Goal: Task Accomplishment & Management: Manage account settings

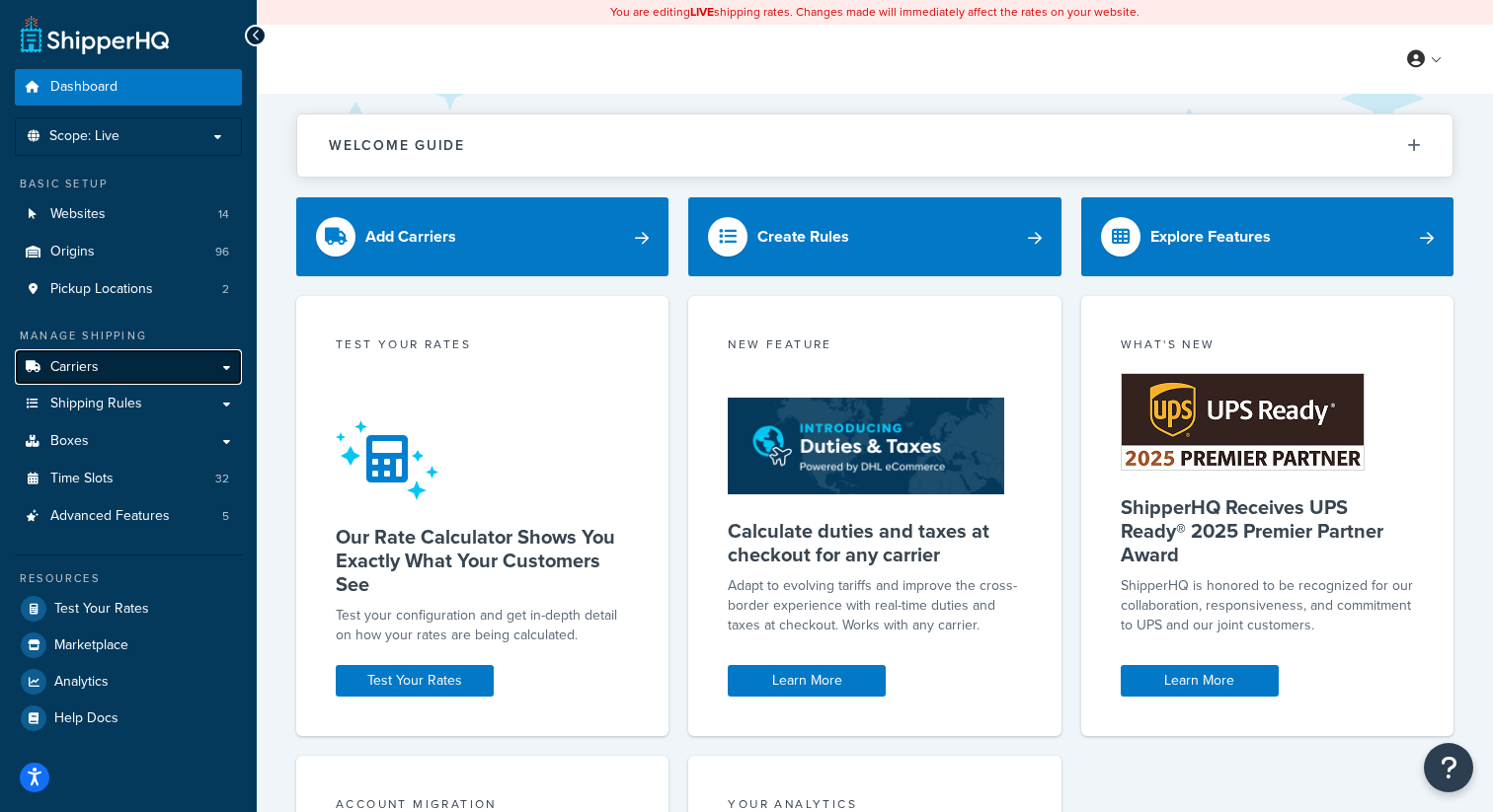
click at [134, 358] on link "Carriers" at bounding box center [128, 367] width 227 height 37
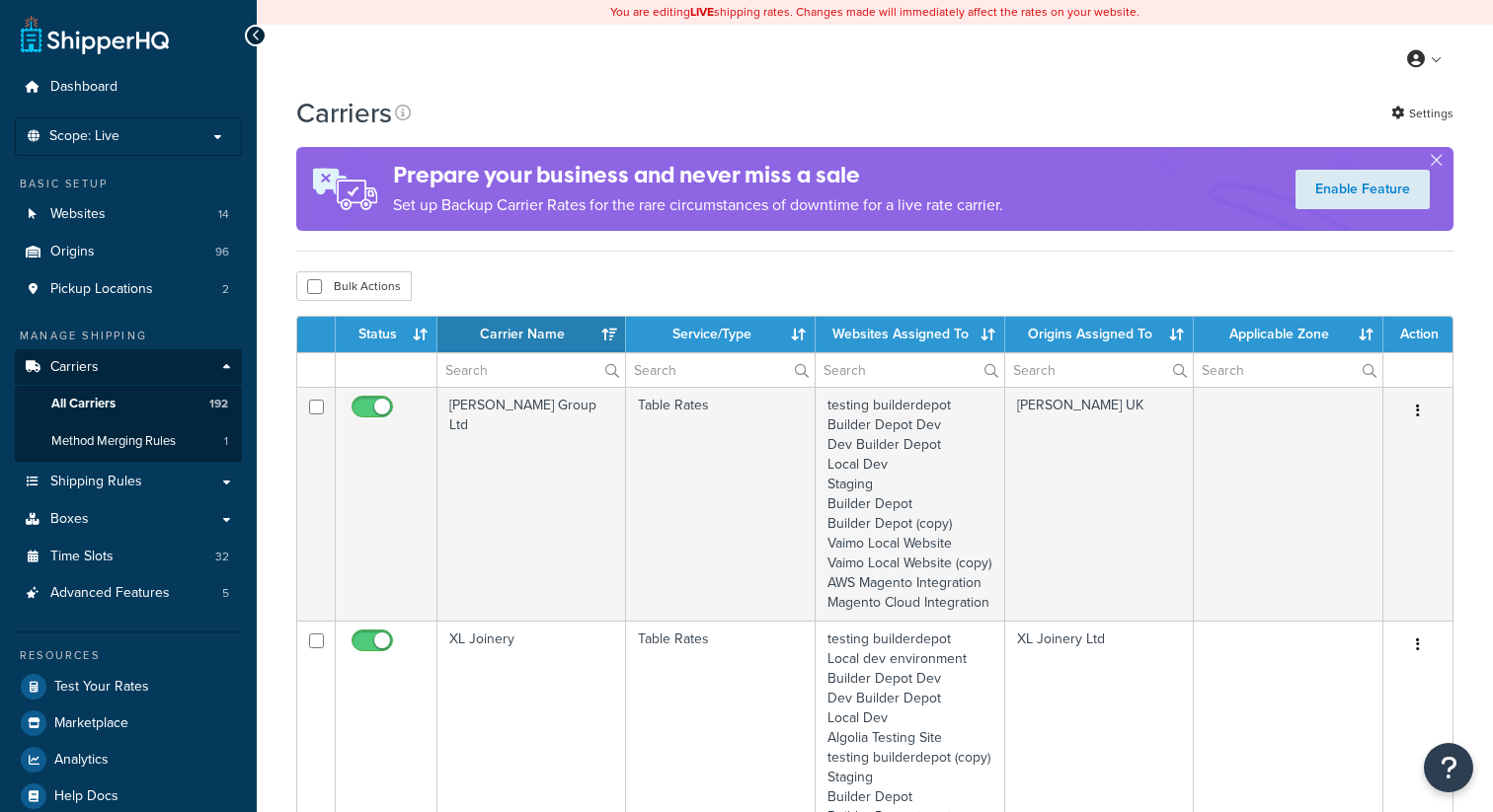
select select "15"
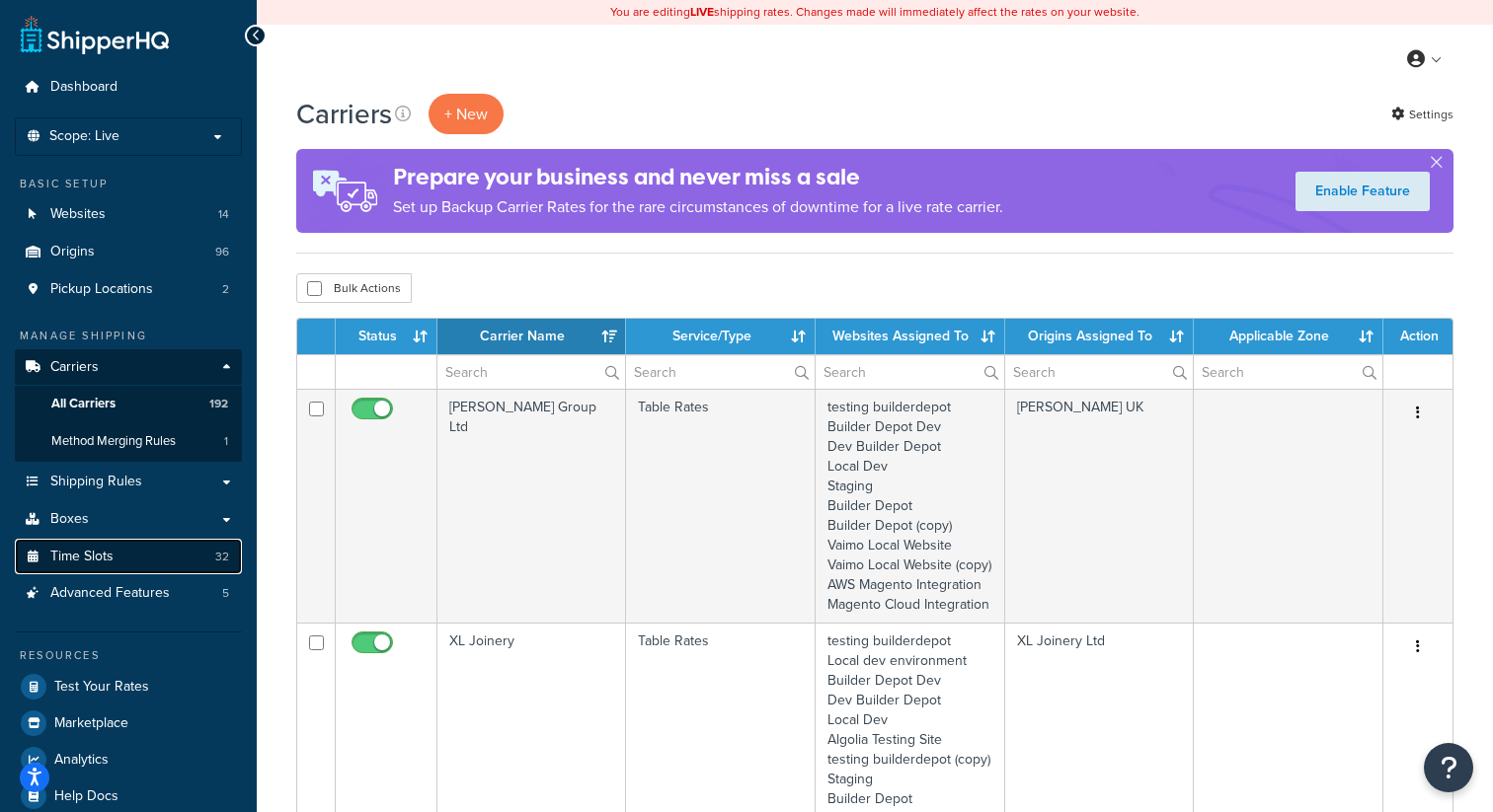
click at [110, 553] on span "Time Slots" at bounding box center [82, 556] width 63 height 17
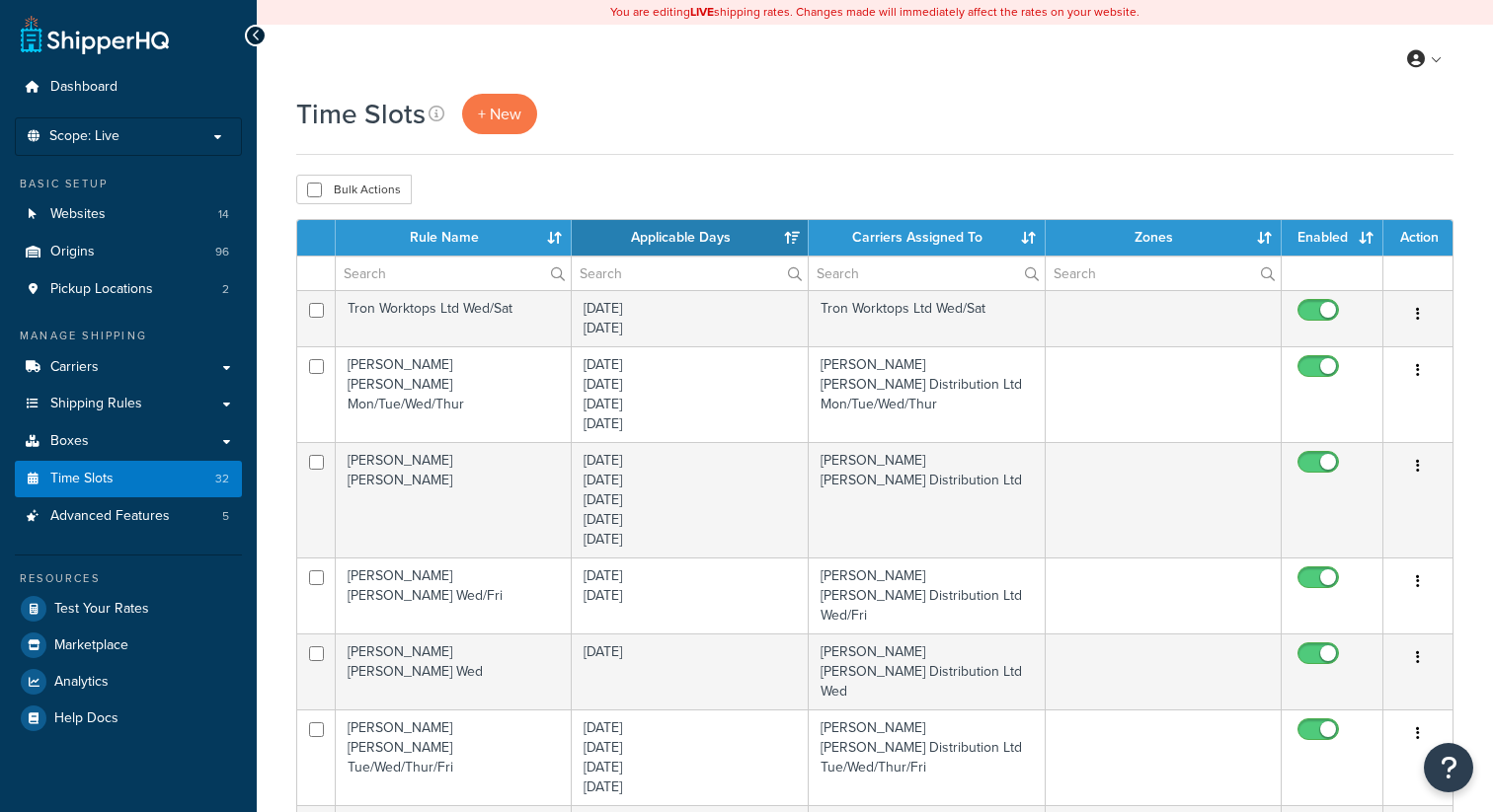
select select "15"
click at [426, 275] on input "text" at bounding box center [453, 274] width 235 height 34
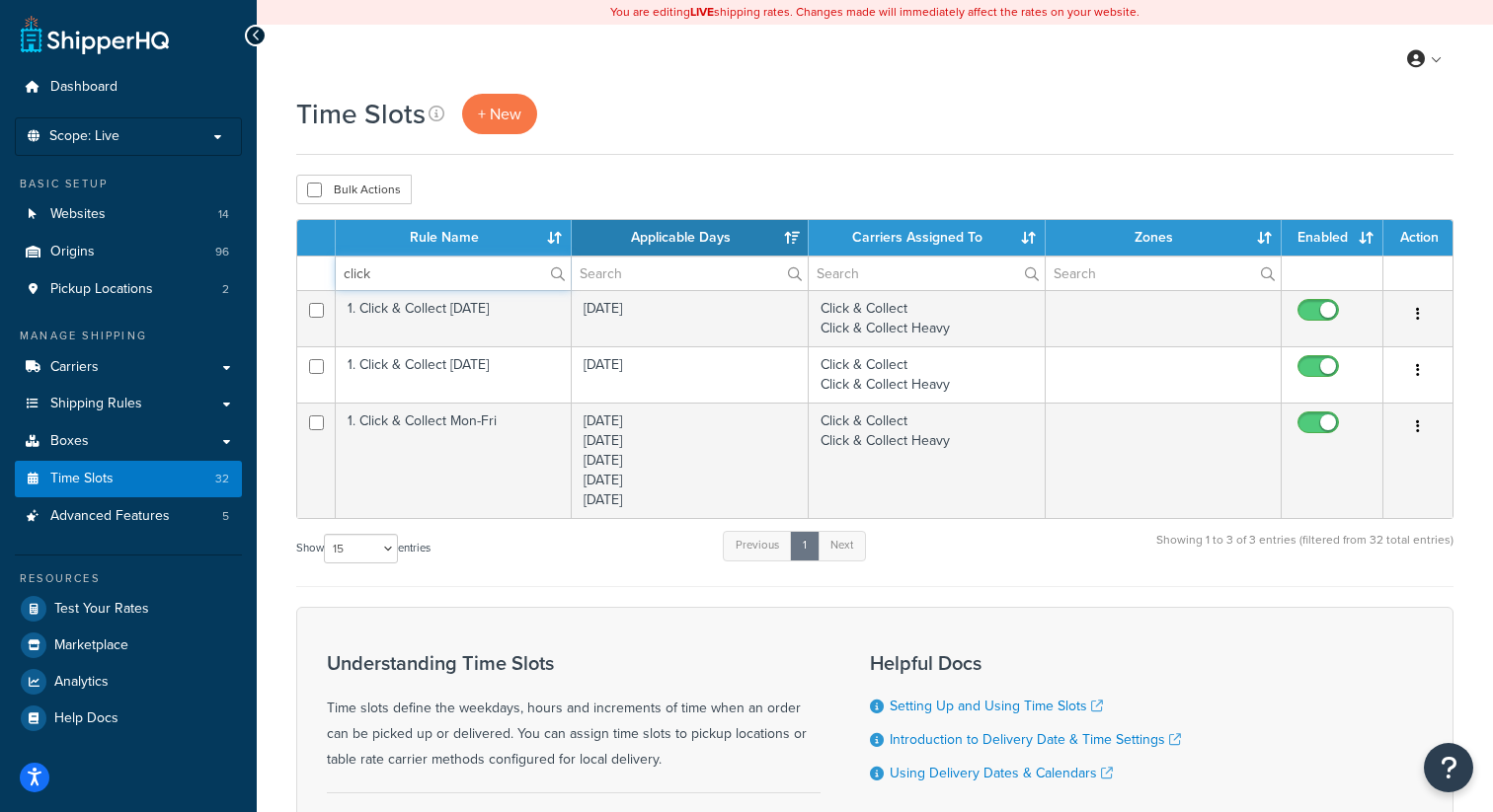
type input "click"
click at [812, 171] on div "Time Slots + New Bulk Actions Duplicate Delete Contact Us Send Us A Message Con…" at bounding box center [875, 528] width 1236 height 870
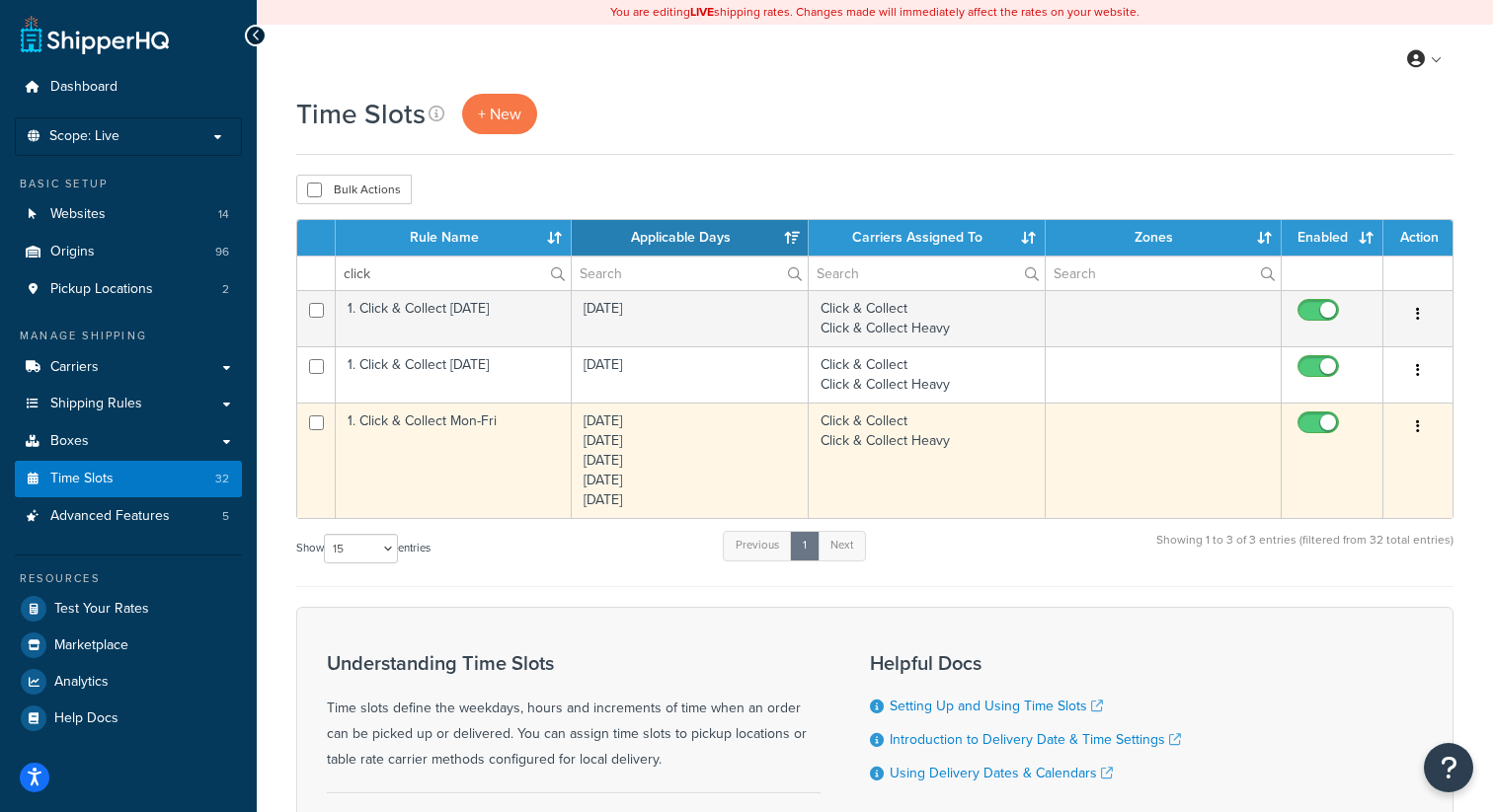
click at [1417, 430] on icon "button" at bounding box center [1417, 427] width 4 height 14
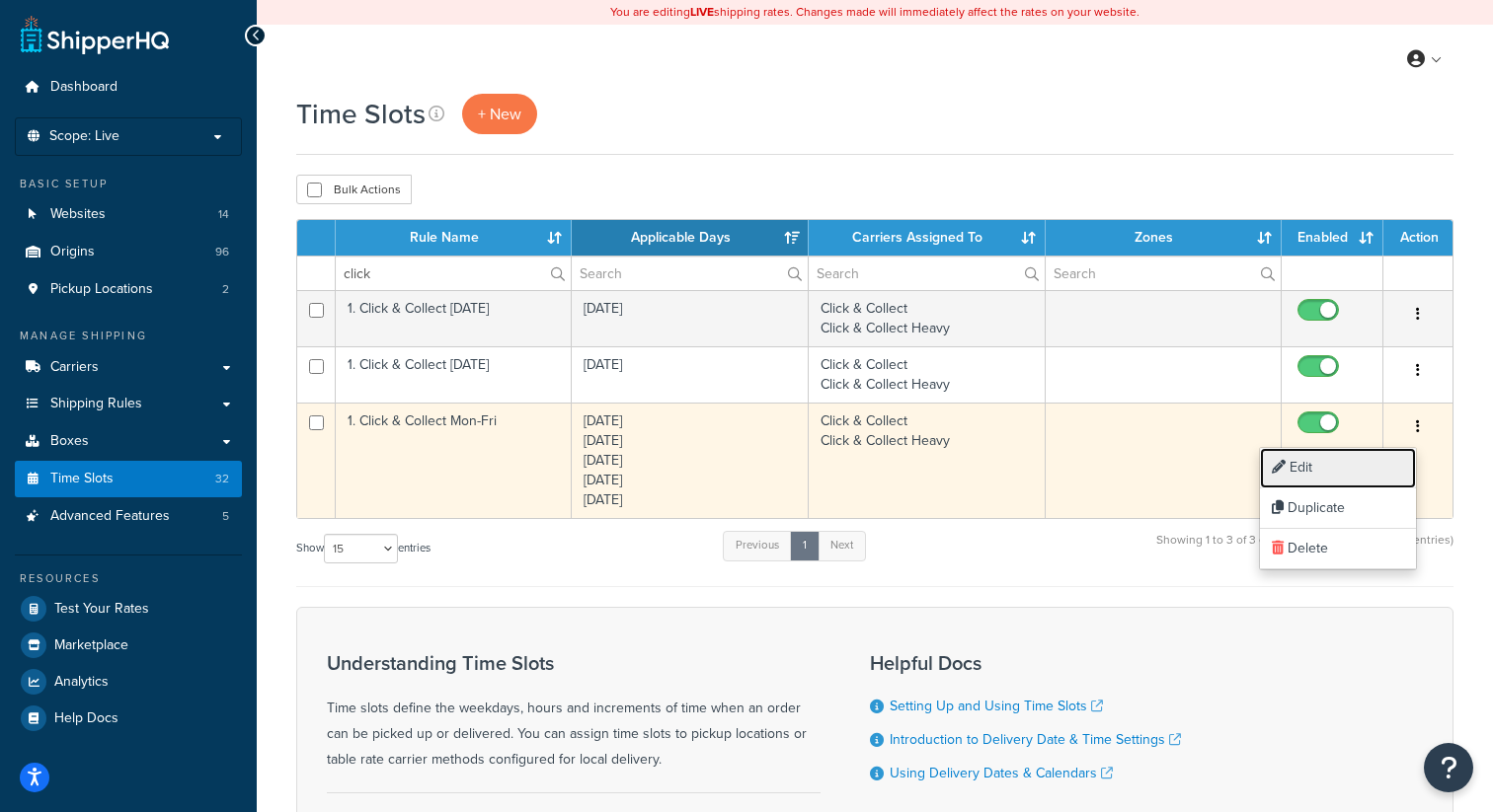
click at [1354, 470] on link "Edit" at bounding box center [1338, 468] width 156 height 41
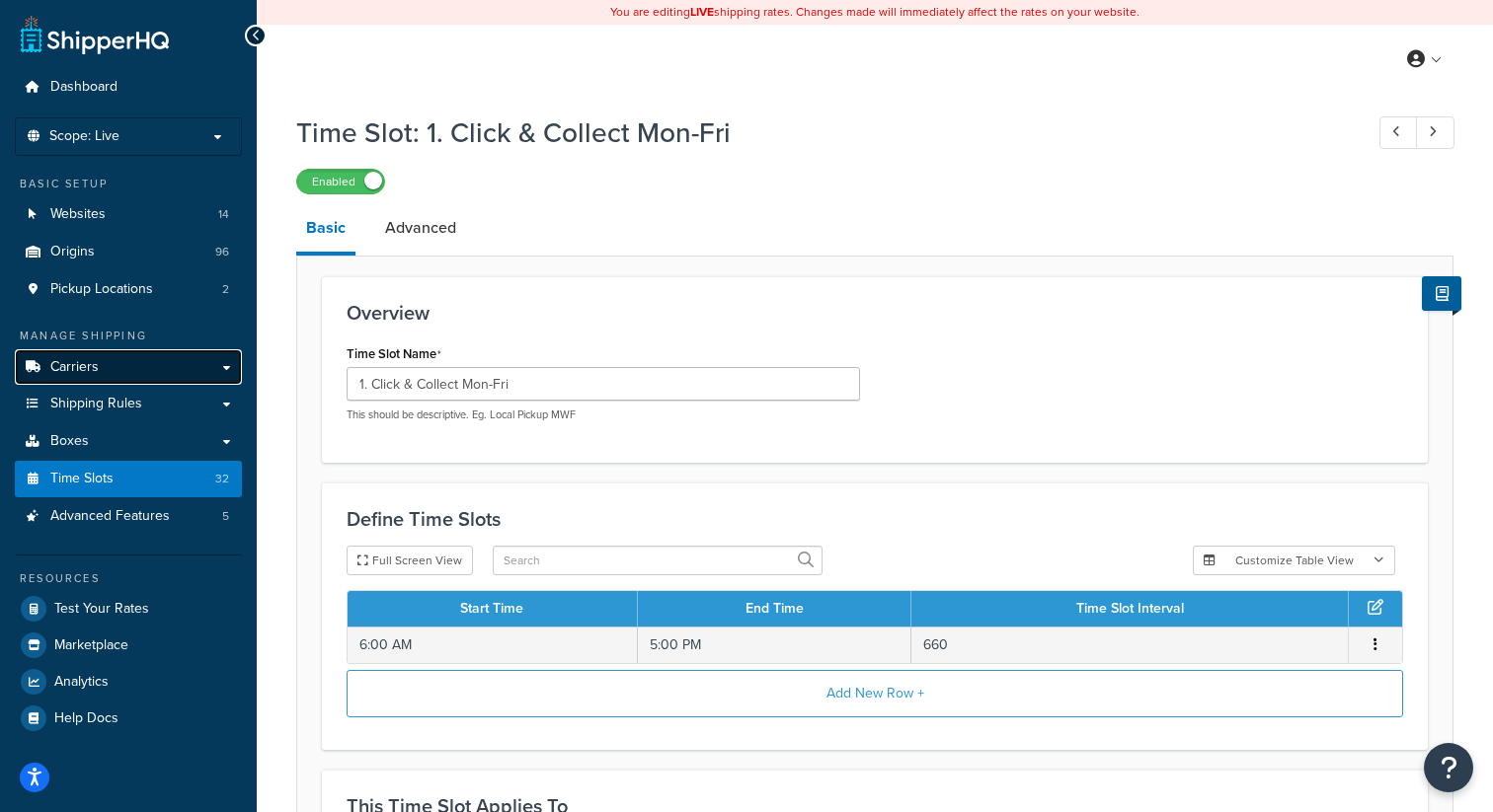
click at [87, 361] on span "Carriers" at bounding box center [75, 367] width 49 height 17
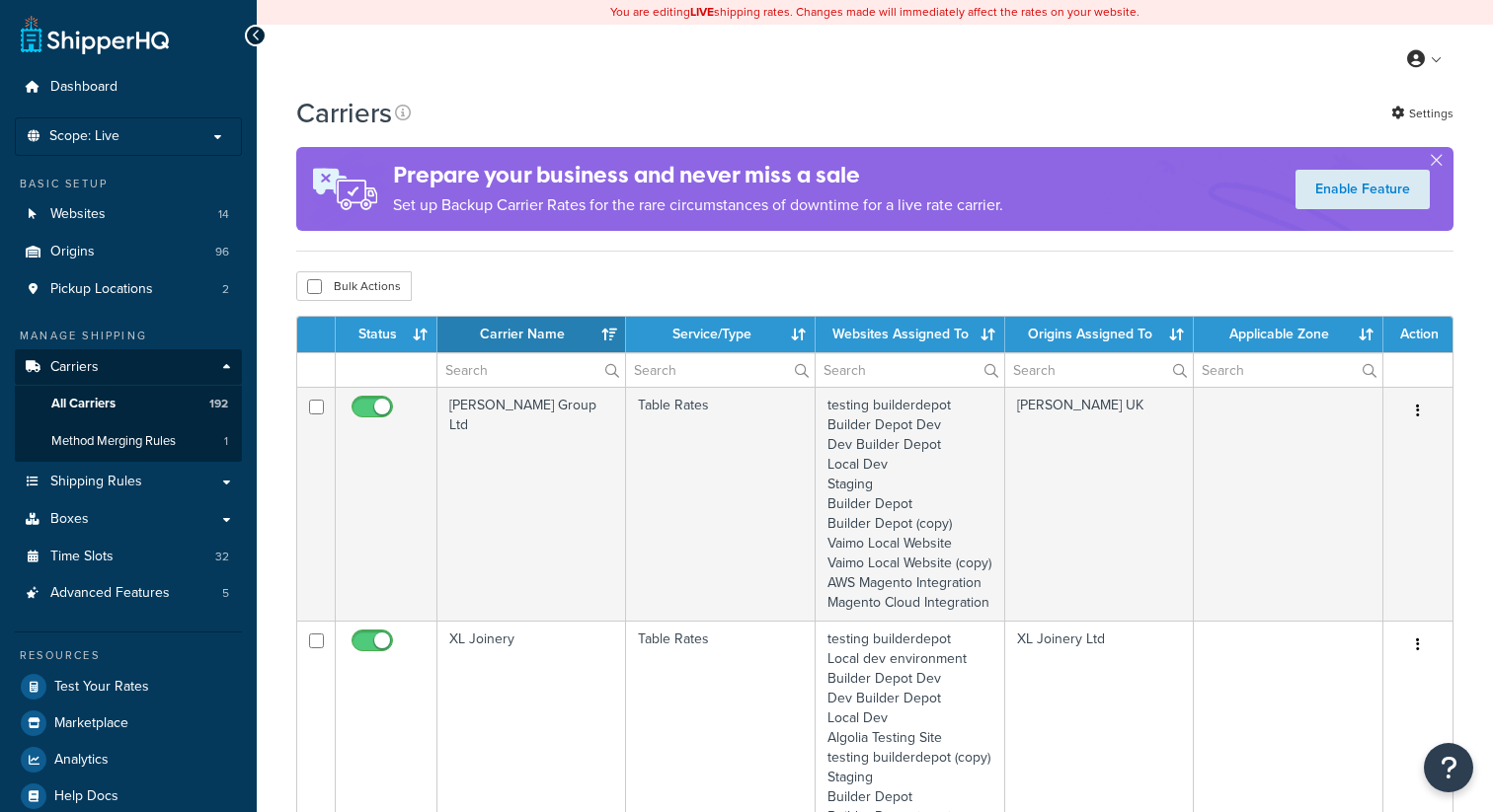
select select "15"
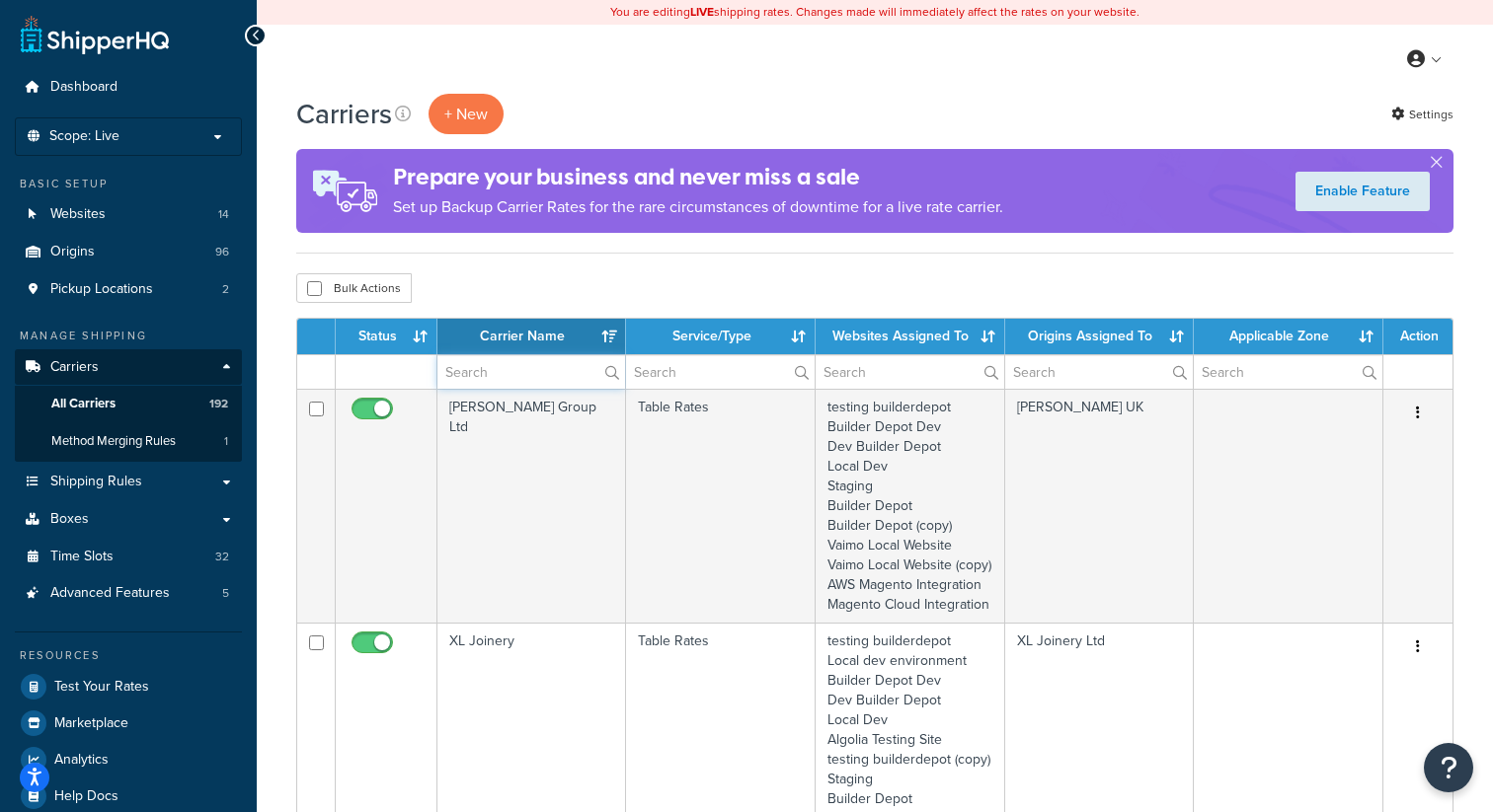
click at [520, 382] on input "text" at bounding box center [531, 372] width 187 height 34
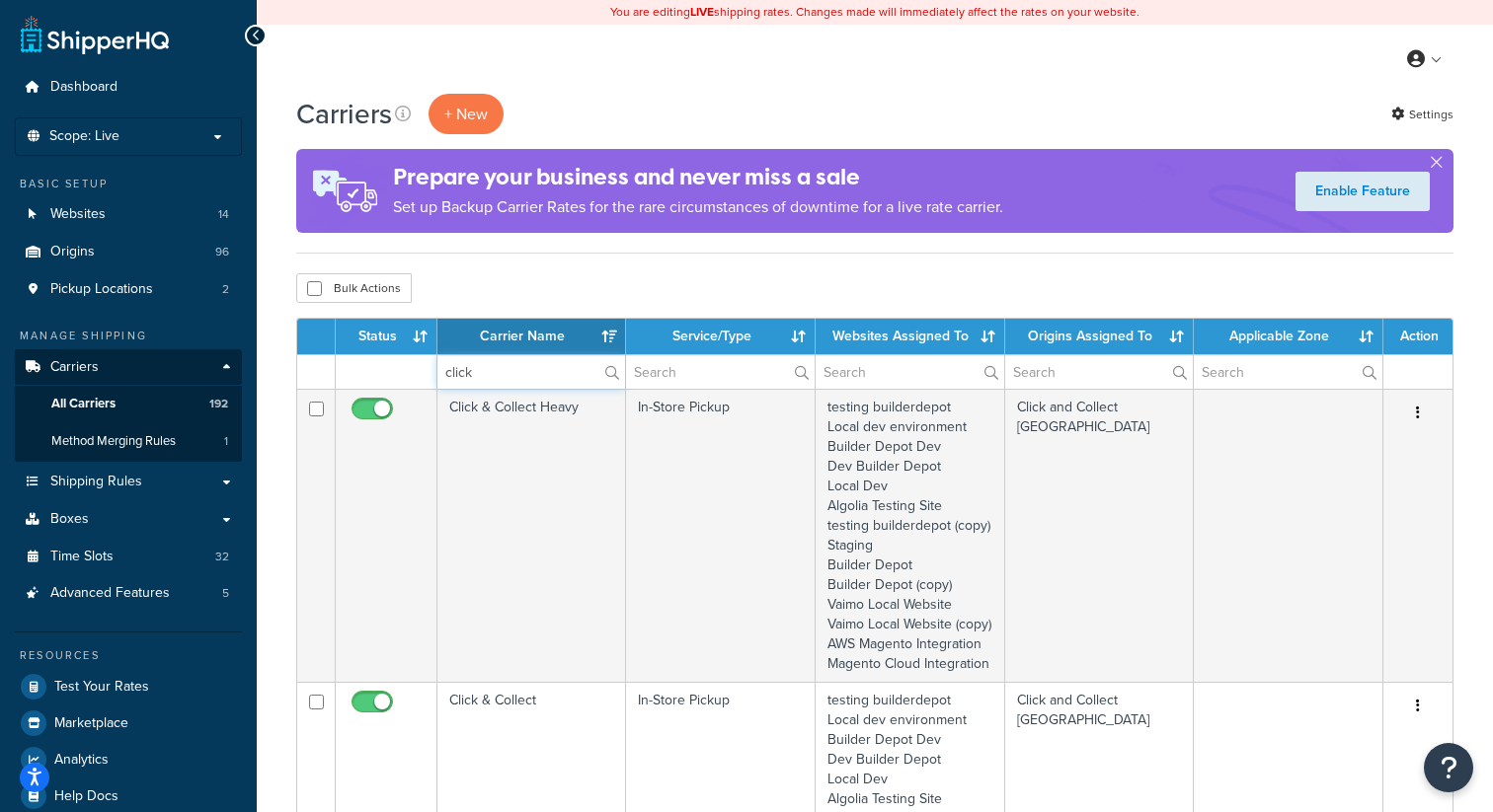
type input "click"
click at [867, 287] on div "Bulk Actions Duplicate Delete" at bounding box center [875, 289] width 1158 height 30
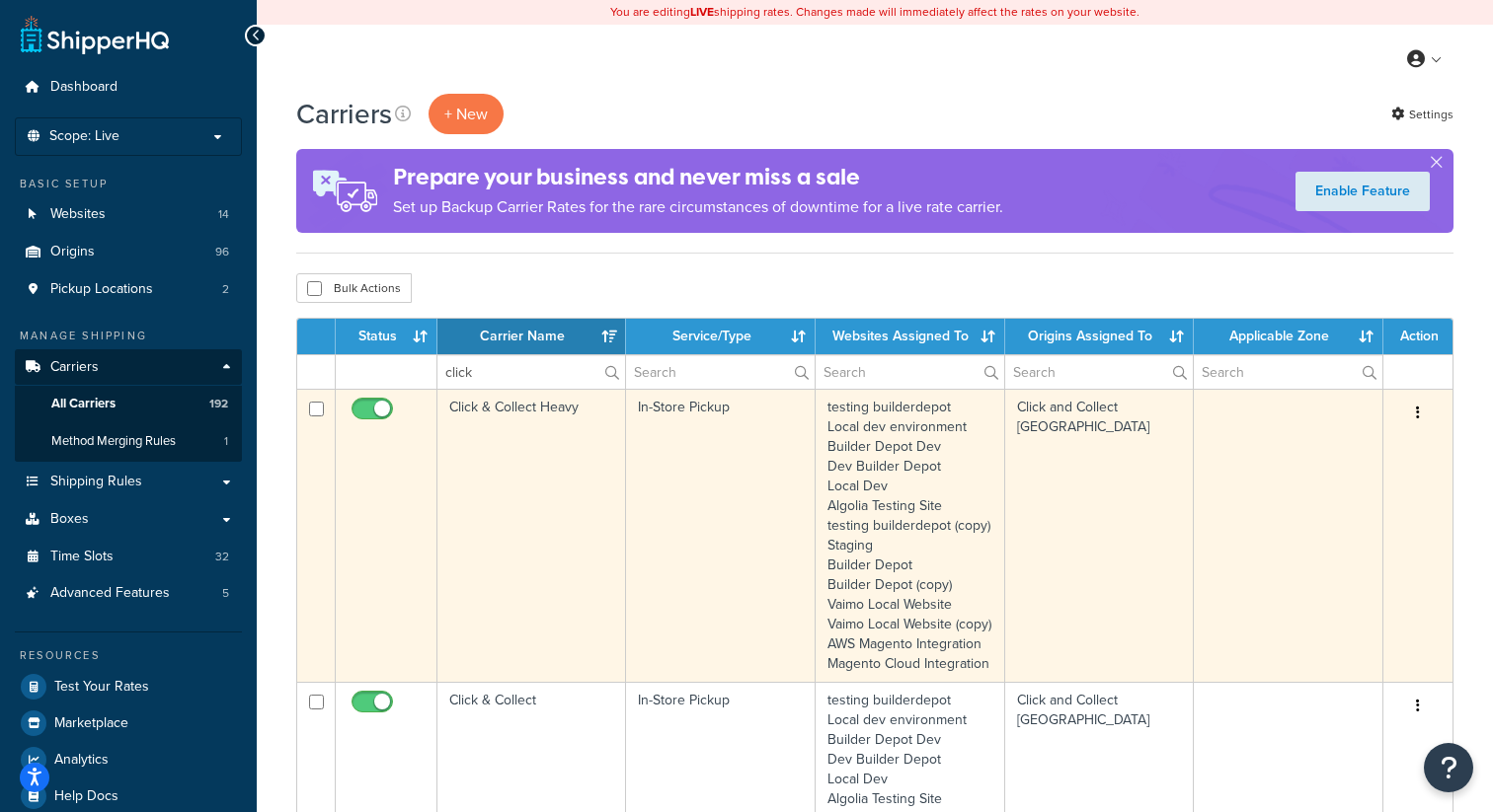
click at [1421, 408] on button "button" at bounding box center [1417, 414] width 28 height 32
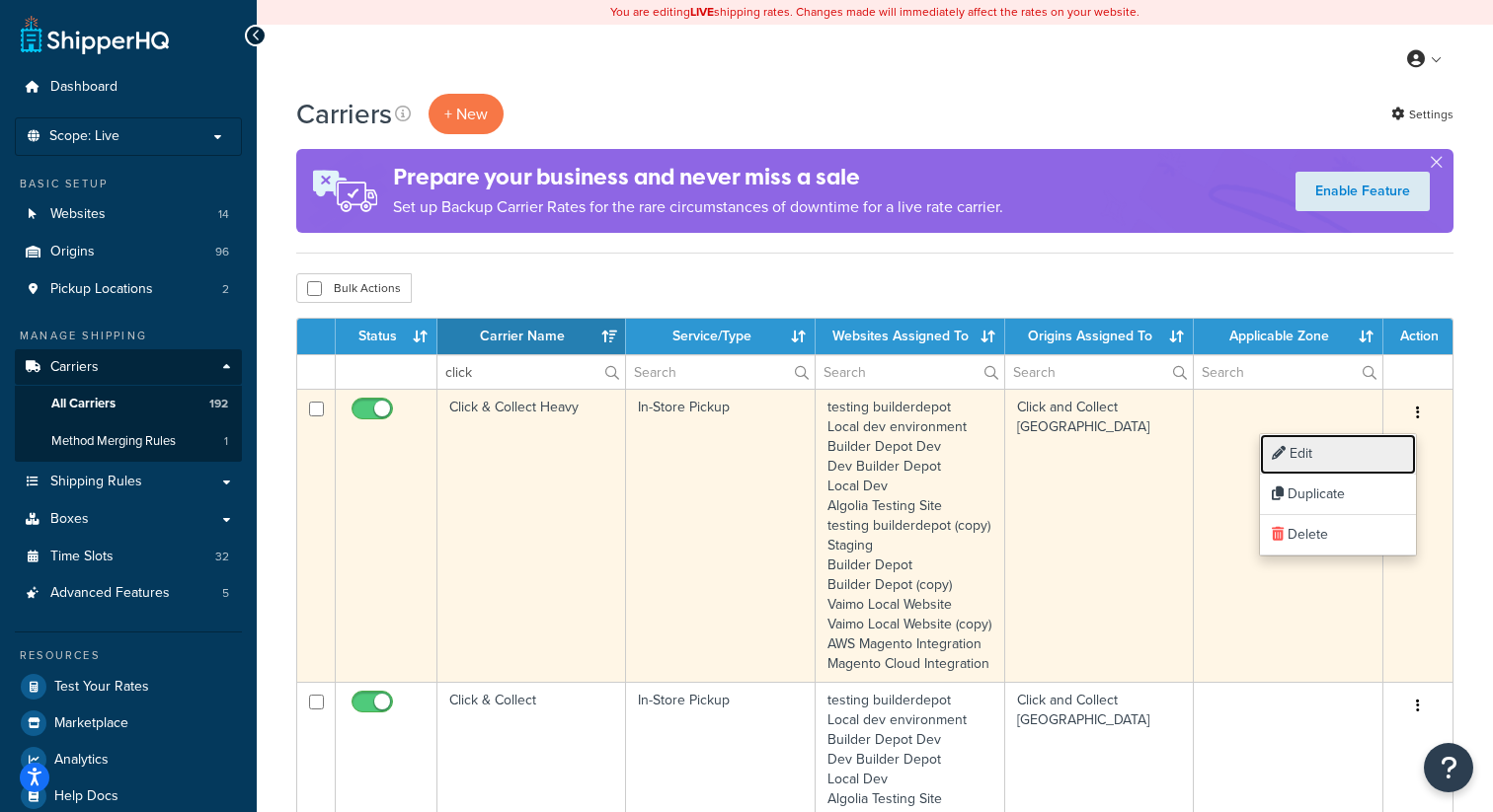
click at [1326, 466] on link "Edit" at bounding box center [1338, 454] width 156 height 41
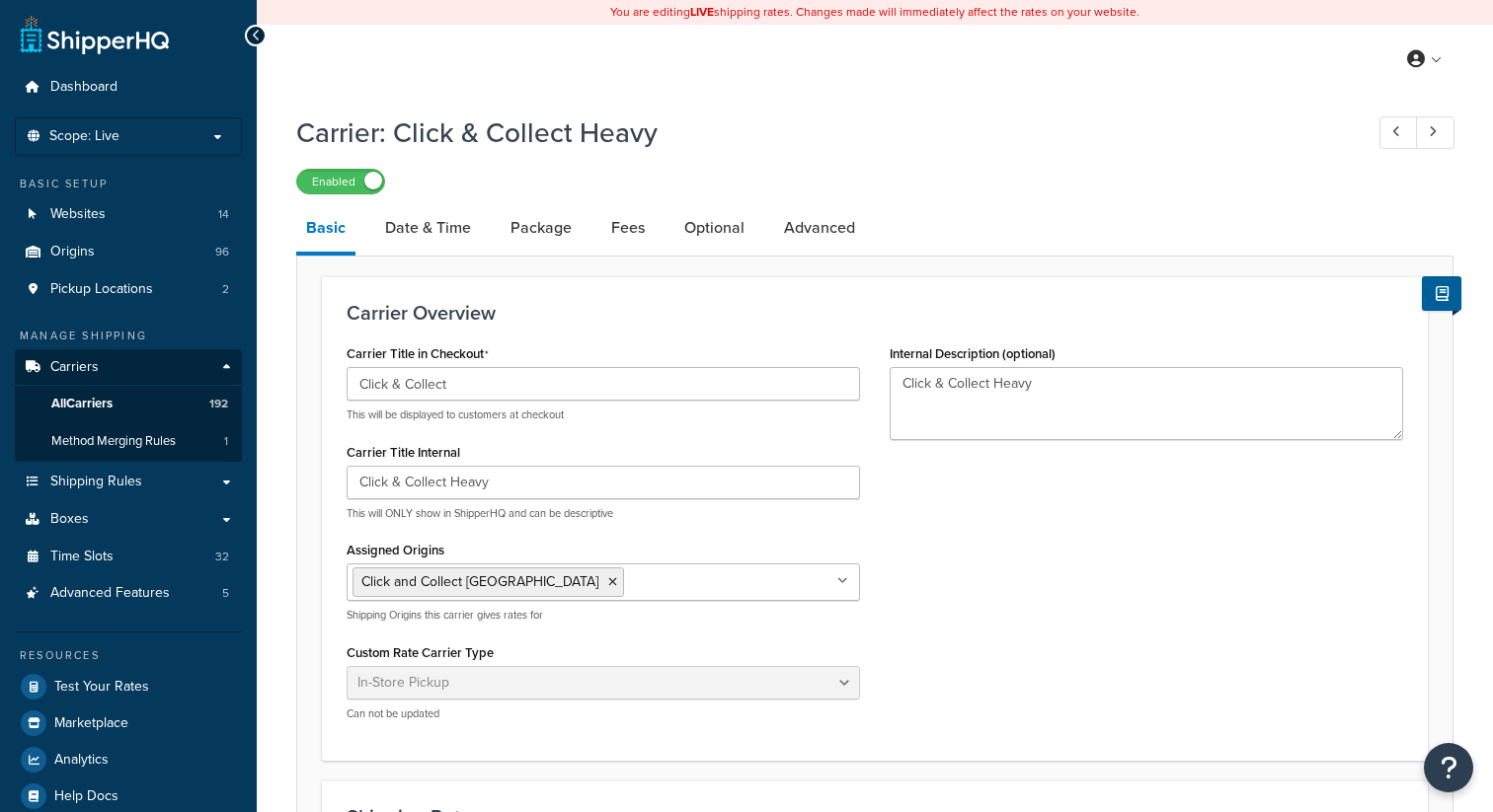
select select "pickup"
click at [438, 238] on link "Date & Time" at bounding box center [428, 228] width 106 height 48
select select "calendar"
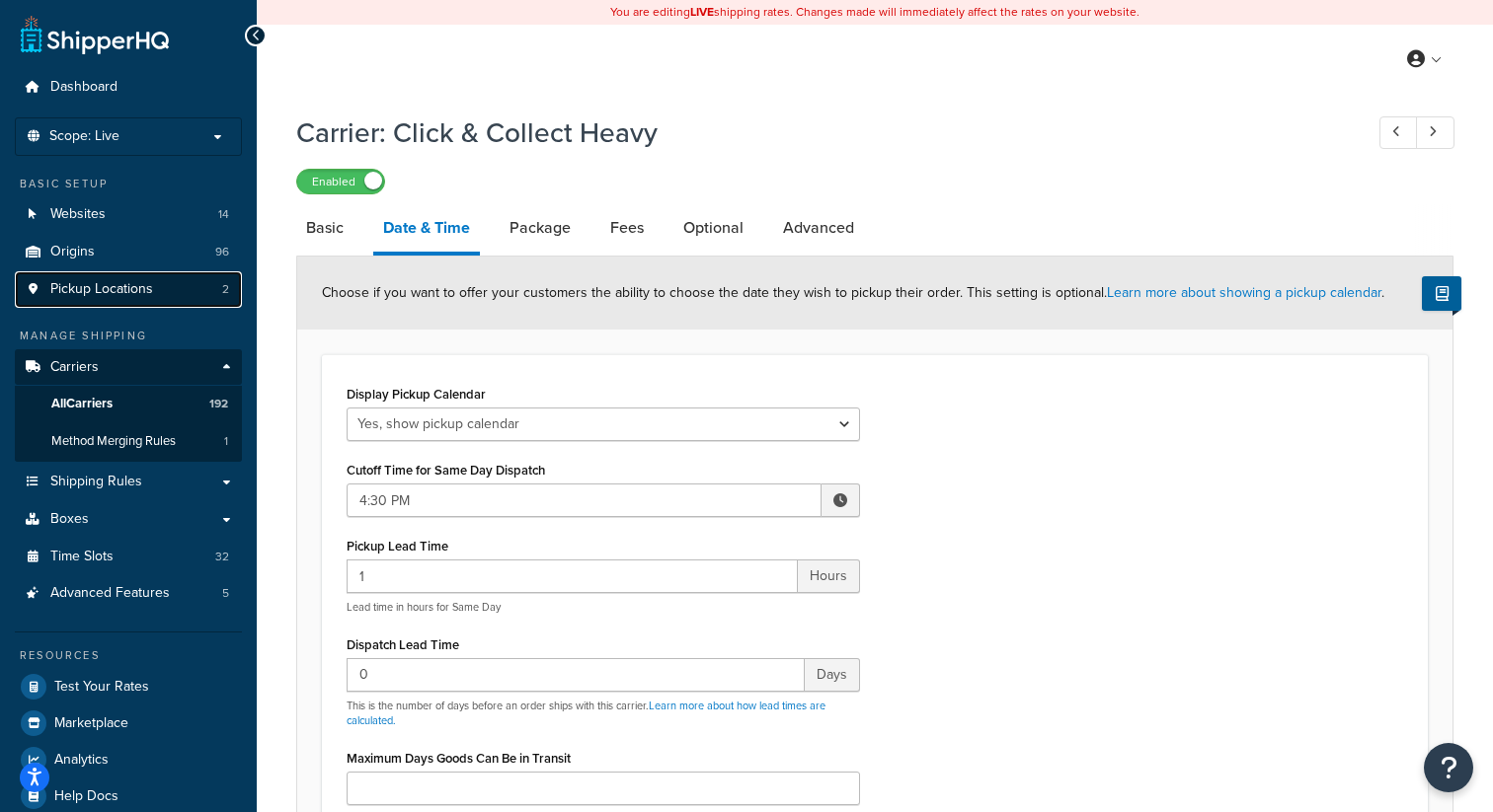
click at [110, 299] on span "Pickup Locations" at bounding box center [102, 290] width 103 height 17
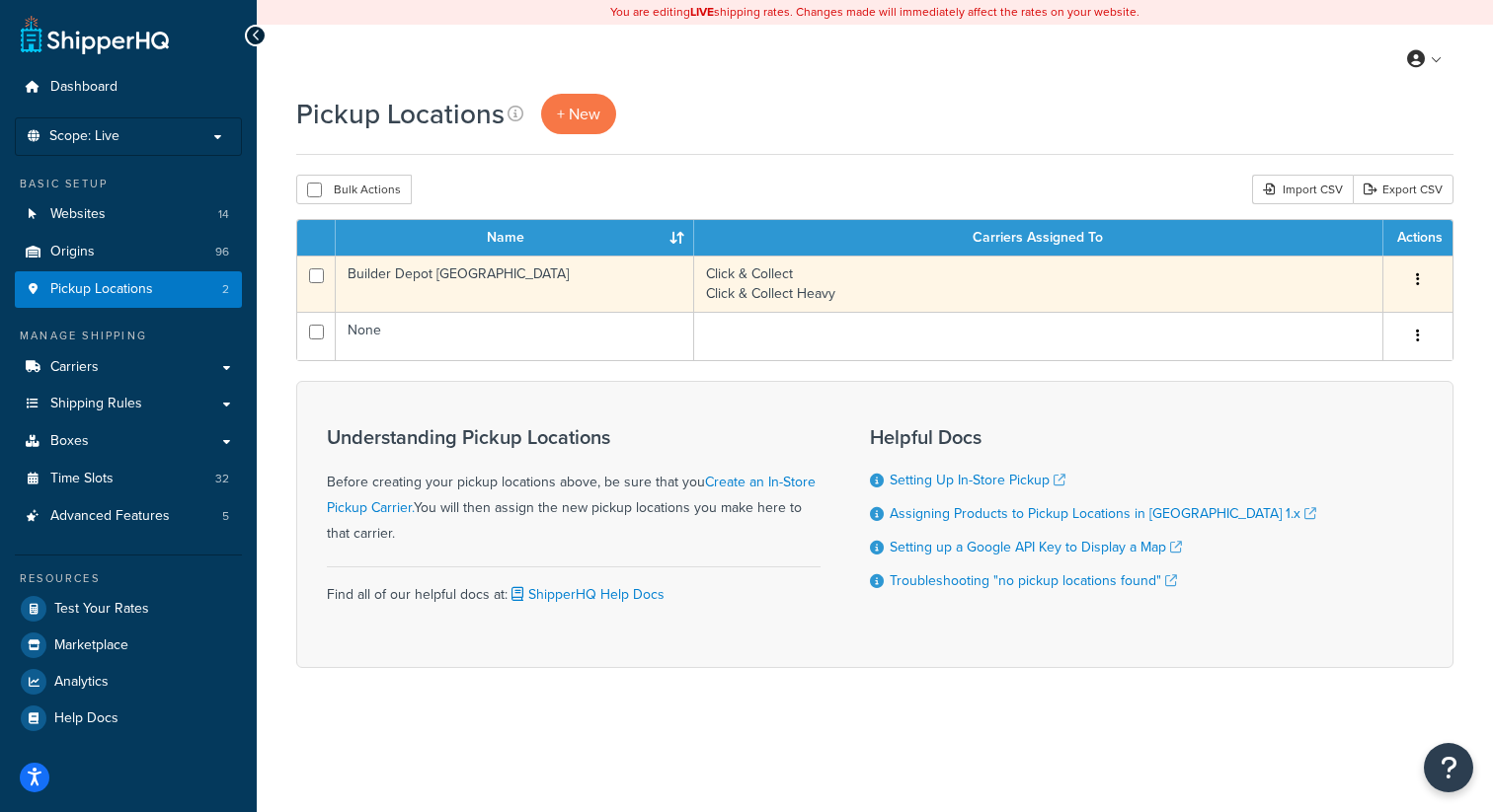
click at [1412, 291] on button "button" at bounding box center [1417, 281] width 28 height 32
click at [1366, 317] on link "Edit" at bounding box center [1353, 317] width 156 height 41
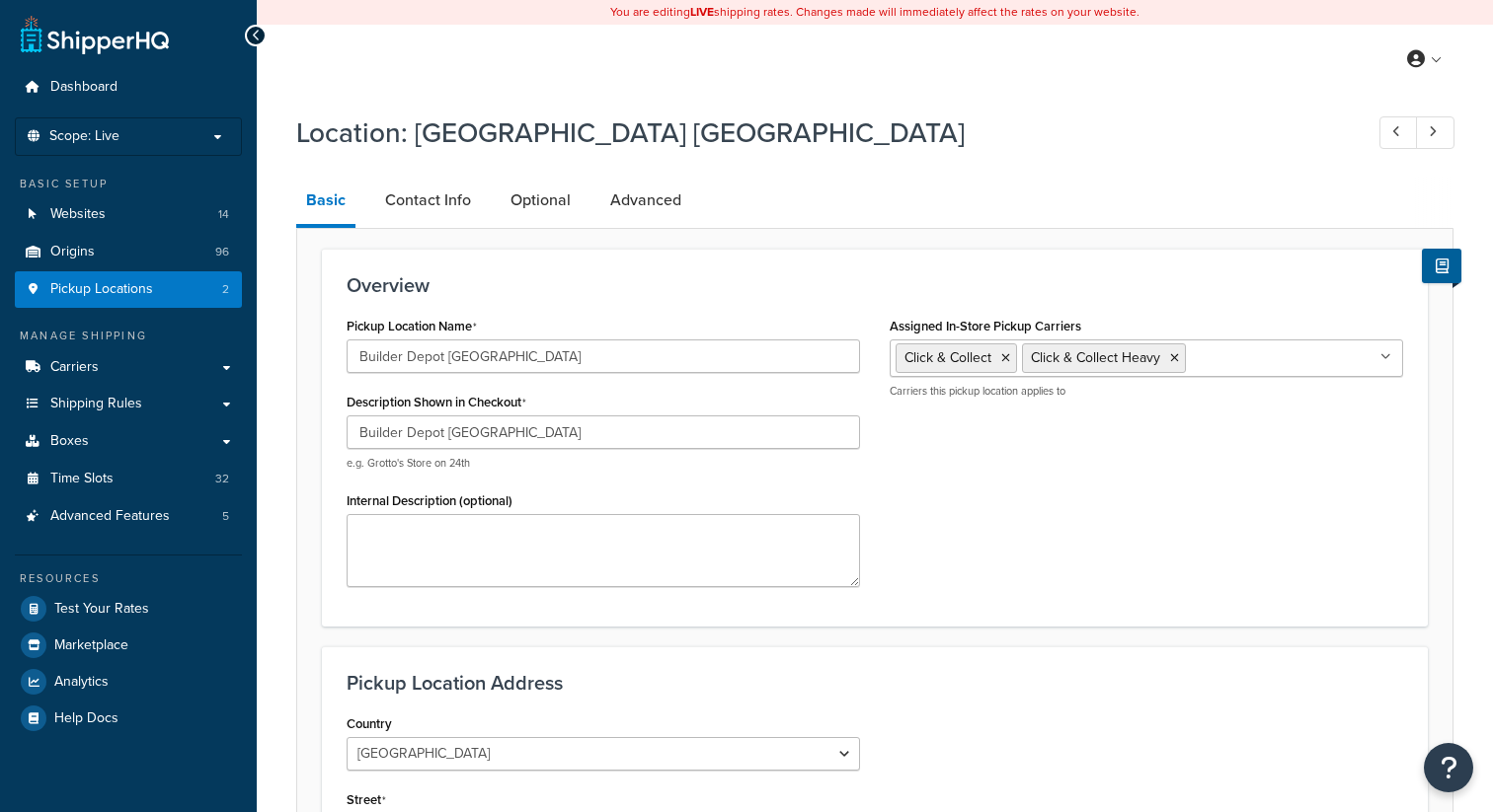
select select "1226"
click at [437, 201] on link "Contact Info" at bounding box center [428, 201] width 106 height 48
select select "order_placed"
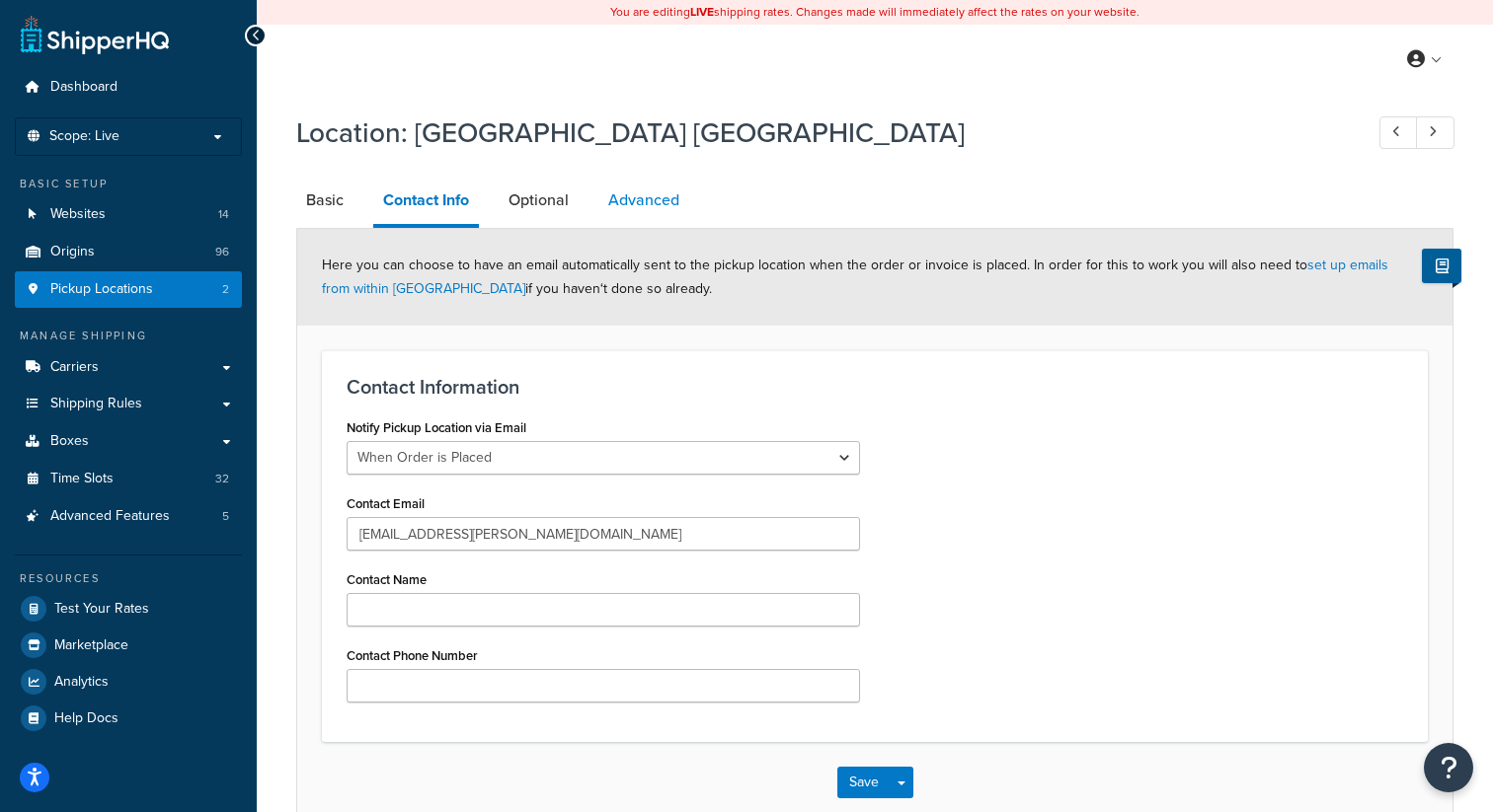
click at [653, 195] on link "Advanced" at bounding box center [643, 201] width 91 height 48
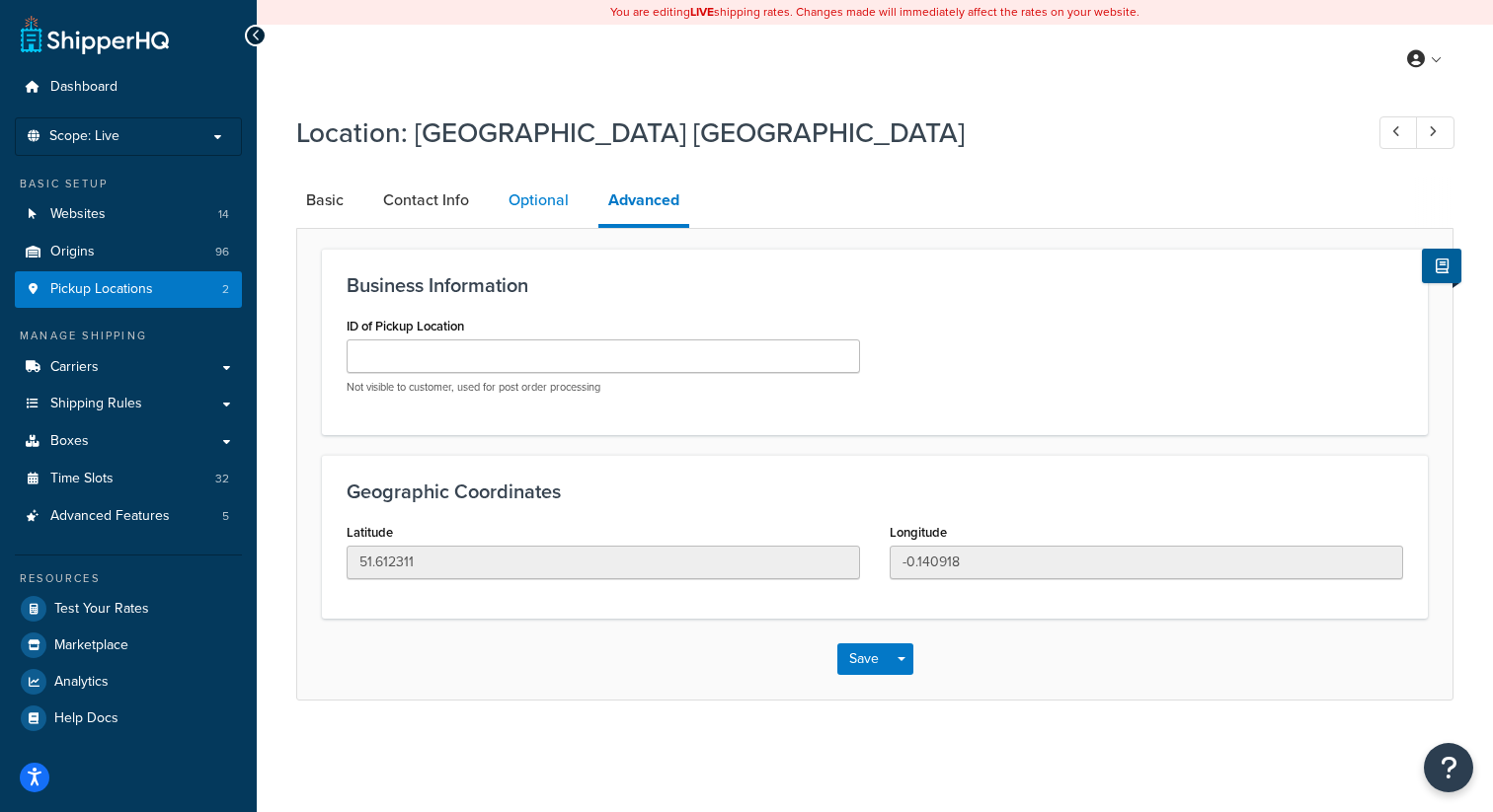
click at [540, 205] on link "Optional" at bounding box center [538, 201] width 80 height 48
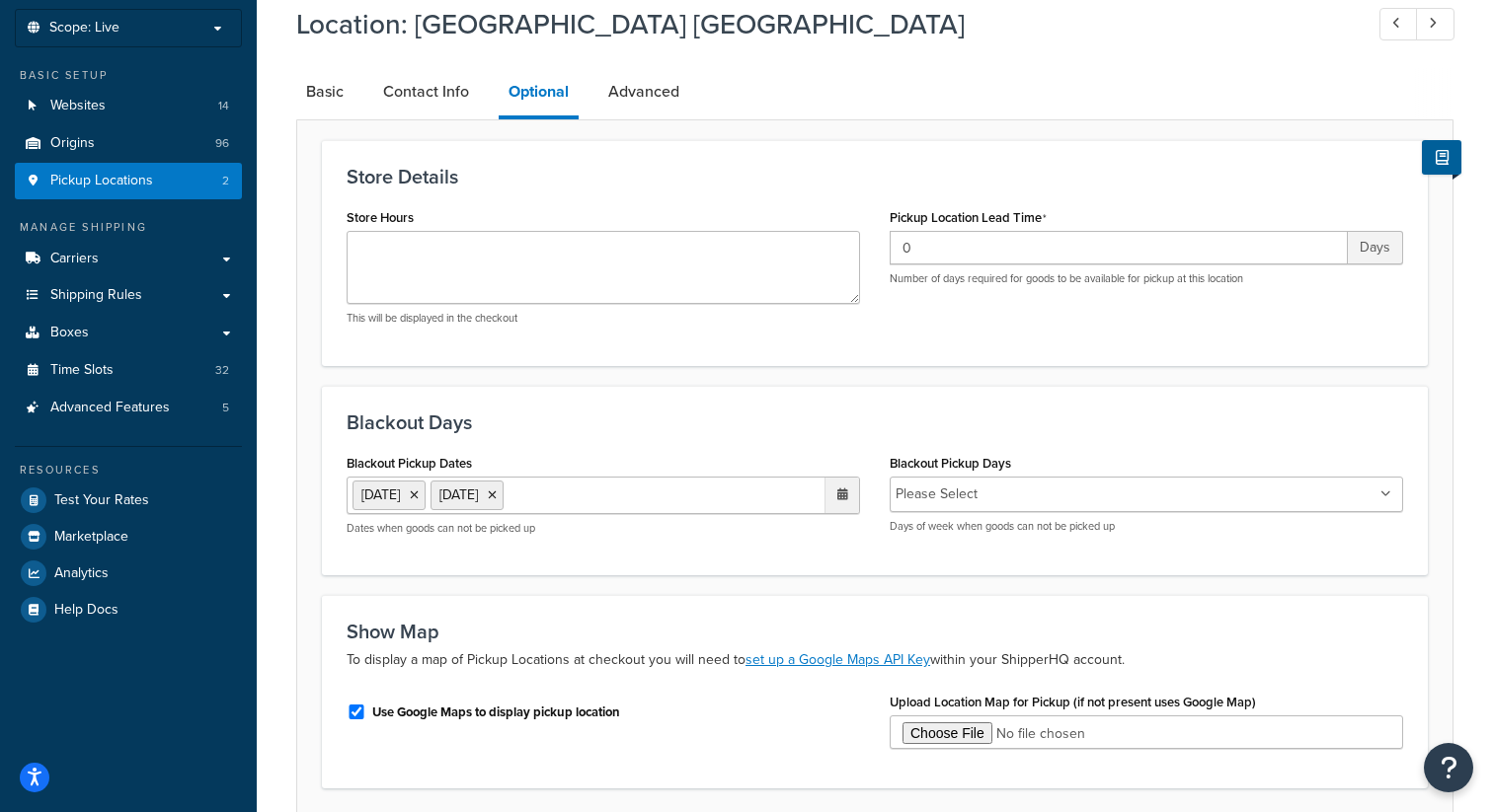
scroll to position [99, 0]
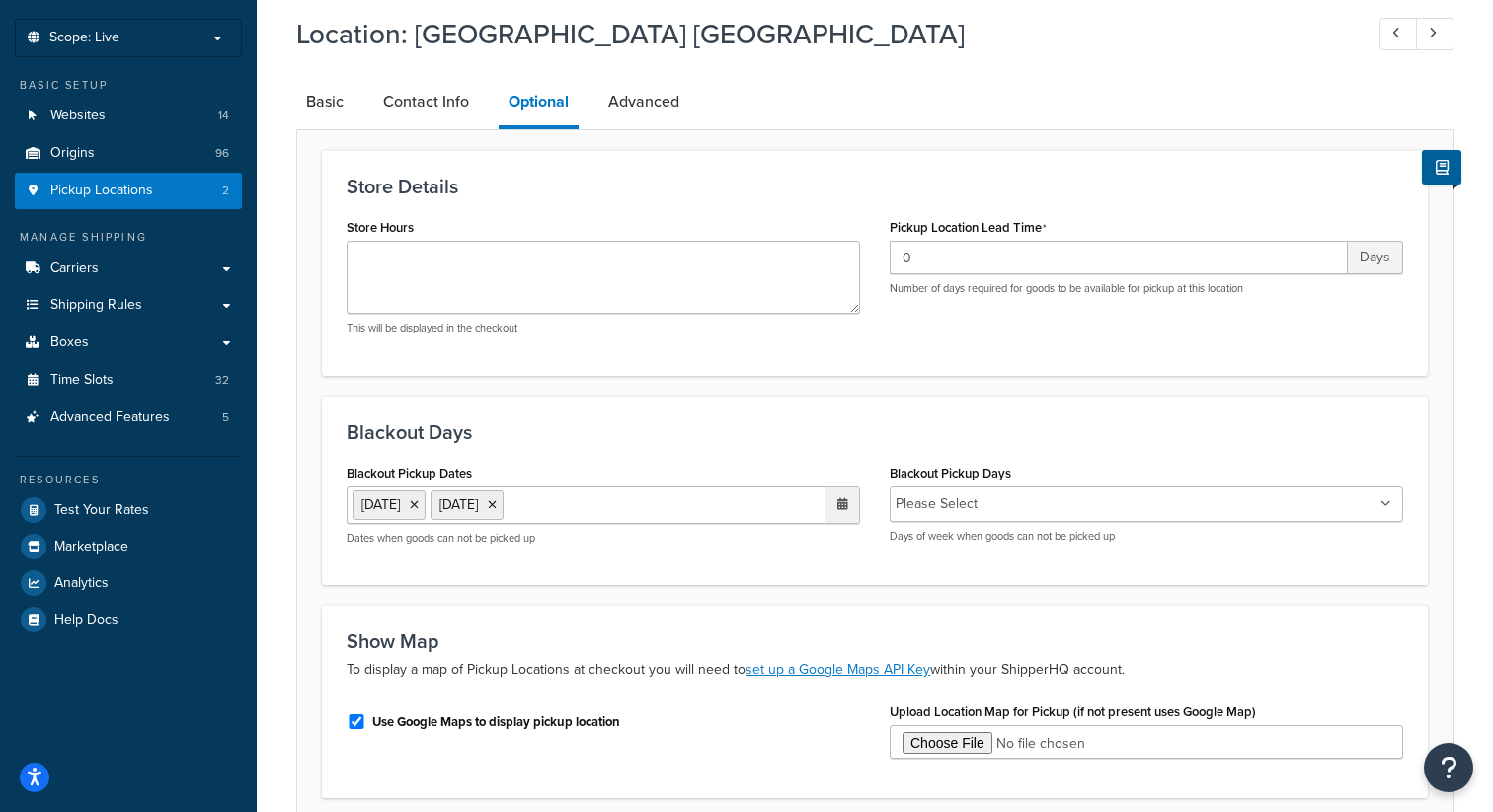
click at [647, 507] on ul "25 Dec 2025 26 Dec 2025" at bounding box center [603, 506] width 514 height 38
click at [692, 385] on form "Store Details Store Hours This will be displayed in the checkout Pickup Locatio…" at bounding box center [875, 514] width 1156 height 729
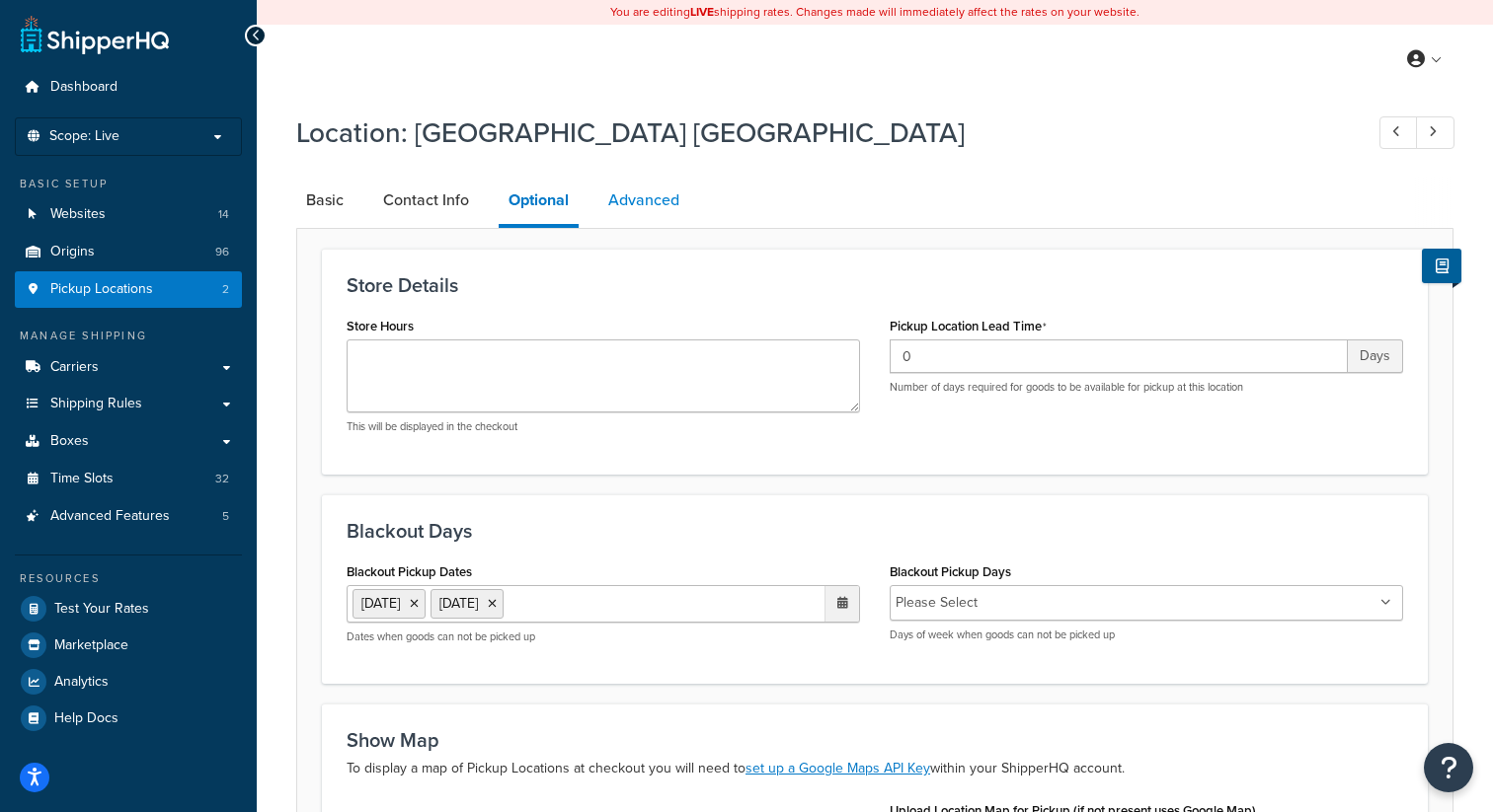
click at [645, 206] on link "Advanced" at bounding box center [643, 201] width 91 height 48
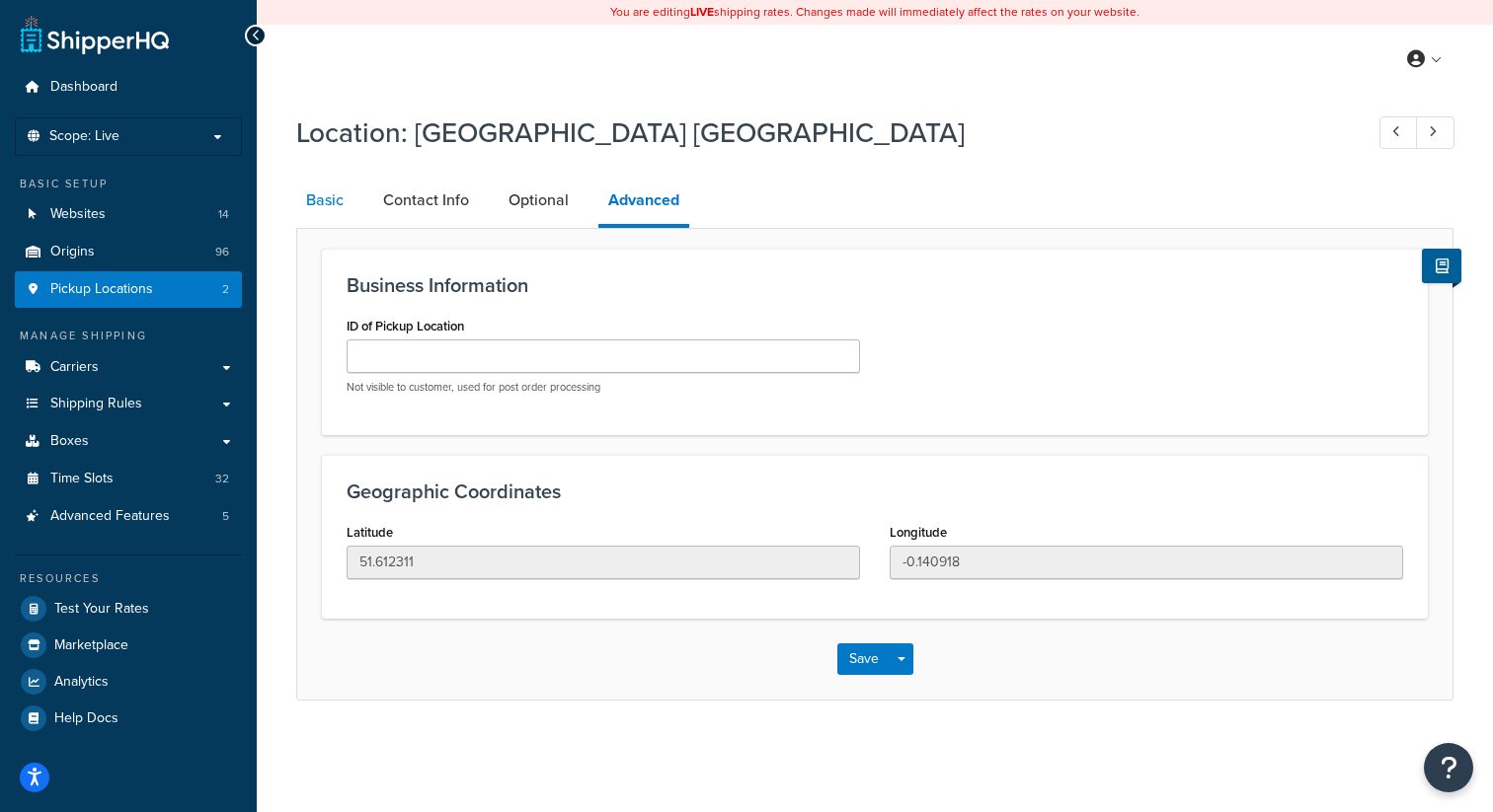
click at [348, 202] on link "Basic" at bounding box center [325, 201] width 58 height 48
select select "1226"
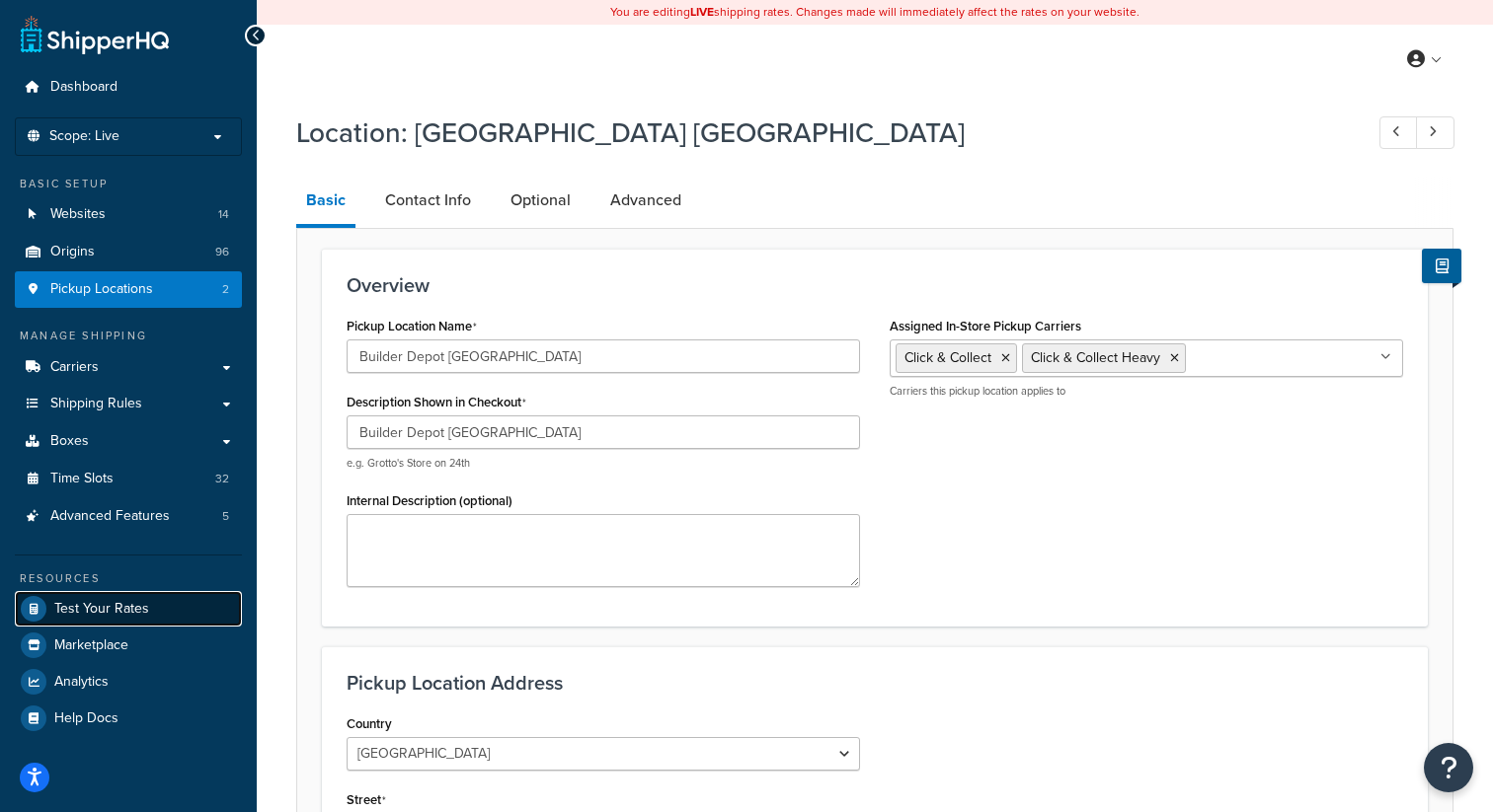
click at [116, 612] on span "Test Your Rates" at bounding box center [102, 609] width 95 height 17
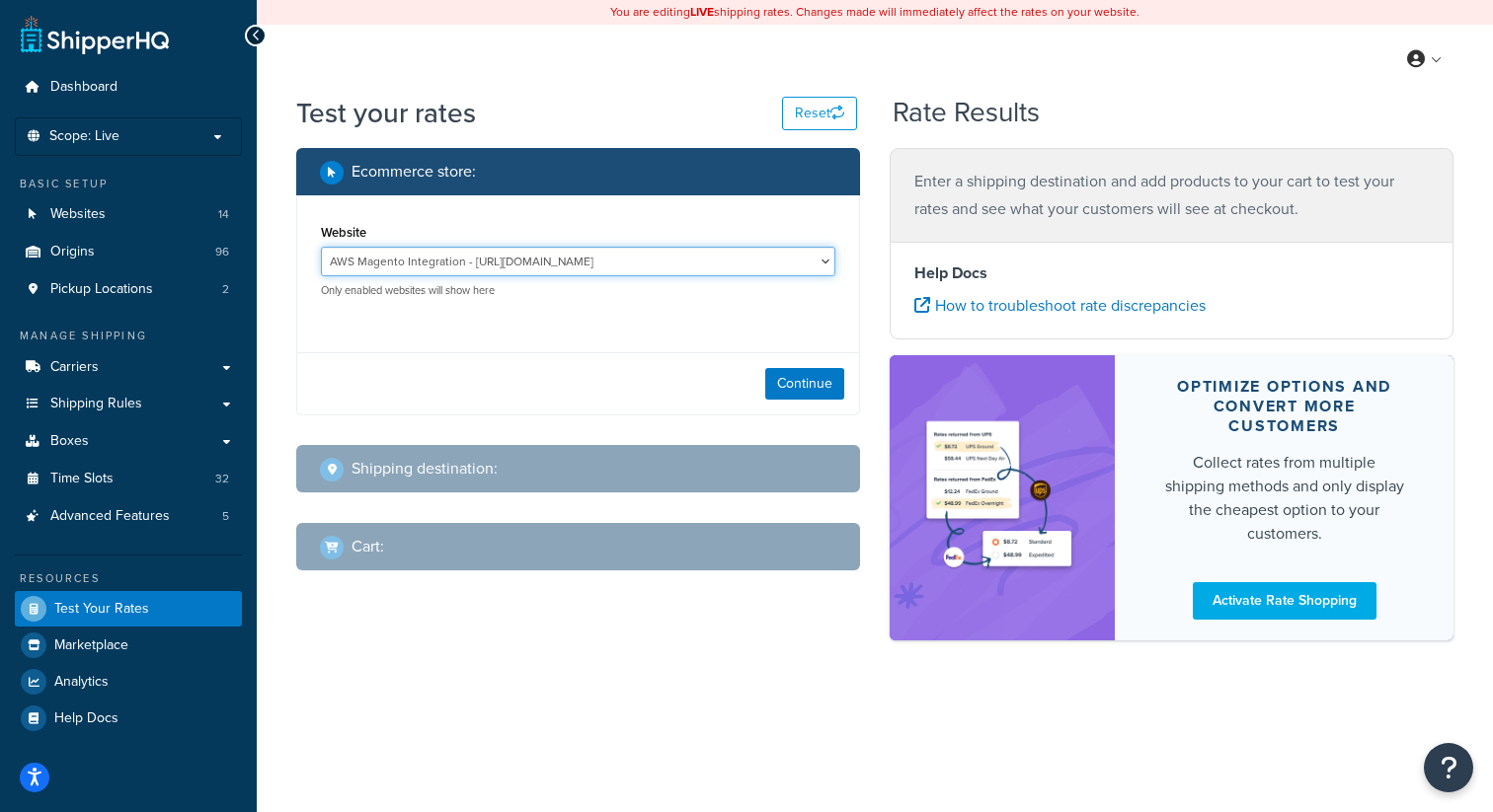
click at [697, 265] on select "AWS Magento Integration - https://integration.builderdepot.co.uk Builder Depot …" at bounding box center [577, 262] width 515 height 30
select select "48dc188d14332f5e808f29ddf0c9025a"
click at [320, 248] on select "AWS Magento Integration - https://integration.builderdepot.co.uk Builder Depot …" at bounding box center [577, 262] width 515 height 30
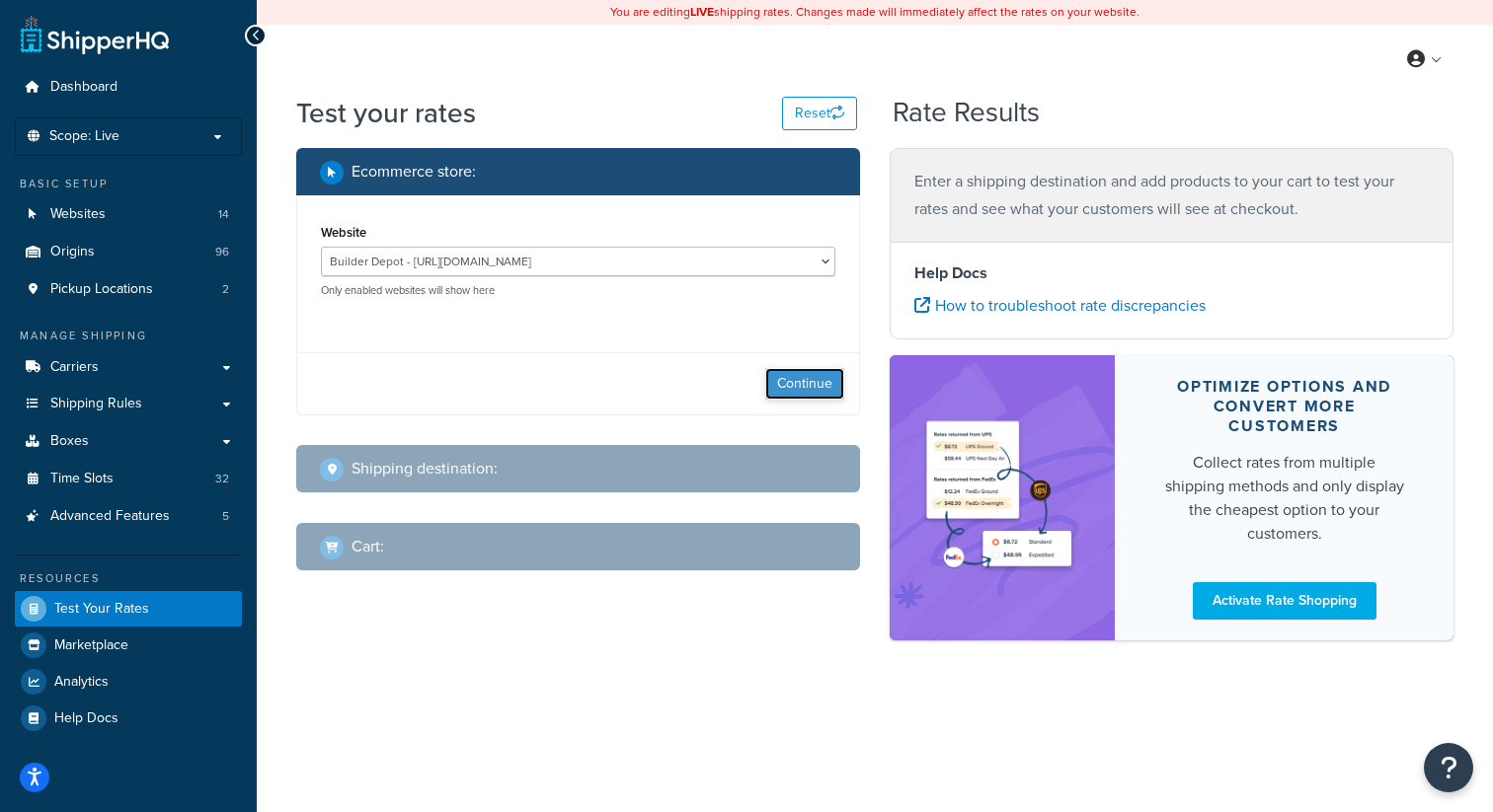
click at [837, 394] on button "Continue" at bounding box center [804, 384] width 79 height 32
select select "TX"
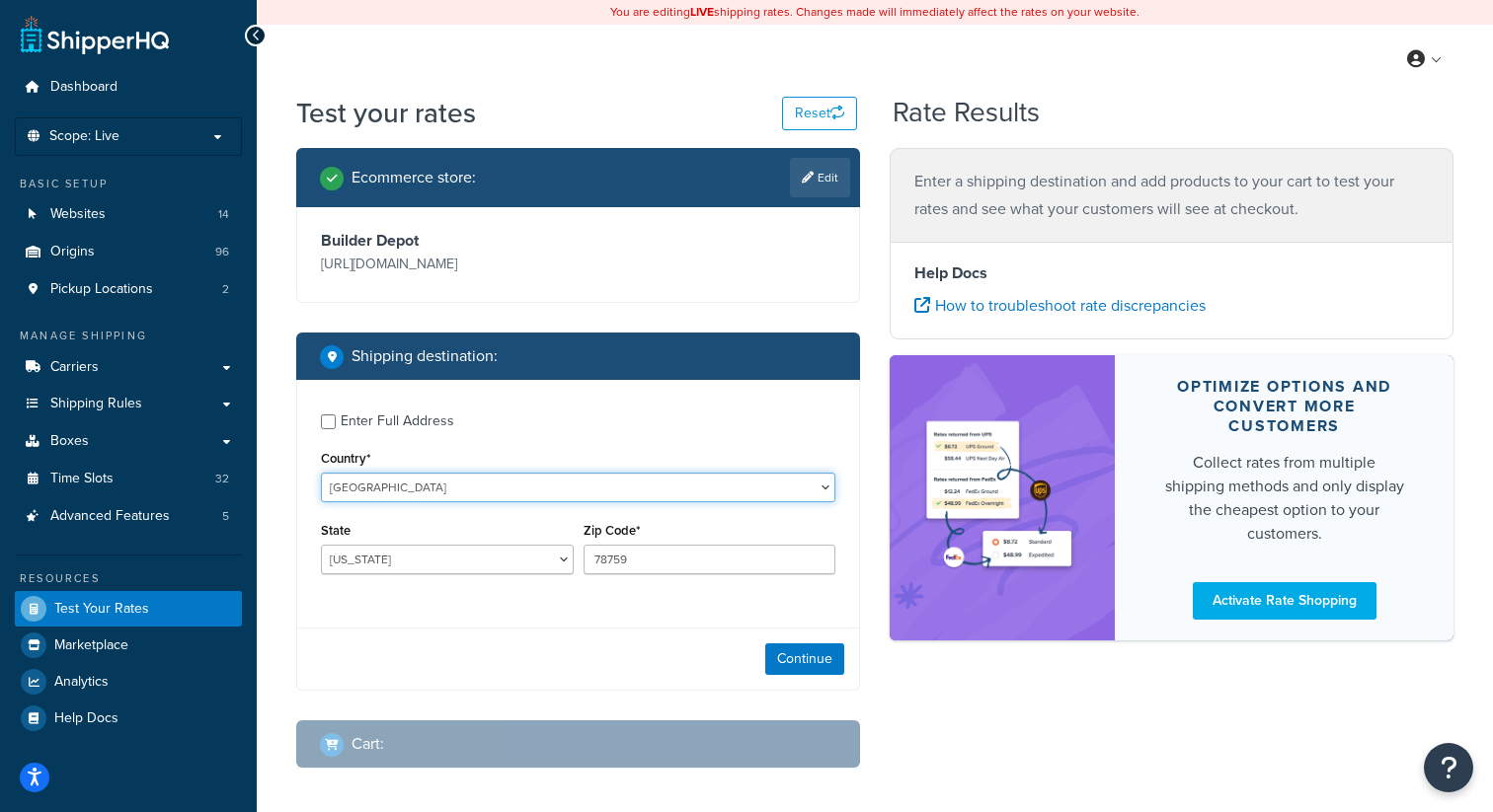
click at [385, 480] on select "United States United Kingdom Afghanistan Åland Islands Albania Algeria American…" at bounding box center [577, 488] width 515 height 30
select select "GB"
click at [320, 473] on select "United States United Kingdom Afghanistan Åland Islands Albania Algeria American…" at bounding box center [577, 488] width 515 height 30
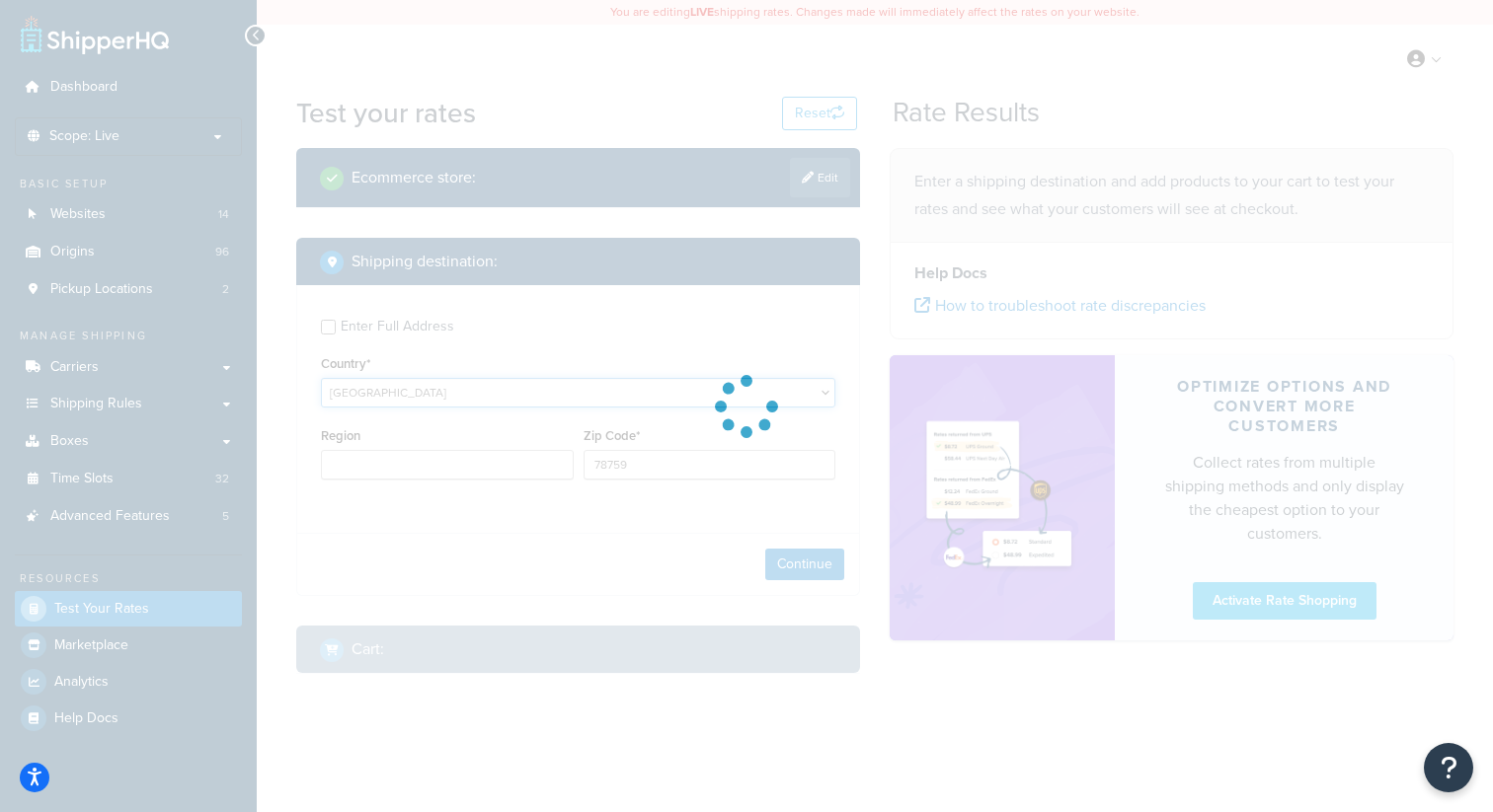
type input "TX"
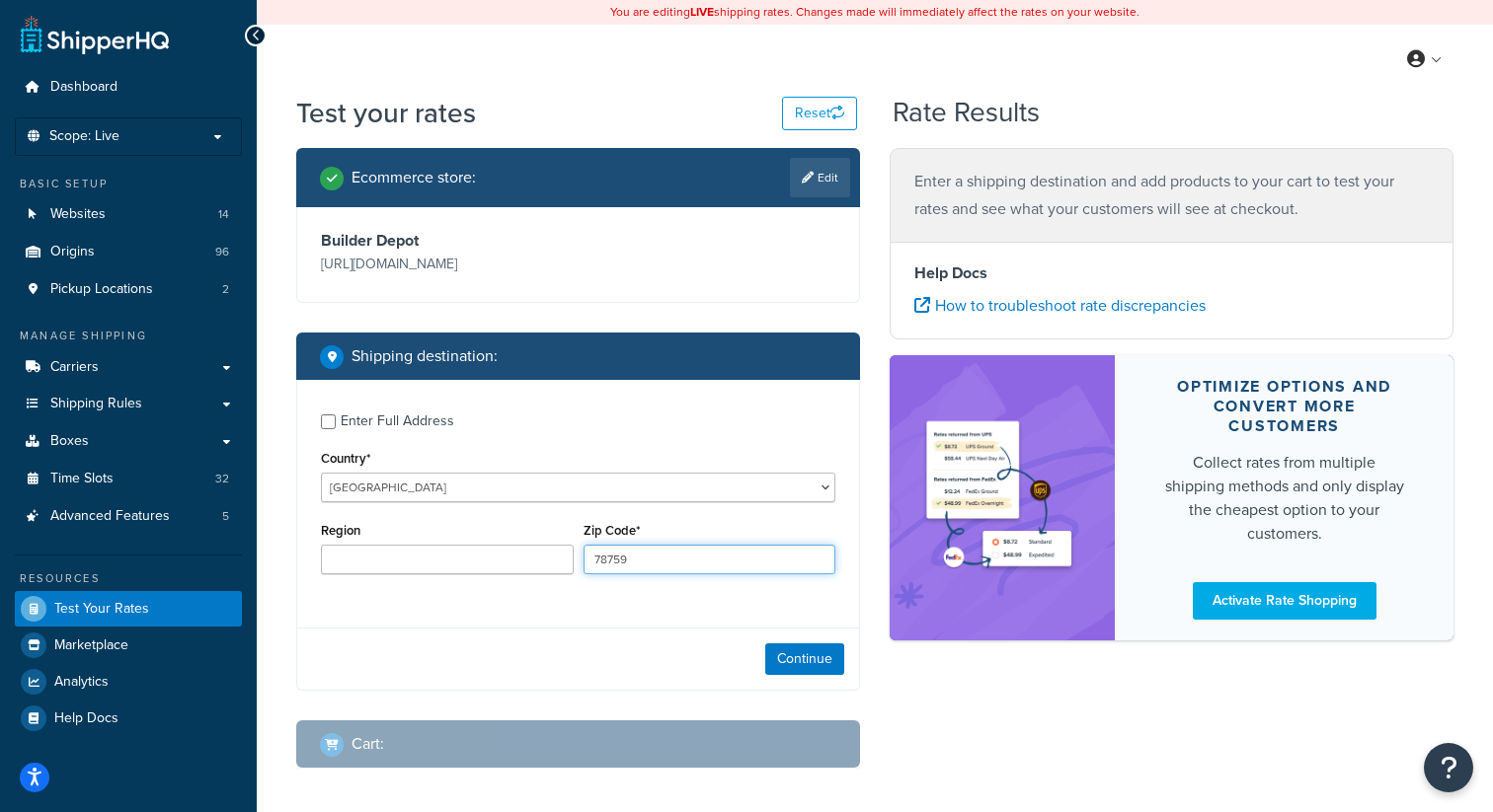
click at [648, 562] on input "78759" at bounding box center [710, 560] width 253 height 30
type input "n11 1qj"
click at [549, 637] on div "Continue" at bounding box center [578, 659] width 561 height 62
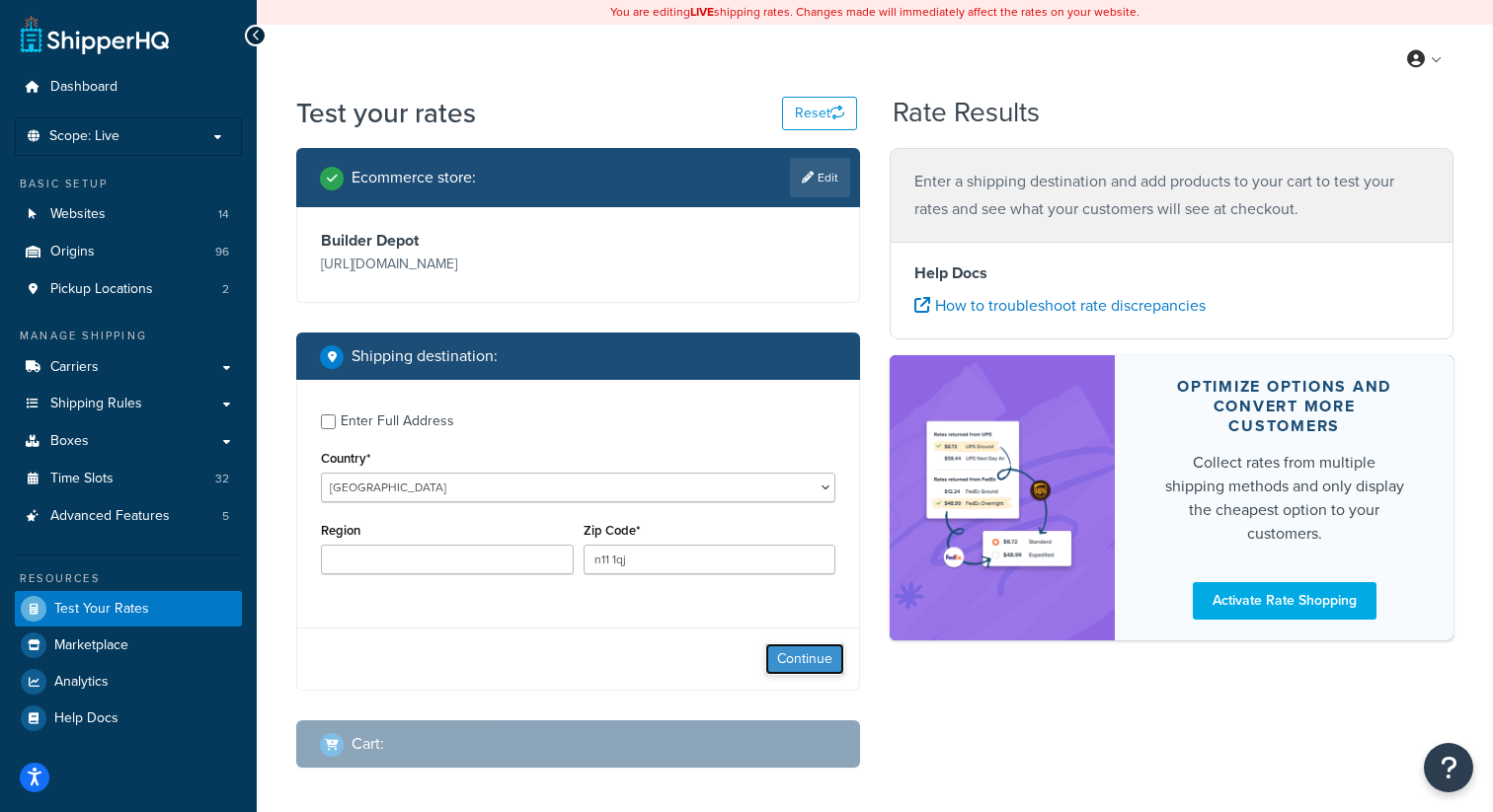
click at [816, 655] on button "Continue" at bounding box center [804, 660] width 79 height 32
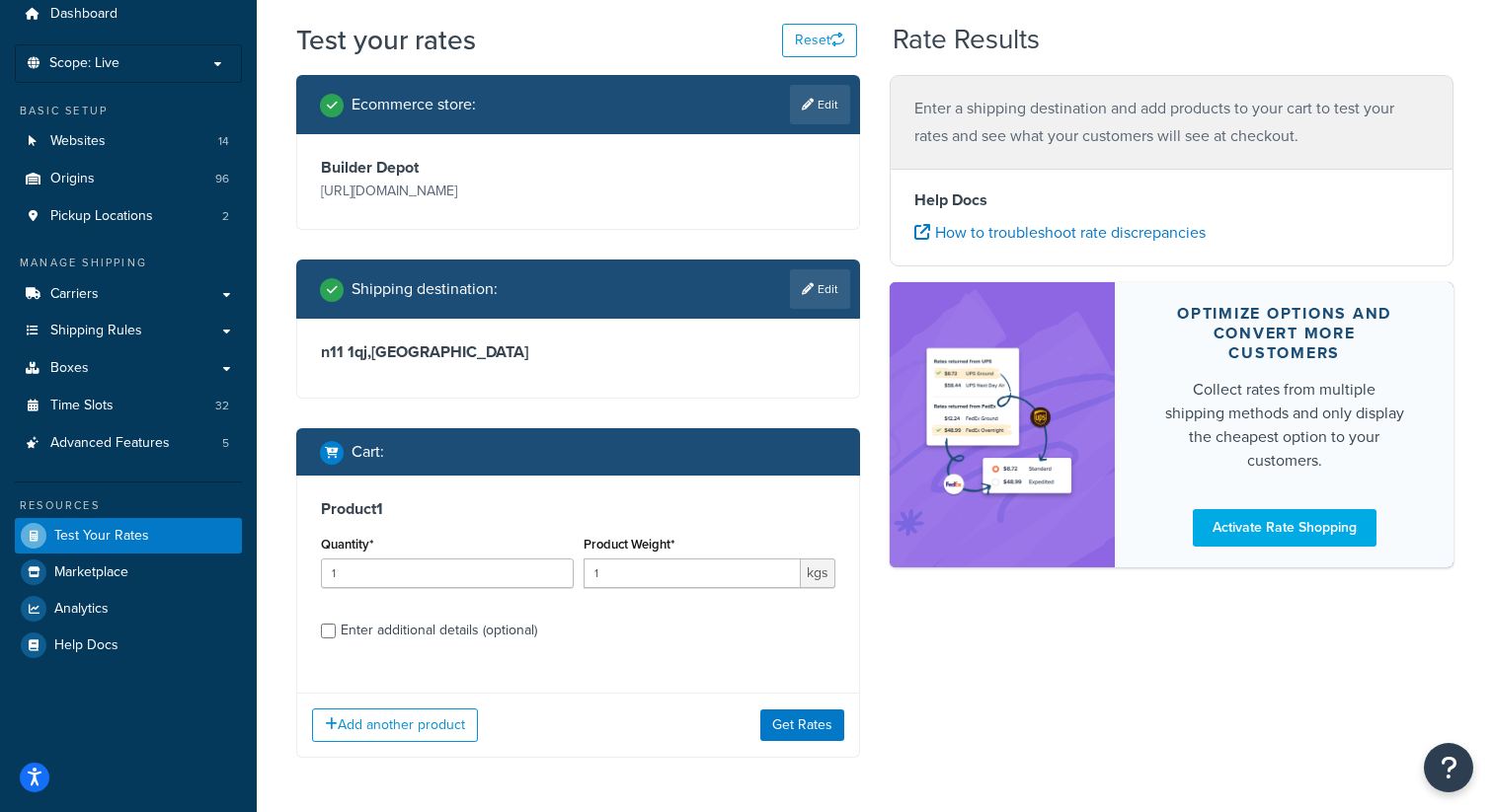
scroll to position [148, 0]
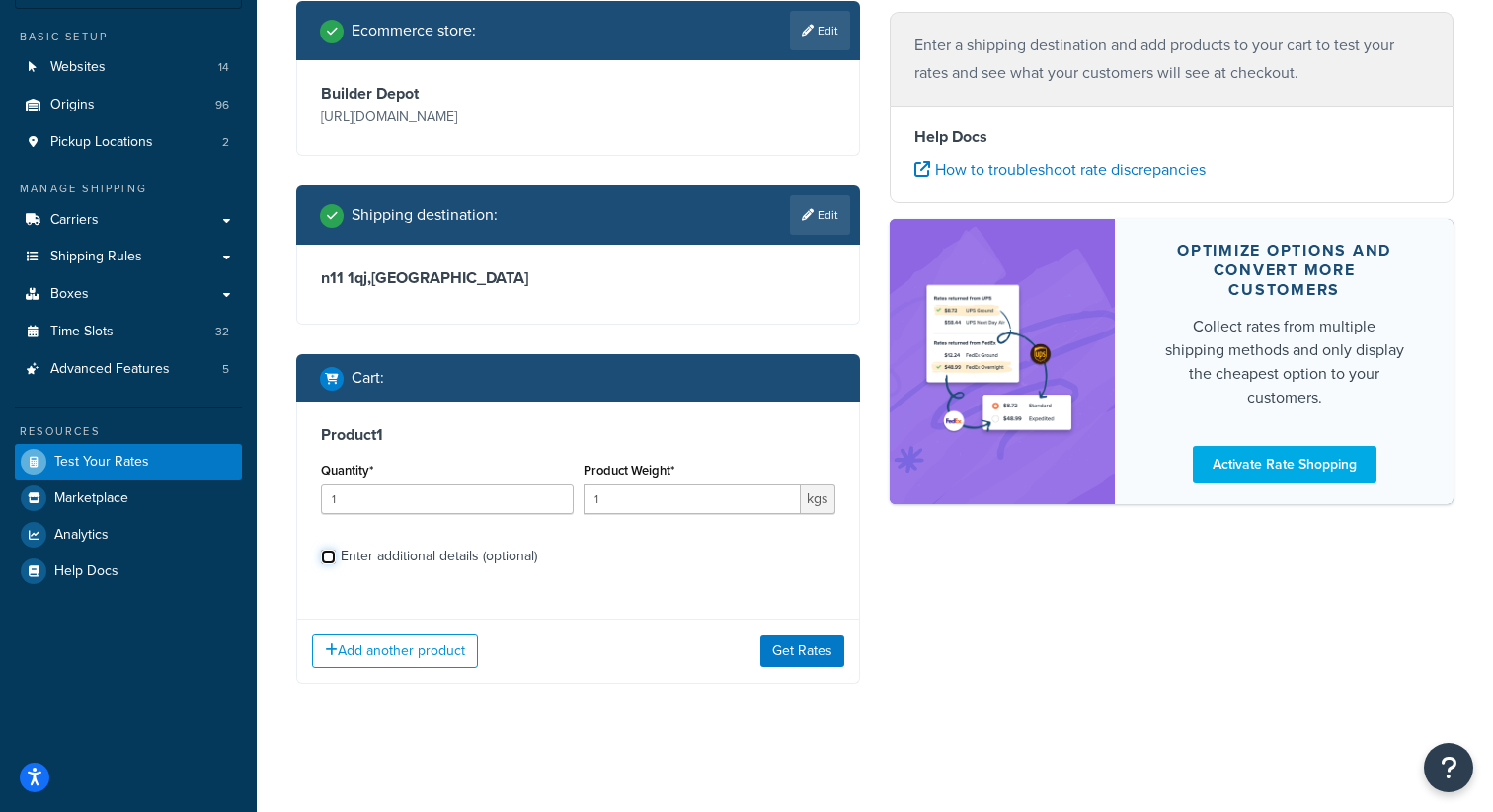
click at [325, 557] on input "Enter additional details (optional)" at bounding box center [327, 556] width 15 height 15
checkbox input "true"
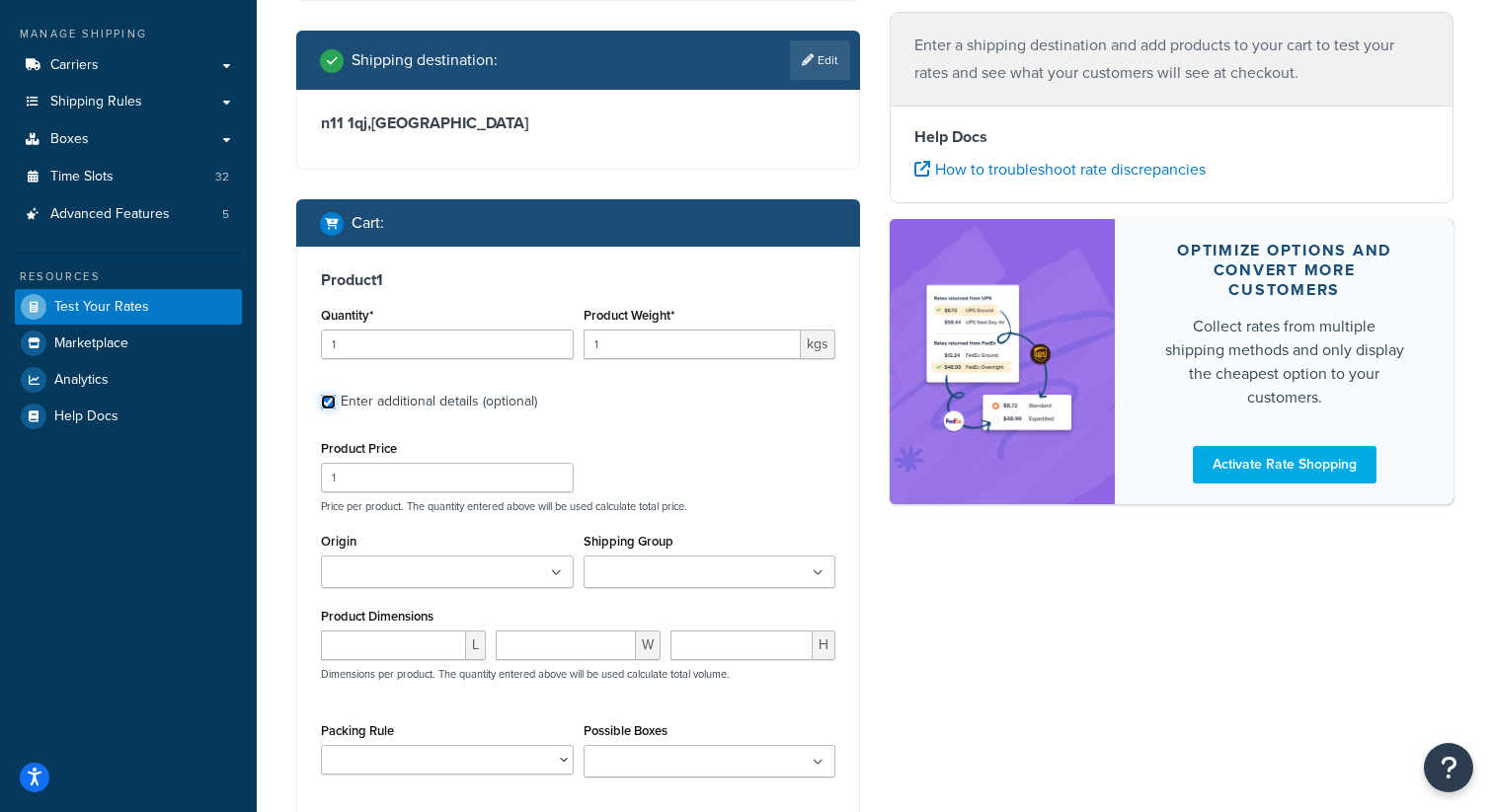
scroll to position [312, 0]
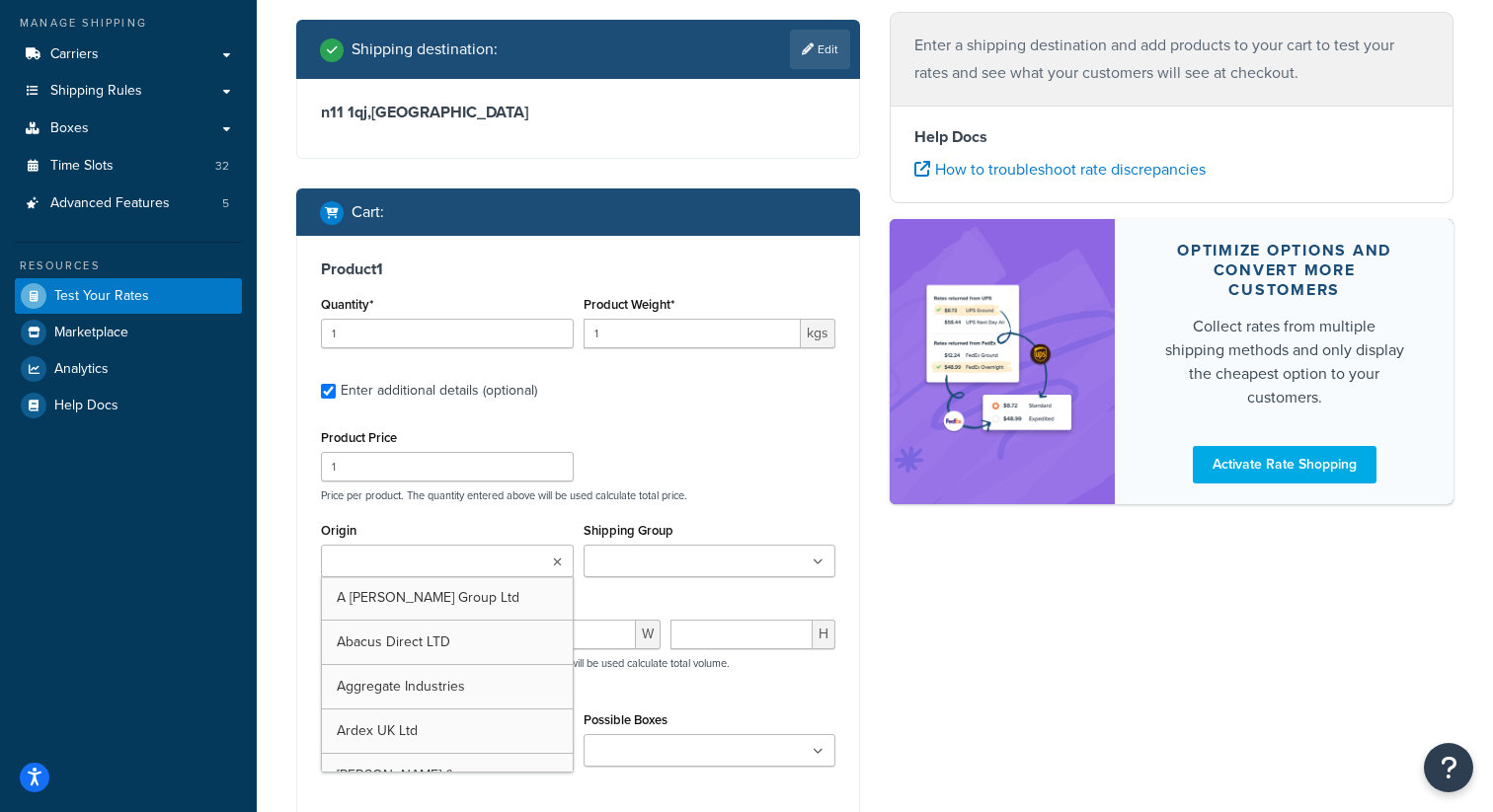
click at [483, 568] on ul at bounding box center [447, 561] width 253 height 33
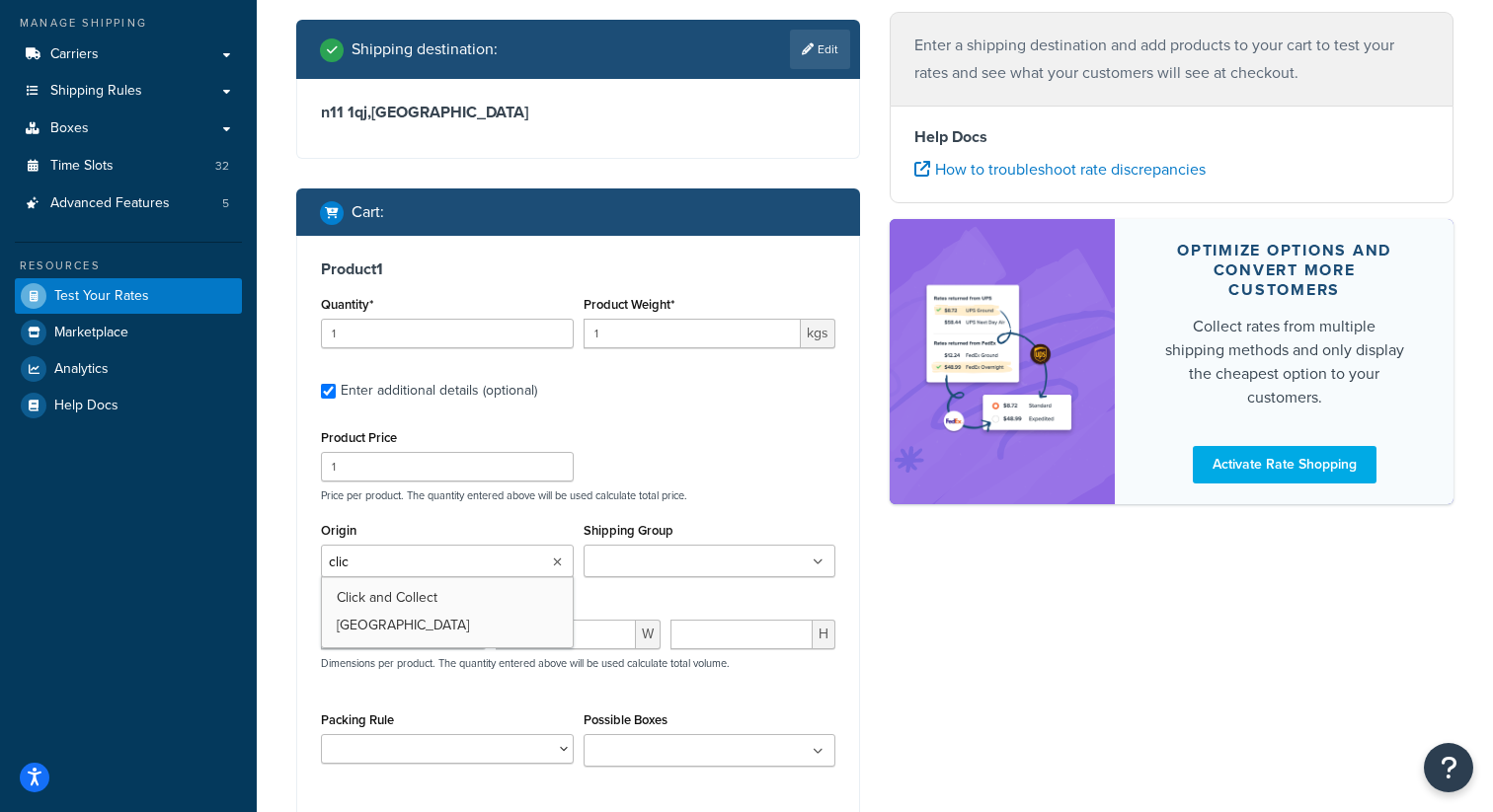
type input "click"
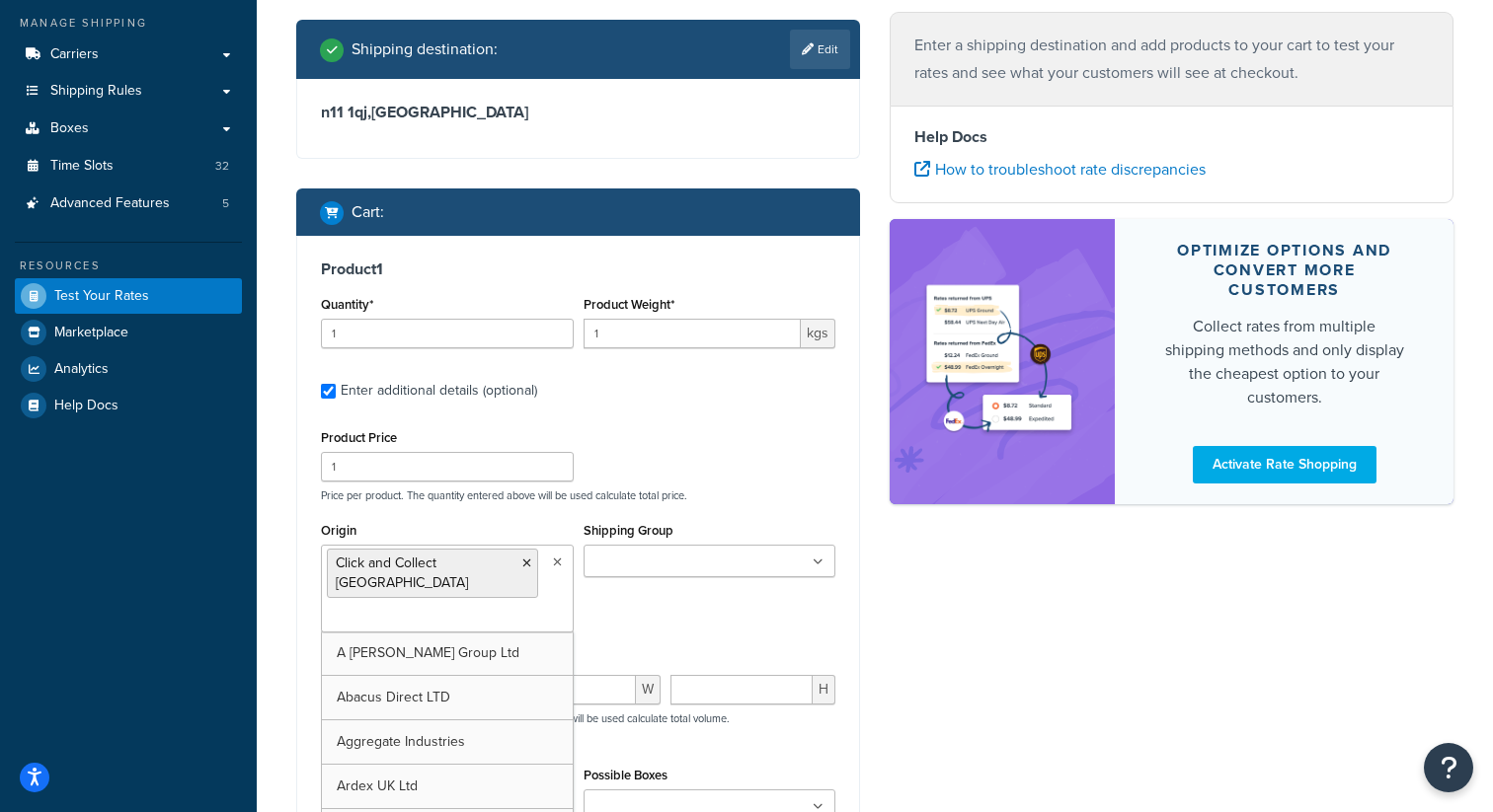
click at [713, 614] on div "Origin Click and Collect New Southgate A Proctor Group Ltd Abacus Direct LTD Ag…" at bounding box center [577, 582] width 525 height 130
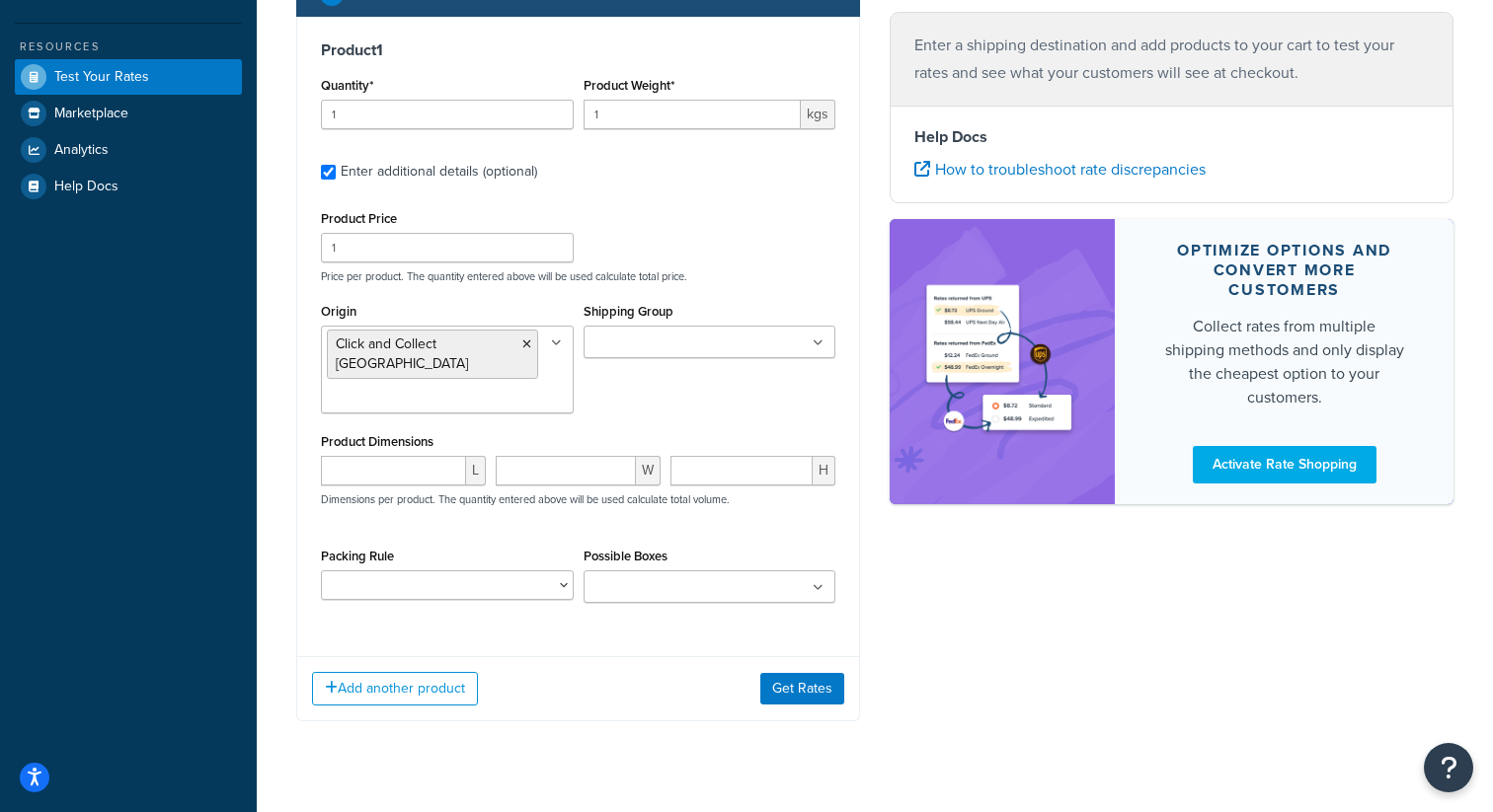
scroll to position [571, 0]
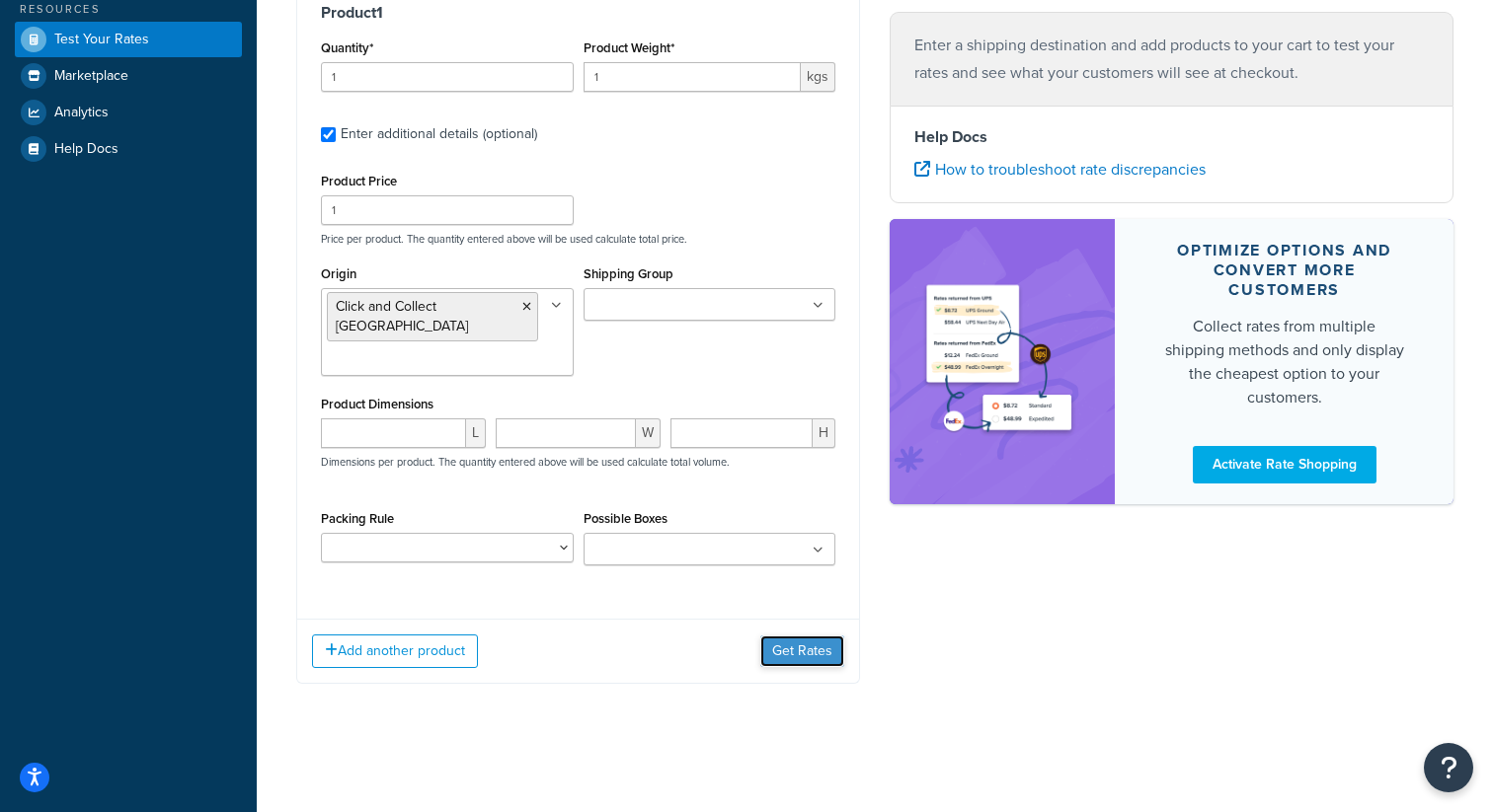
click at [797, 650] on button "Get Rates" at bounding box center [802, 652] width 84 height 32
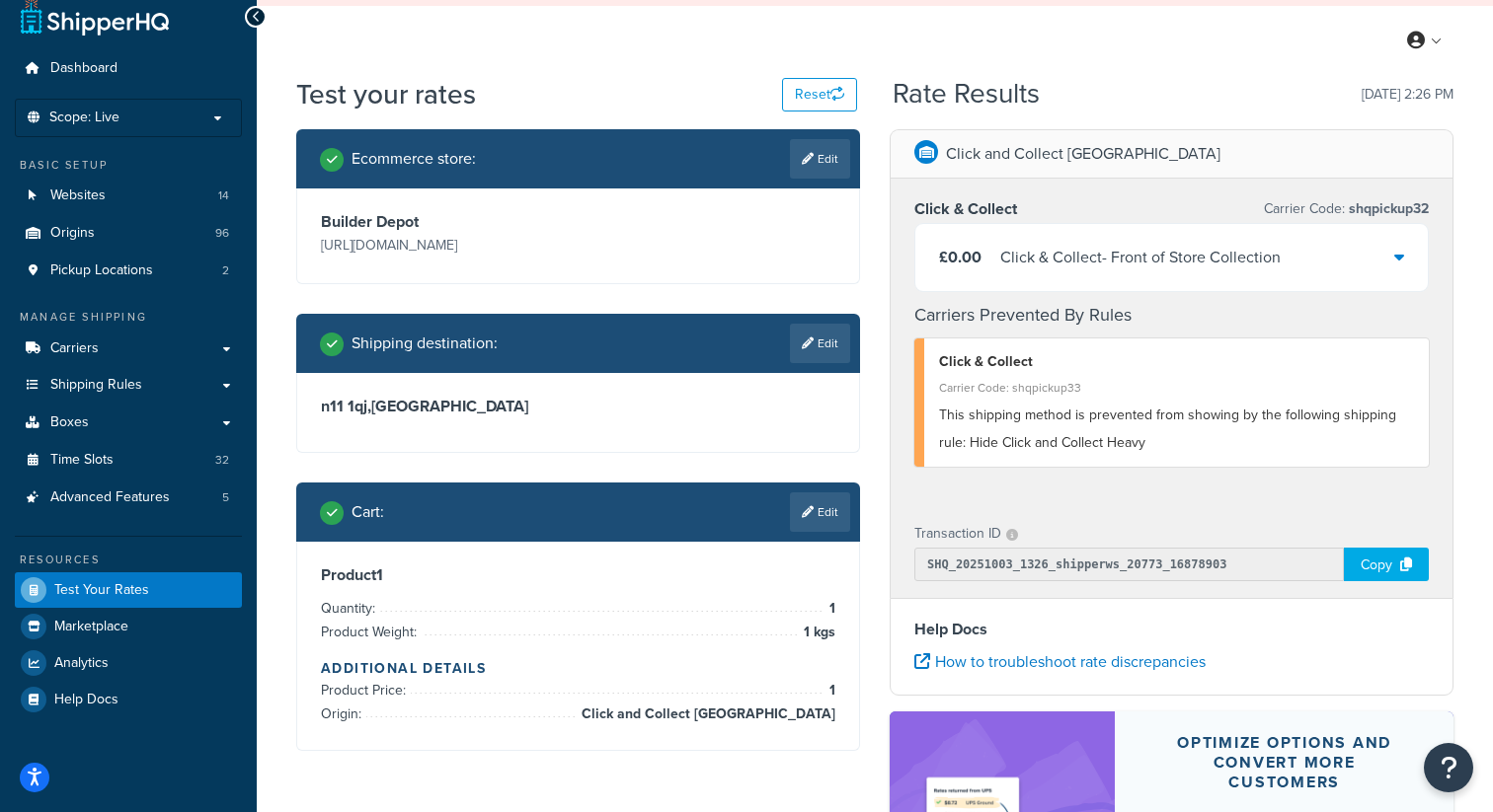
scroll to position [0, 0]
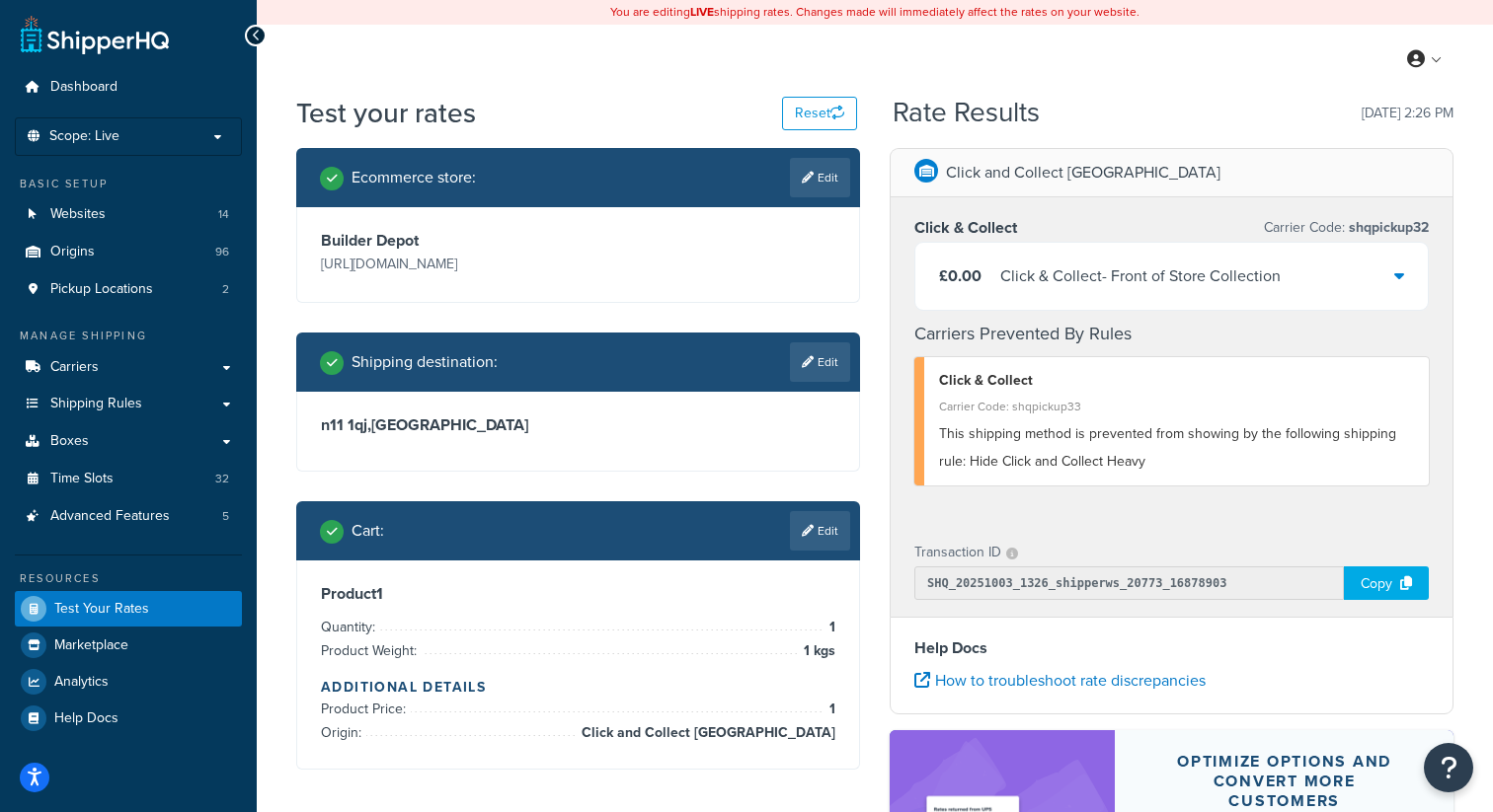
click at [1397, 276] on icon at bounding box center [1399, 276] width 10 height 16
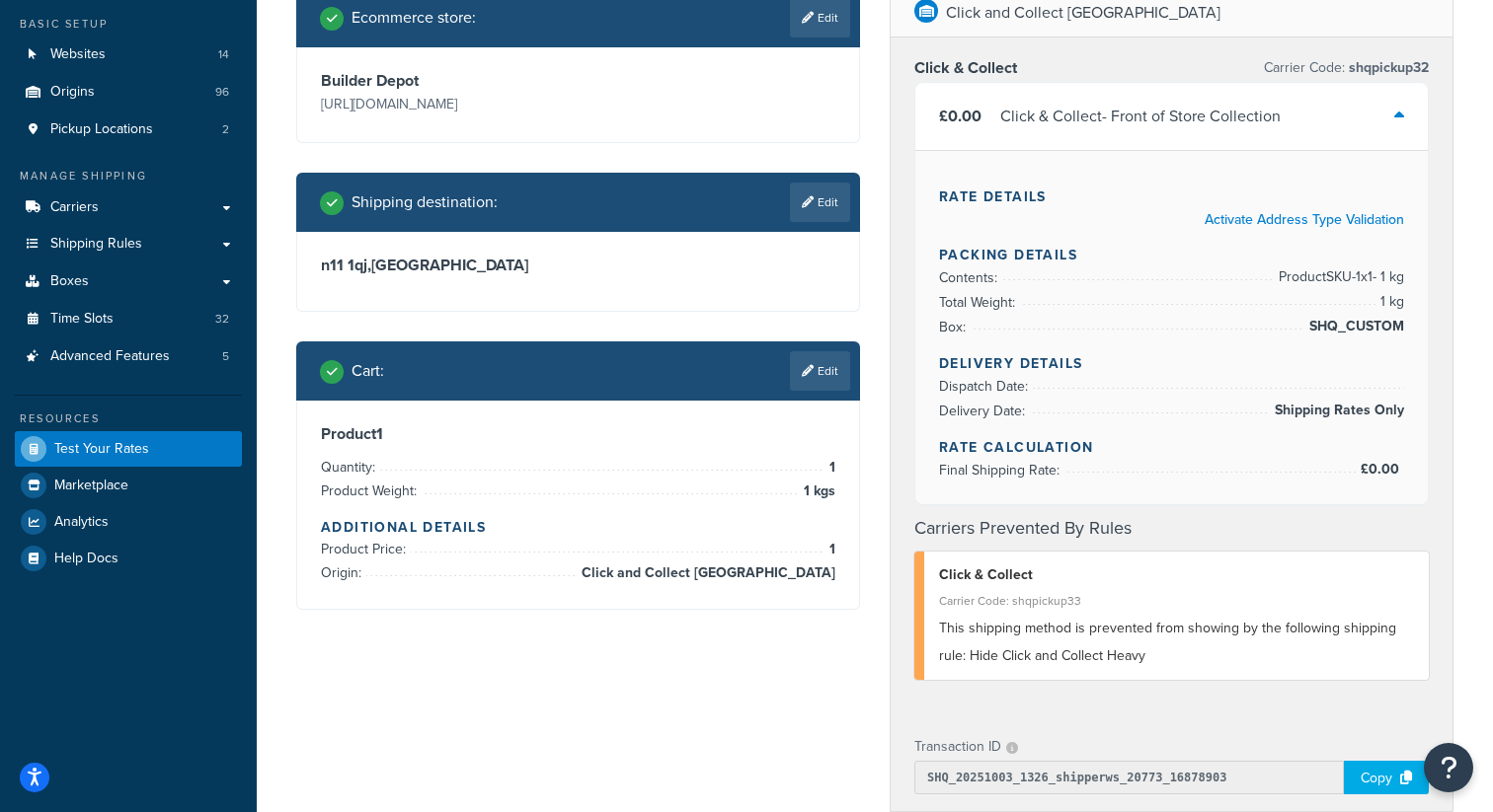
scroll to position [164, 0]
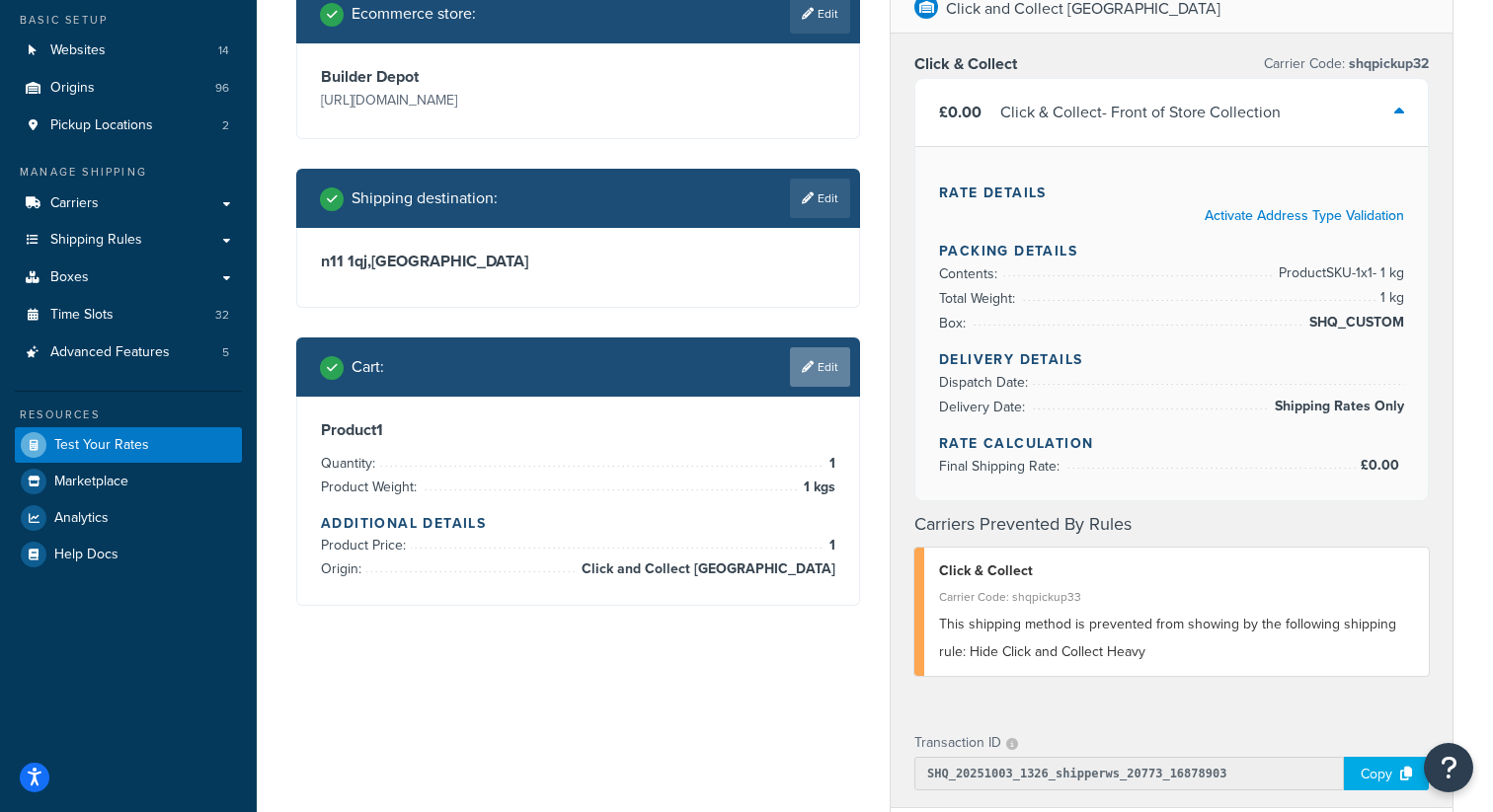
click at [813, 373] on link "Edit" at bounding box center [820, 367] width 61 height 40
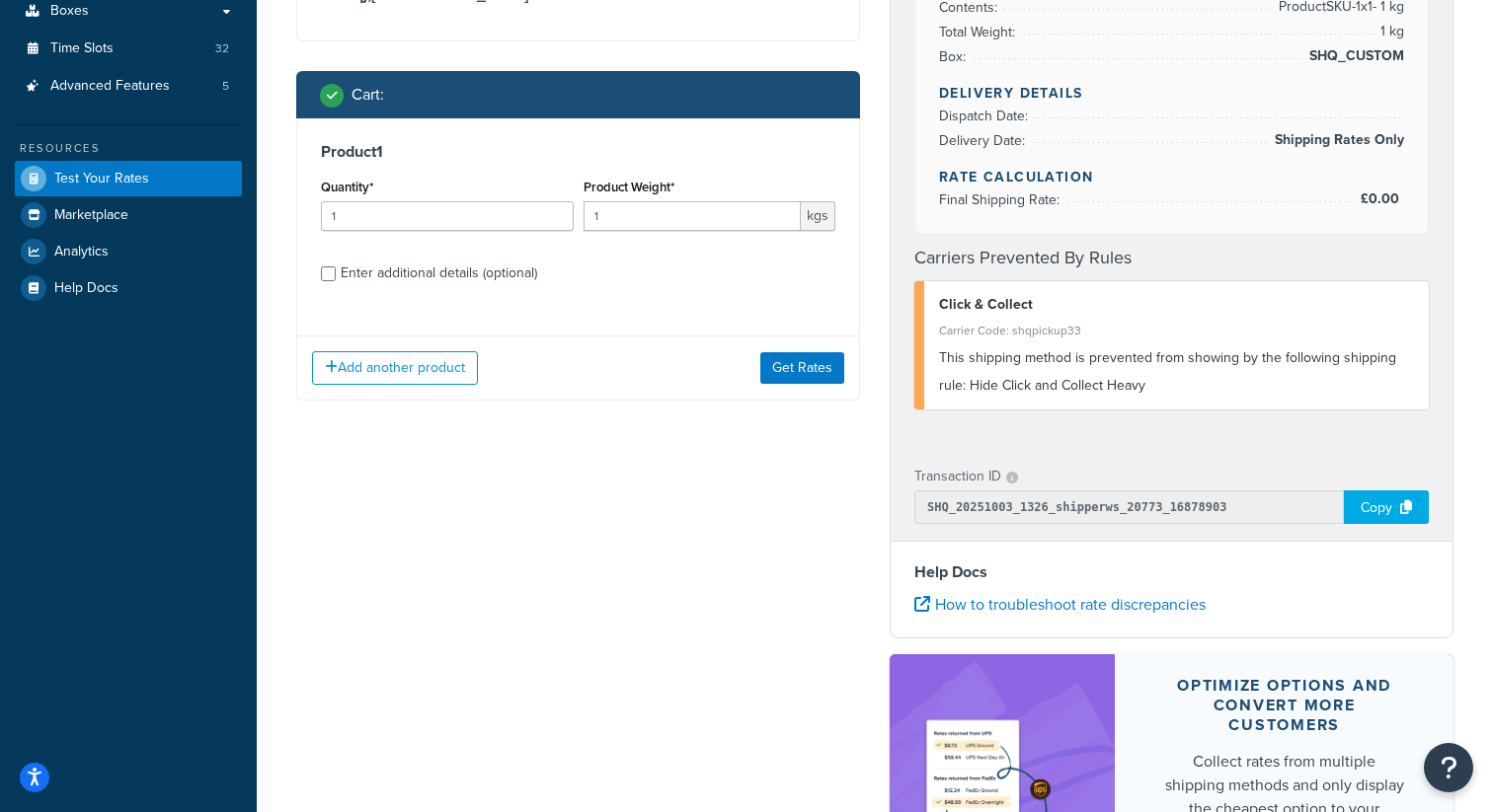
scroll to position [308, 0]
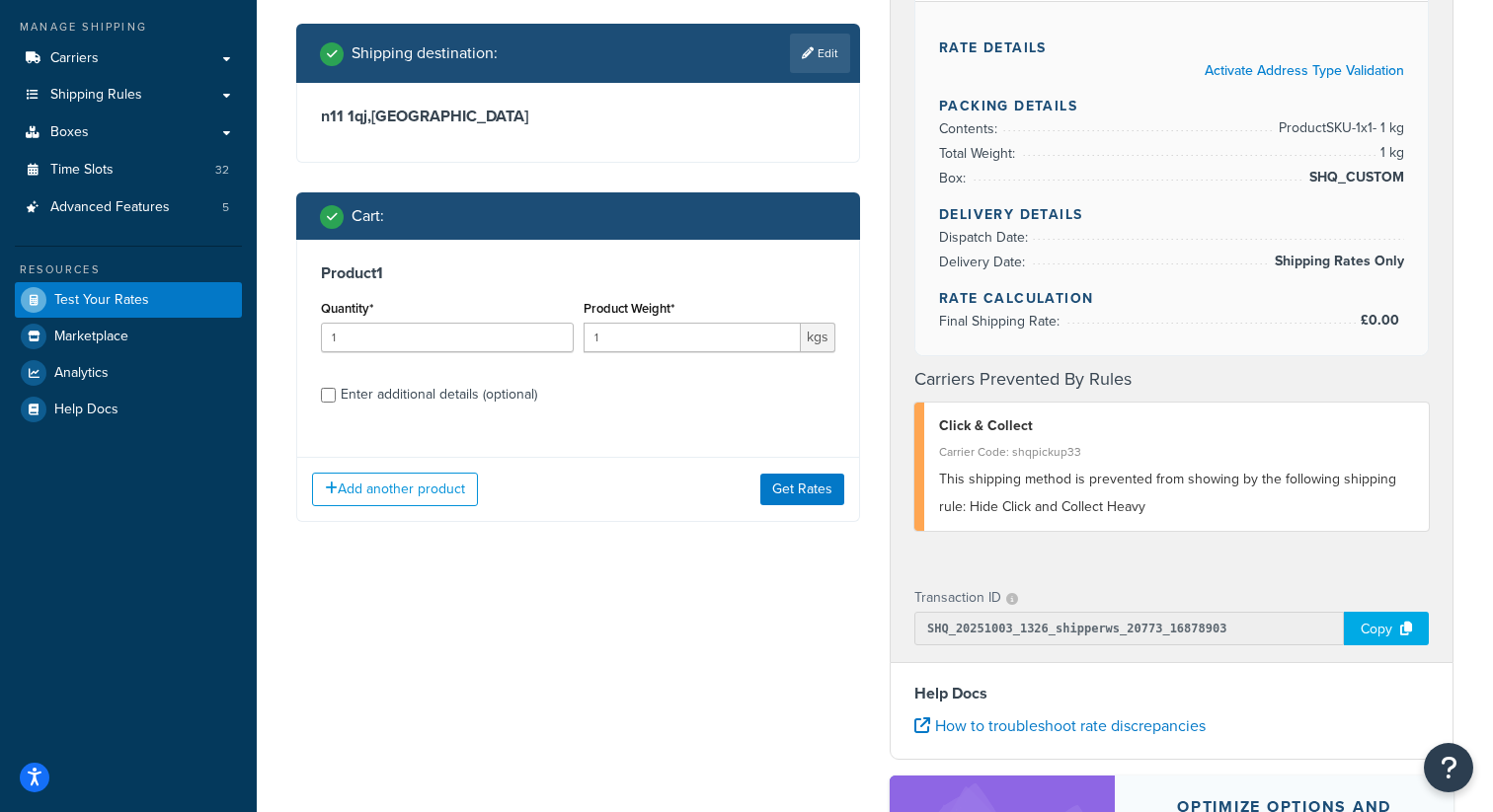
click at [388, 396] on div "Enter additional details (optional)" at bounding box center [438, 395] width 196 height 28
click at [335, 396] on input "Enter additional details (optional)" at bounding box center [327, 395] width 15 height 15
checkbox input "true"
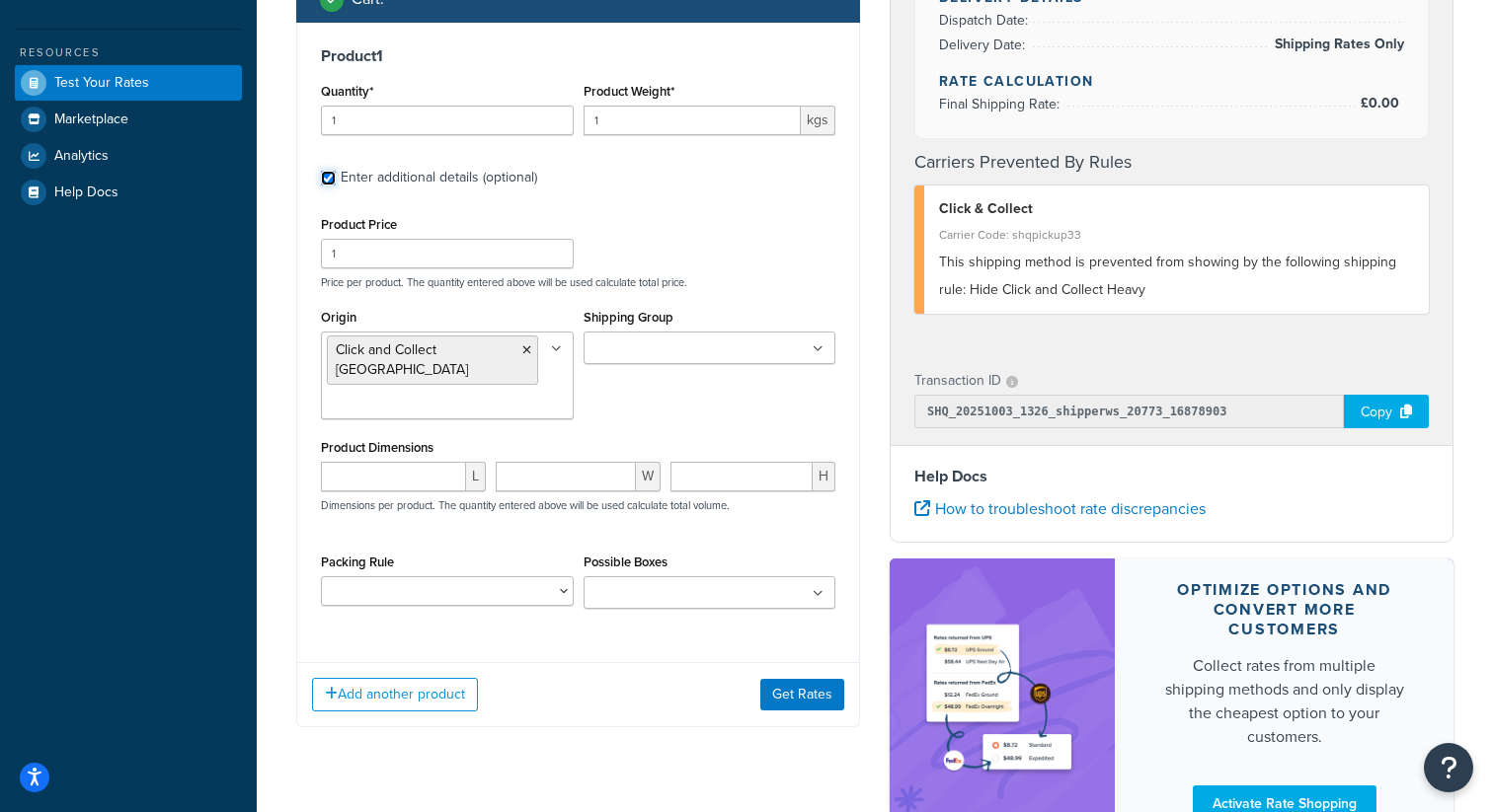
scroll to position [536, 0]
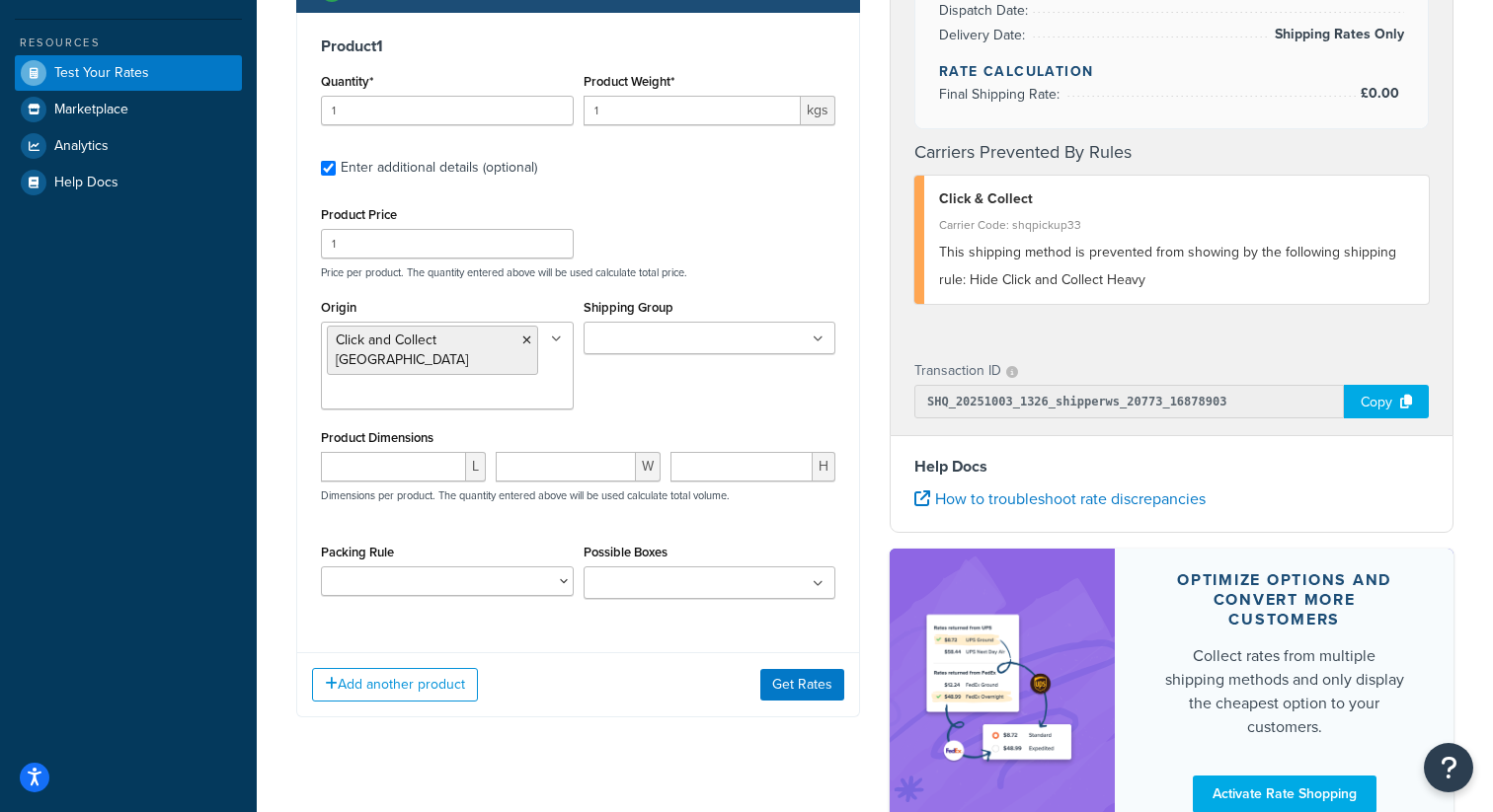
click at [654, 332] on input "Shipping Group" at bounding box center [677, 339] width 175 height 22
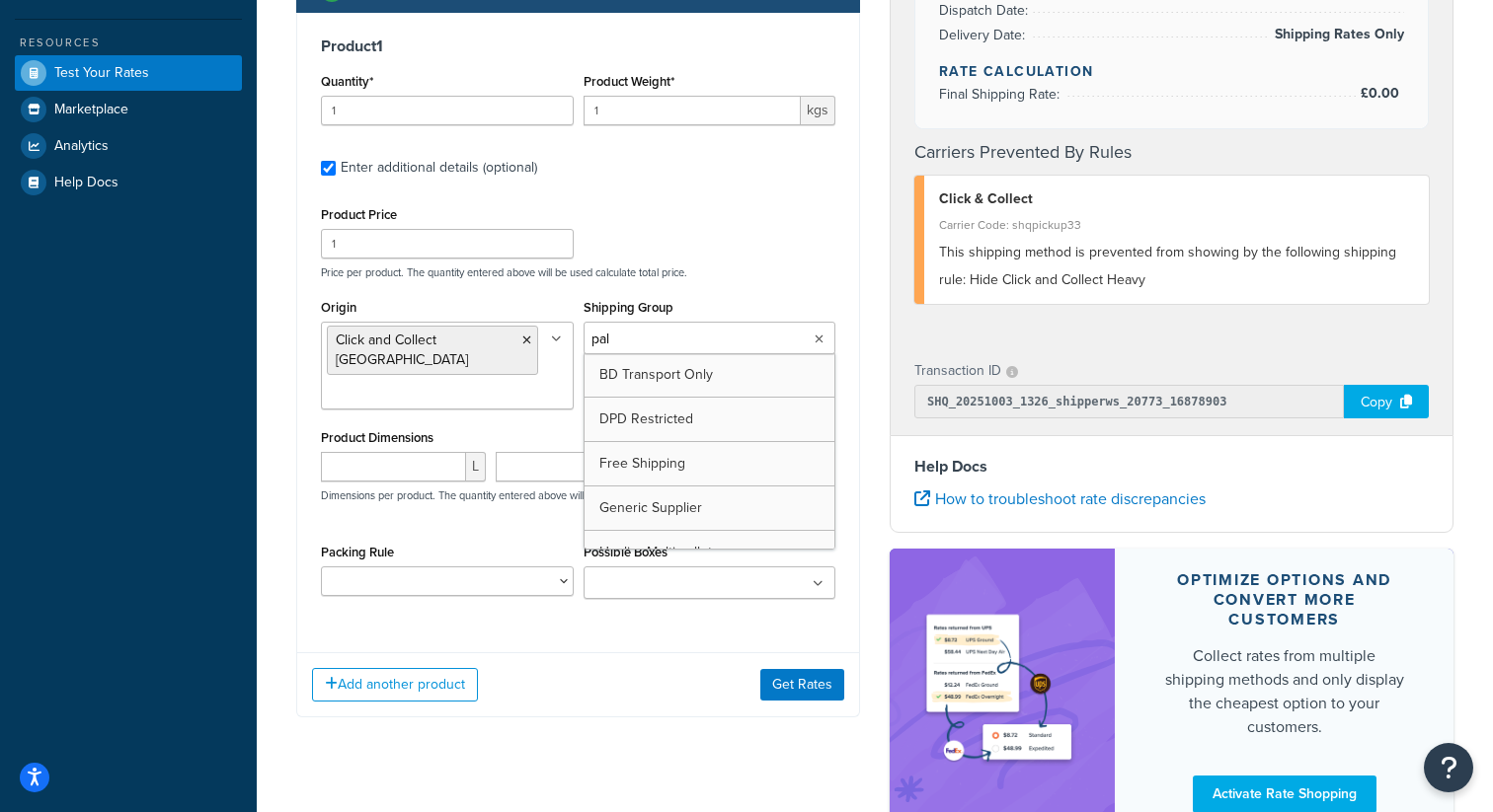
type input "pall"
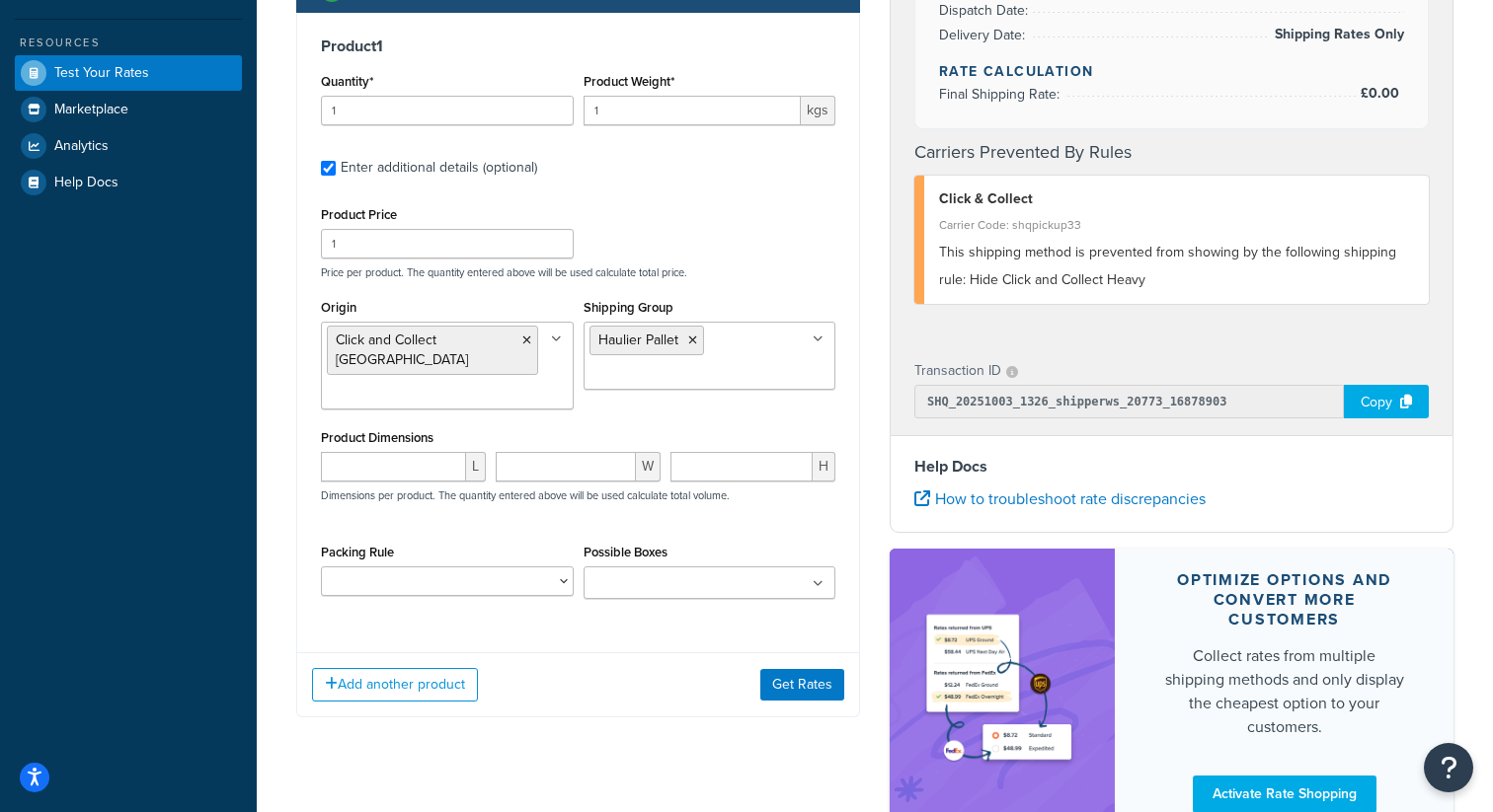
click at [685, 674] on div "Add another product Get Rates" at bounding box center [578, 685] width 561 height 64
click at [823, 690] on button "Get Rates" at bounding box center [802, 686] width 84 height 32
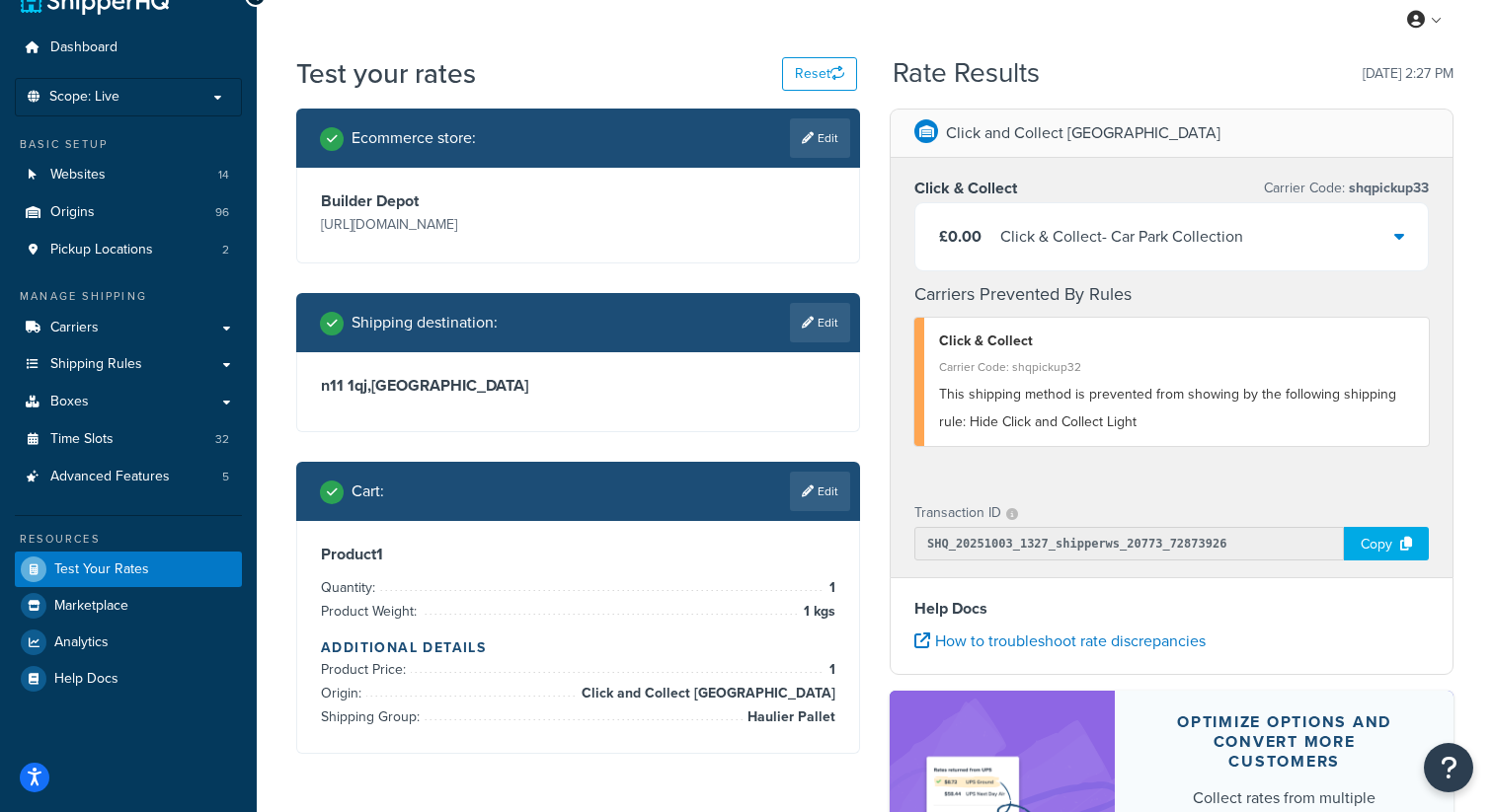
scroll to position [26, 0]
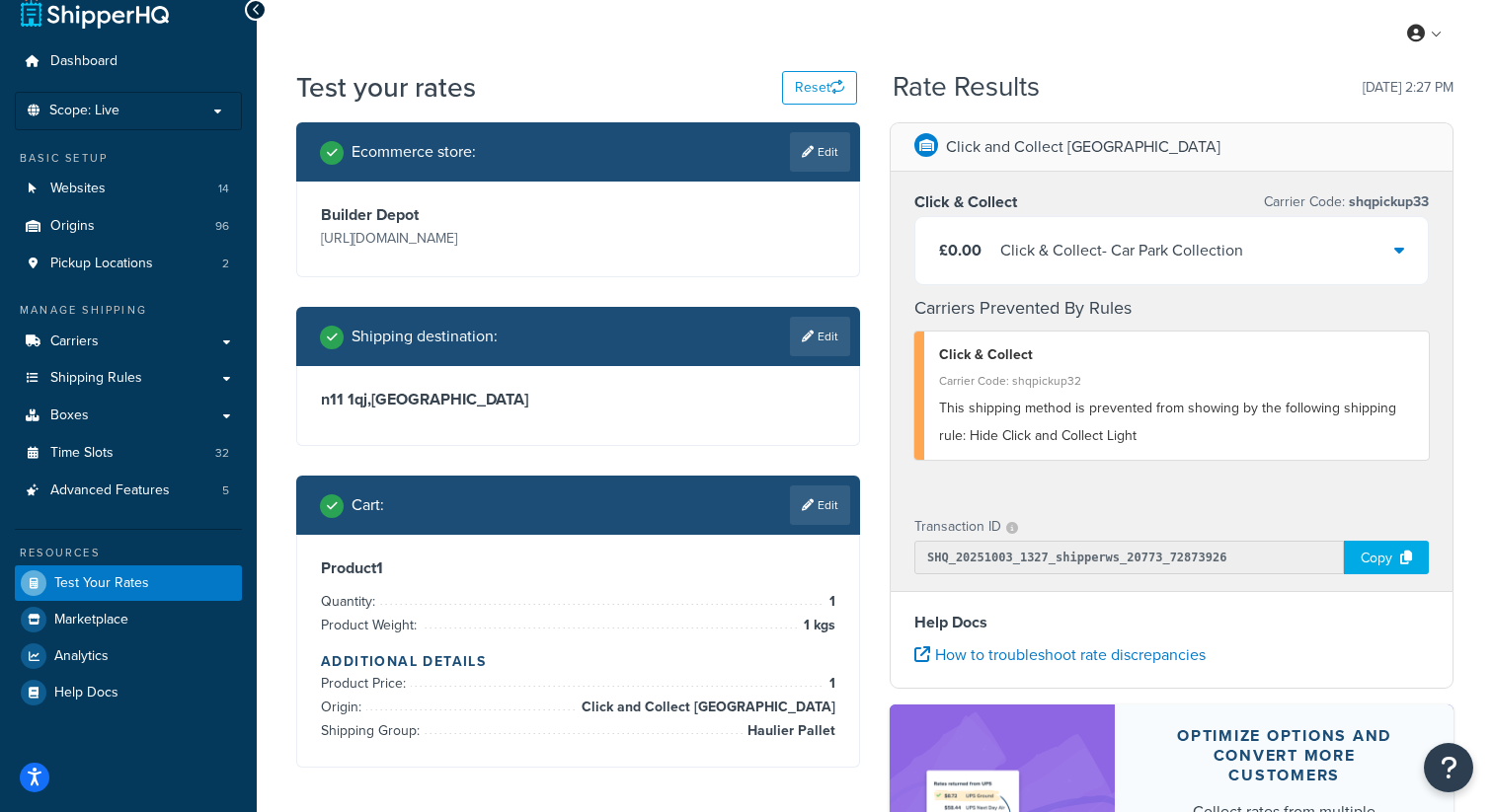
click at [1302, 269] on div "£0.00 Click & Collect - Car Park Collection" at bounding box center [1171, 250] width 513 height 67
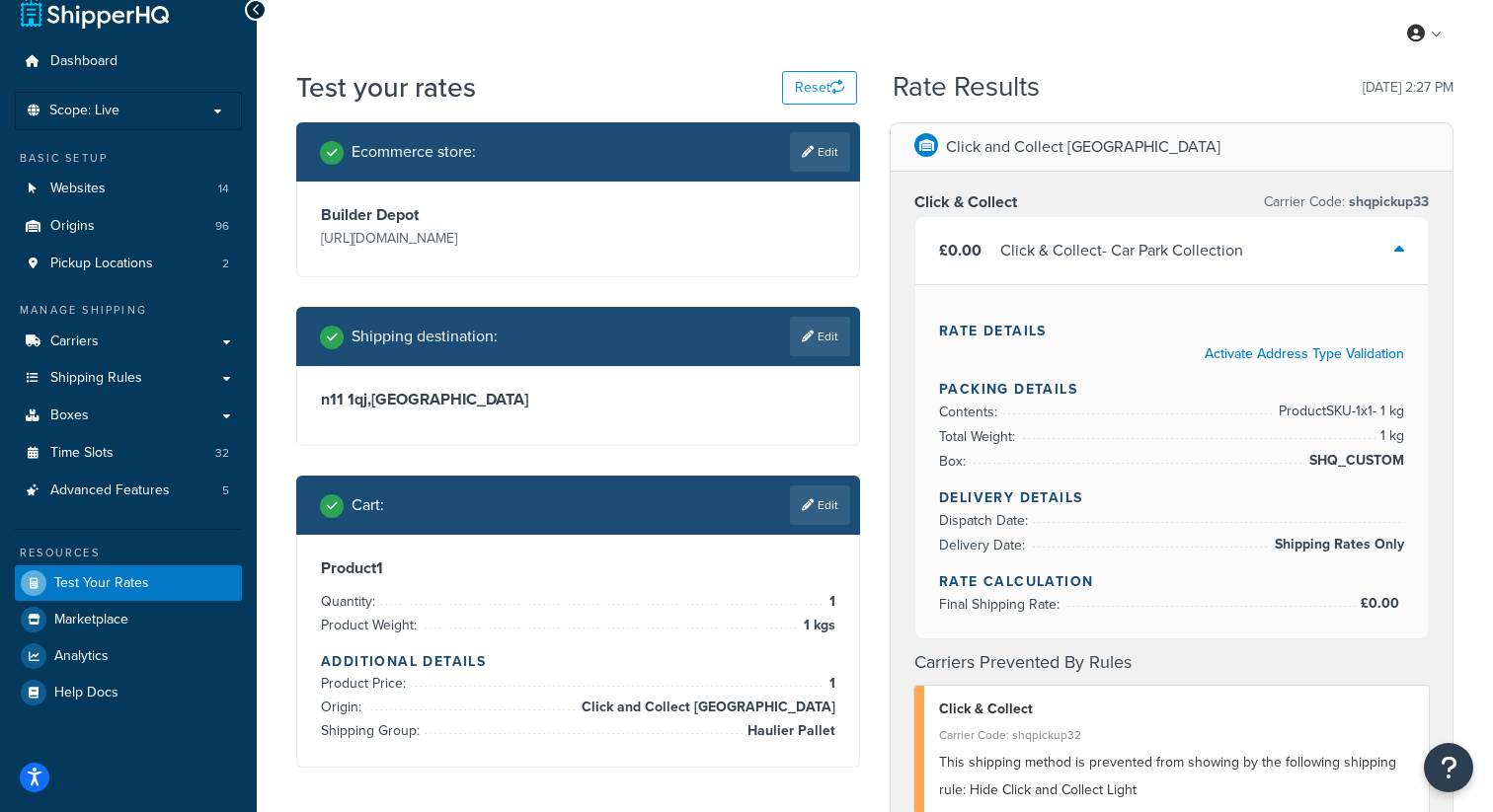
click at [989, 533] on li "Delivery Date: Shipping Rates Only" at bounding box center [1171, 545] width 465 height 25
click at [1017, 548] on span "Delivery Date:" at bounding box center [983, 545] width 91 height 21
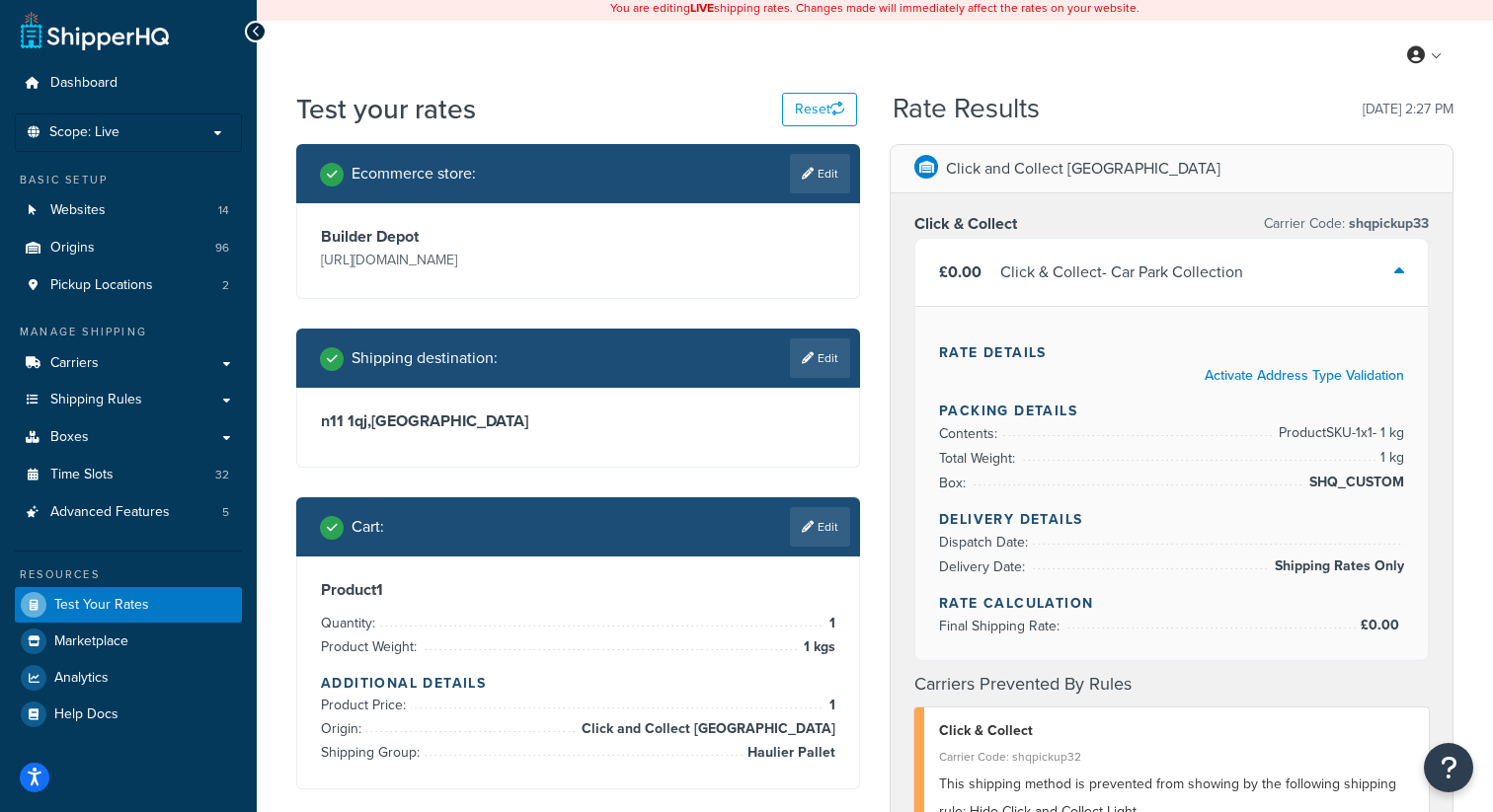
scroll to position [0, 0]
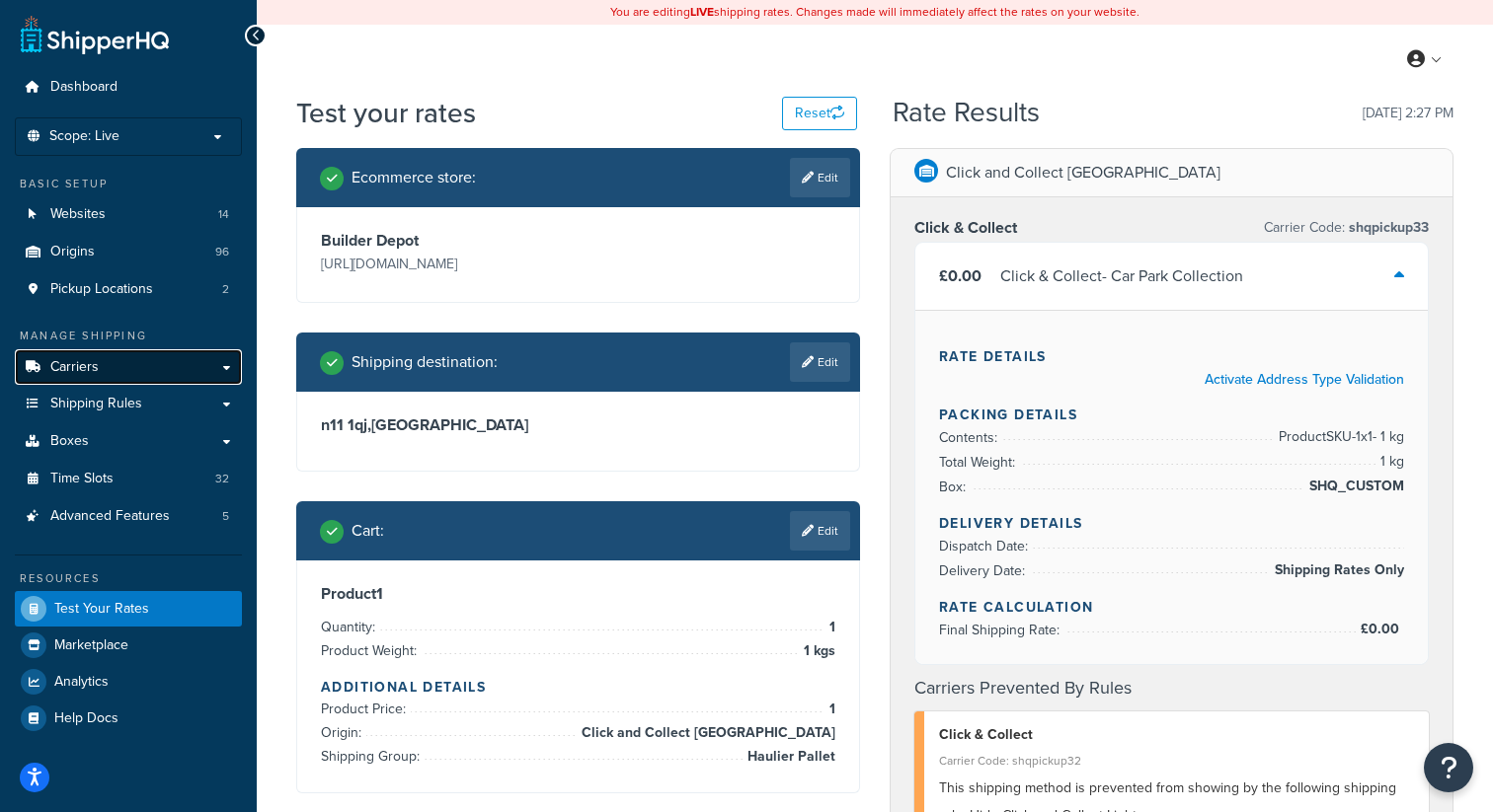
click at [126, 370] on link "Carriers" at bounding box center [128, 367] width 227 height 37
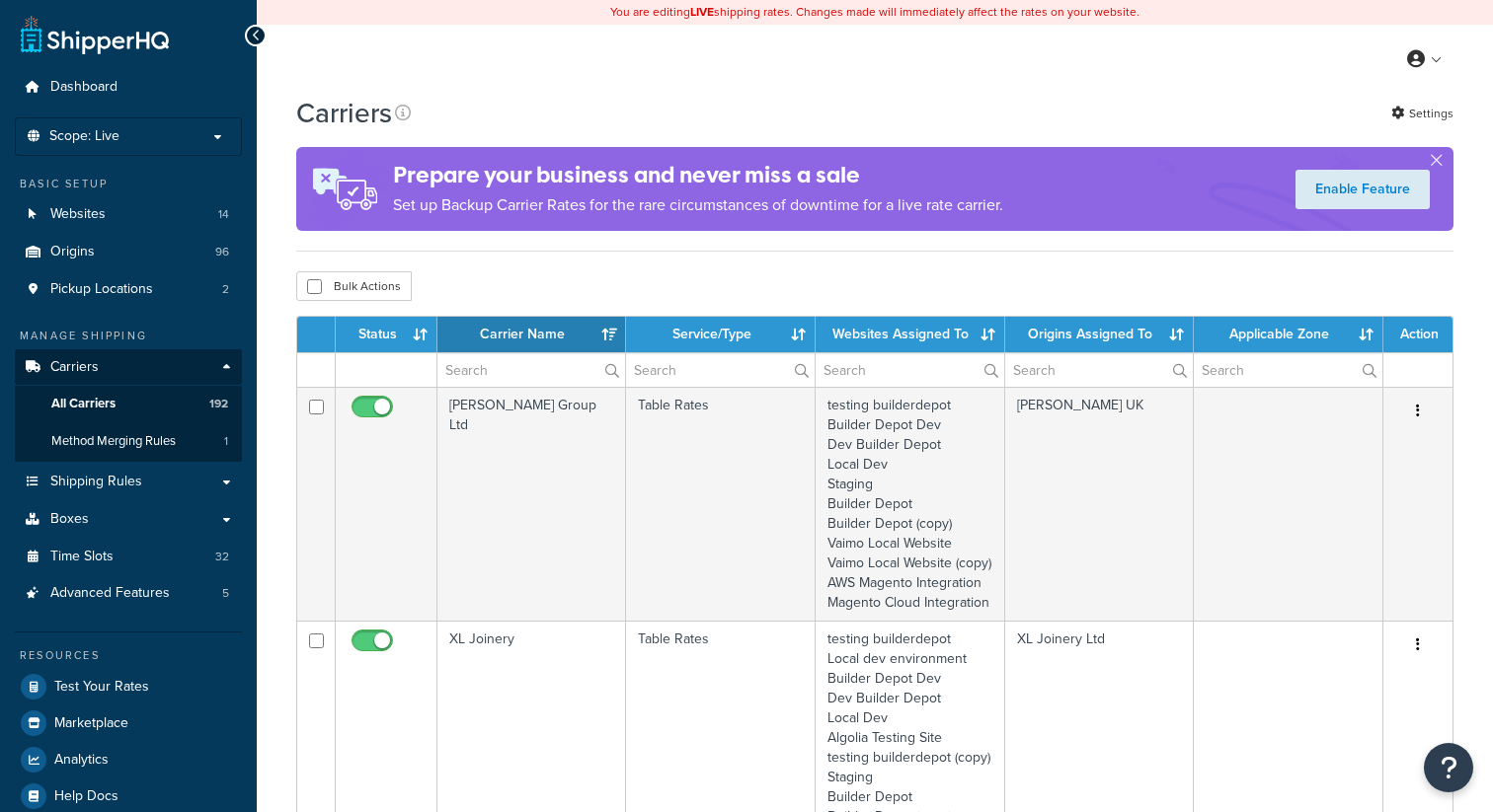
select select "15"
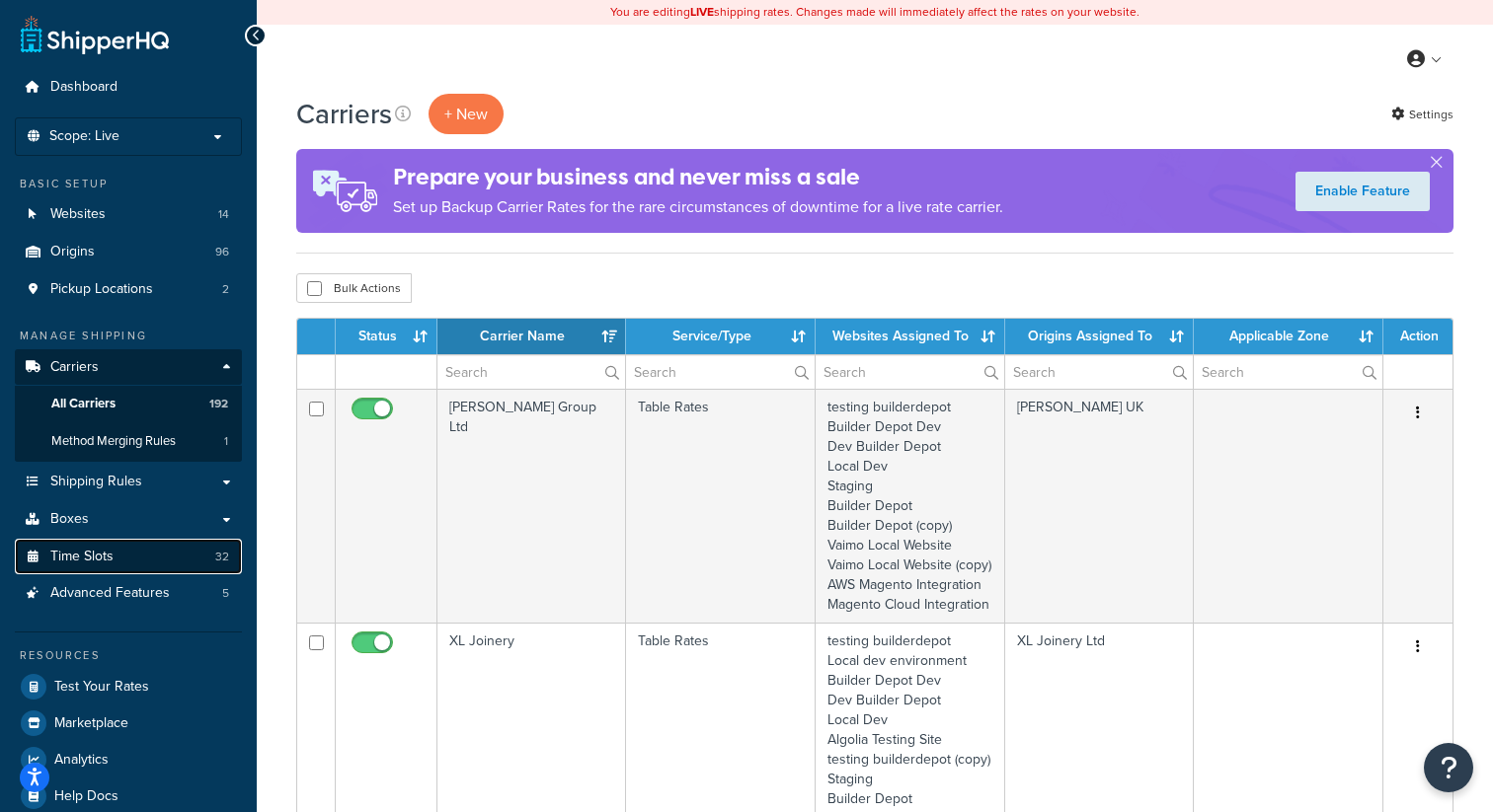
click at [99, 564] on span "Time Slots" at bounding box center [82, 556] width 63 height 17
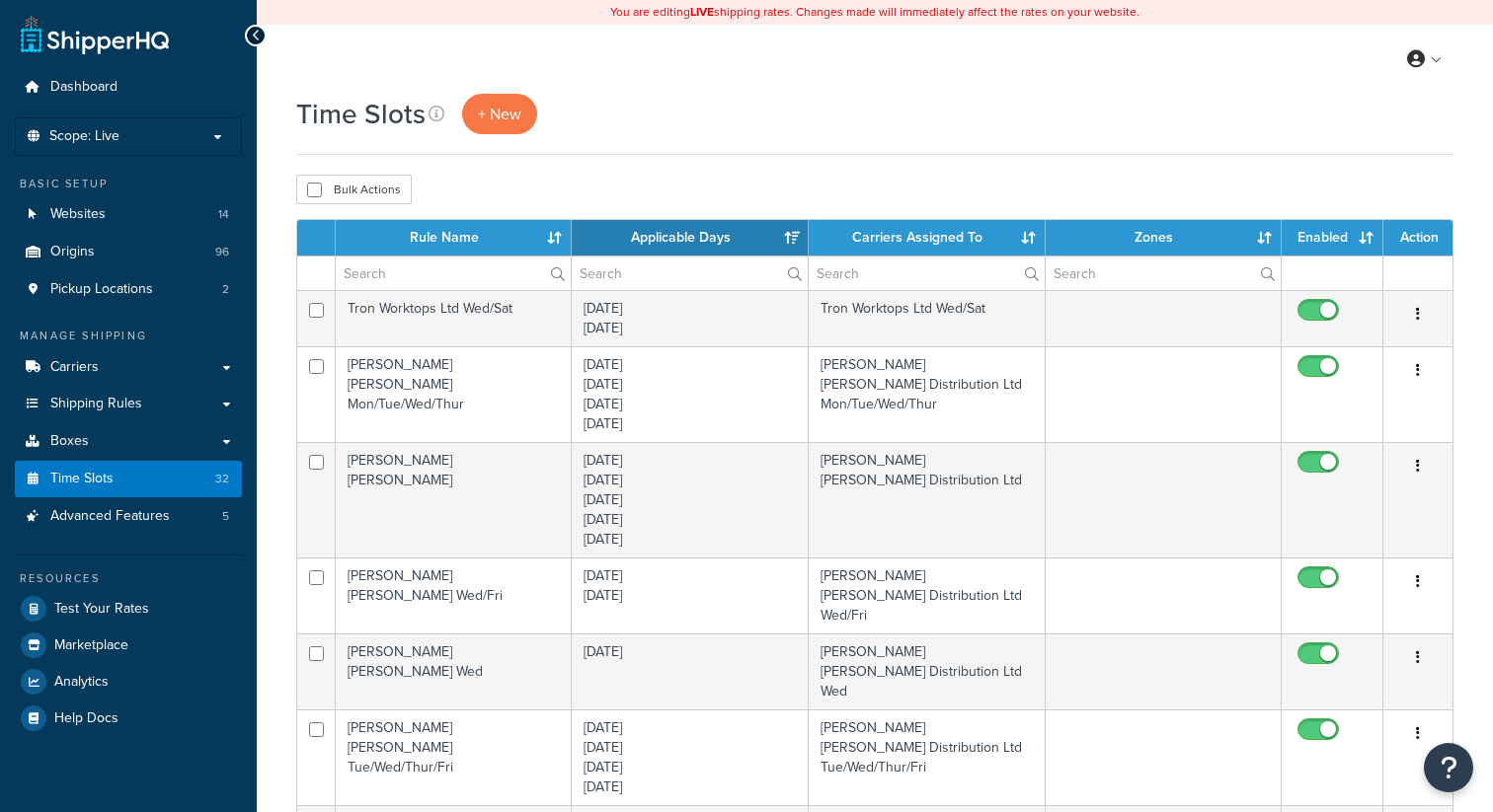
select select "15"
click at [426, 276] on input "text" at bounding box center [453, 274] width 235 height 34
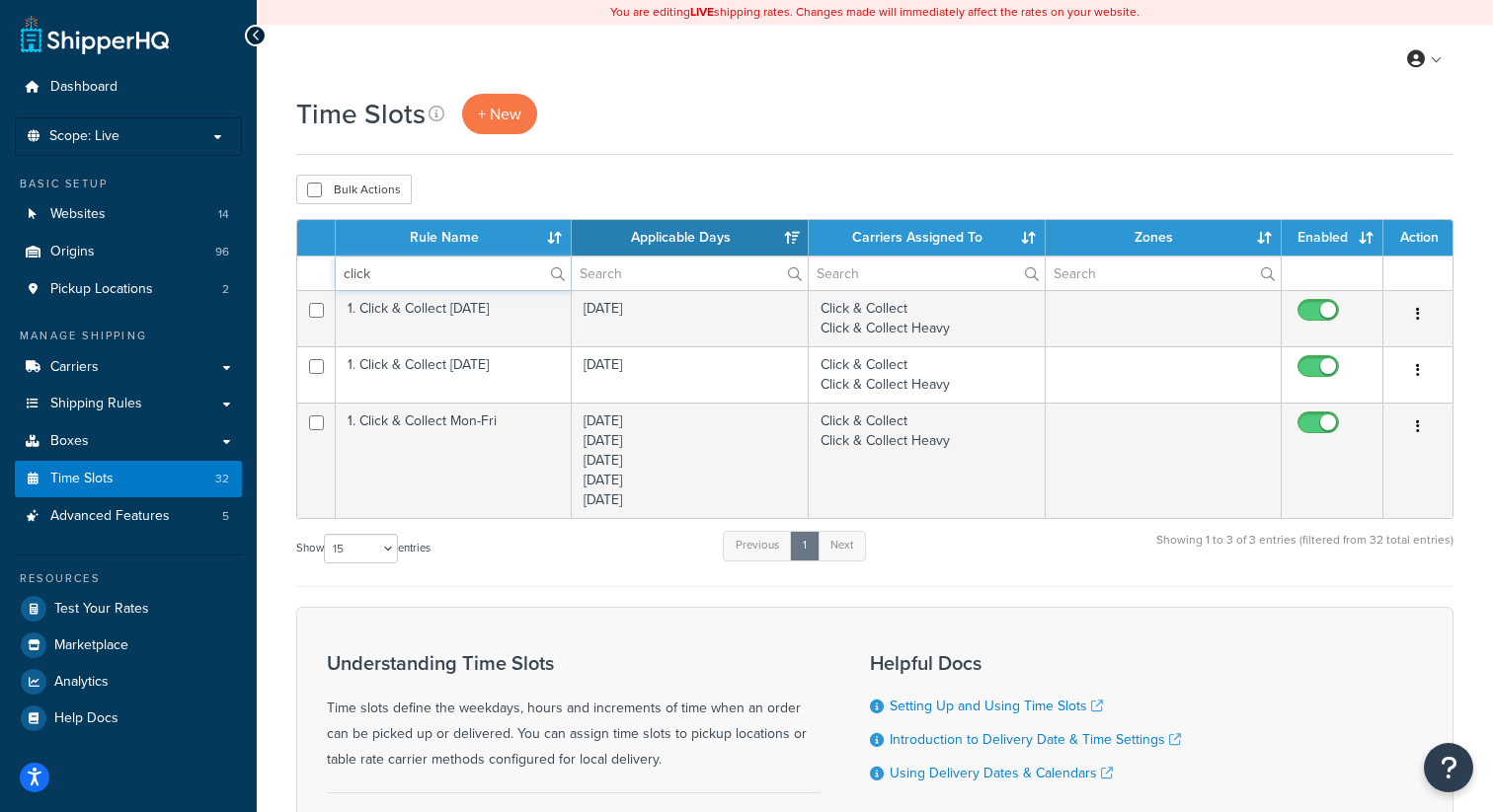
type input "click"
click at [901, 185] on div "Bulk Actions Duplicate Delete" at bounding box center [875, 190] width 1158 height 30
click at [107, 247] on link "Origins 96" at bounding box center [128, 252] width 227 height 37
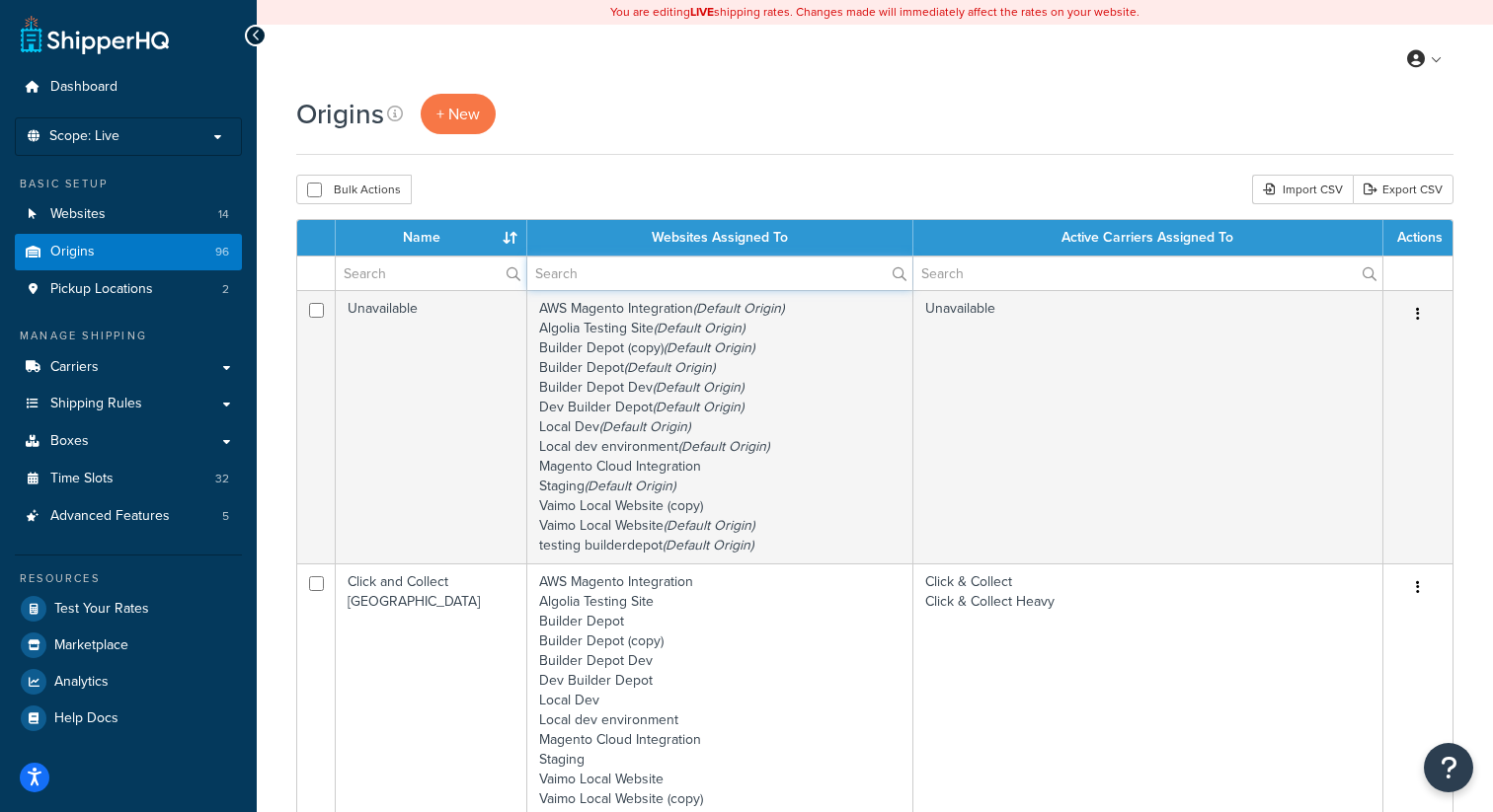
click at [592, 278] on input "text" at bounding box center [720, 274] width 385 height 34
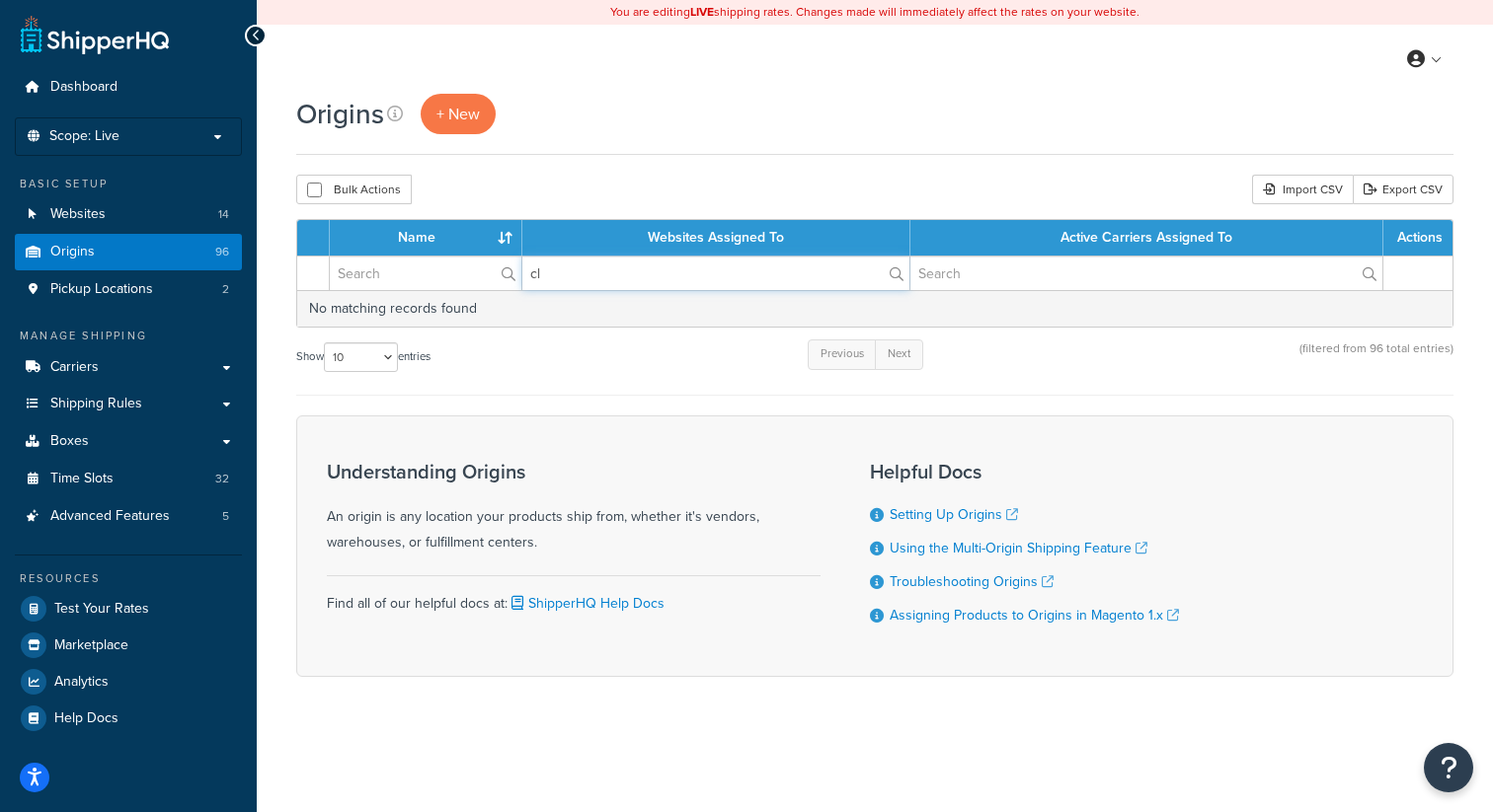
type input "c"
type input "n"
type input "builder"
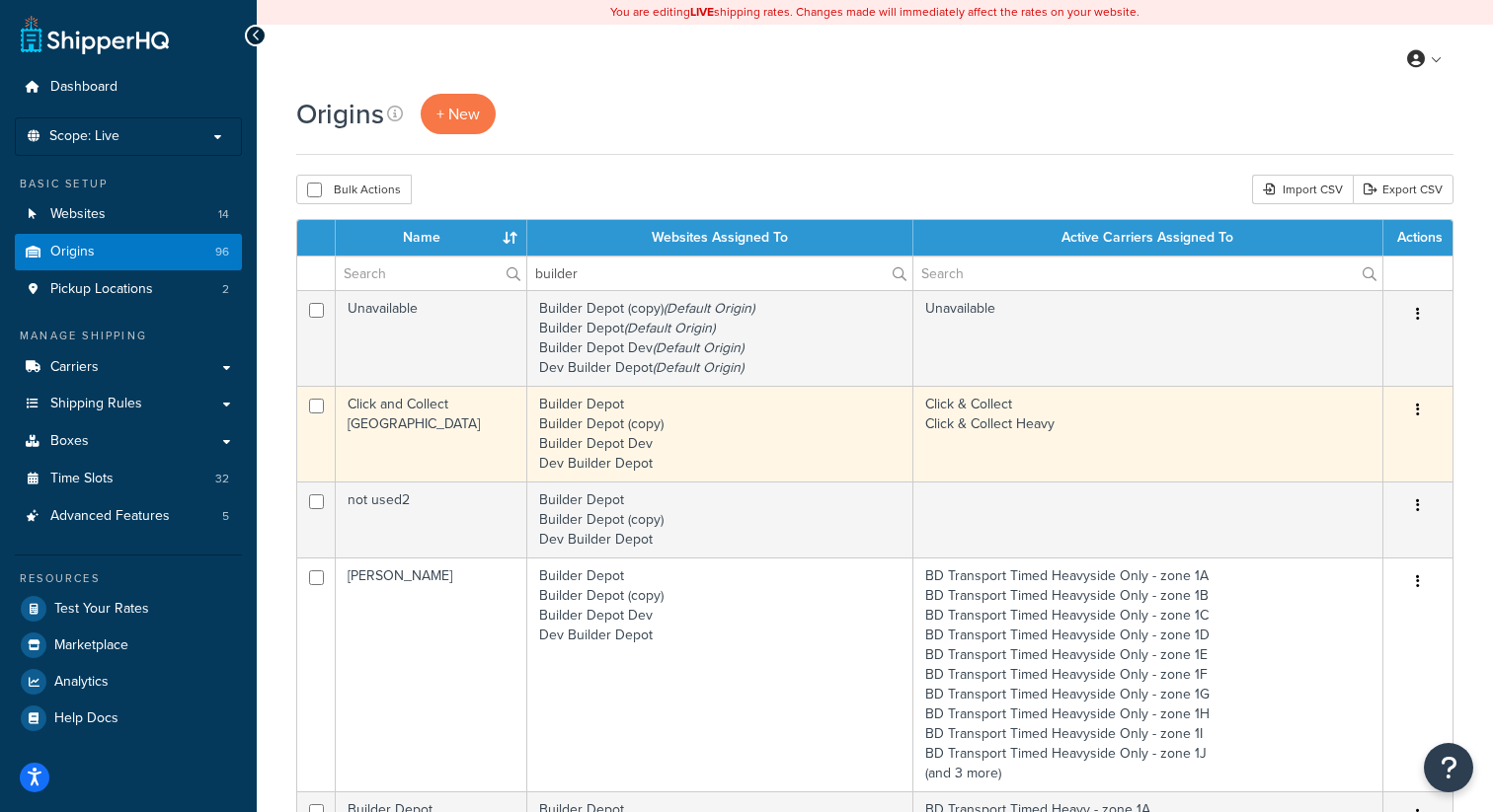
click at [1410, 402] on button "button" at bounding box center [1417, 411] width 28 height 32
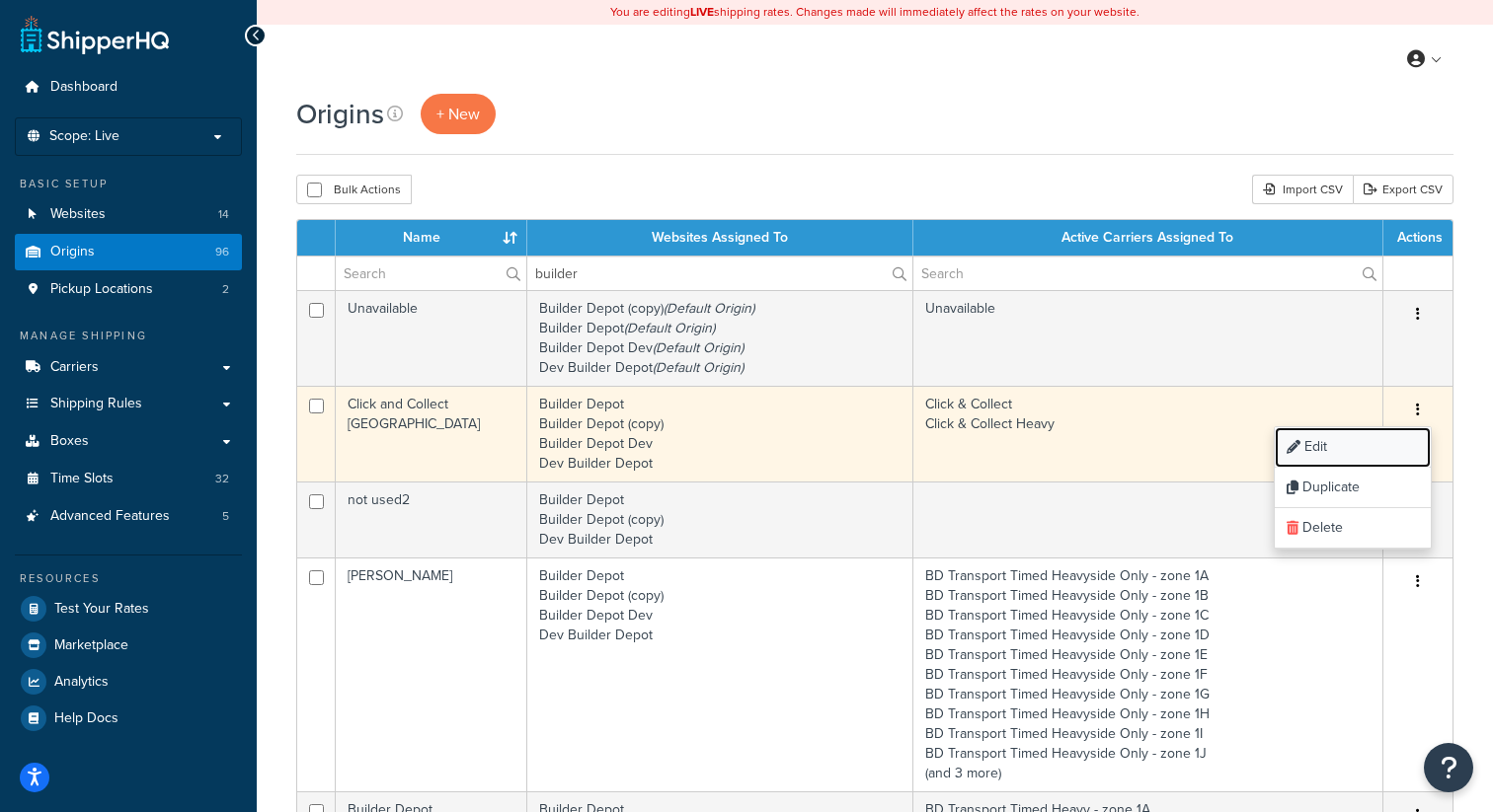
click at [1342, 439] on link "Edit" at bounding box center [1353, 447] width 156 height 41
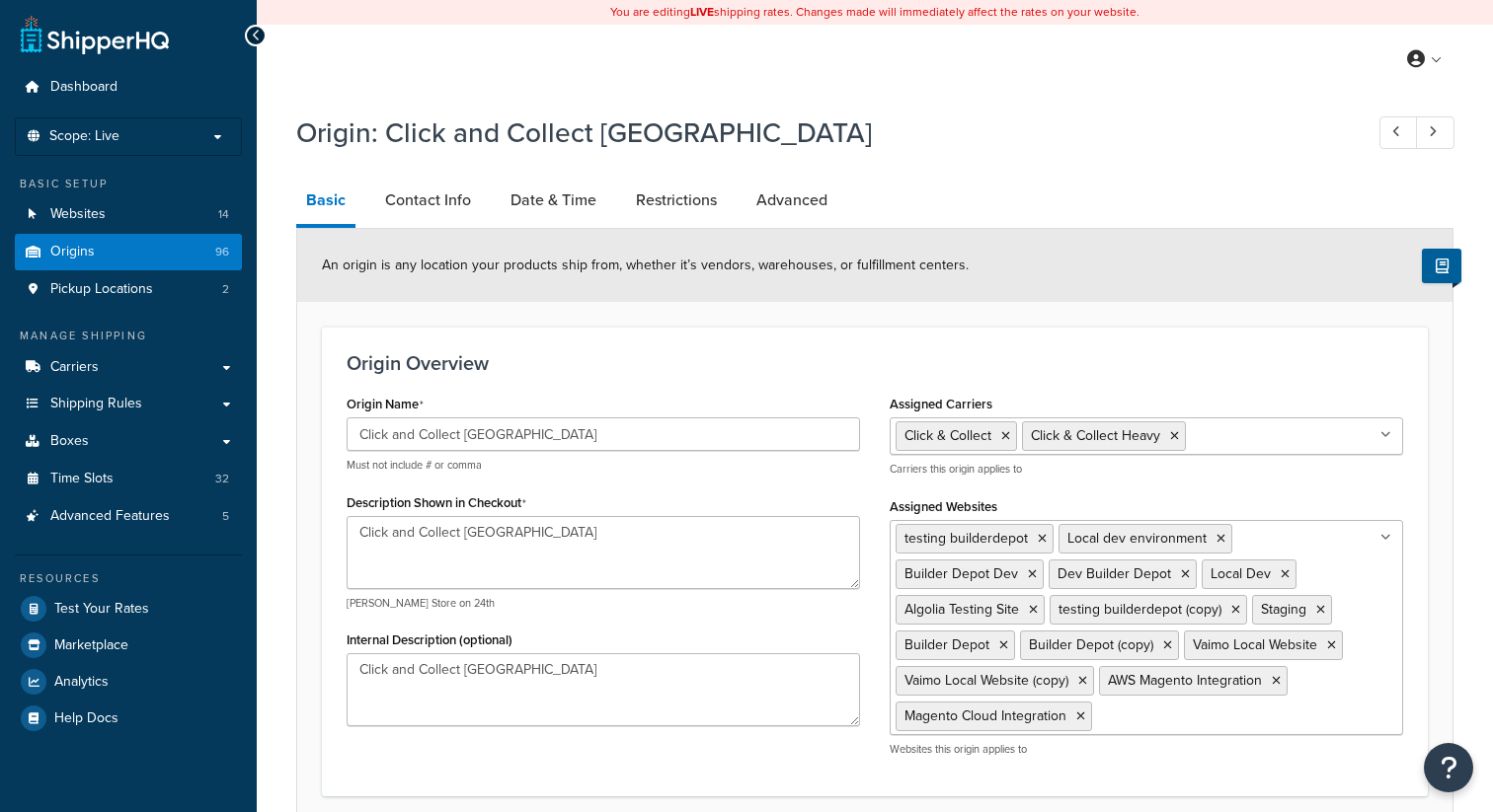
select select "1226"
click at [559, 214] on link "Date & Time" at bounding box center [553, 201] width 106 height 48
select select "PER_SHIPPING_METHOD_TYPE"
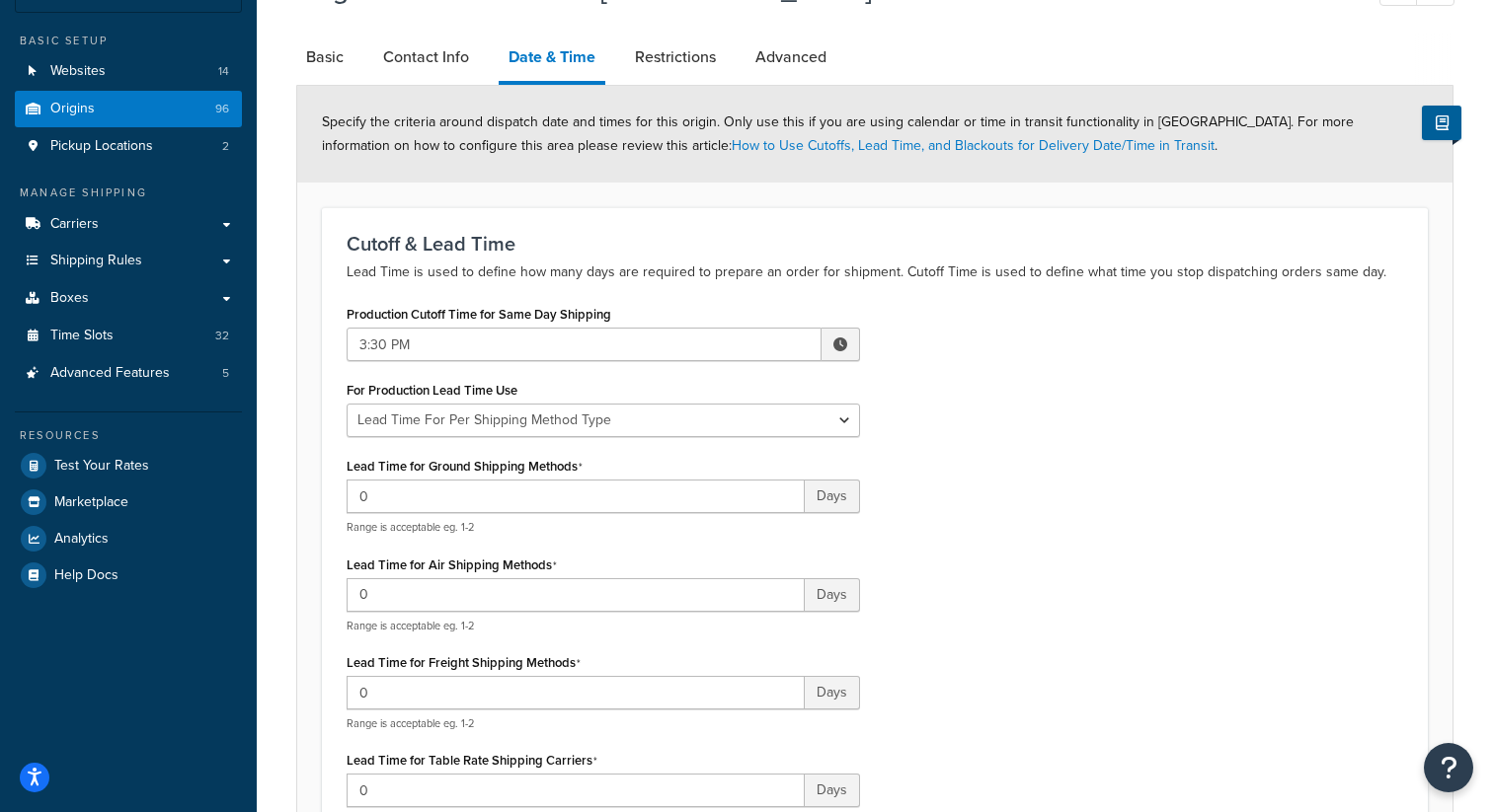
scroll to position [141, 0]
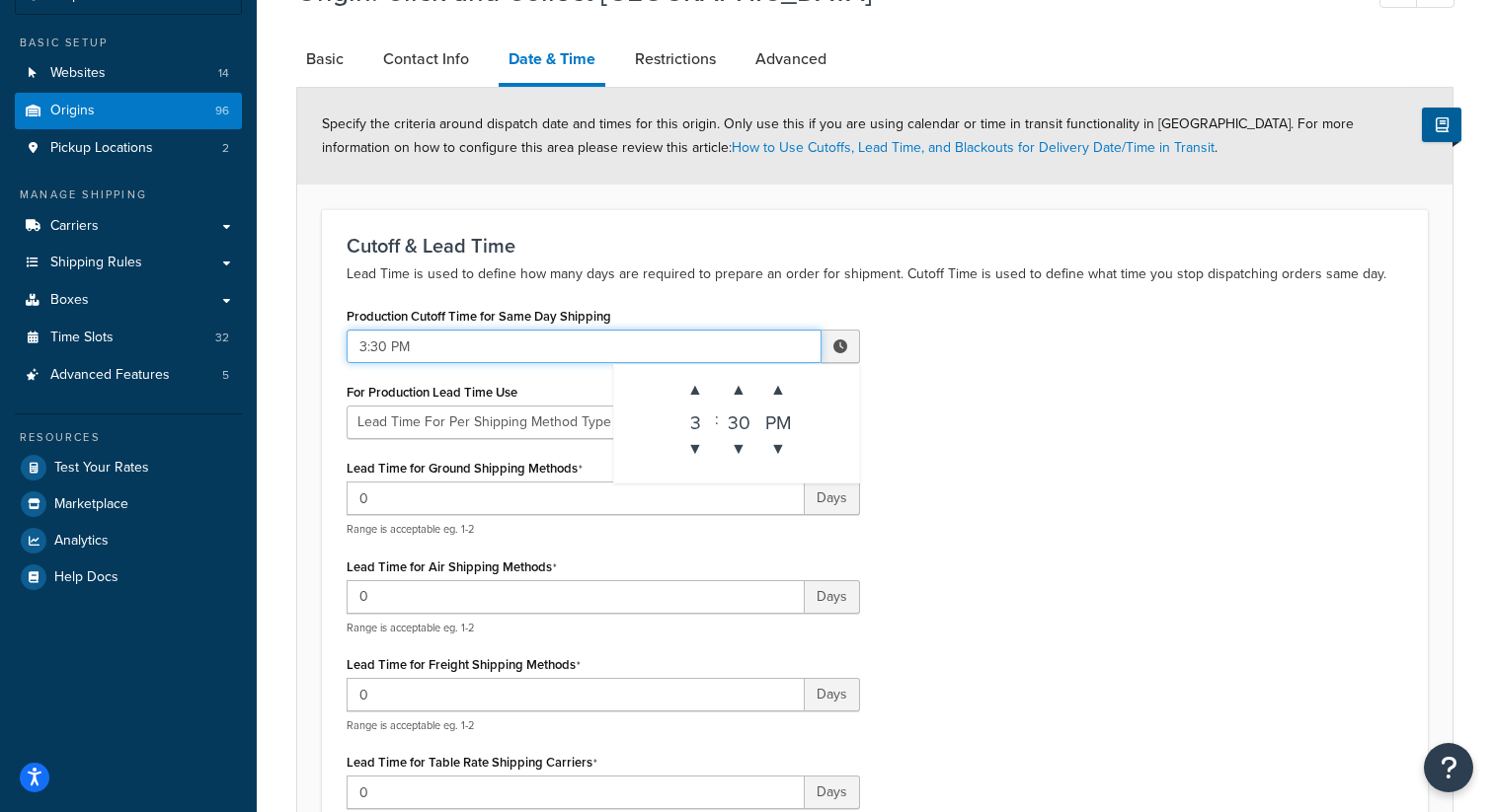
drag, startPoint x: 386, startPoint y: 345, endPoint x: 350, endPoint y: 345, distance: 36.0
click at [351, 345] on input "3:30 PM" at bounding box center [583, 346] width 475 height 34
click at [829, 358] on span at bounding box center [840, 346] width 39 height 34
click at [777, 444] on span "▼" at bounding box center [778, 449] width 40 height 40
click at [744, 444] on span "▼" at bounding box center [739, 449] width 40 height 40
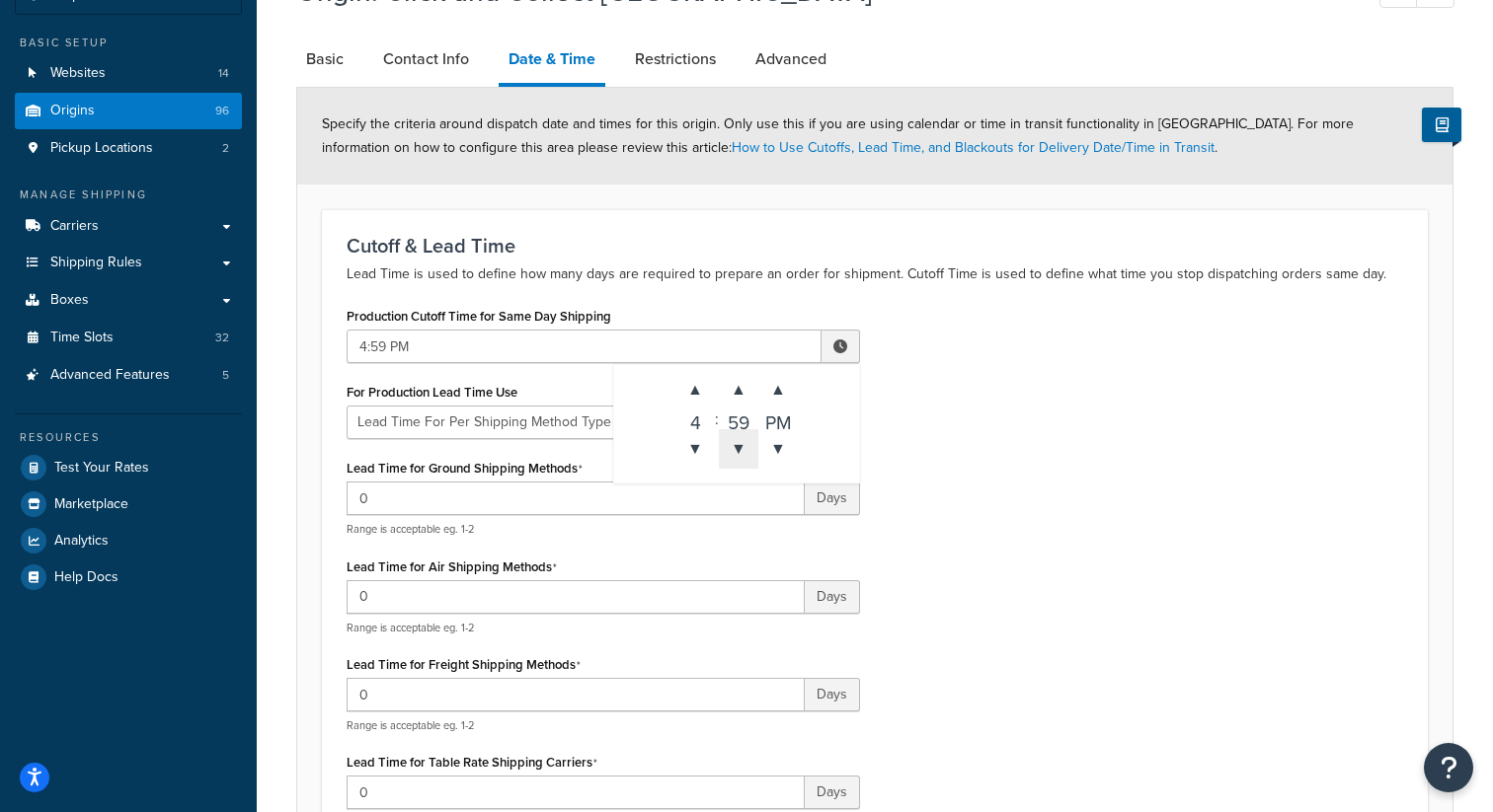
click at [744, 444] on span "▼" at bounding box center [739, 449] width 40 height 40
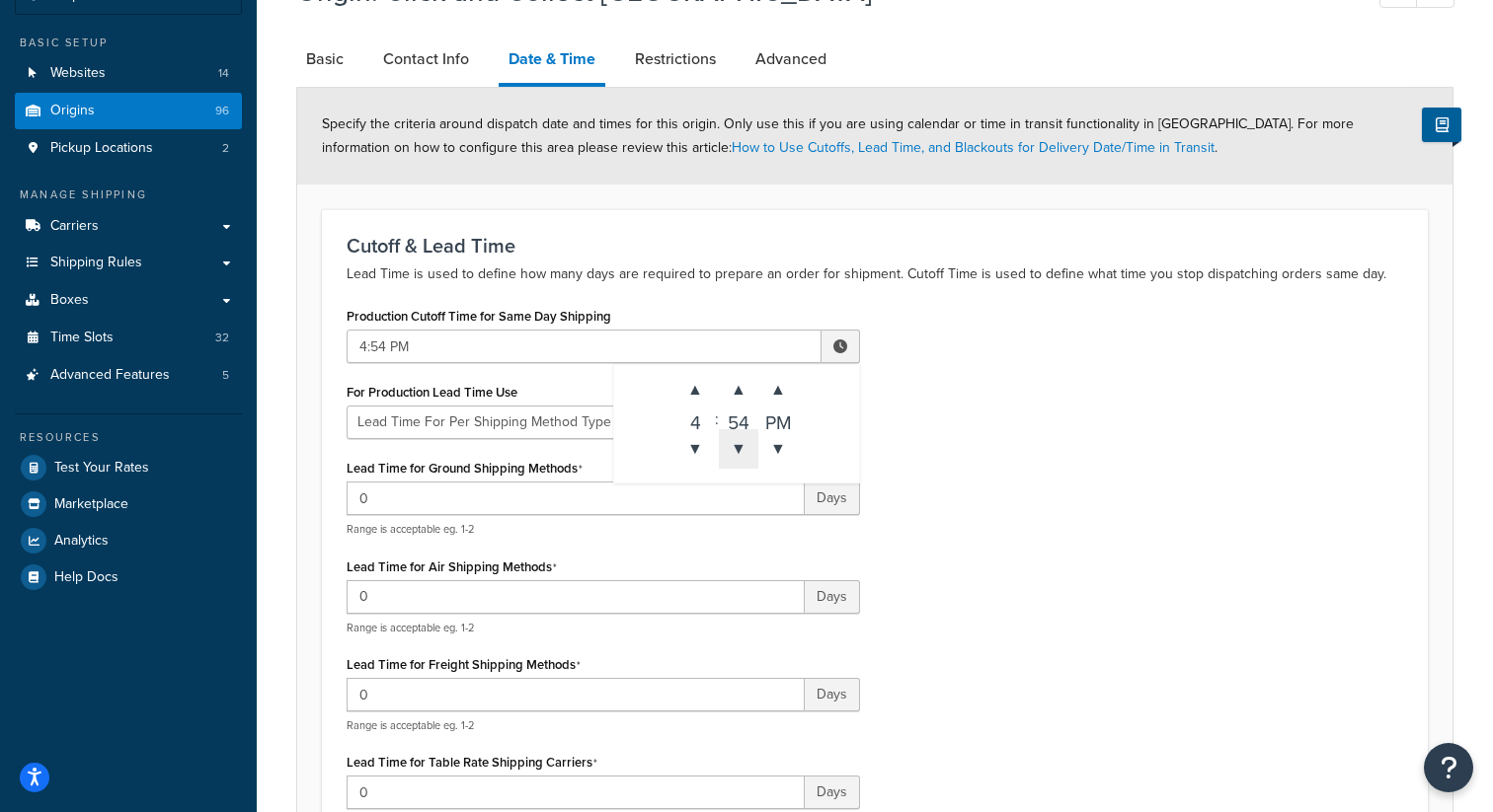
click at [744, 444] on span "▼" at bounding box center [739, 449] width 40 height 40
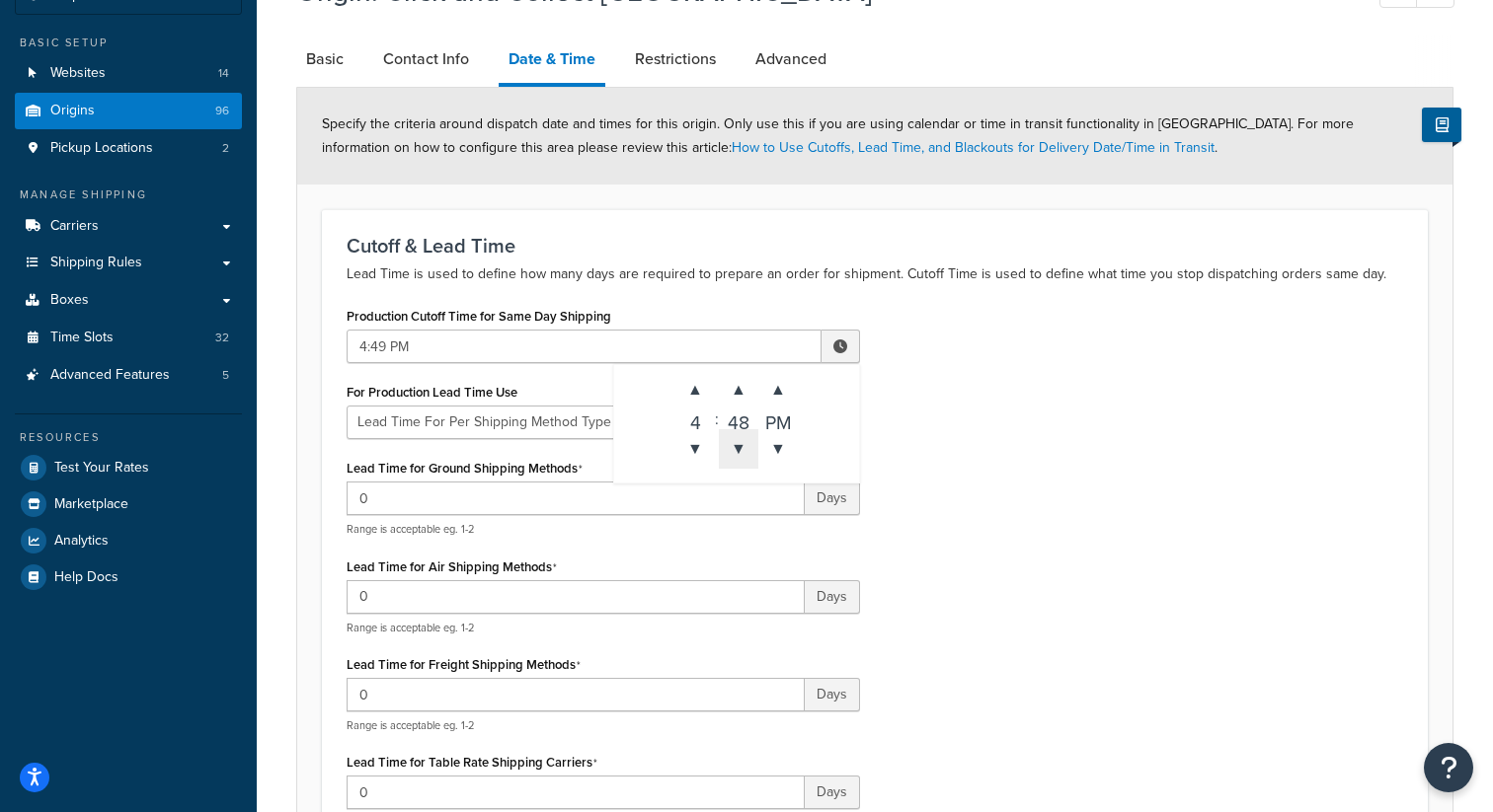
click at [744, 444] on span "▼" at bounding box center [739, 449] width 40 height 40
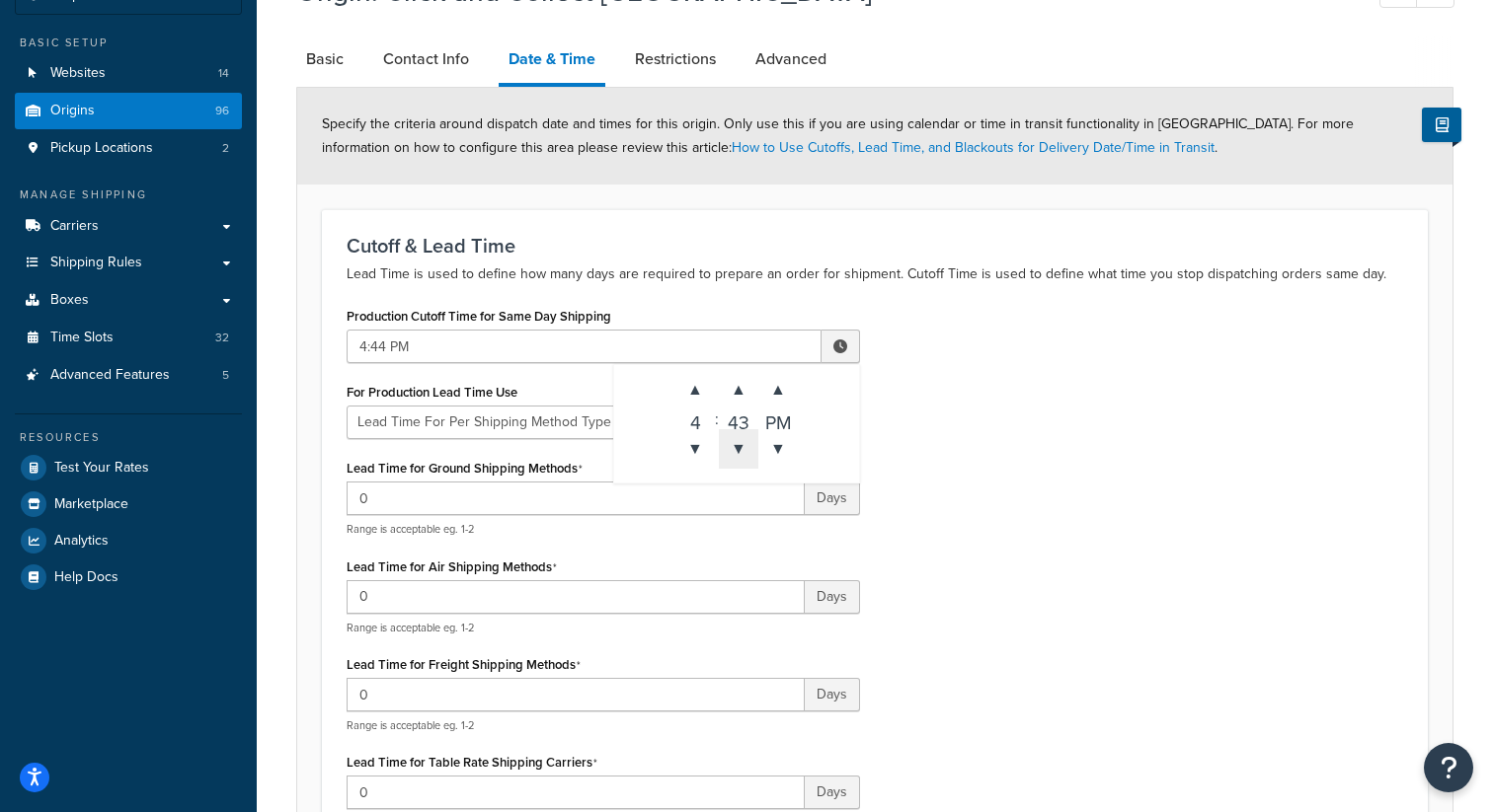
click at [744, 444] on span "▼" at bounding box center [739, 449] width 40 height 40
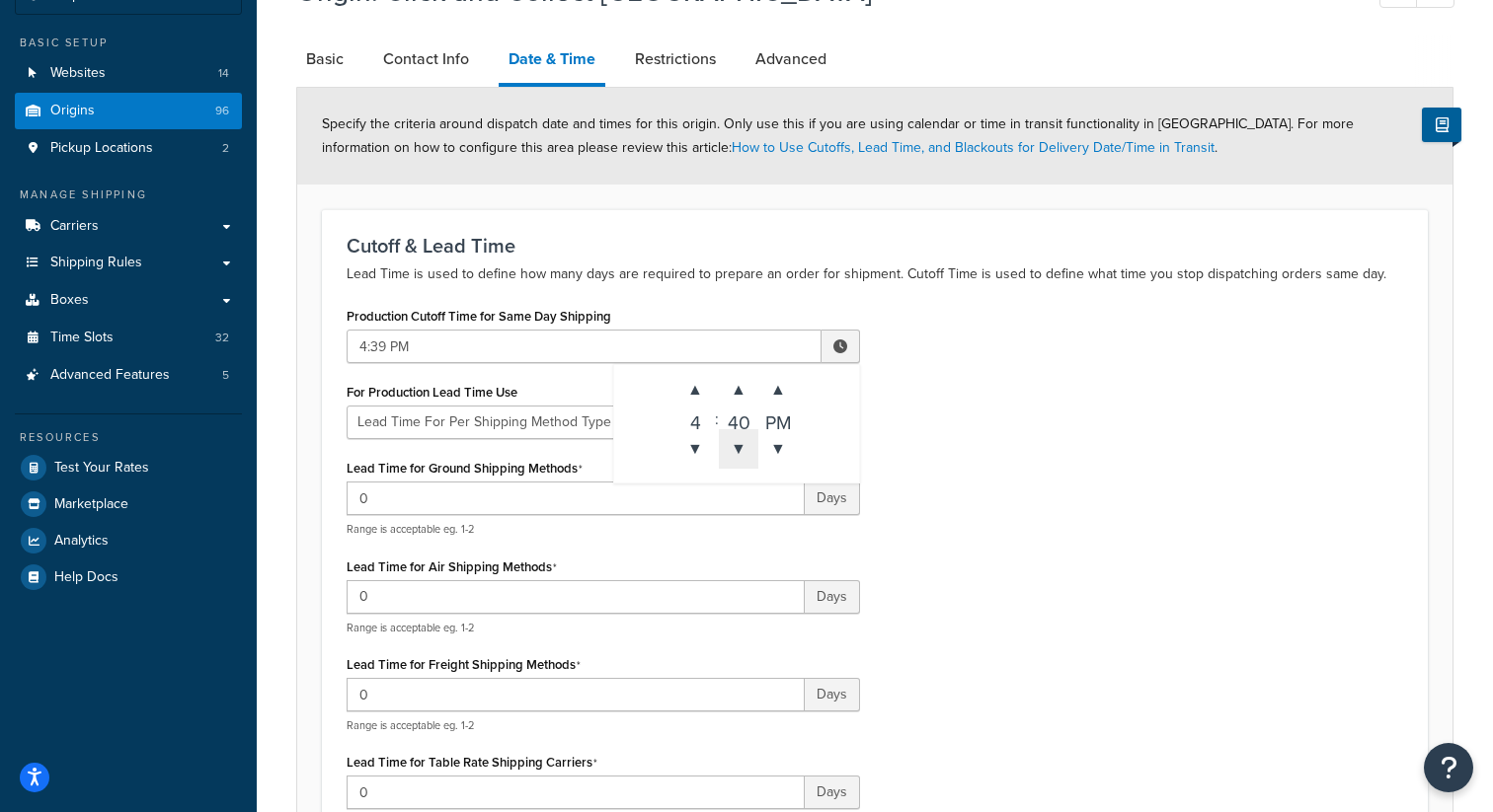
click at [744, 444] on span "▼" at bounding box center [739, 449] width 40 height 40
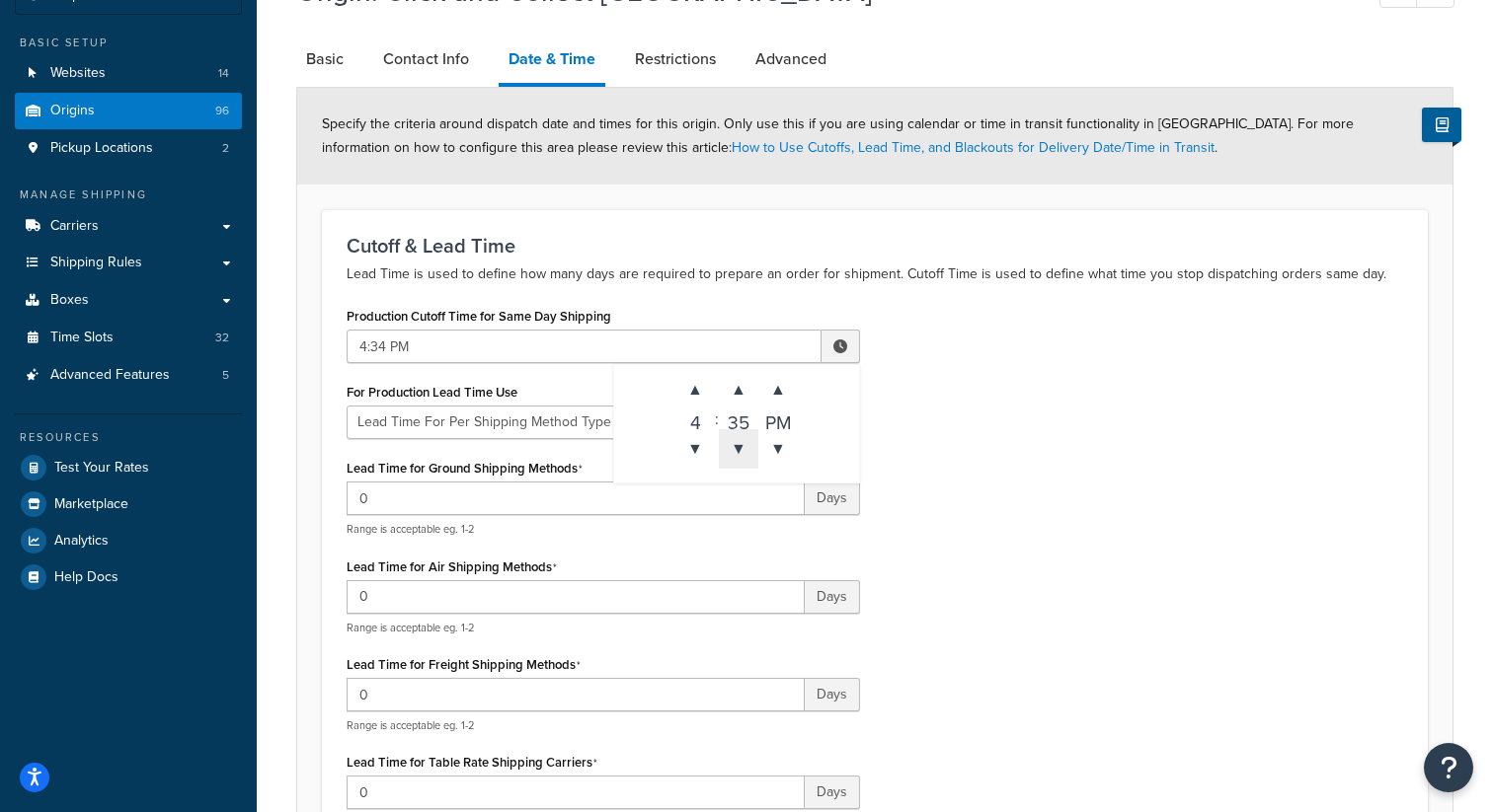
click at [744, 444] on span "▼" at bounding box center [739, 449] width 40 height 40
type input "4:30 PM"
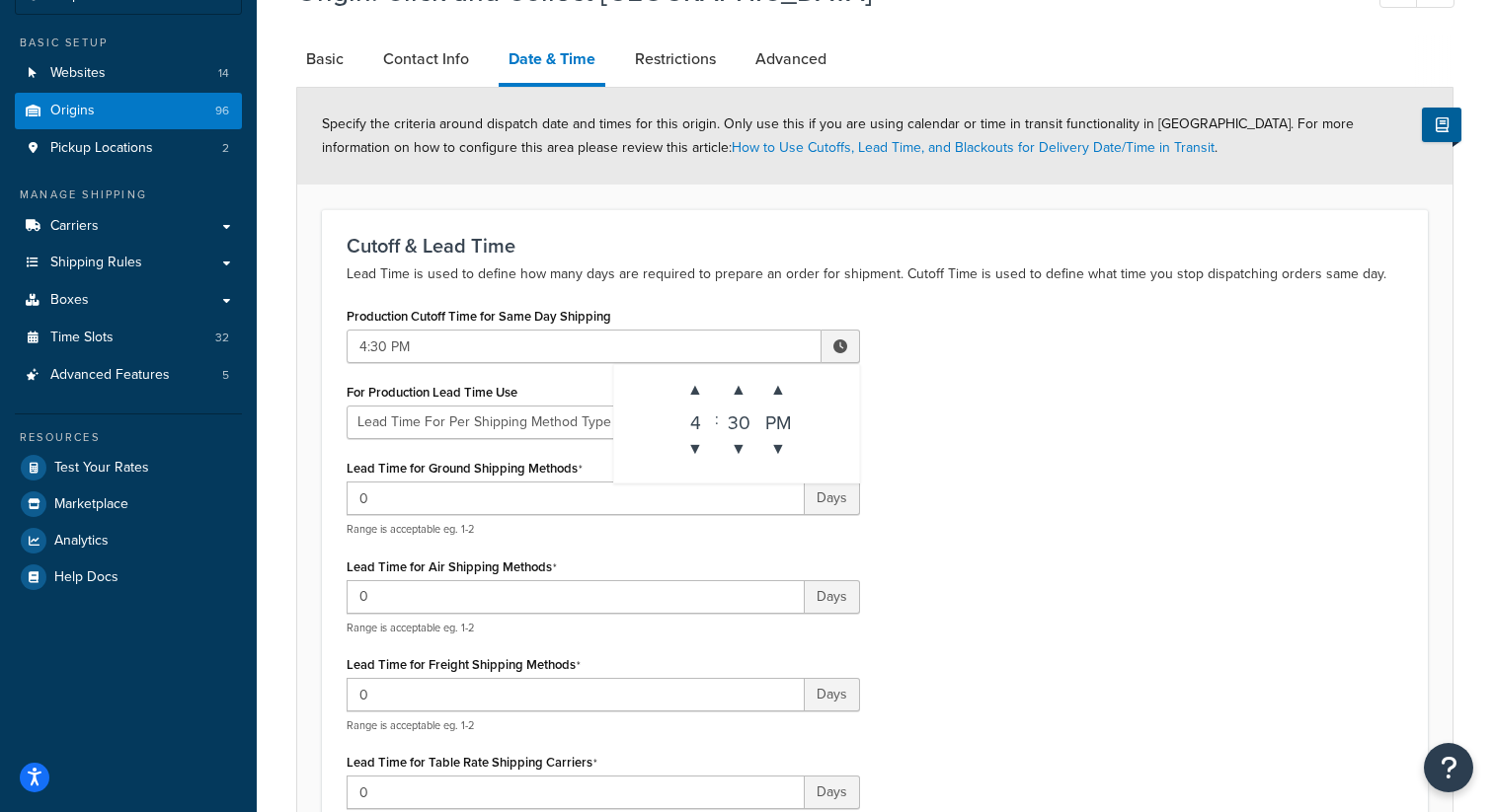
click at [1000, 449] on div "Production Cutoff Time for Same Day Shipping 4:30 PM ▲ 4 ▼ : ▲ 30 ▼ ▲ PM ▼ For …" at bounding box center [874, 575] width 1086 height 545
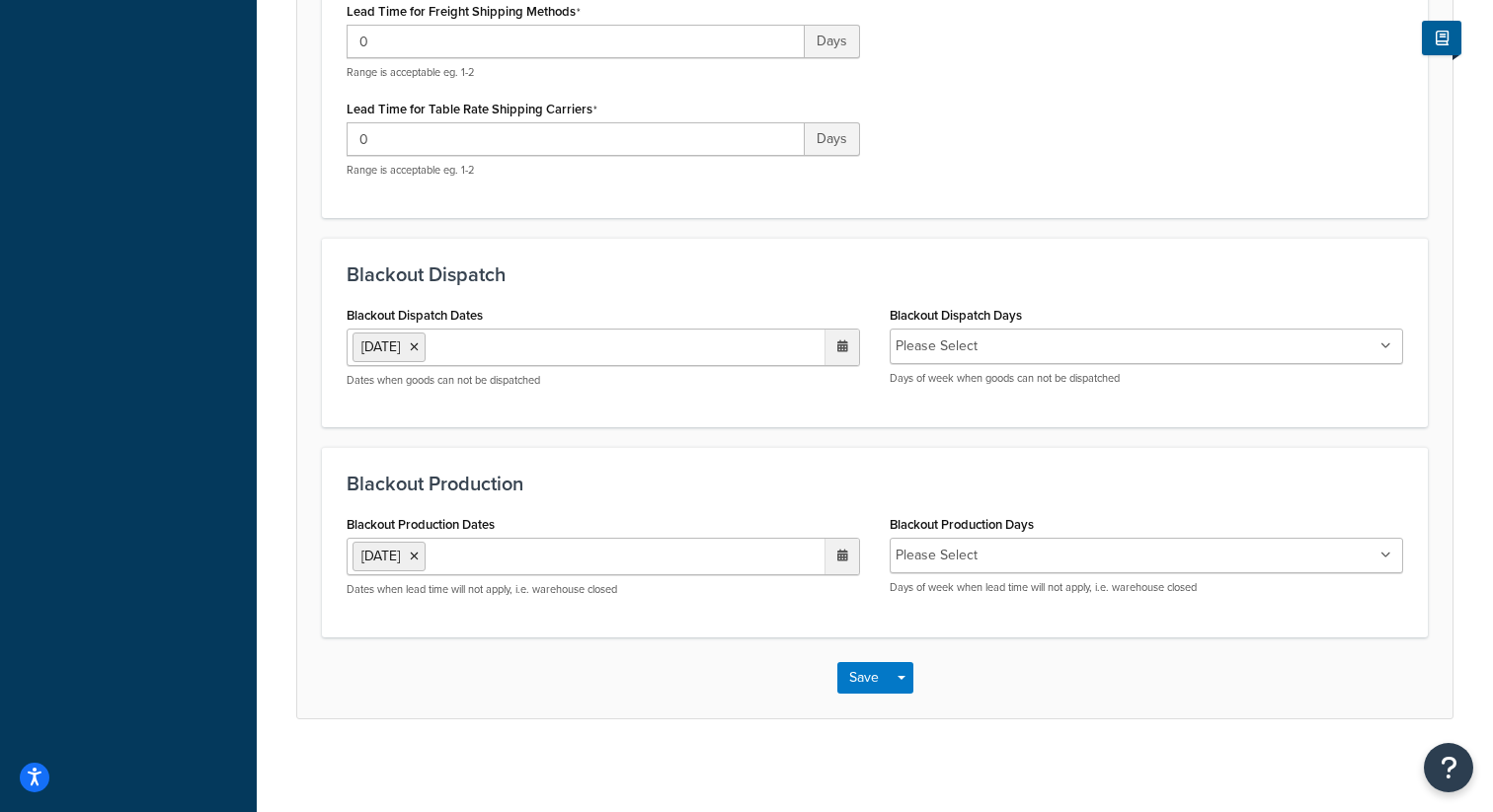
scroll to position [800, 0]
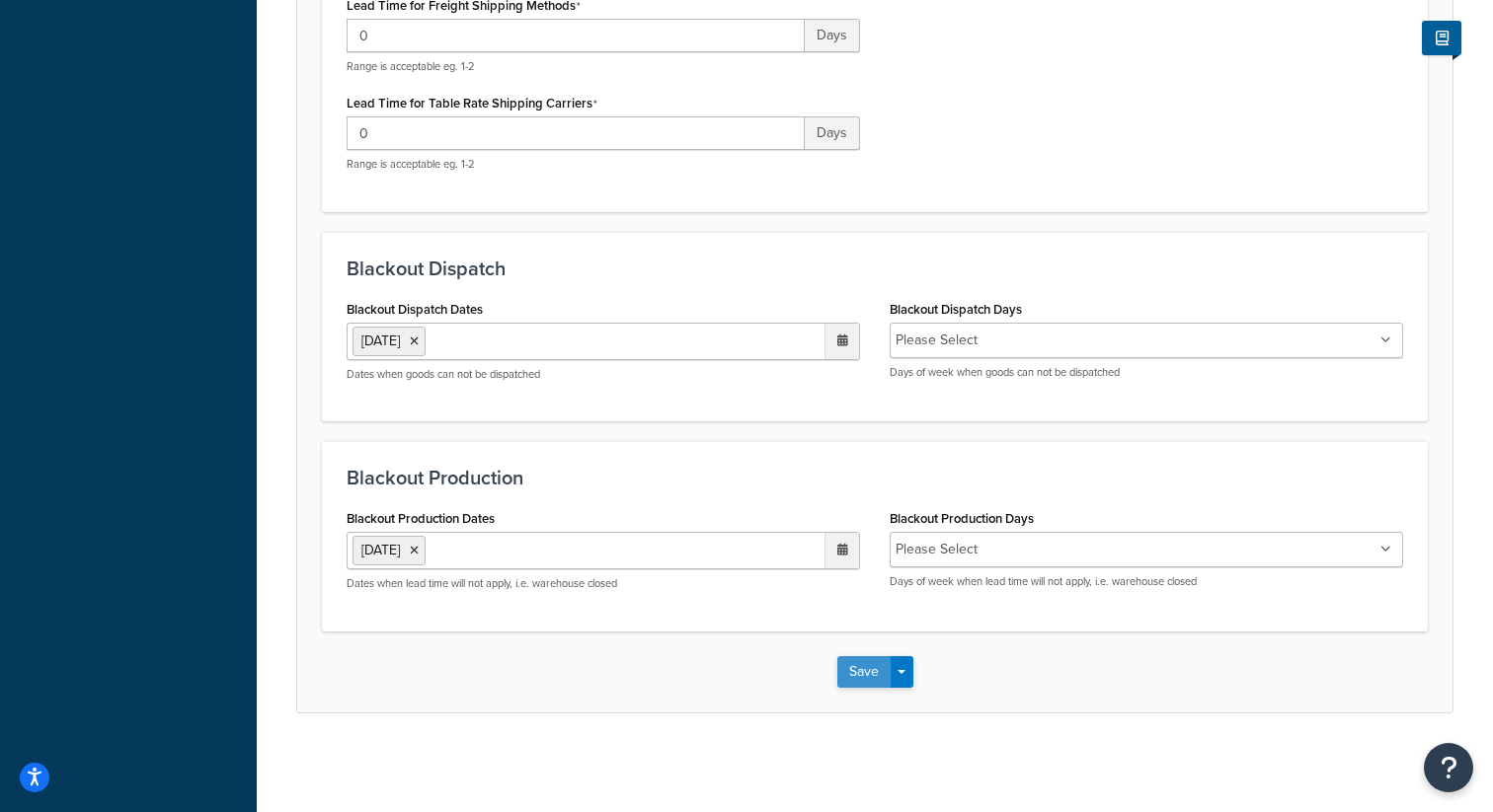
click at [858, 678] on button "Save" at bounding box center [864, 673] width 54 height 32
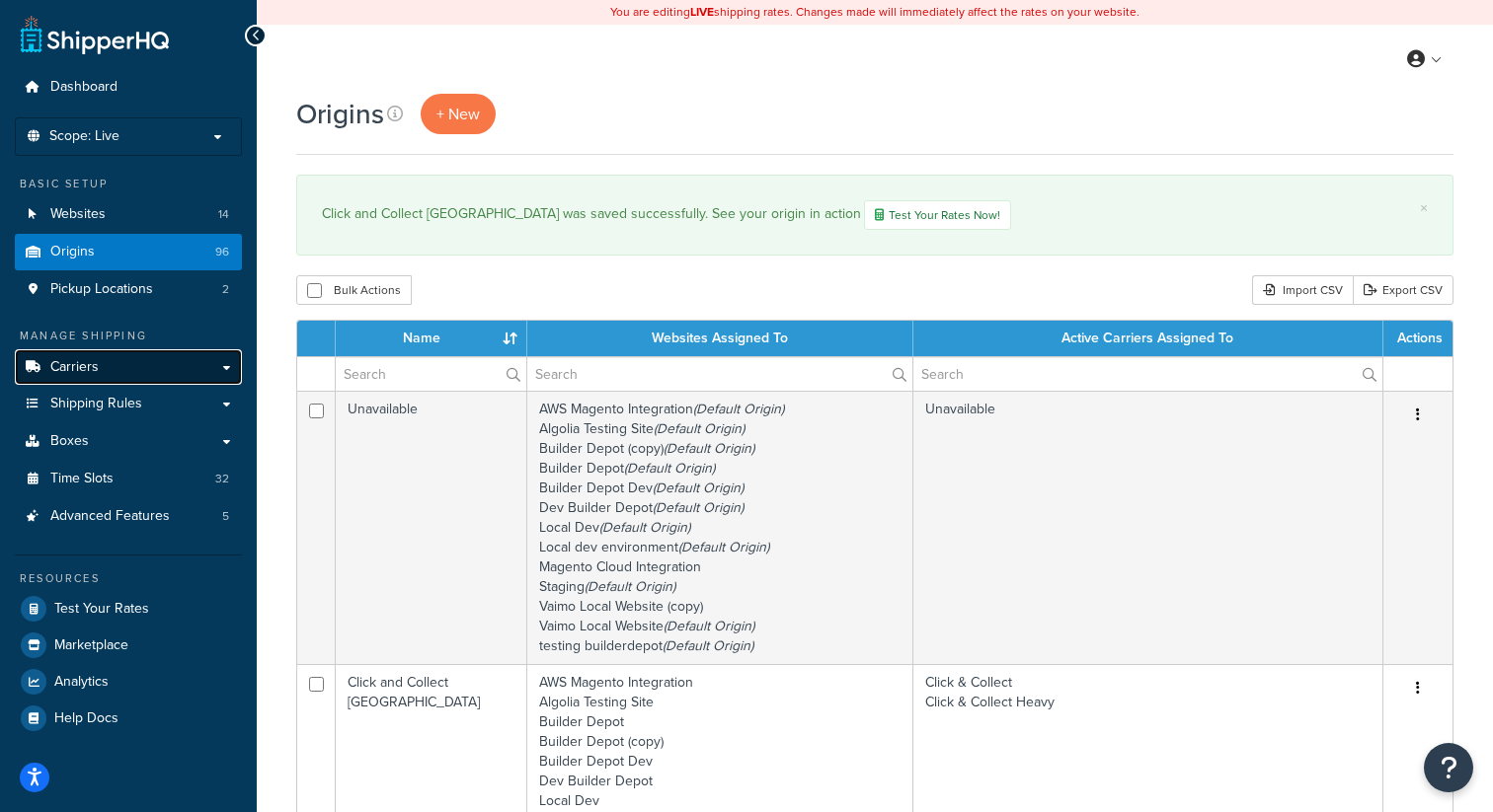
click at [106, 371] on link "Carriers" at bounding box center [128, 367] width 227 height 37
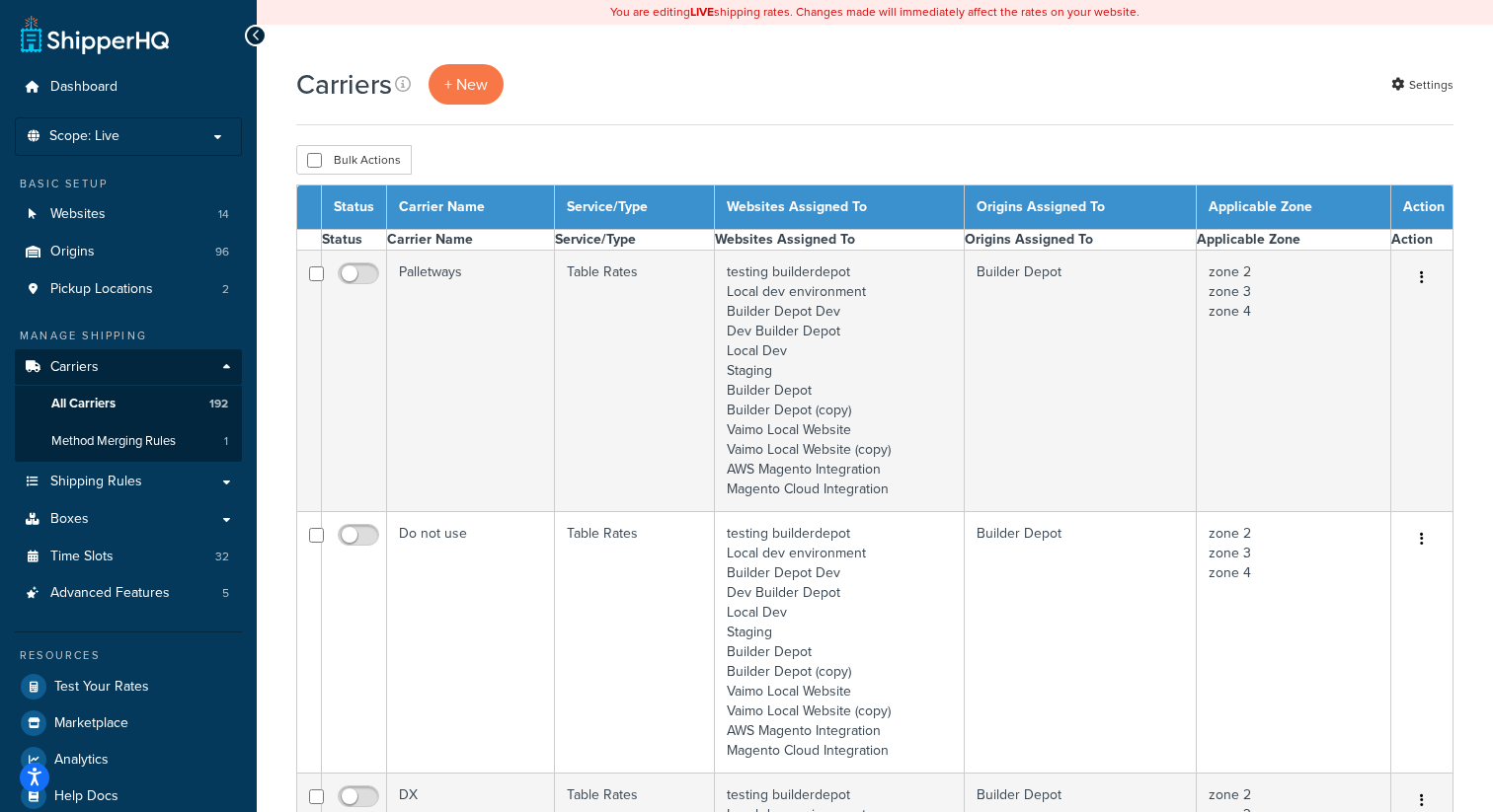
select select "15"
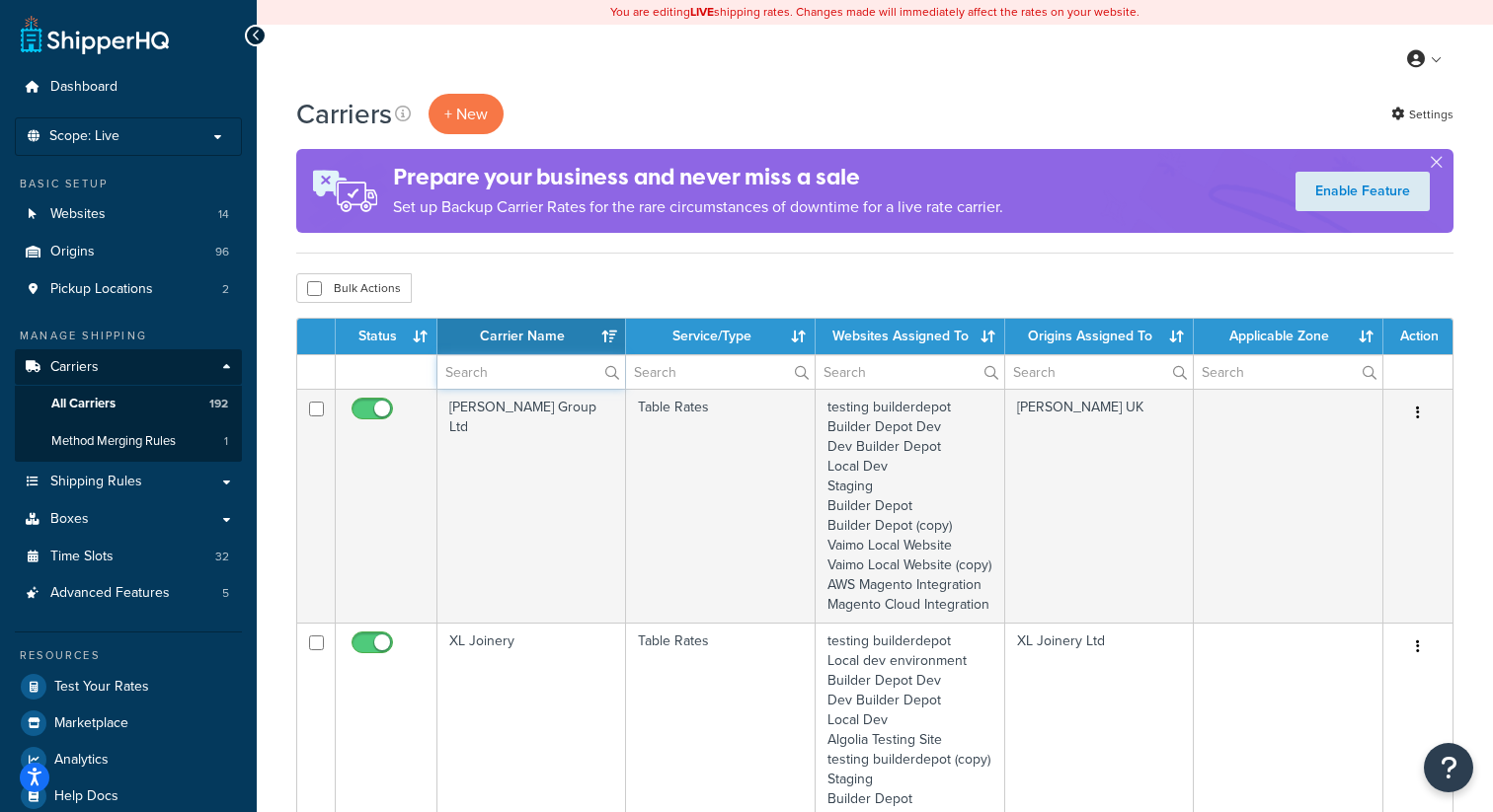
click at [510, 368] on input "text" at bounding box center [531, 372] width 187 height 34
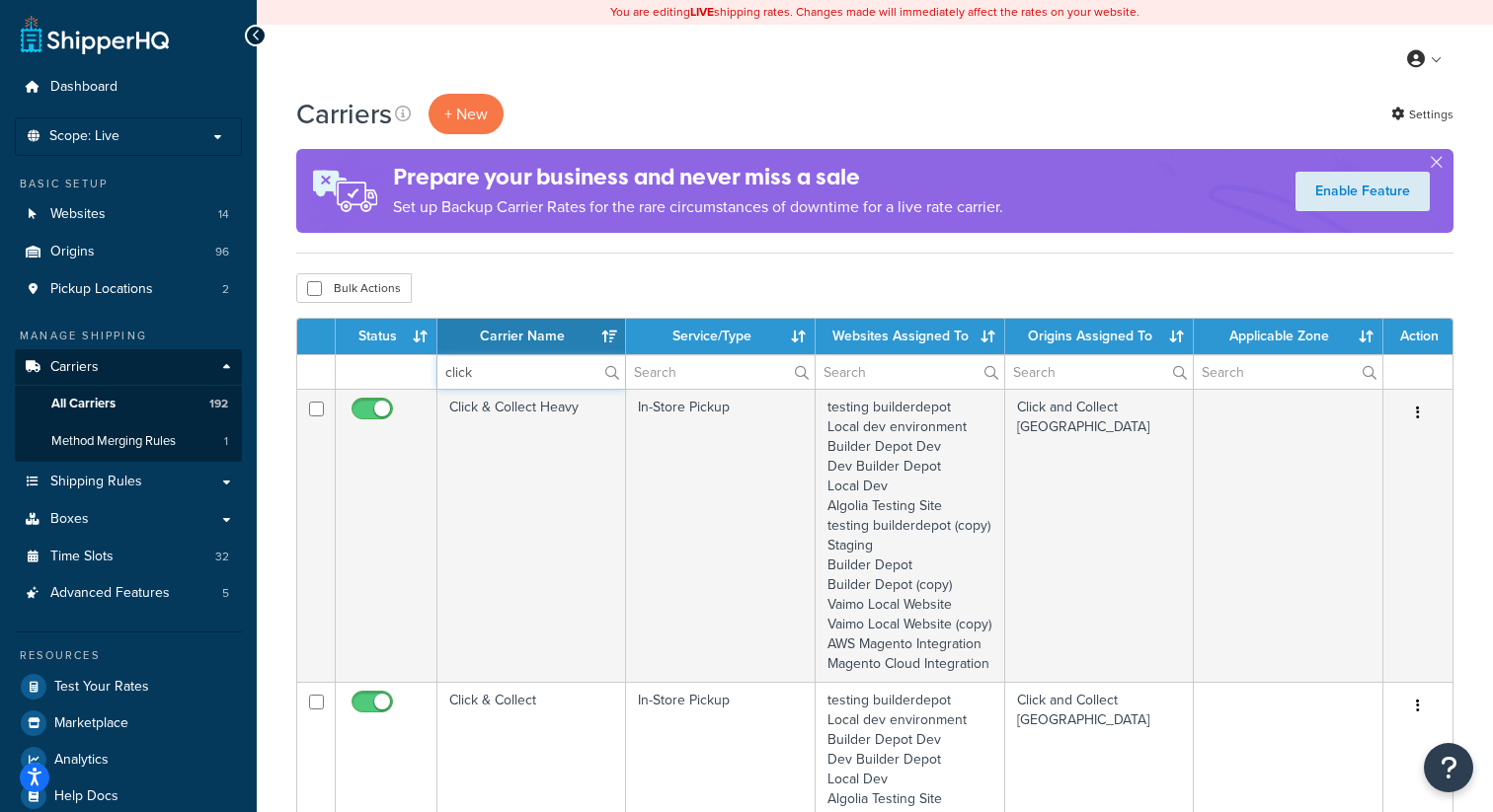
type input "click"
click at [929, 293] on div "Bulk Actions Duplicate Delete" at bounding box center [875, 289] width 1158 height 30
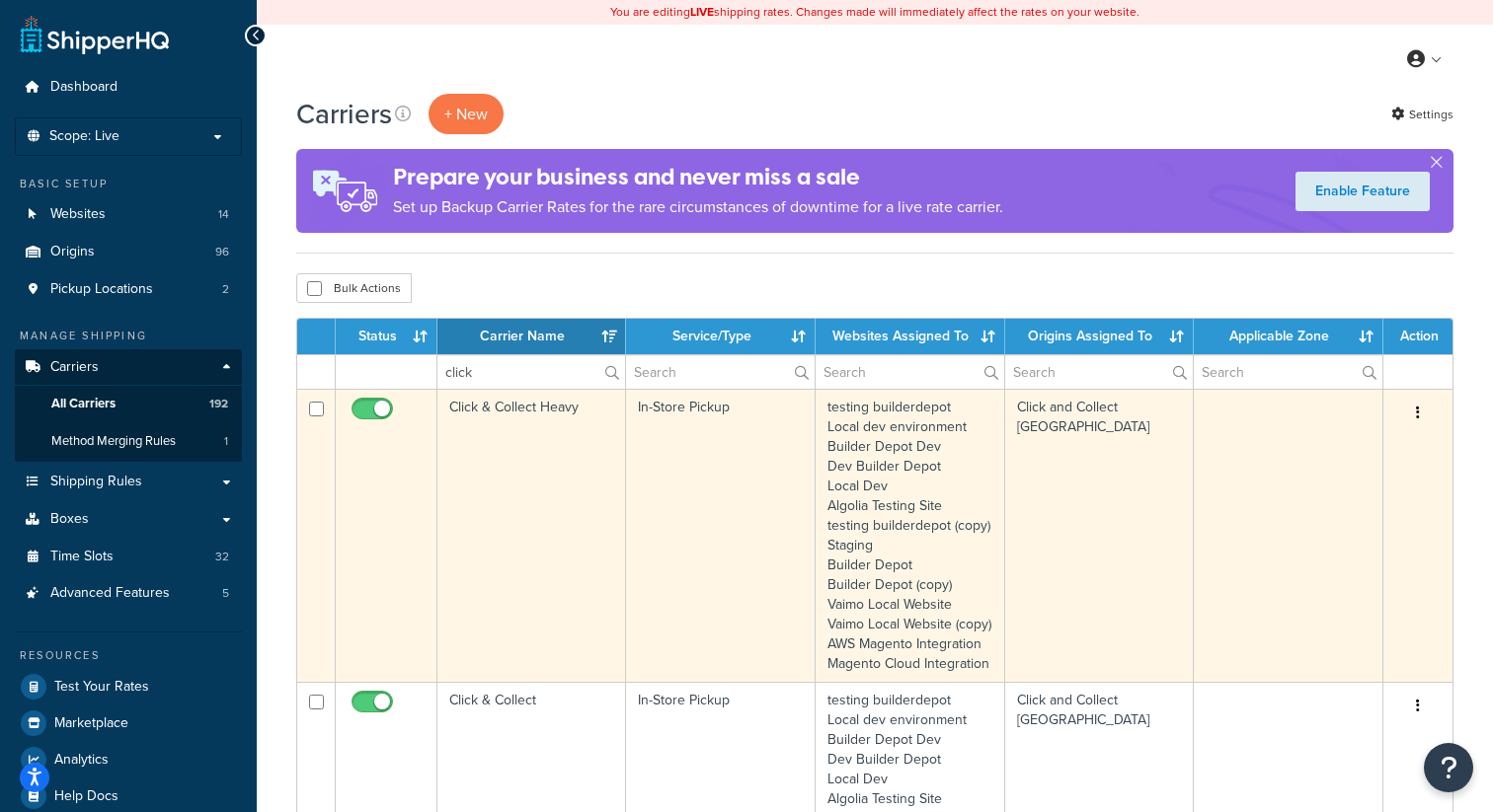
click at [1416, 415] on icon "button" at bounding box center [1417, 413] width 4 height 14
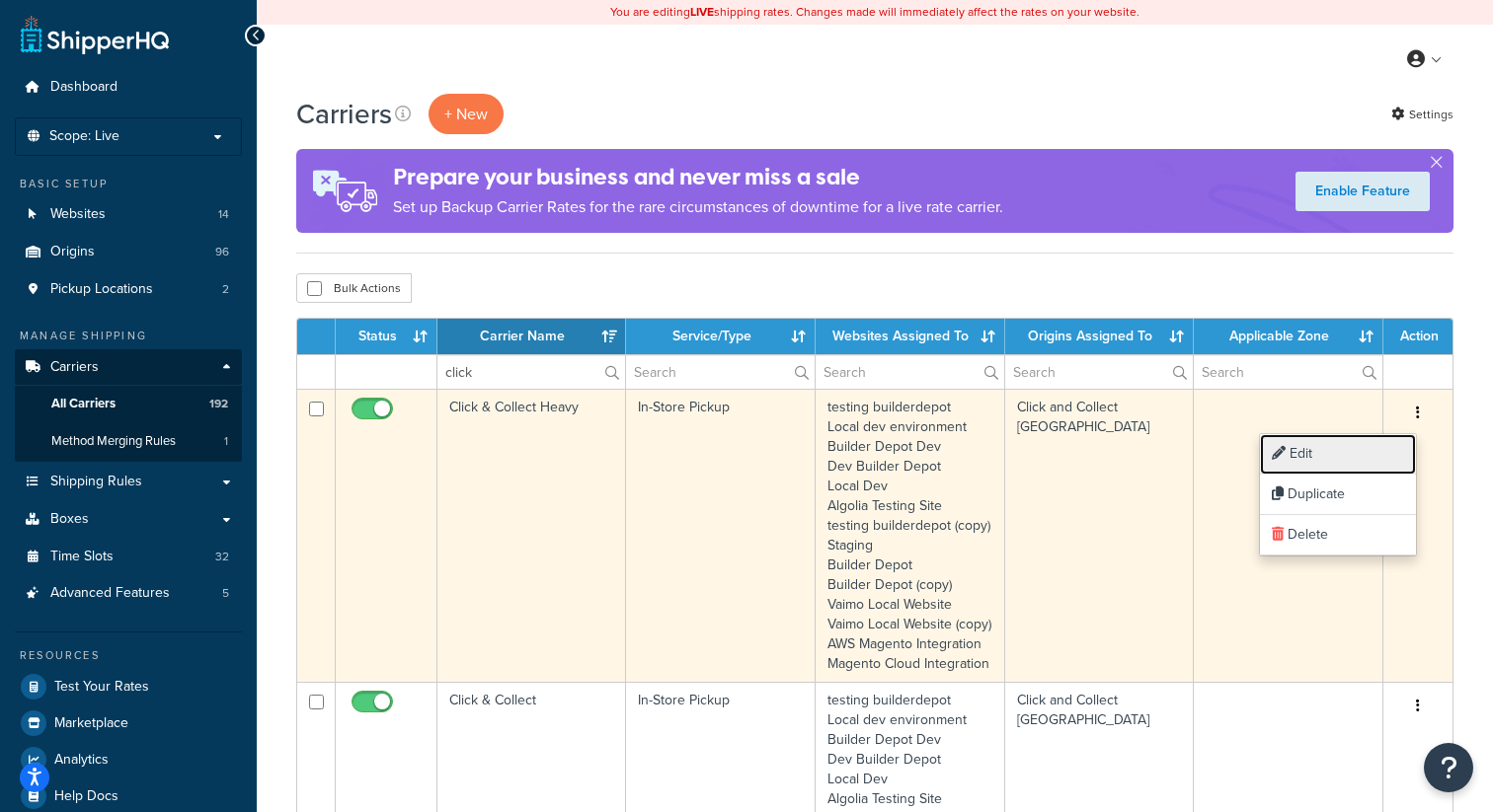
click at [1334, 461] on link "Edit" at bounding box center [1338, 454] width 156 height 41
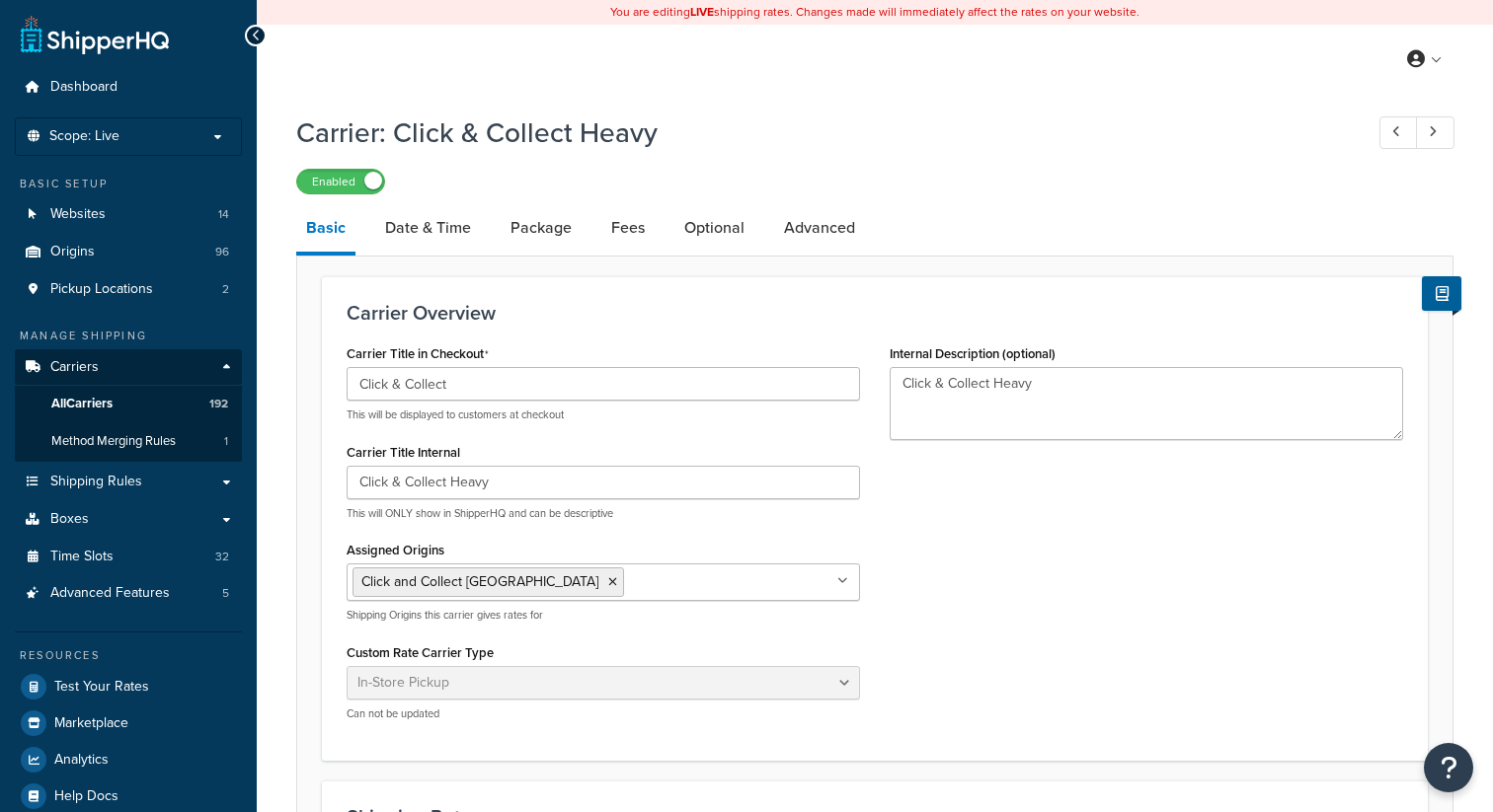
select select "pickup"
click at [451, 242] on link "Date & Time" at bounding box center [428, 228] width 106 height 48
select select "calendar"
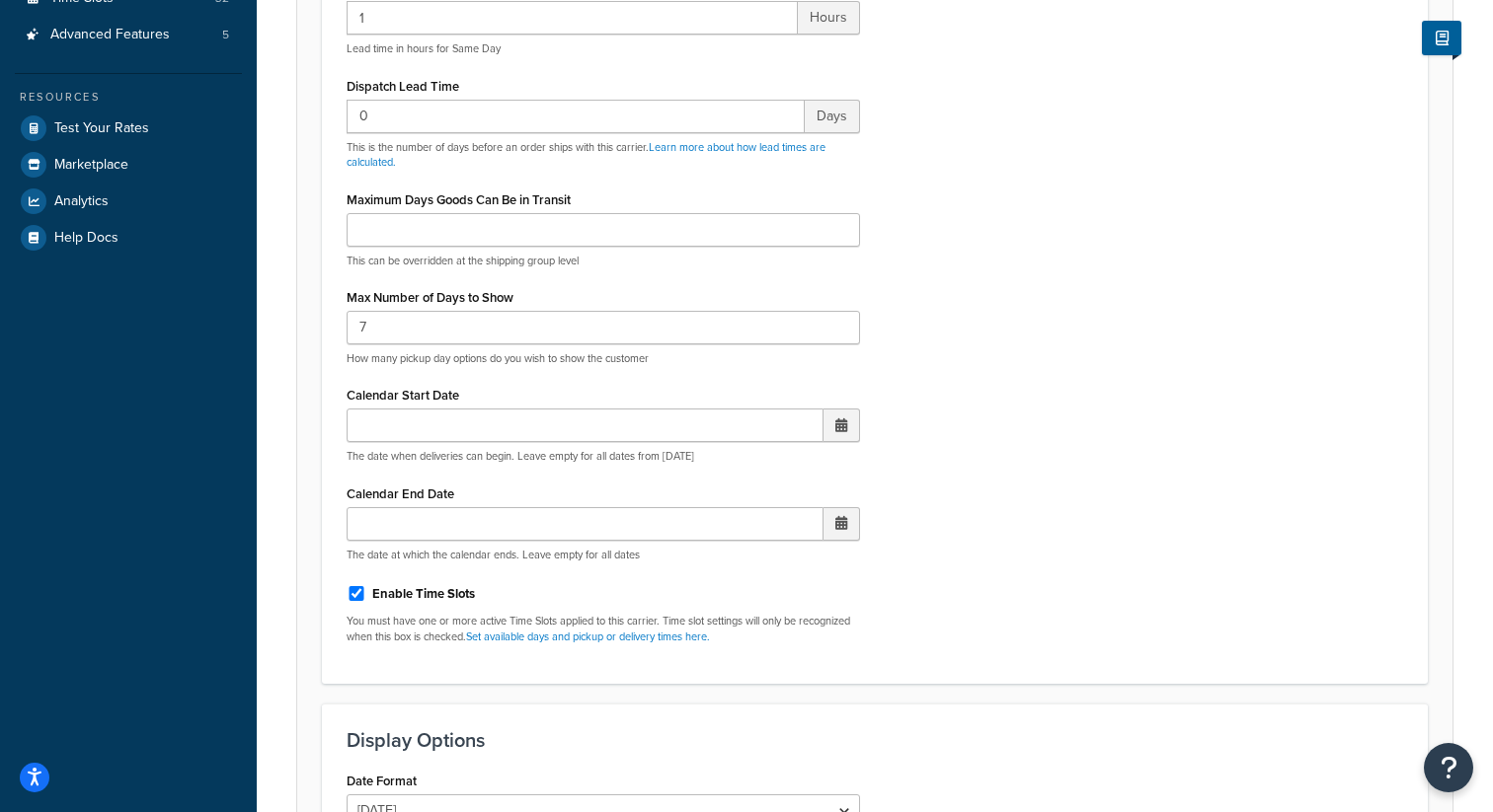
scroll to position [575, 0]
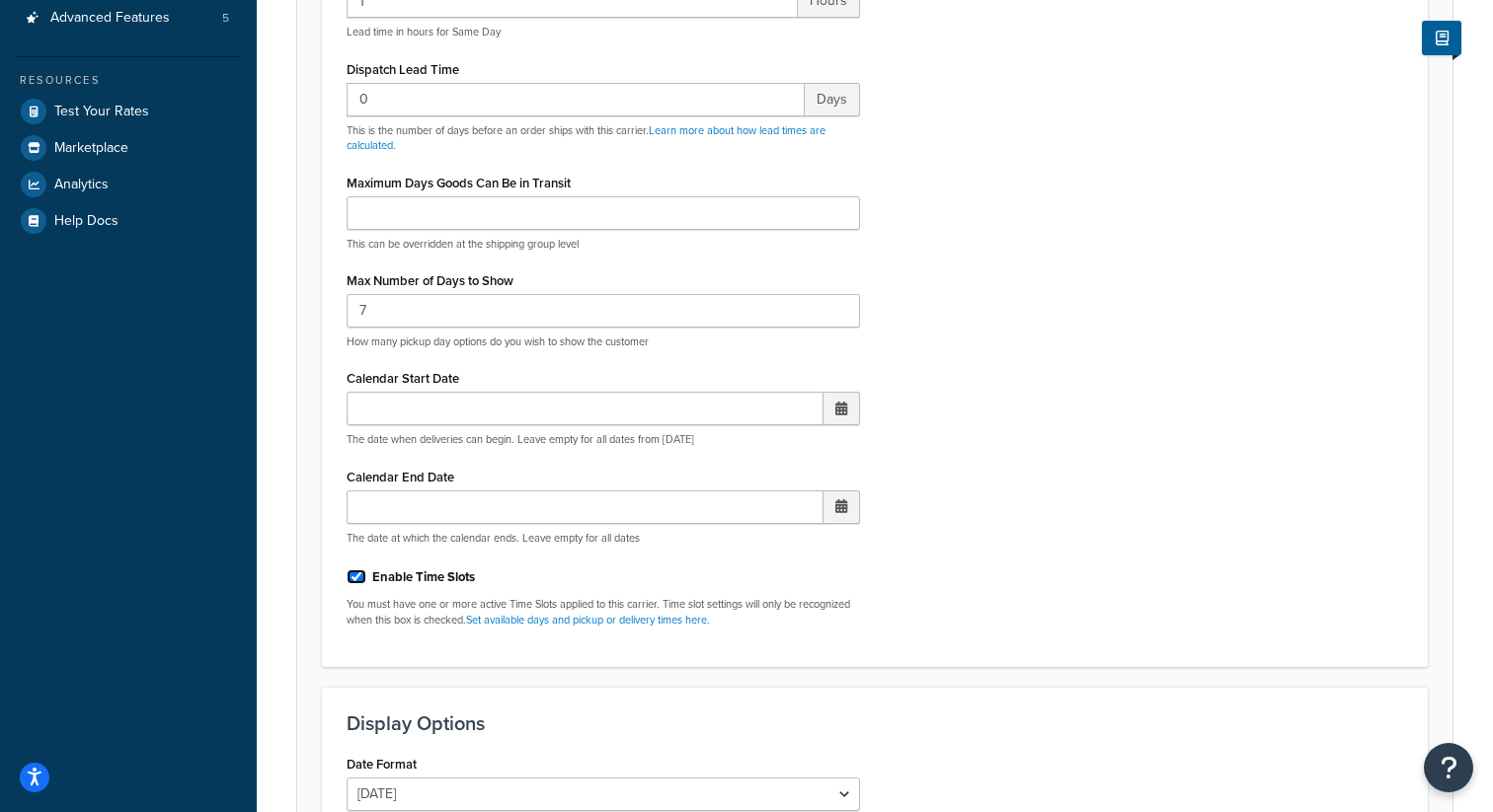
click at [352, 581] on input "Enable Time Slots" at bounding box center [356, 576] width 20 height 15
checkbox input "false"
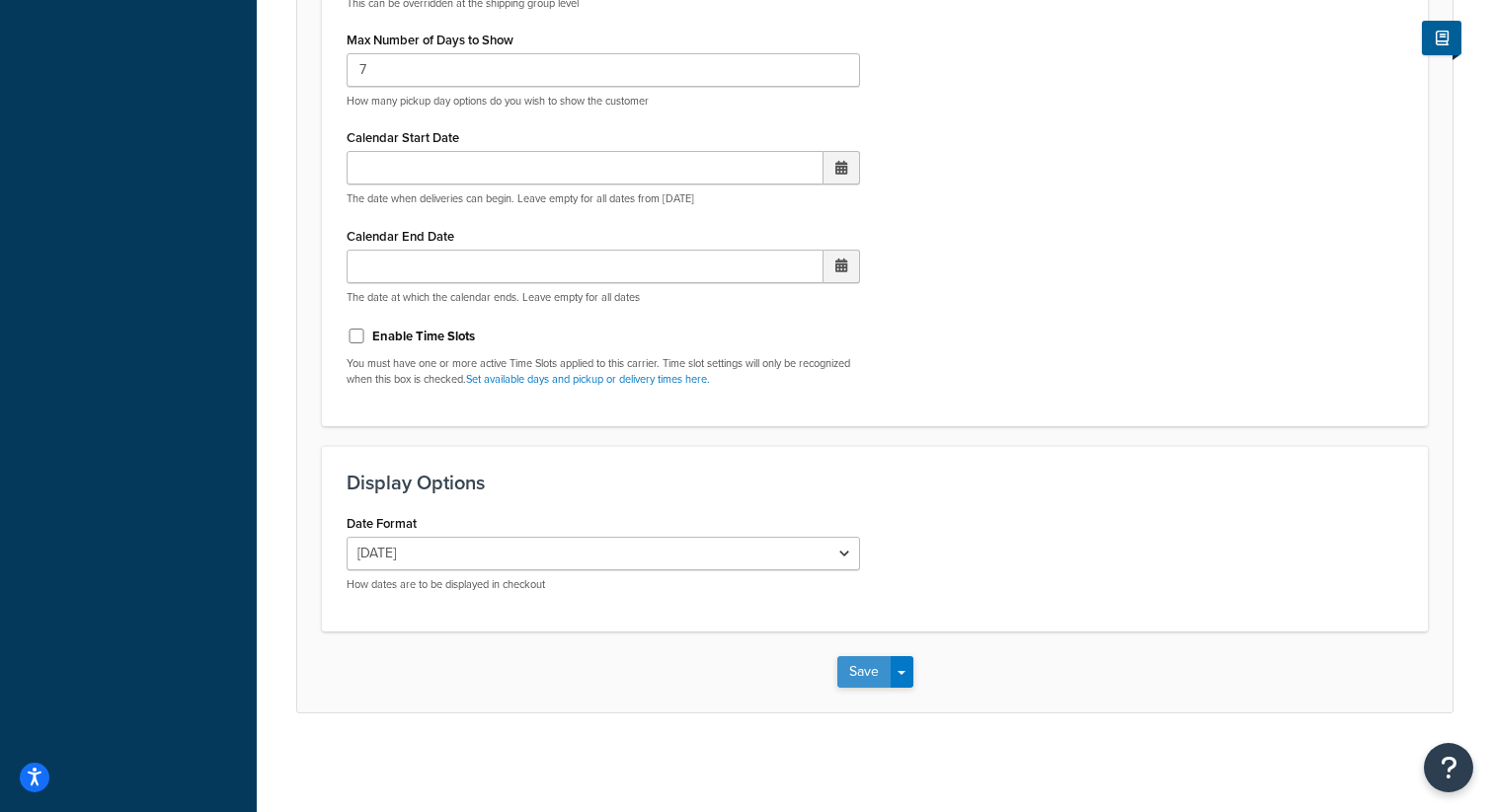
click at [859, 679] on button "Save" at bounding box center [864, 673] width 54 height 32
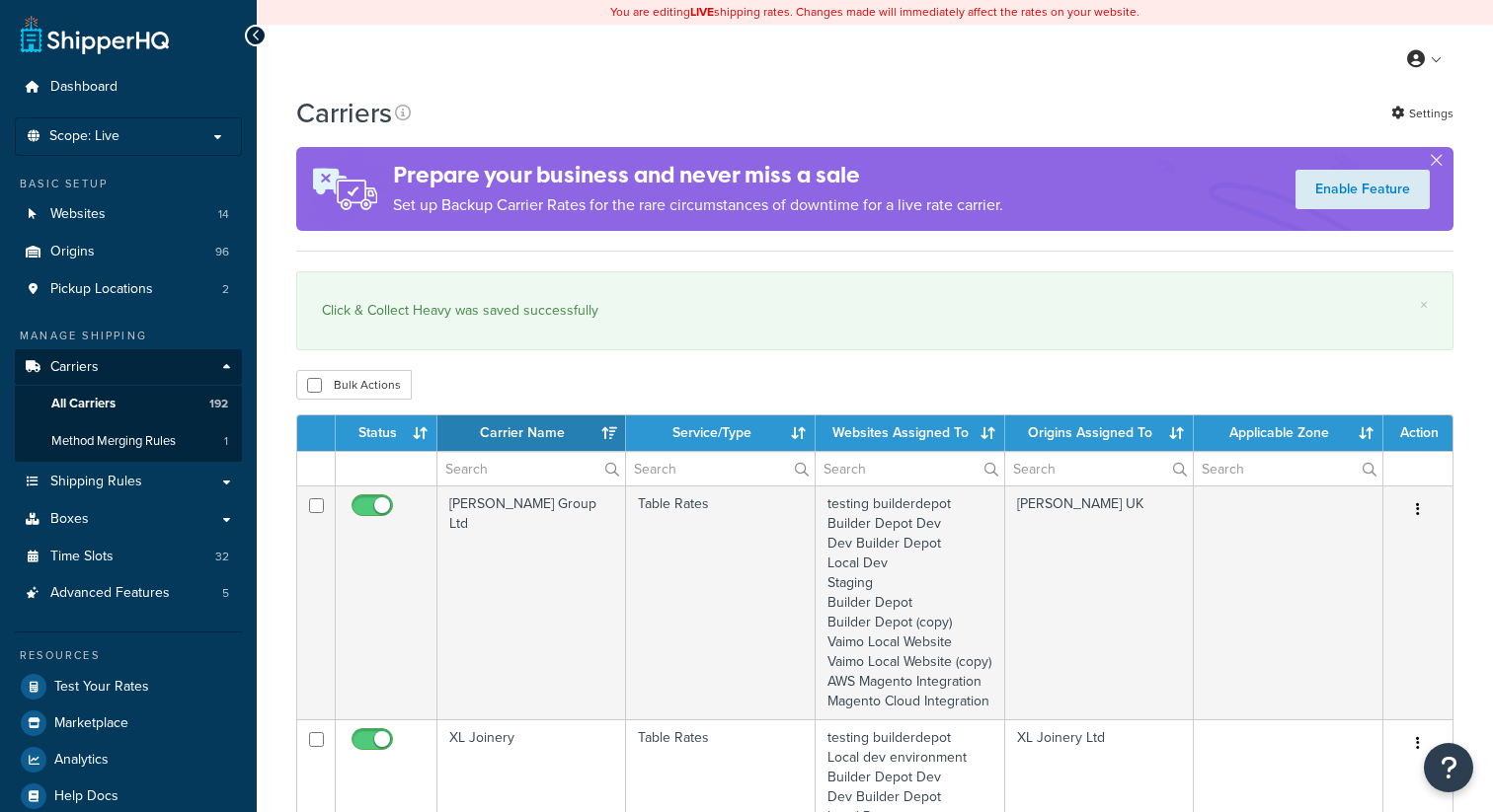
select select "15"
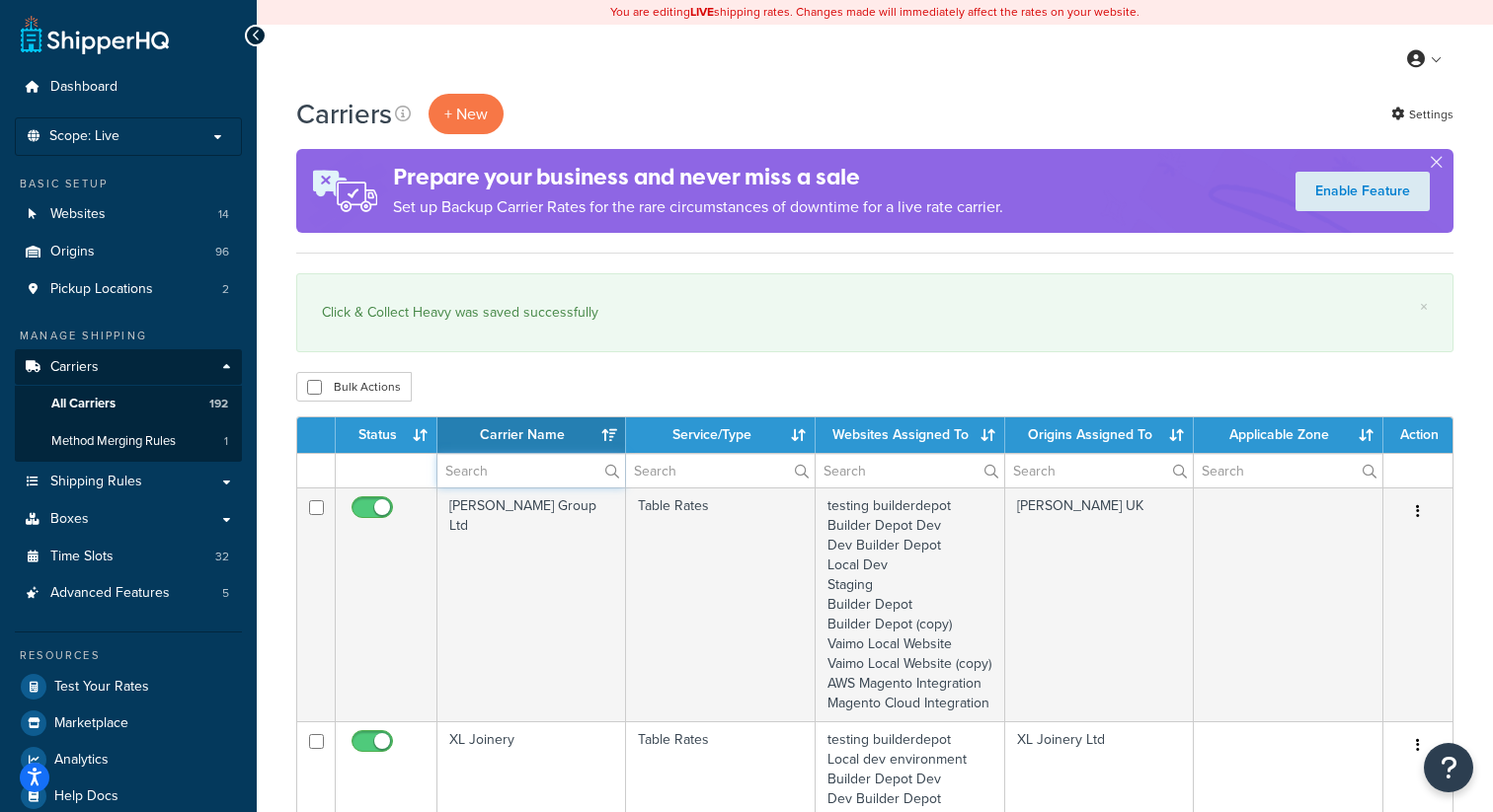
click at [536, 472] on input "text" at bounding box center [531, 471] width 187 height 34
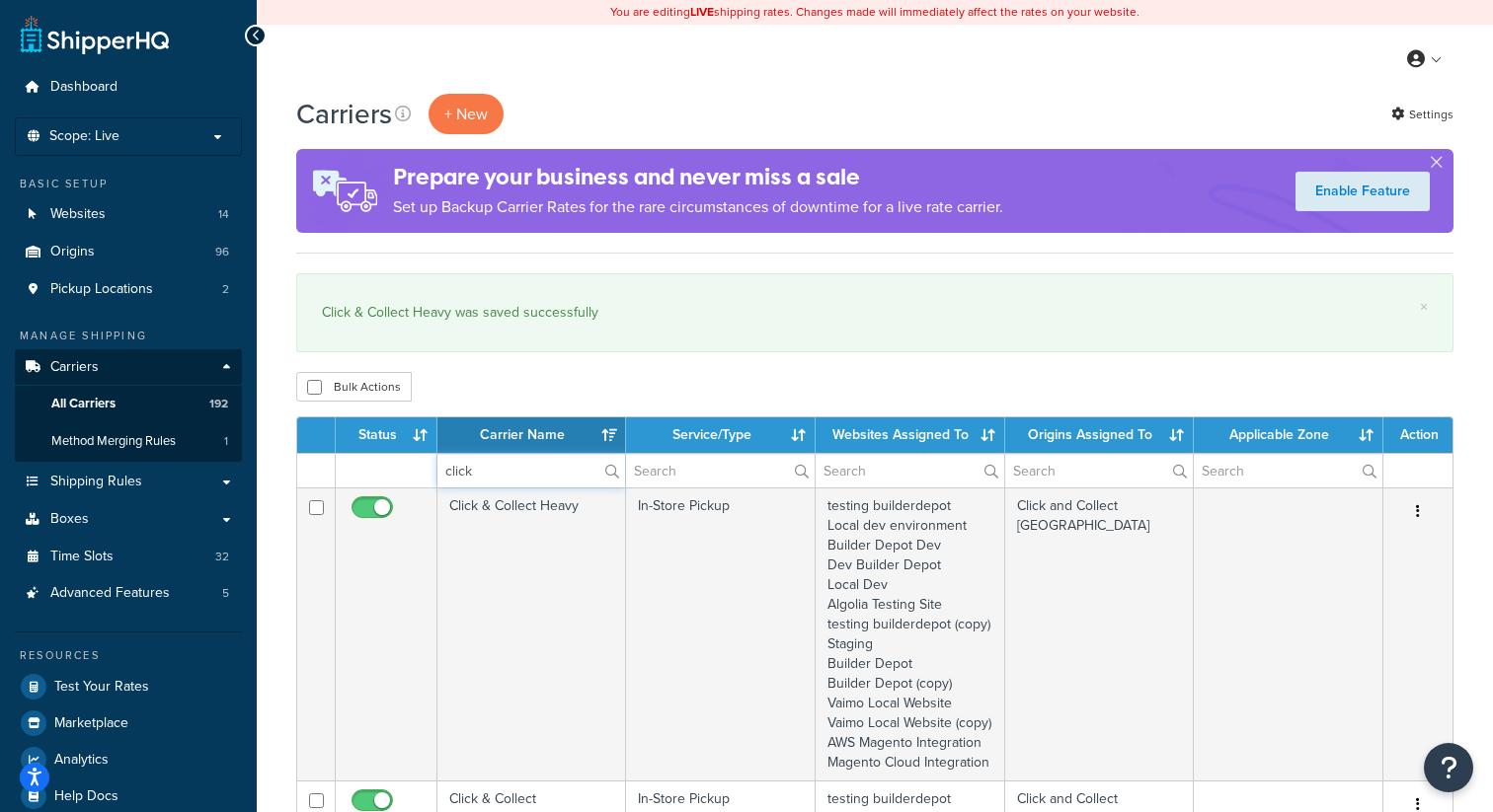
type input "click"
click at [852, 375] on div "Bulk Actions Duplicate [GEOGRAPHIC_DATA]" at bounding box center [875, 387] width 1158 height 30
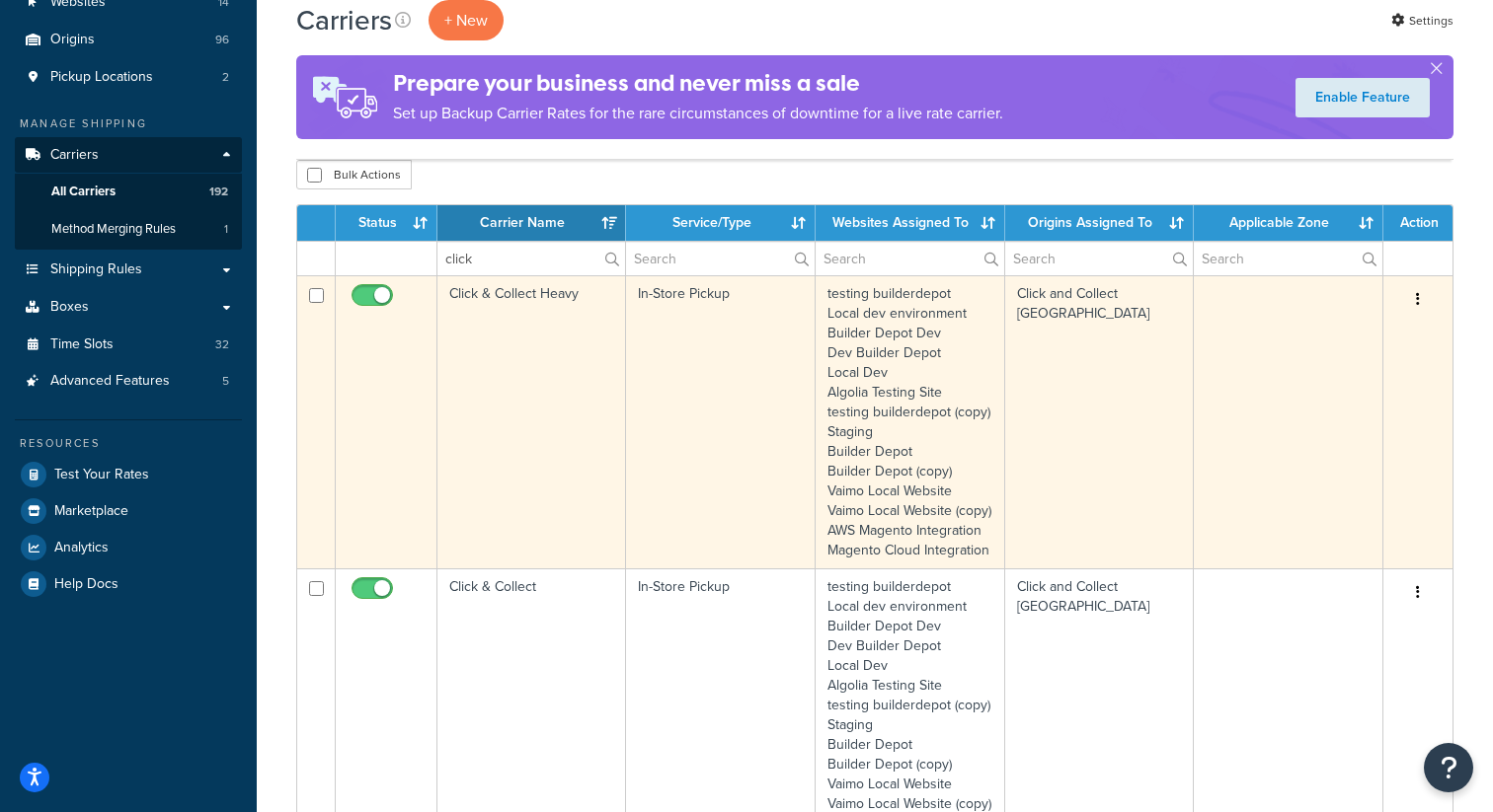
scroll to position [135, 0]
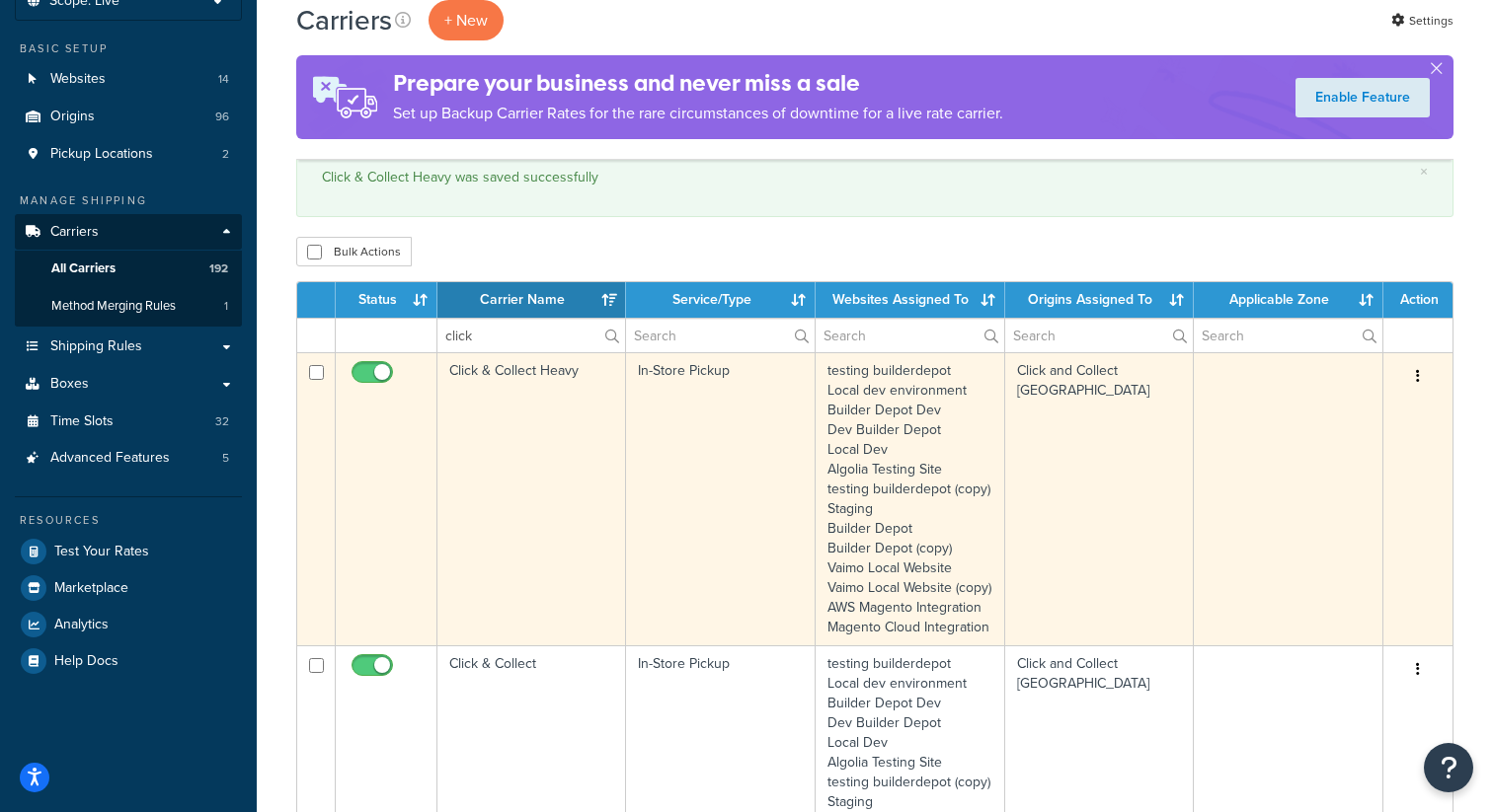
click at [1416, 379] on icon "button" at bounding box center [1417, 376] width 4 height 14
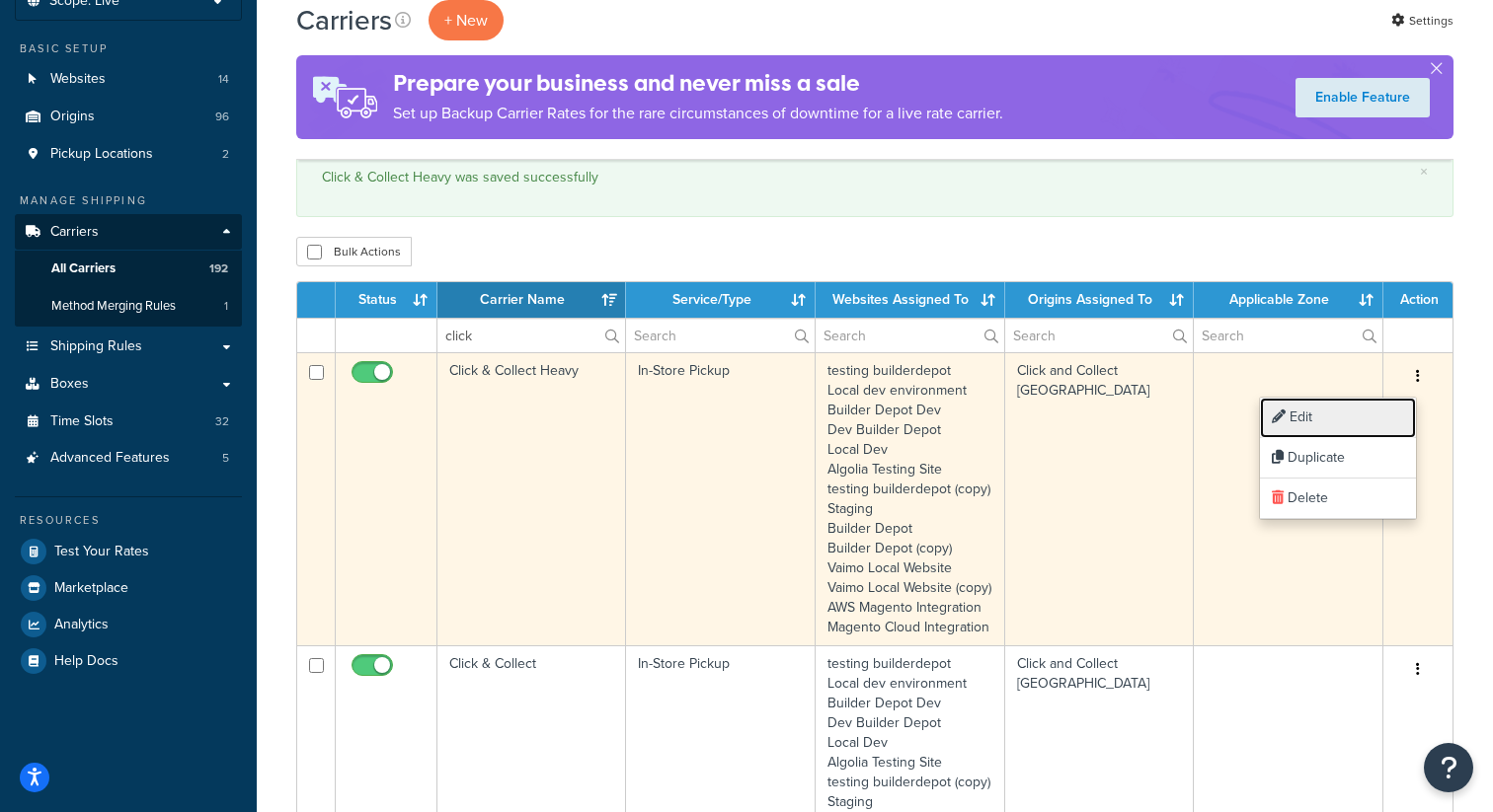
click at [1346, 412] on link "Edit" at bounding box center [1338, 418] width 156 height 41
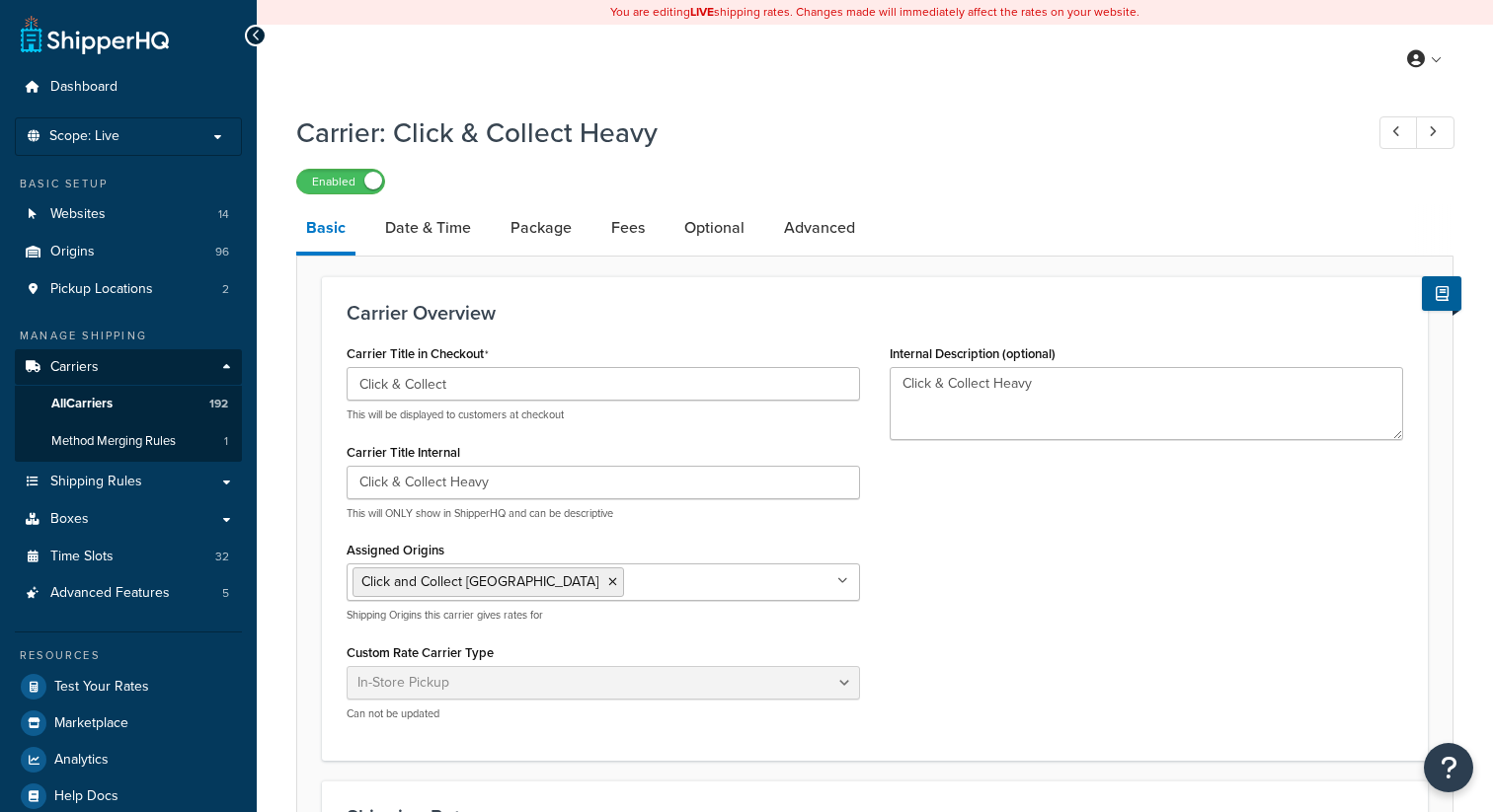
select select "pickup"
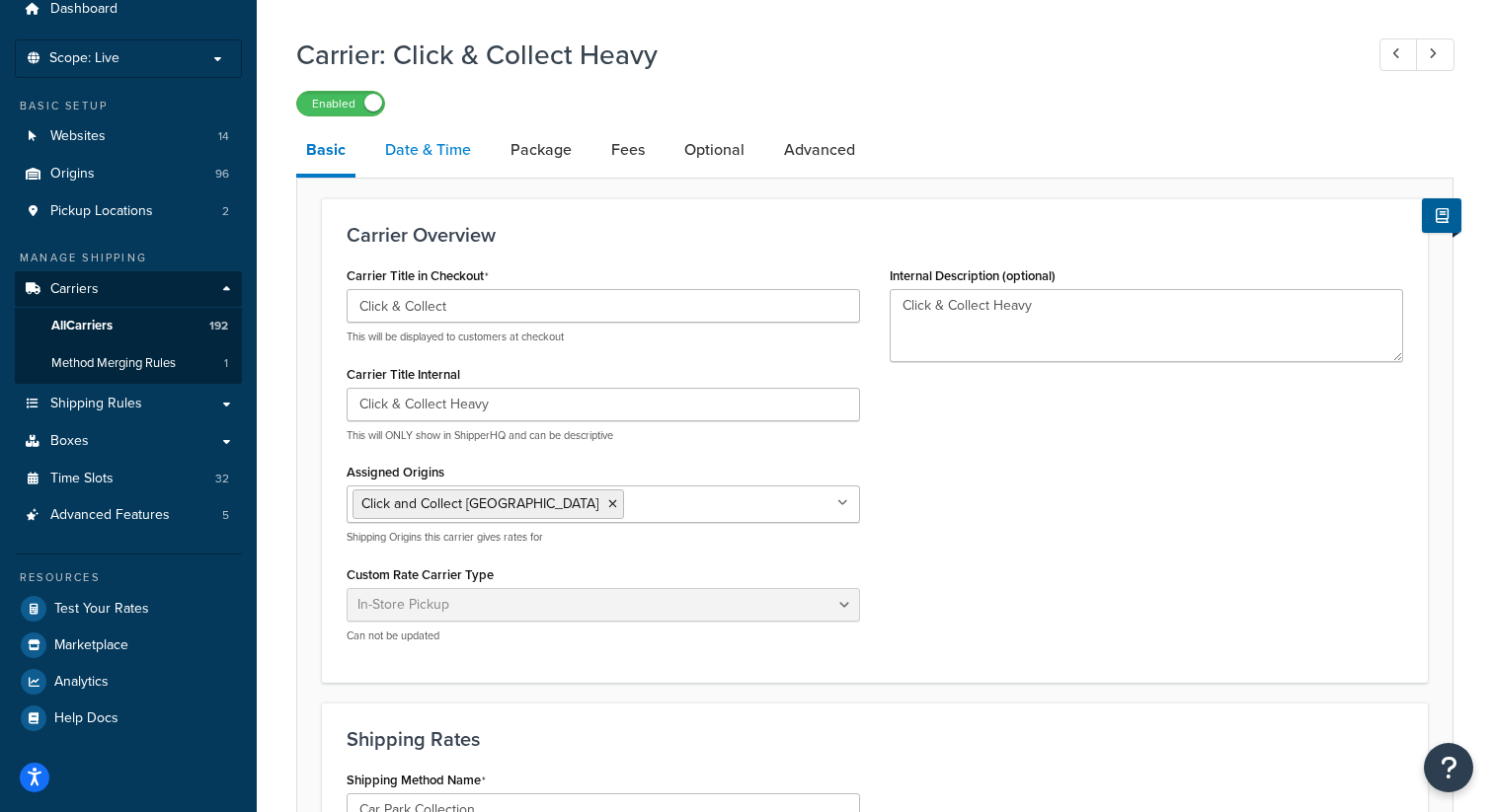
scroll to position [61, 0]
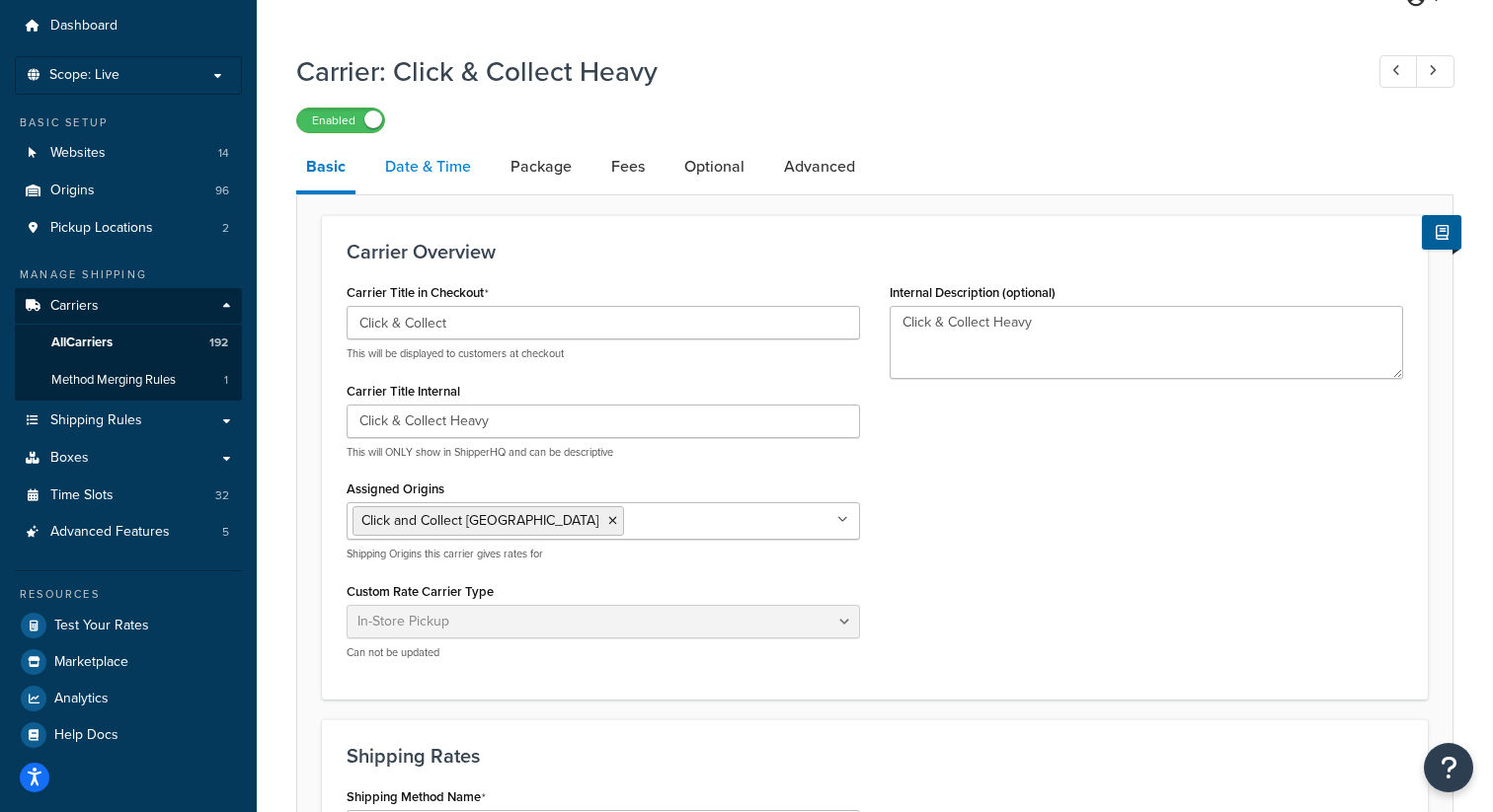
click at [439, 168] on link "Date & Time" at bounding box center [428, 167] width 106 height 48
select select "calendar"
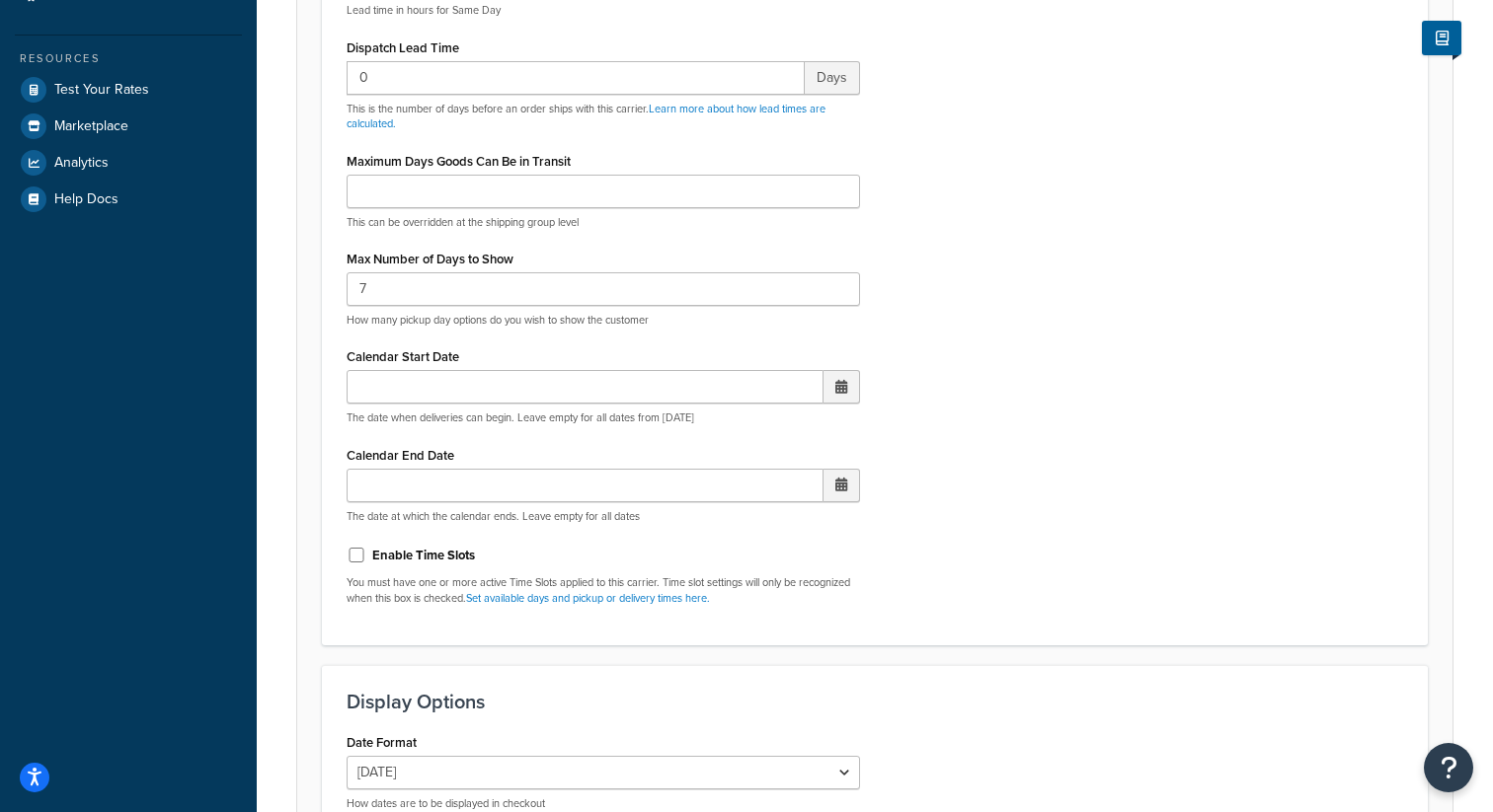
scroll to position [600, 0]
click at [361, 559] on input "Enable Time Slots" at bounding box center [356, 552] width 20 height 15
checkbox input "true"
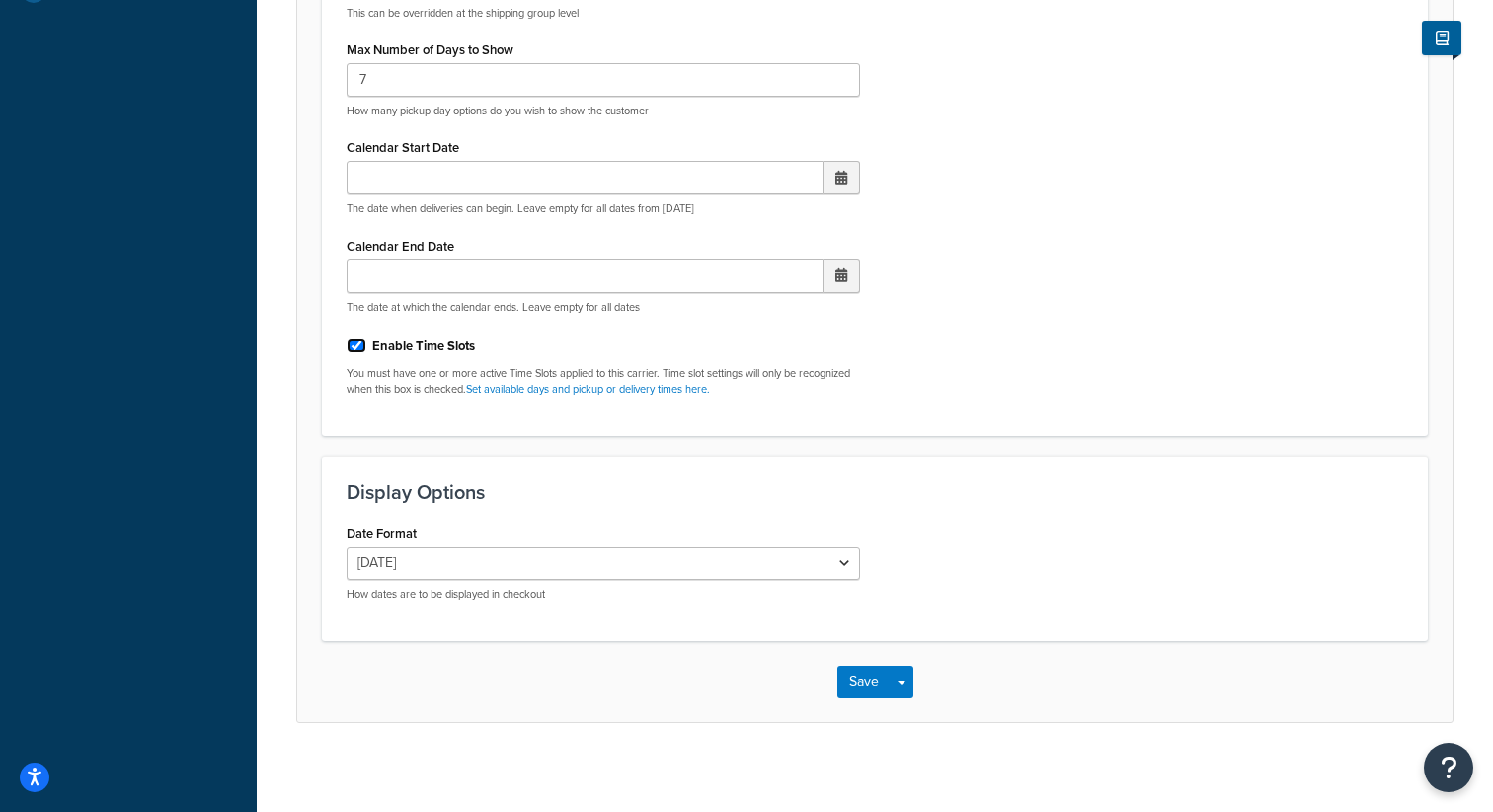
scroll to position [818, 0]
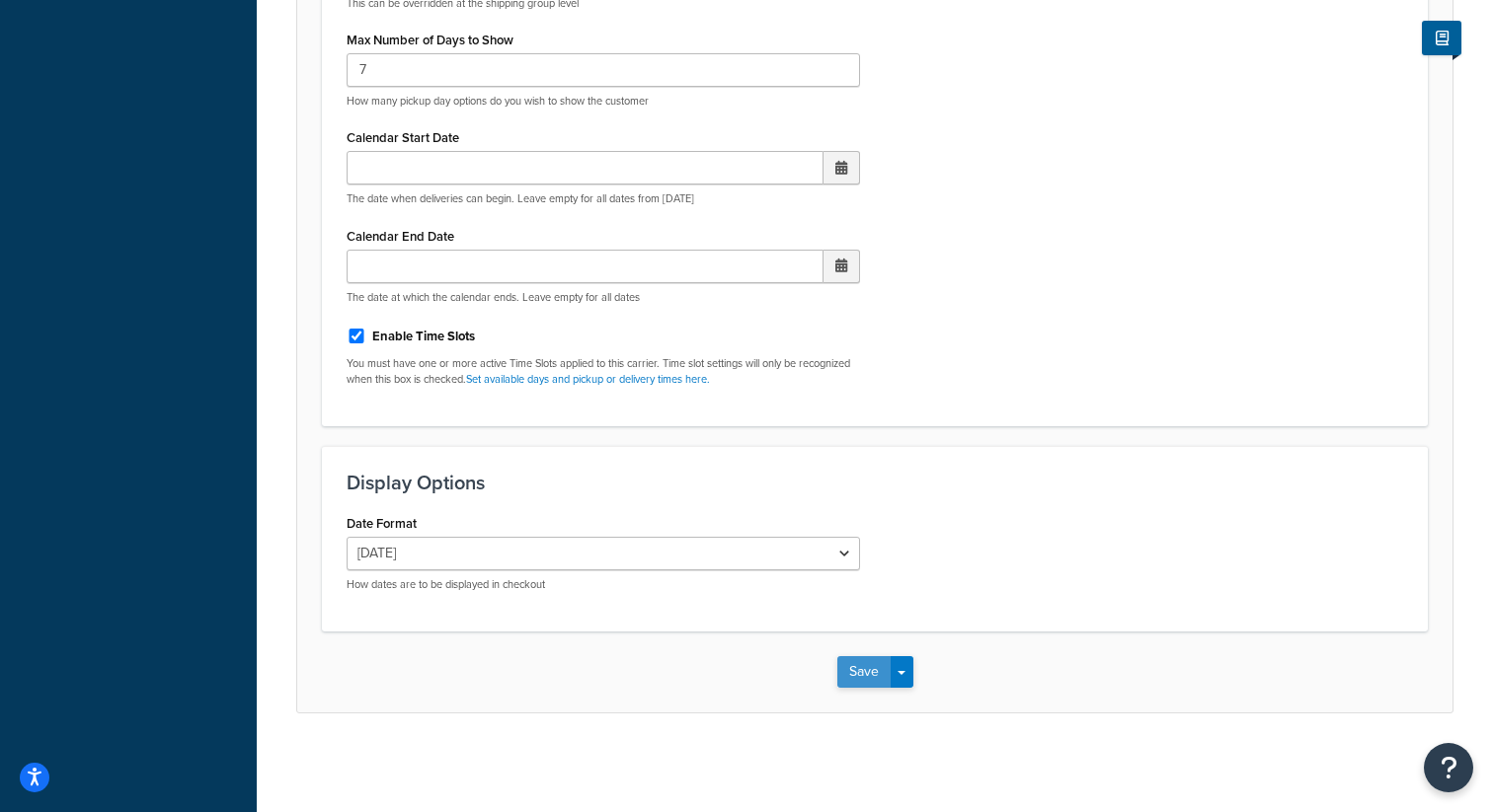
click at [854, 676] on button "Save" at bounding box center [864, 673] width 54 height 32
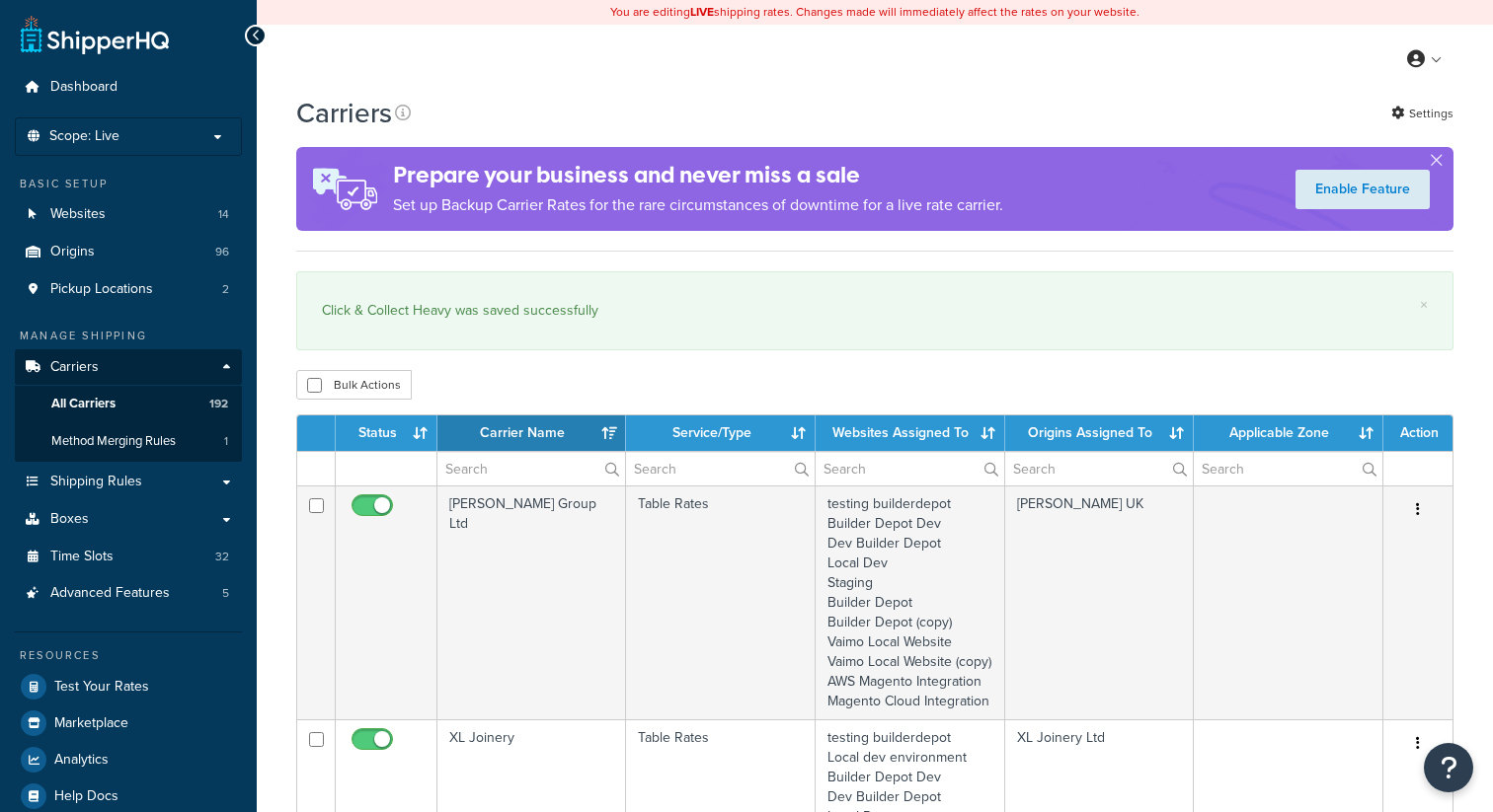
select select "15"
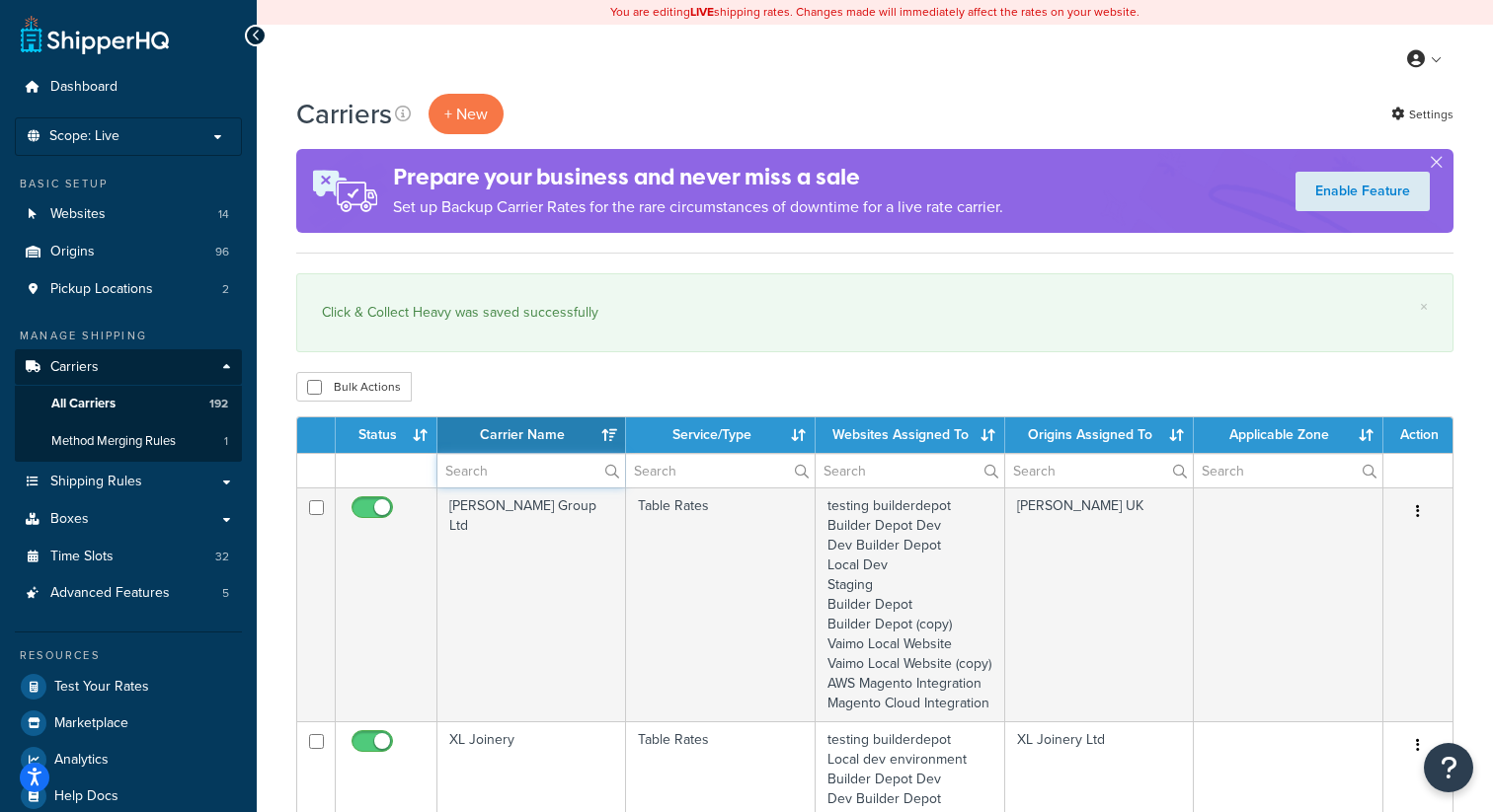
click at [518, 469] on input "text" at bounding box center [531, 471] width 187 height 34
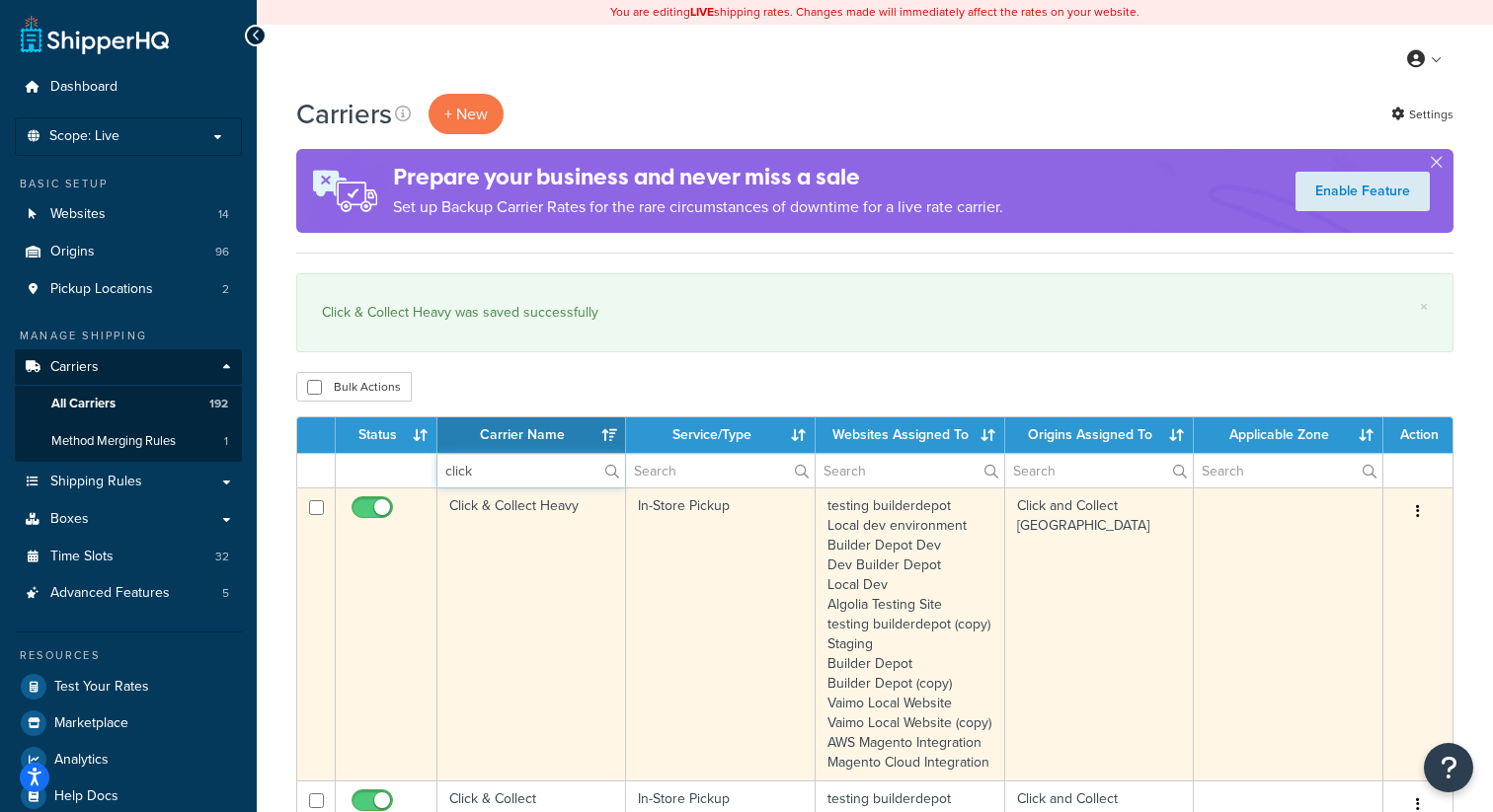
type input "click"
click at [1429, 511] on button "button" at bounding box center [1417, 512] width 28 height 32
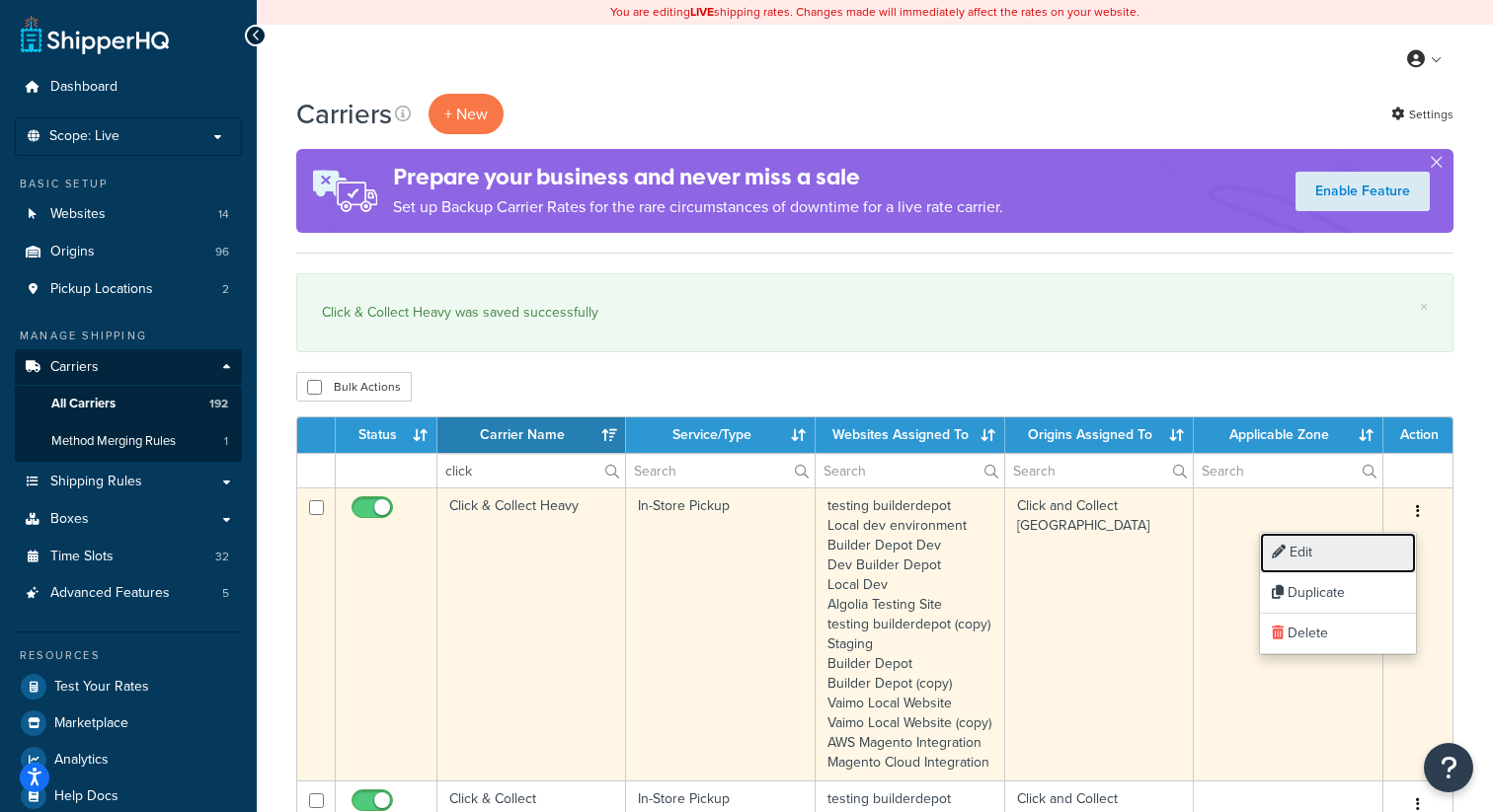
click at [1318, 566] on link "Edit" at bounding box center [1338, 553] width 156 height 41
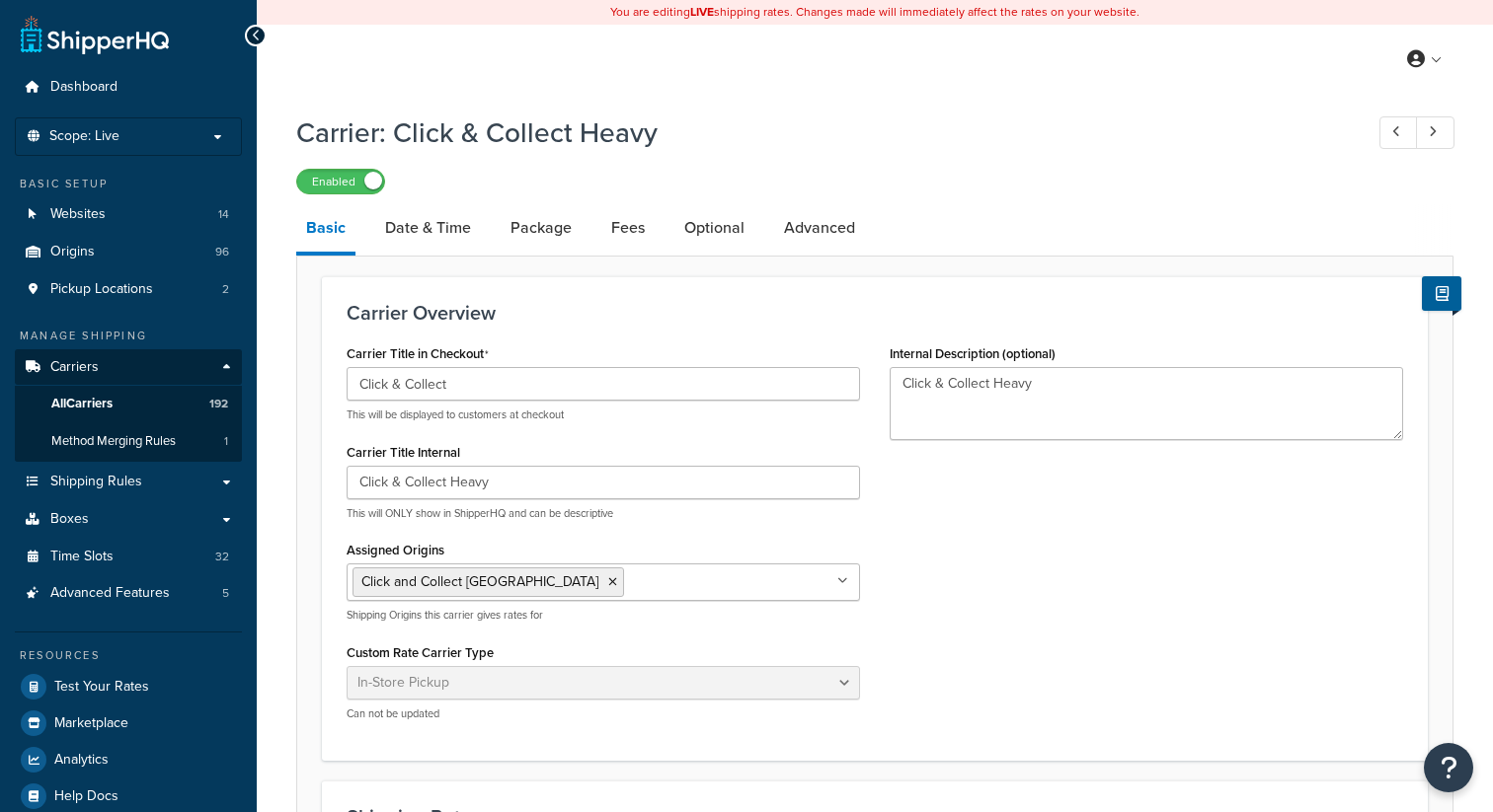
select select "pickup"
click at [437, 228] on link "Date & Time" at bounding box center [428, 228] width 106 height 48
select select "calendar"
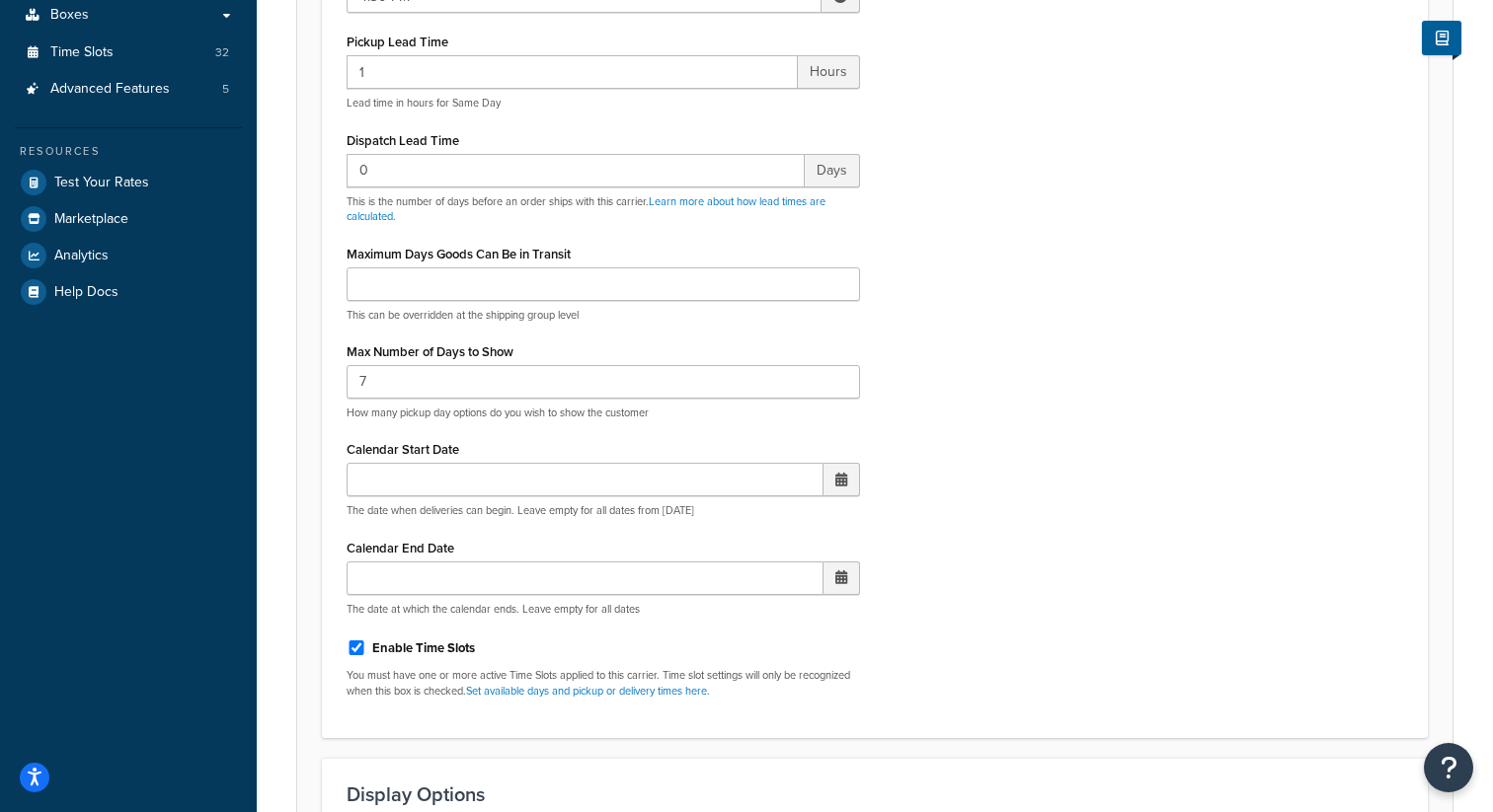
scroll to position [531, 0]
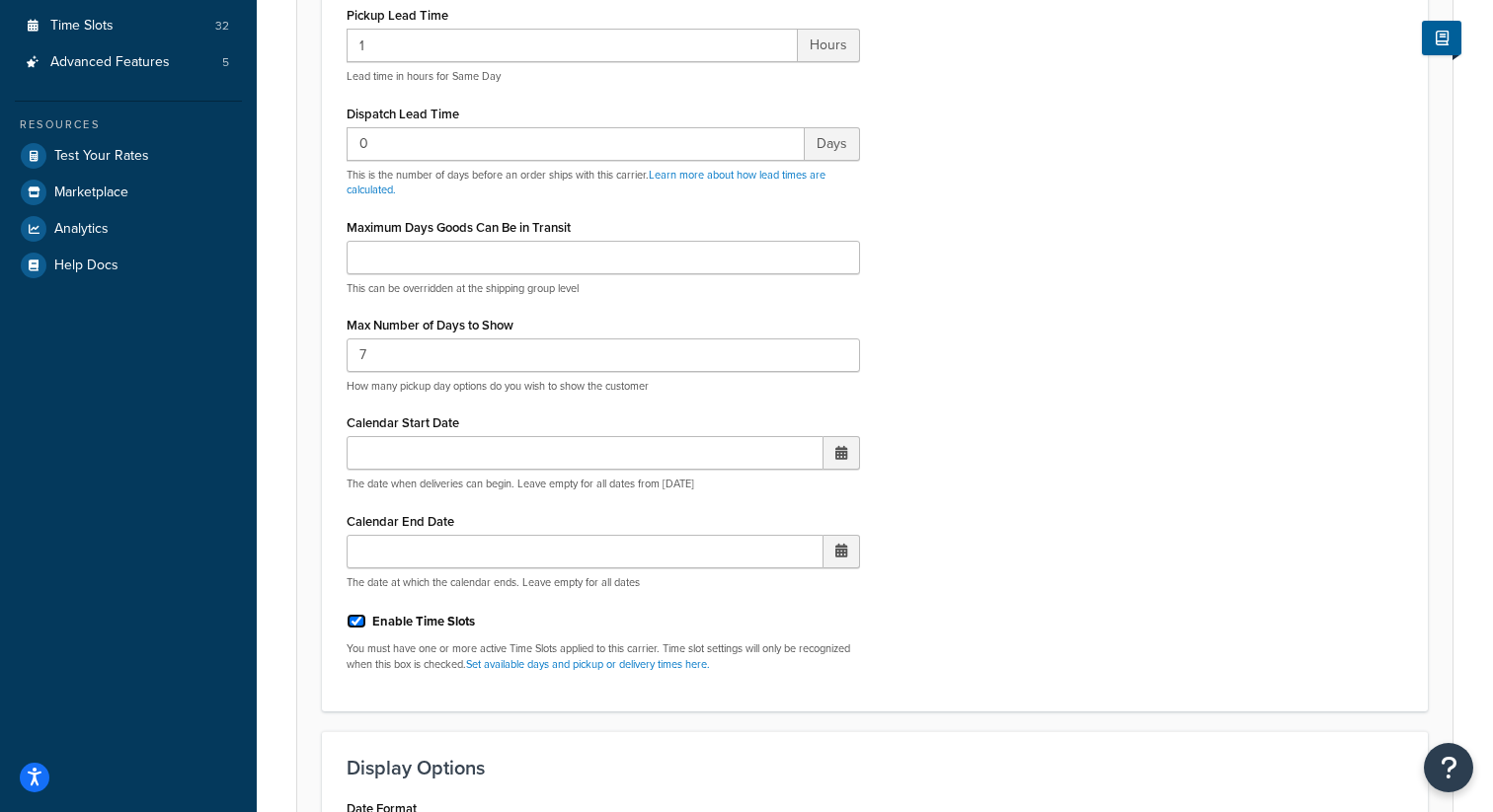
click at [356, 621] on input "Enable Time Slots" at bounding box center [356, 621] width 20 height 15
checkbox input "false"
click at [783, 674] on div "Display Pickup Calendar No, just show shipping rates Yes, show pickup calendar …" at bounding box center [603, 268] width 543 height 838
click at [984, 658] on div "Display Pickup Calendar No, just show shipping rates Yes, show pickup calendar …" at bounding box center [874, 268] width 1086 height 838
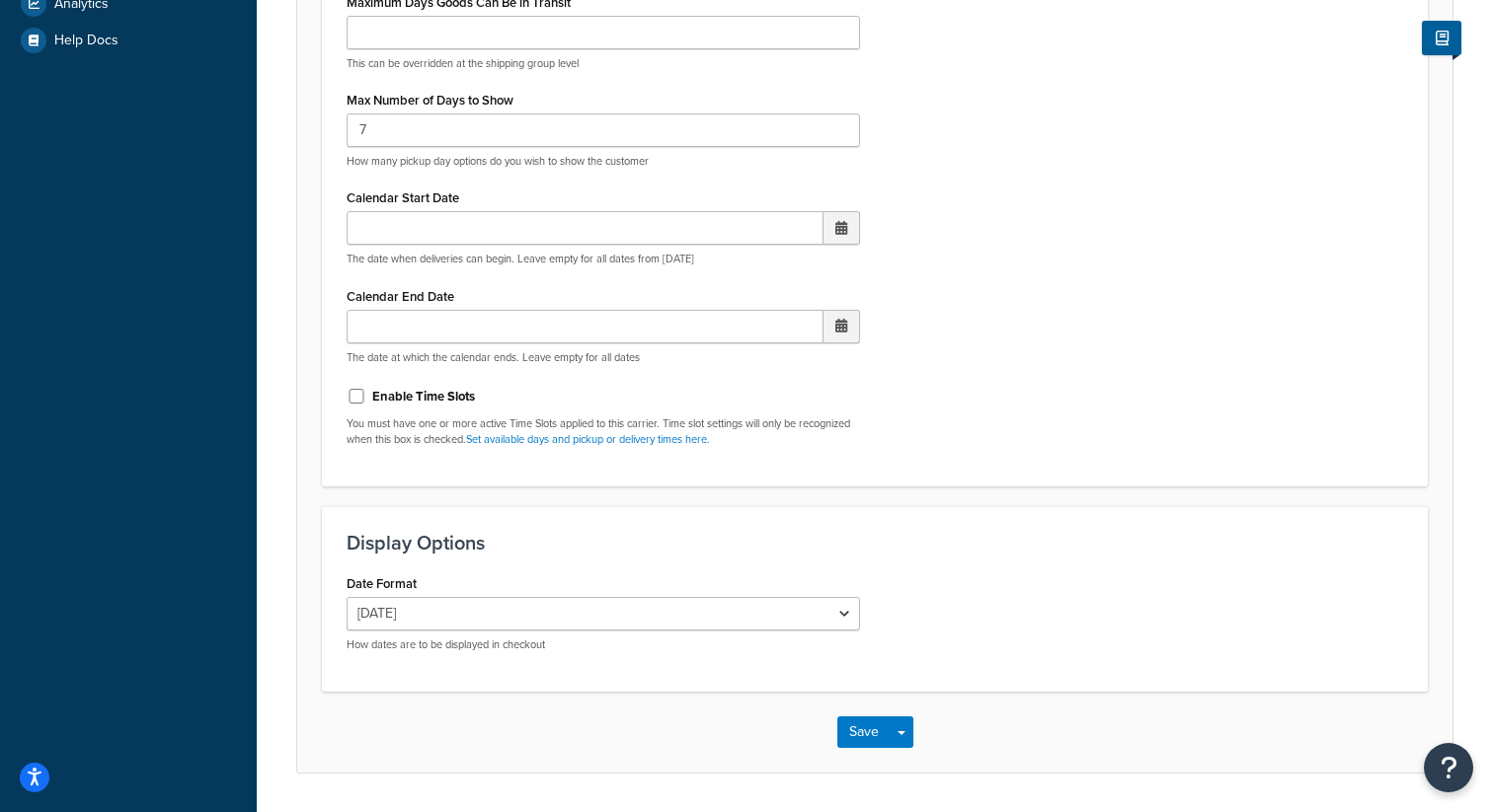
scroll to position [782, 0]
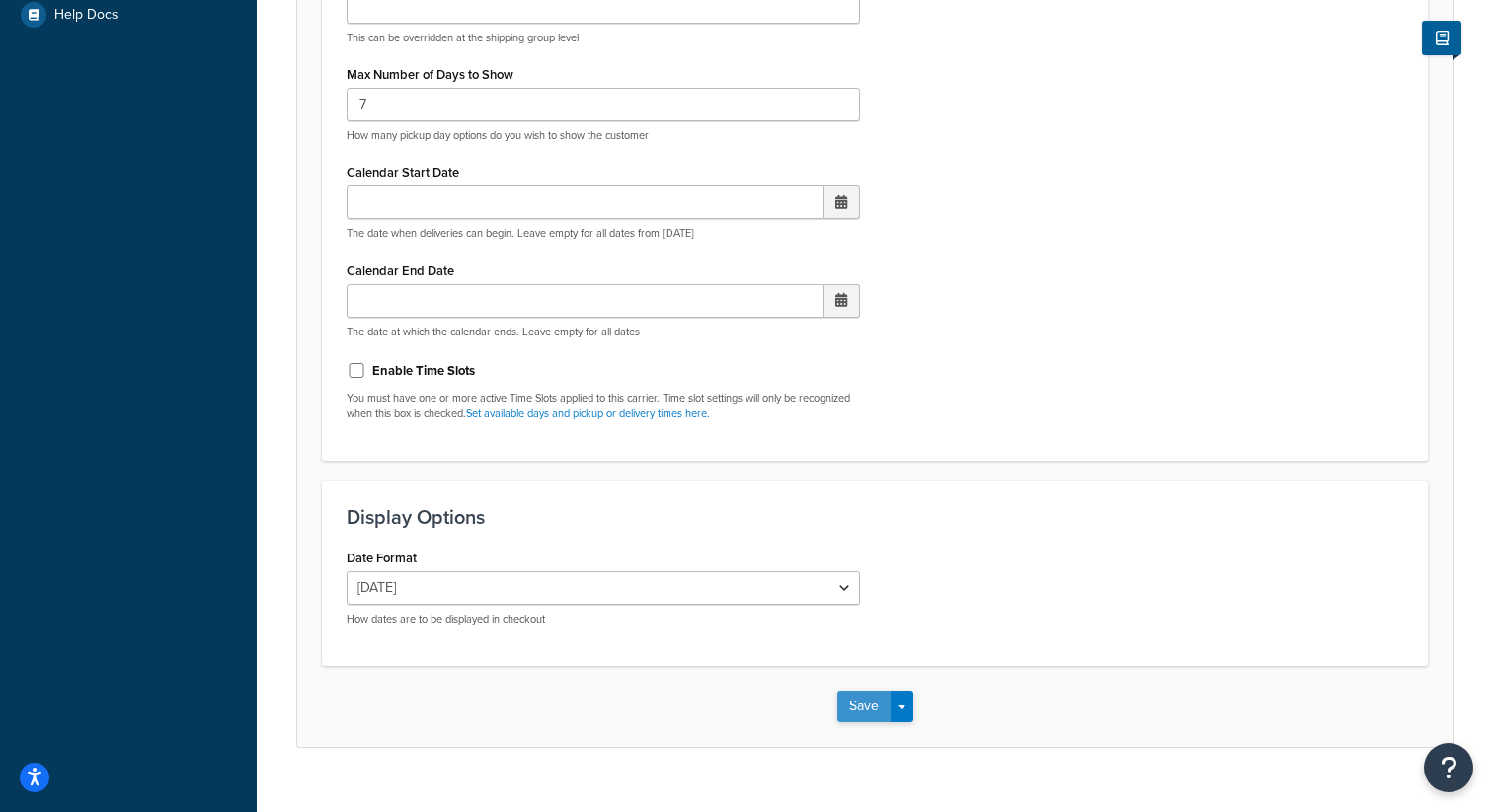
click at [857, 708] on button "Save" at bounding box center [864, 707] width 54 height 32
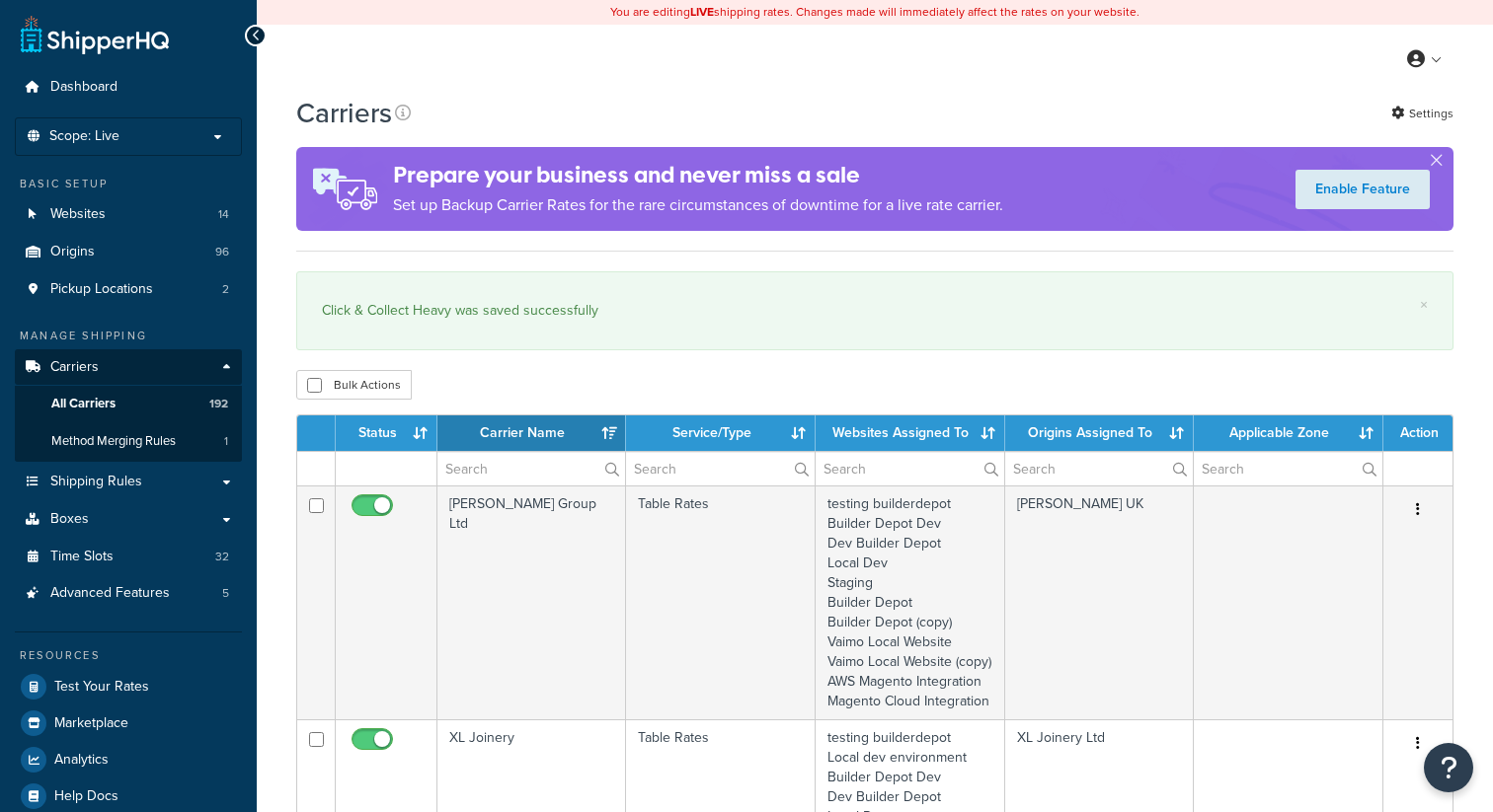
select select "15"
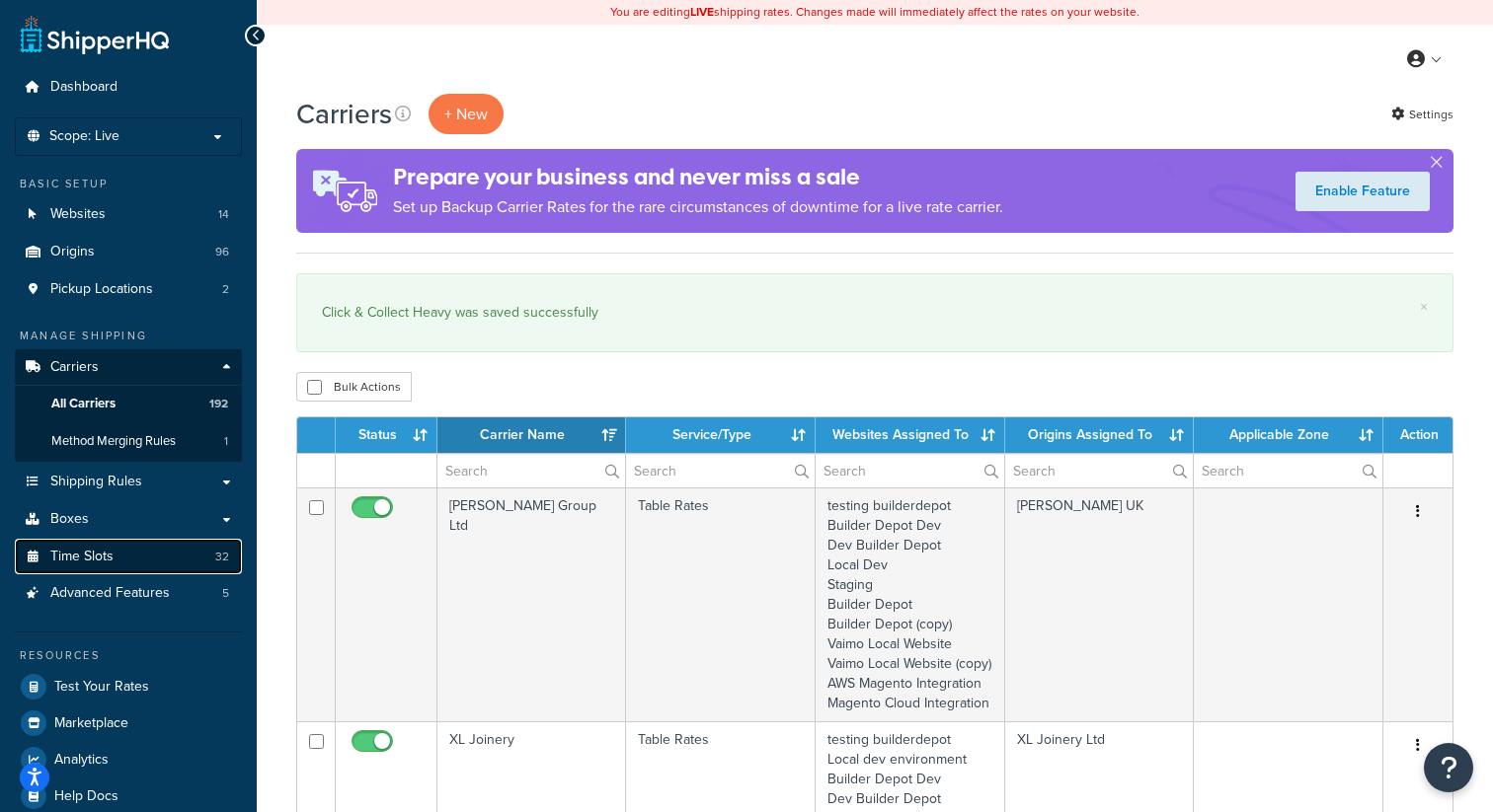
click at [132, 552] on link "Time Slots 32" at bounding box center [128, 557] width 227 height 37
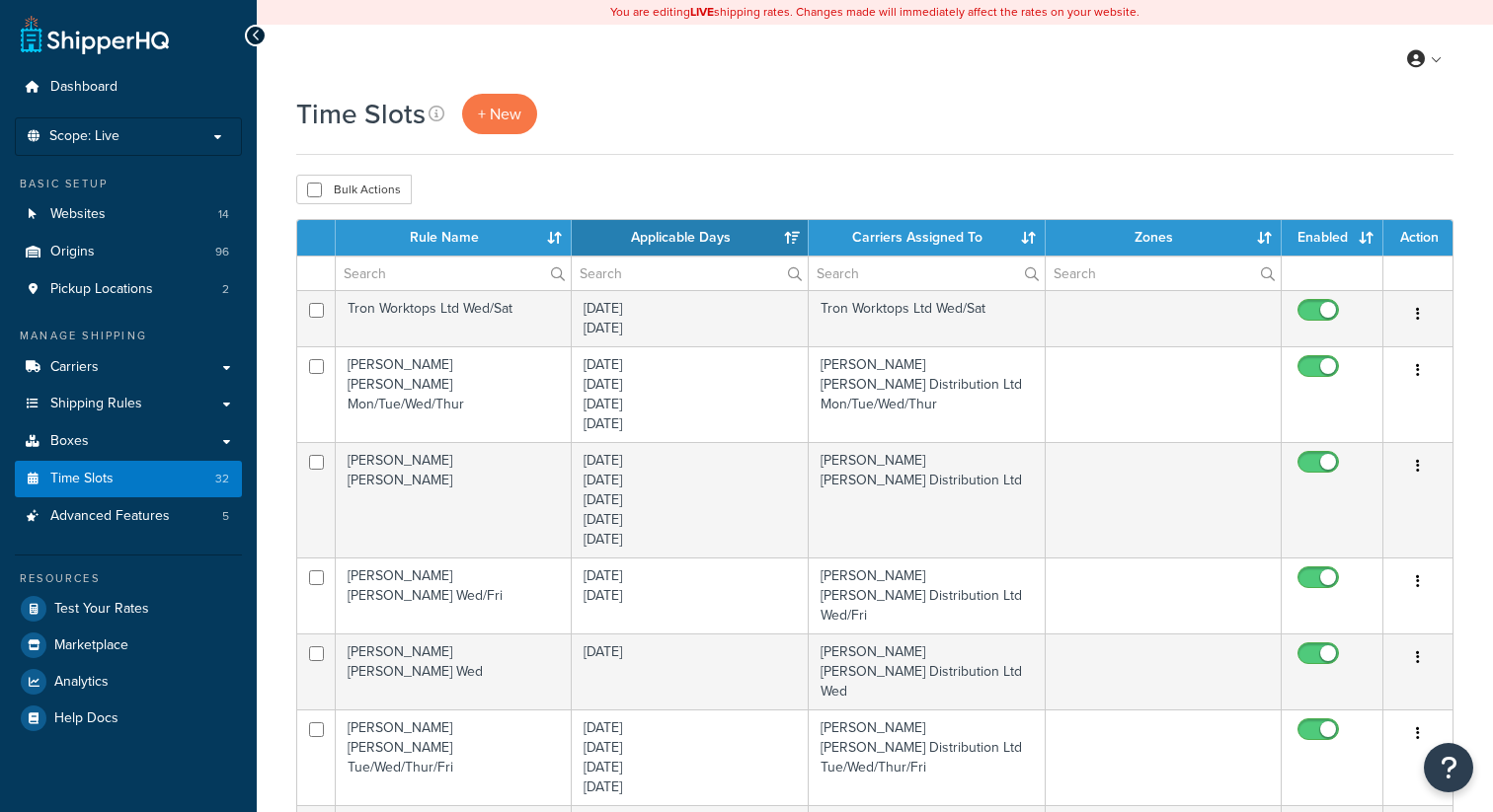
select select "15"
click at [438, 269] on input "text" at bounding box center [453, 274] width 235 height 34
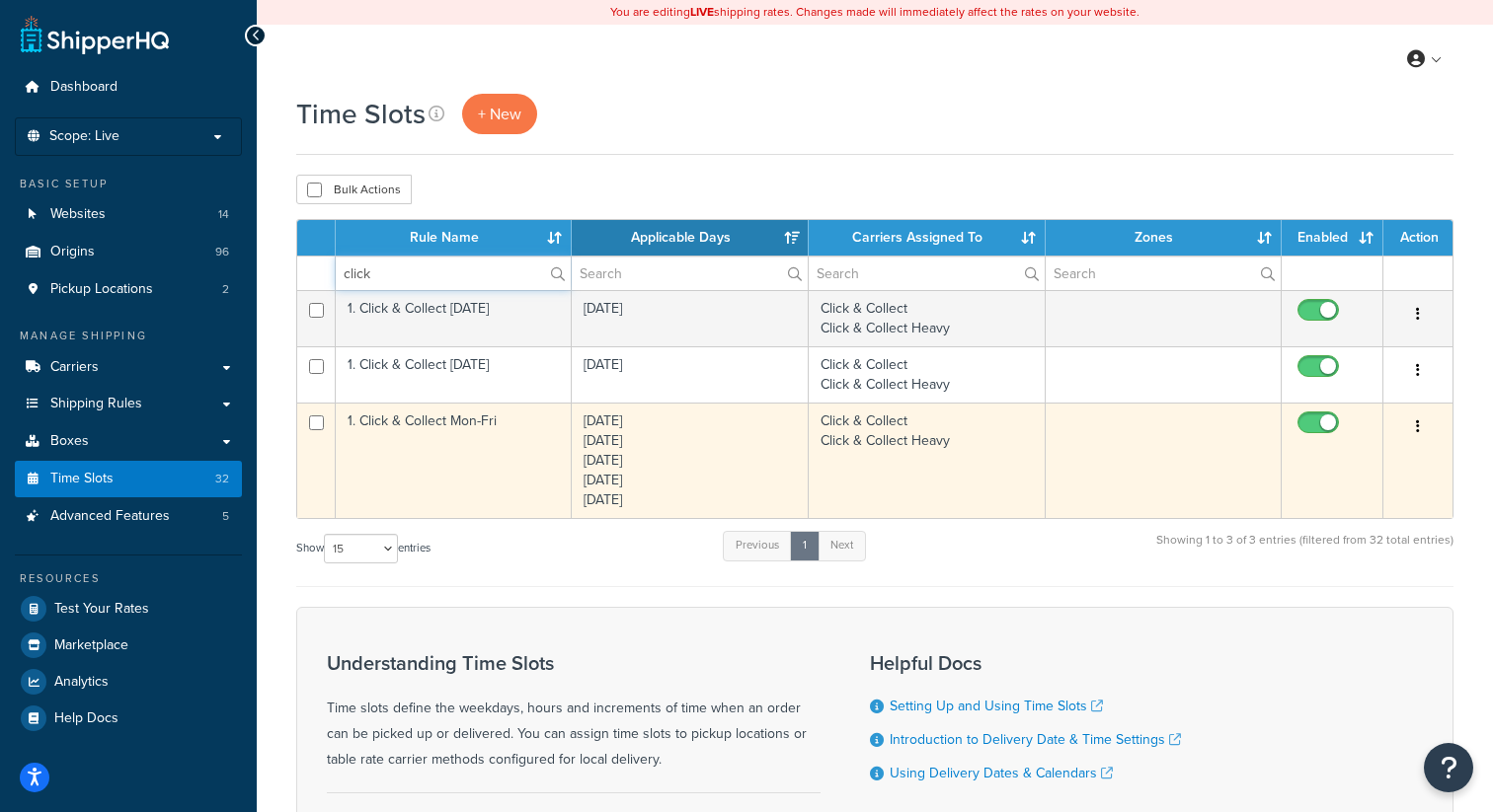
type input "click"
click at [1420, 426] on button "button" at bounding box center [1417, 428] width 28 height 32
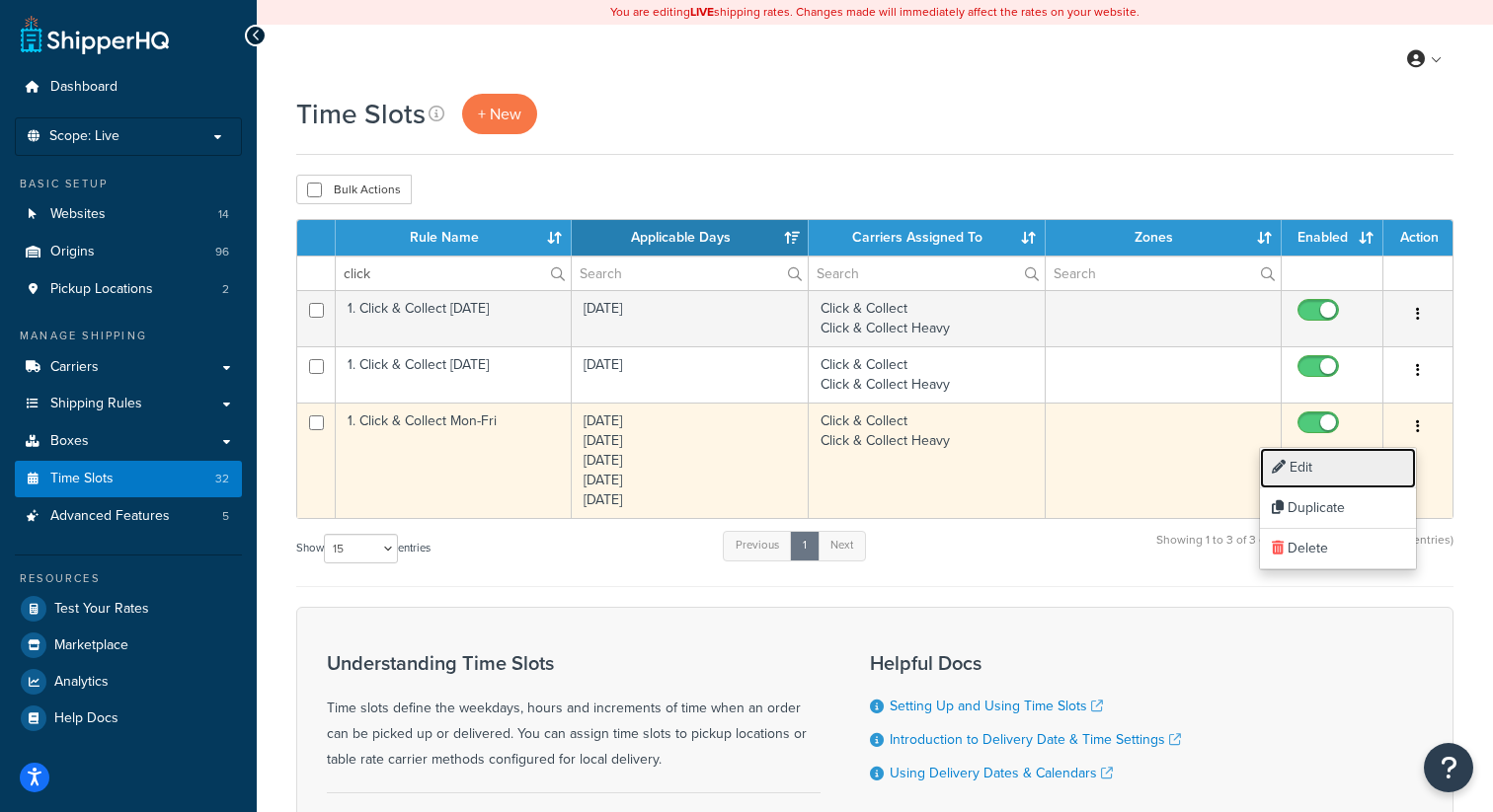
click at [1299, 463] on link "Edit" at bounding box center [1338, 468] width 156 height 41
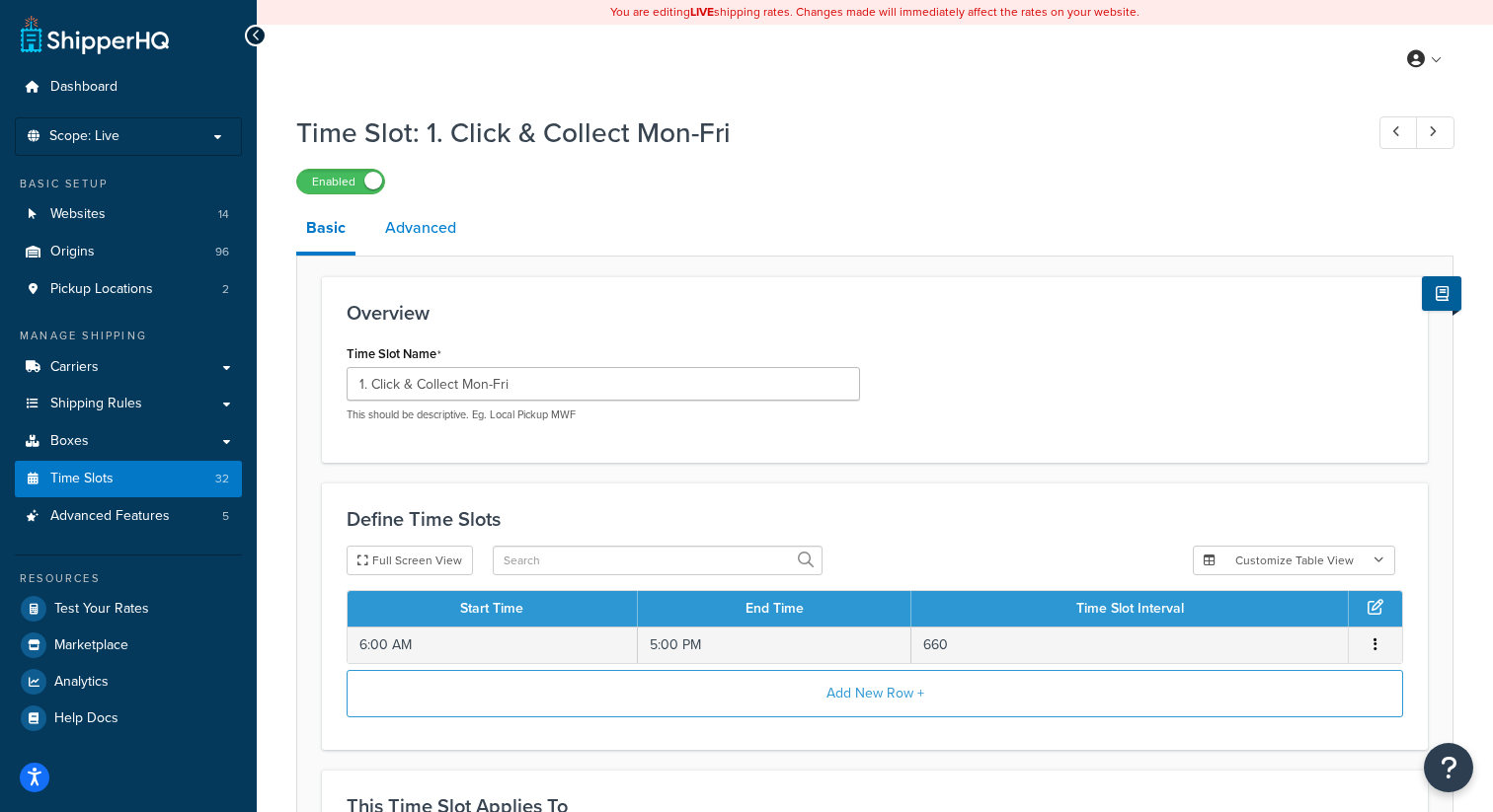
click at [429, 227] on link "Advanced" at bounding box center [420, 228] width 91 height 48
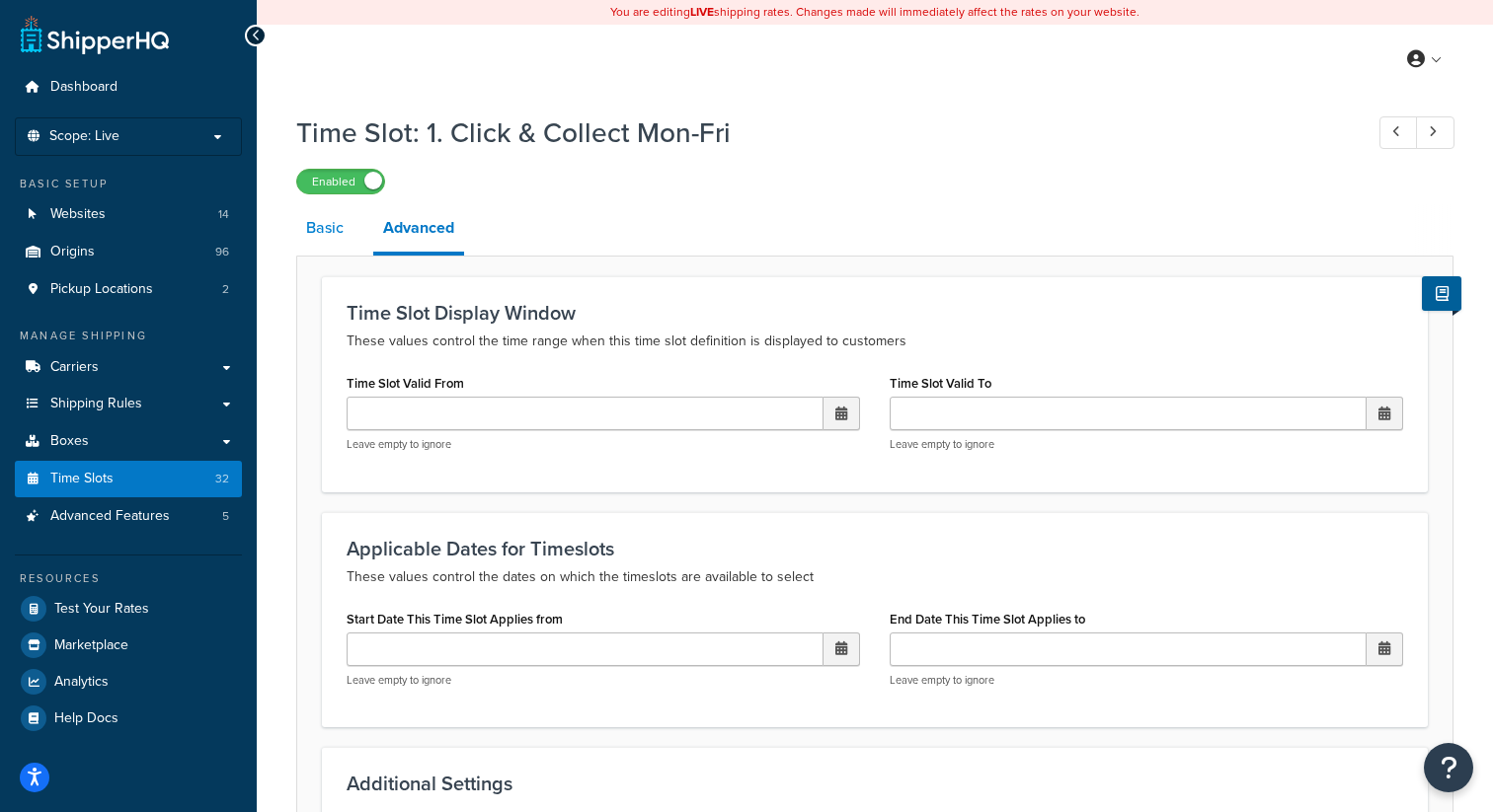
click at [331, 231] on link "Basic" at bounding box center [325, 228] width 58 height 48
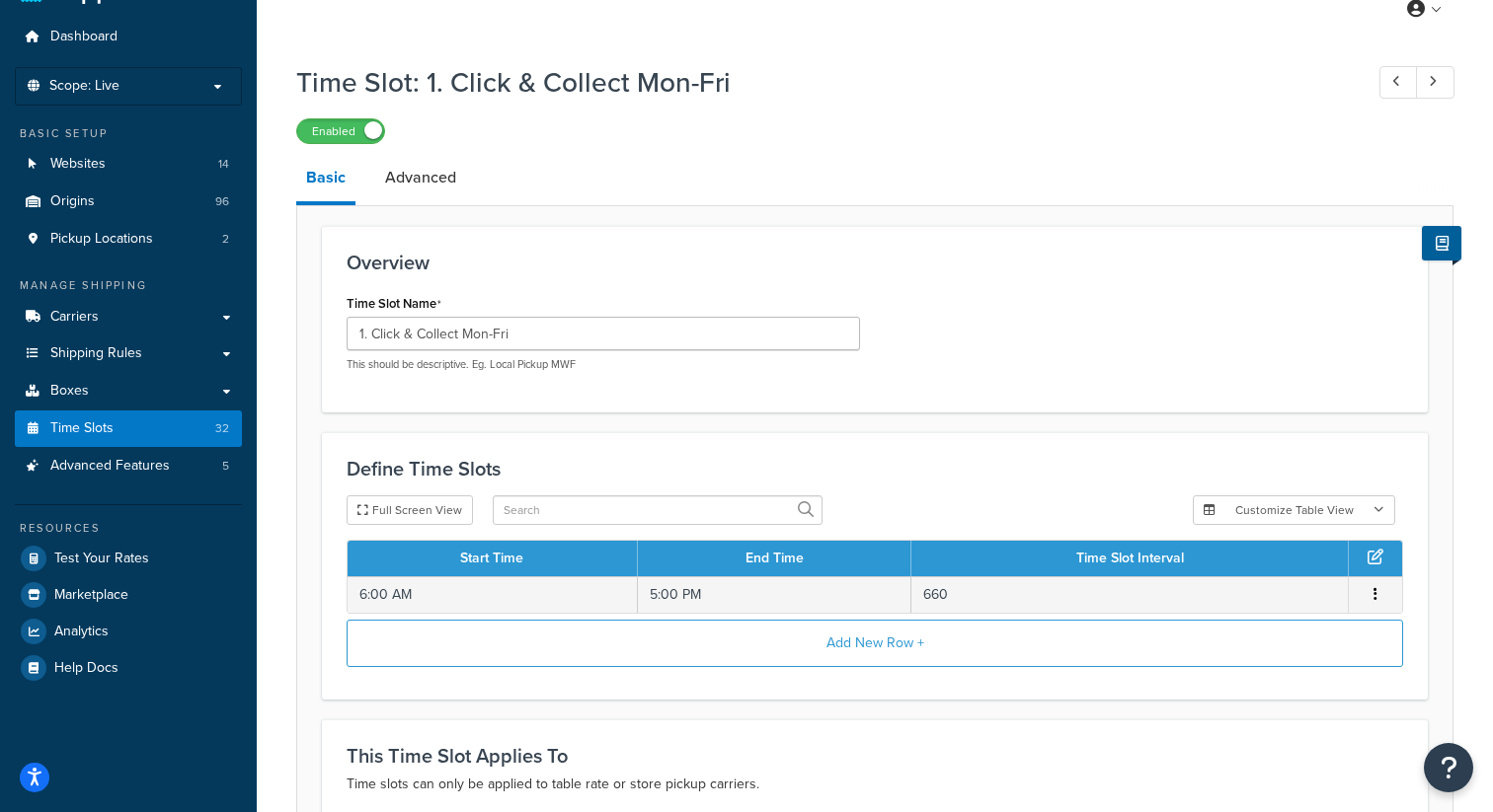
scroll to position [48, 0]
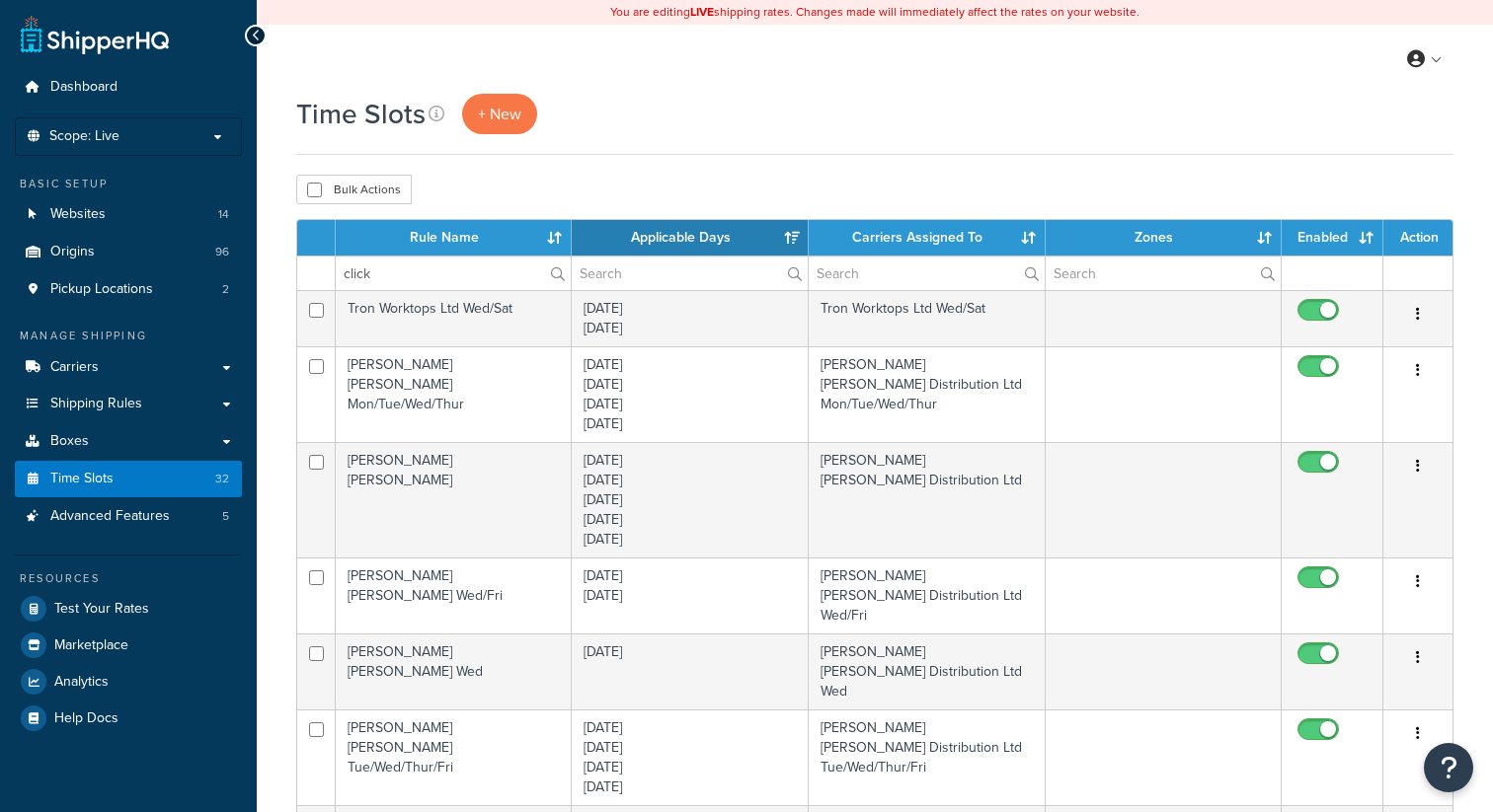
select select "15"
click at [485, 272] on input "click" at bounding box center [453, 274] width 235 height 34
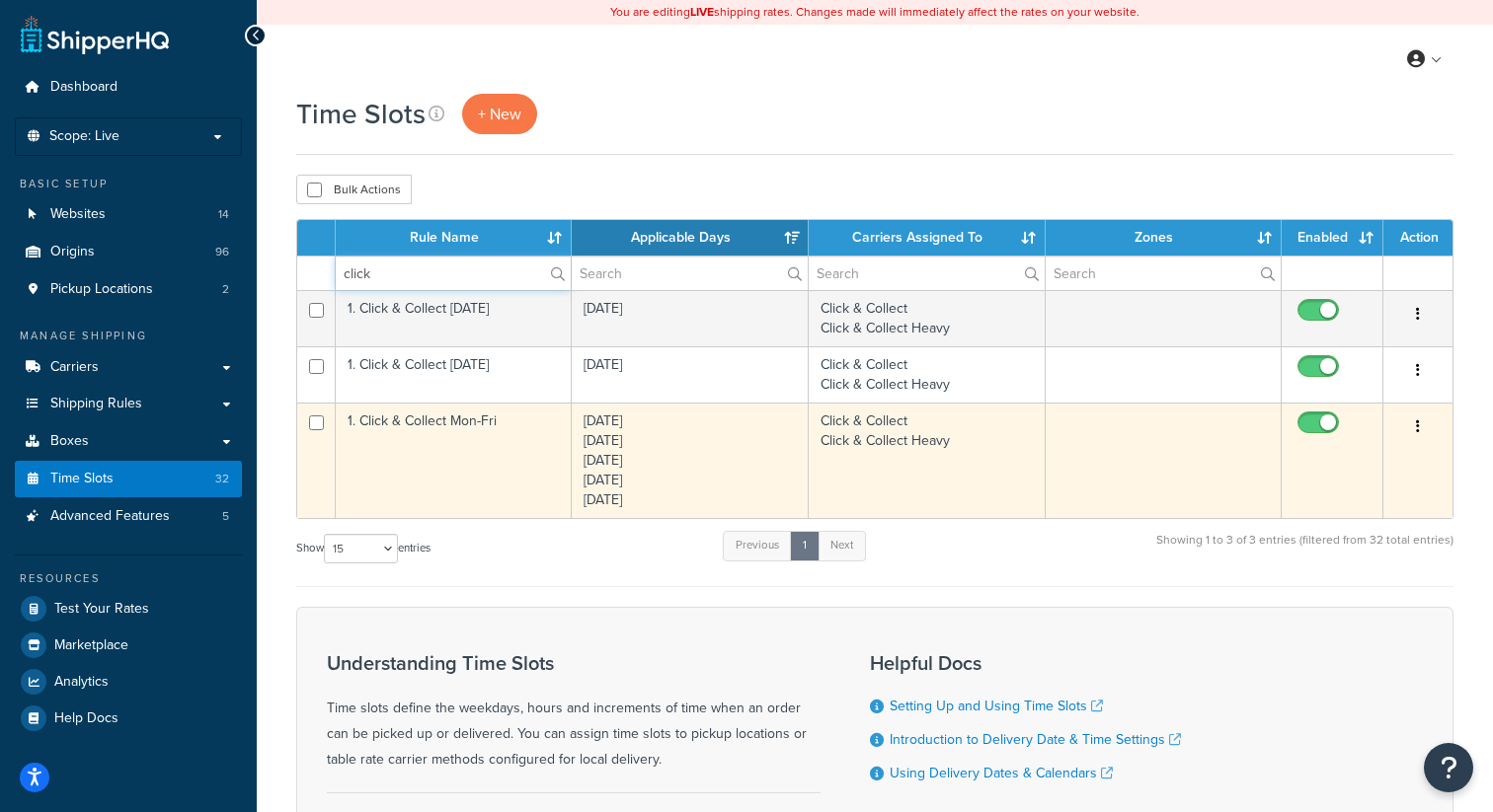
type input "click"
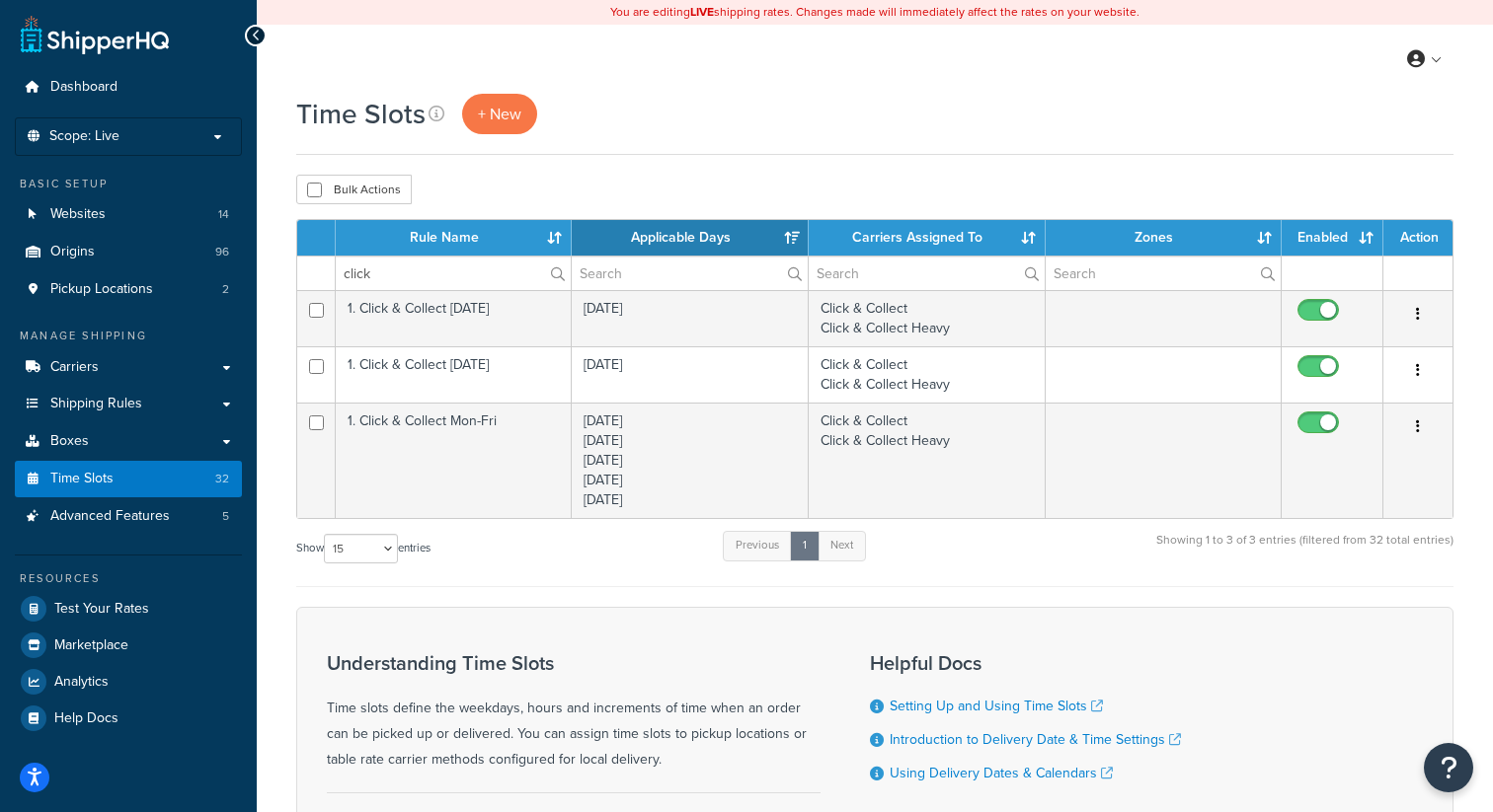
click at [1418, 424] on button "button" at bounding box center [1417, 428] width 28 height 32
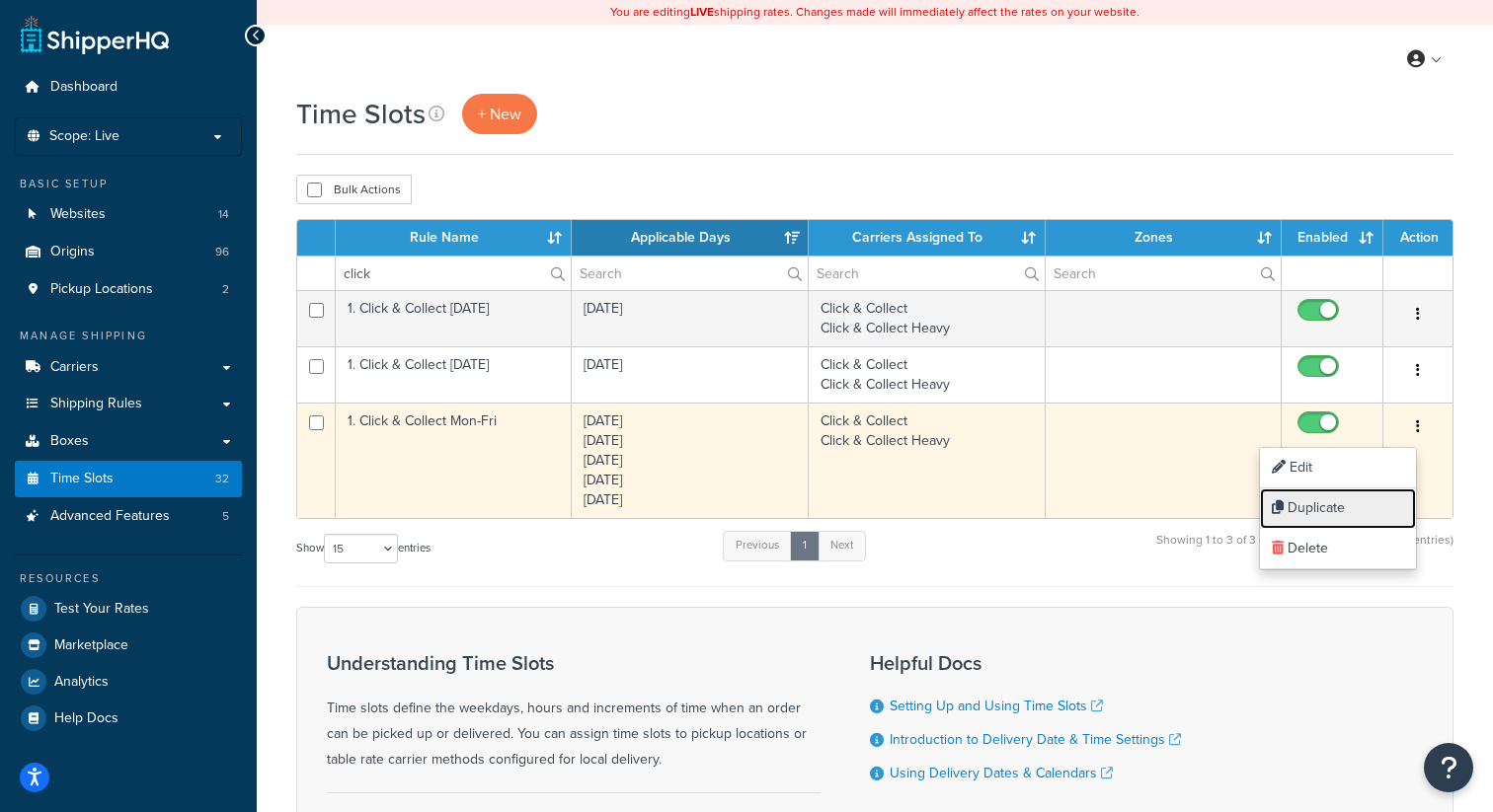
click at [1342, 508] on link "Duplicate" at bounding box center [1338, 508] width 156 height 41
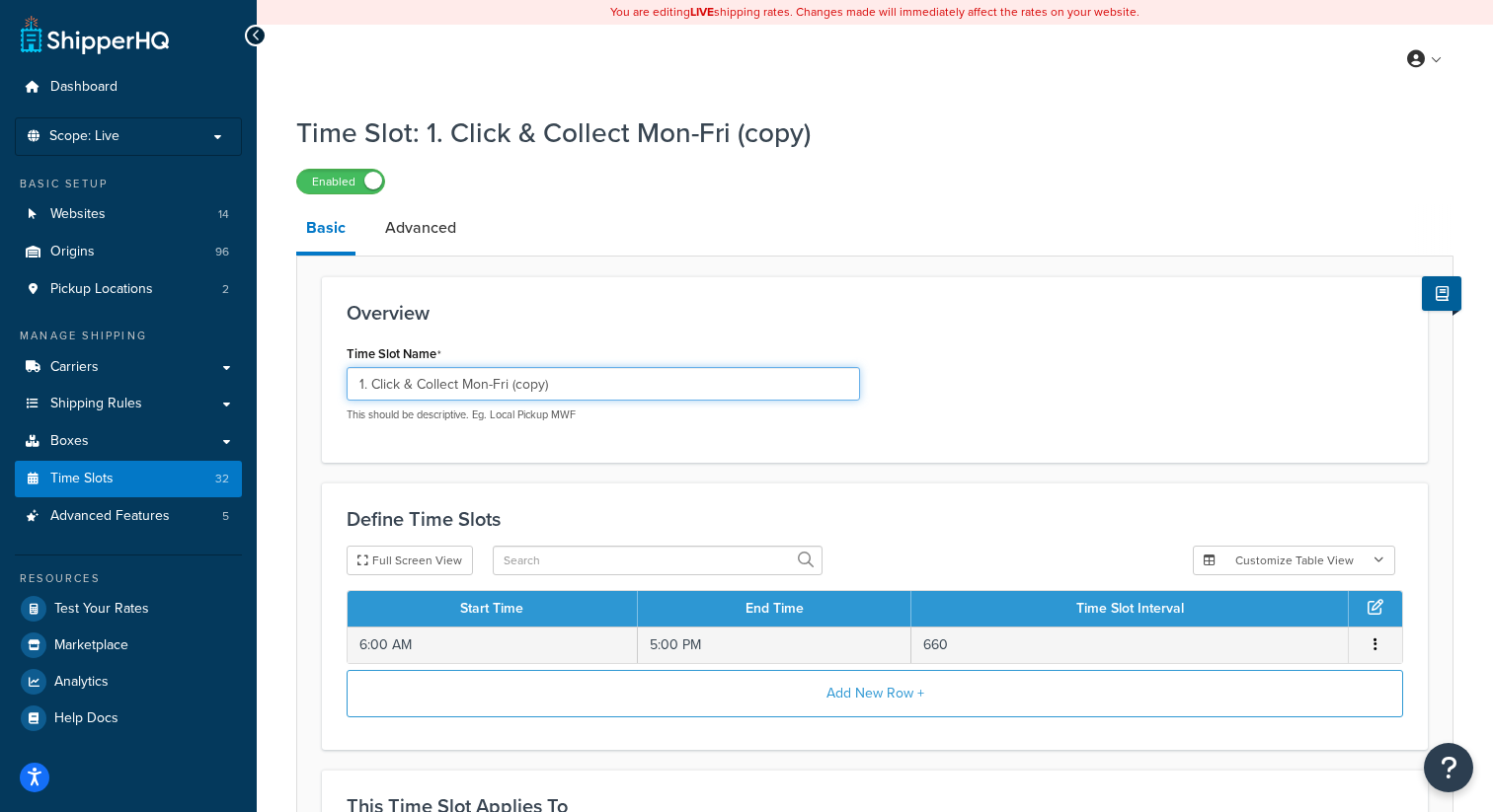
click at [494, 385] on input "1. Click & Collect Mon-Fri (copy)" at bounding box center [603, 384] width 514 height 34
click at [567, 392] on input "1. Click & Collect Fri (copy)" at bounding box center [603, 384] width 514 height 34
type input "1. Click & Collect Fri"
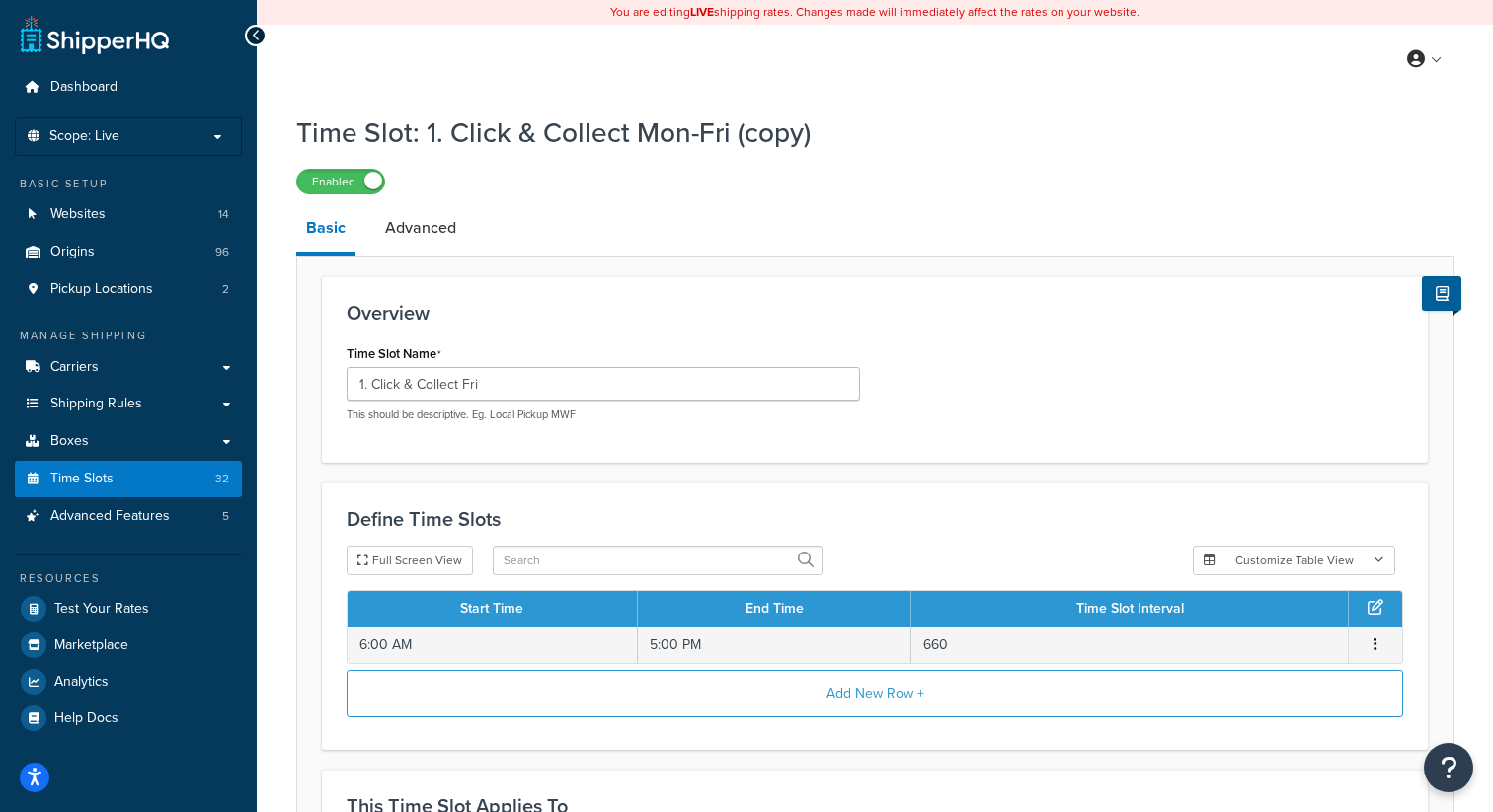
click at [916, 322] on h3 "Overview" at bounding box center [874, 313] width 1056 height 22
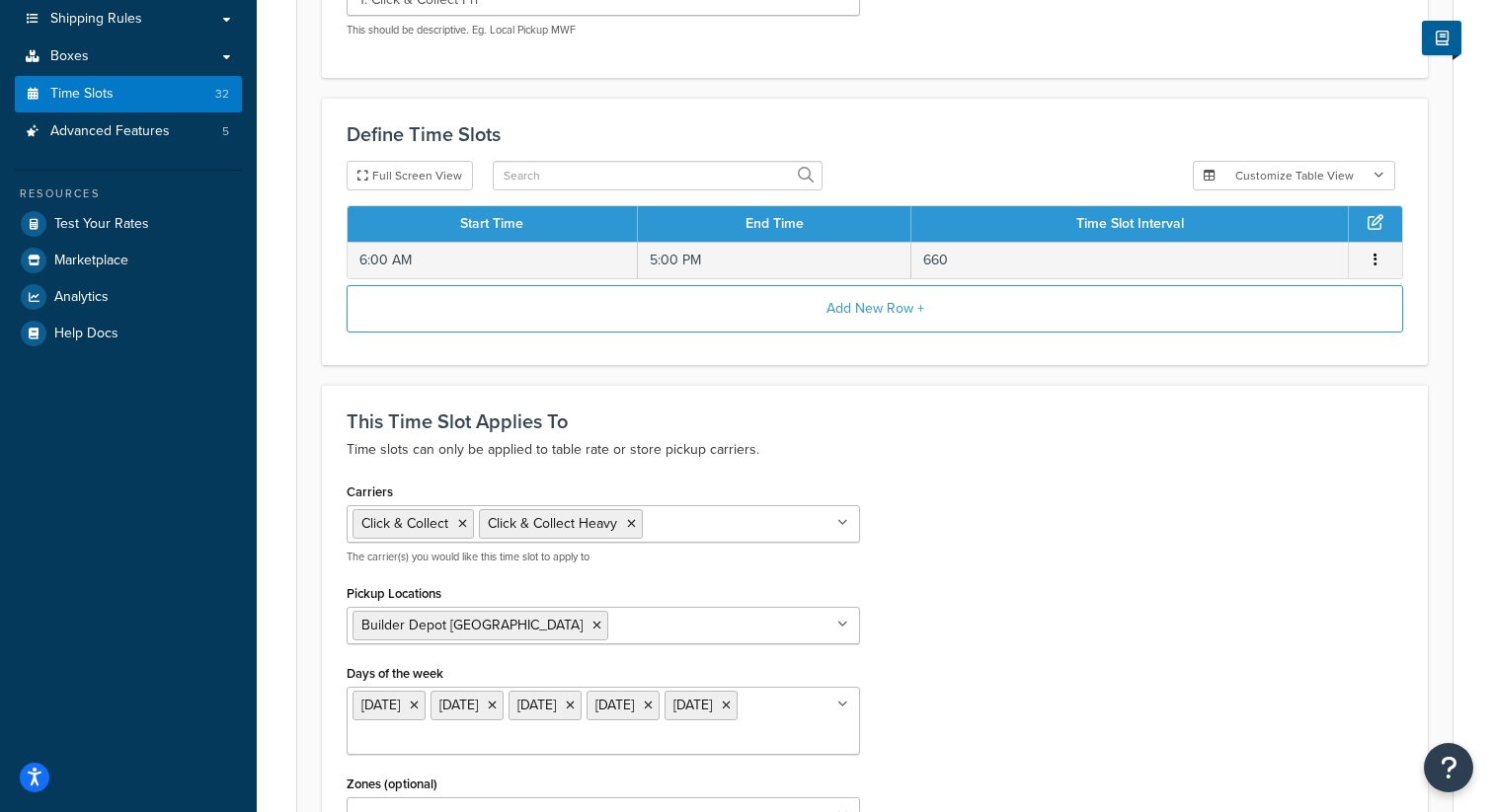
scroll to position [417, 0]
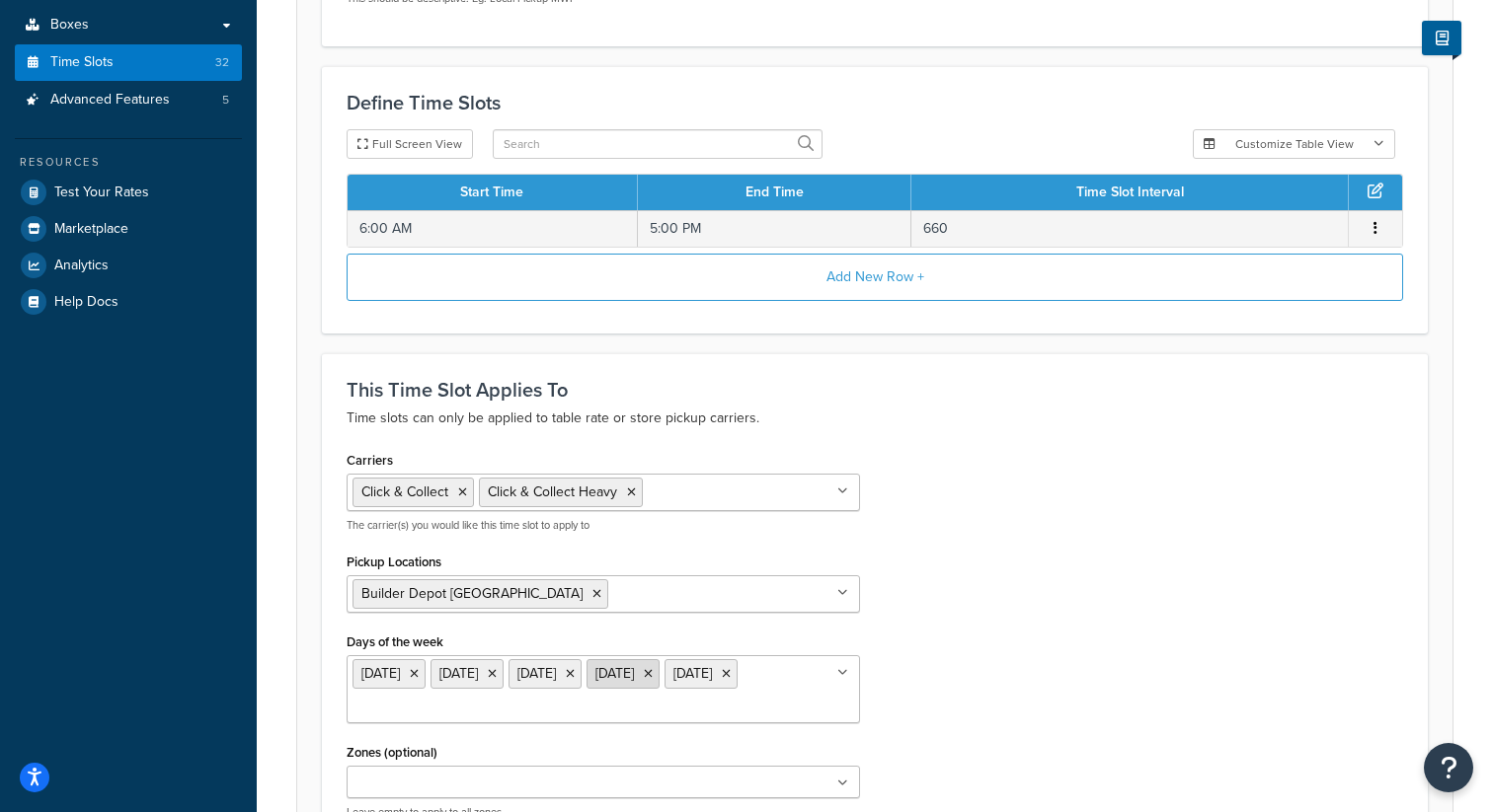
click at [653, 676] on icon at bounding box center [648, 675] width 9 height 12
click at [574, 676] on icon at bounding box center [569, 675] width 9 height 12
click at [497, 677] on icon at bounding box center [492, 675] width 9 height 12
click at [419, 677] on icon at bounding box center [414, 675] width 9 height 12
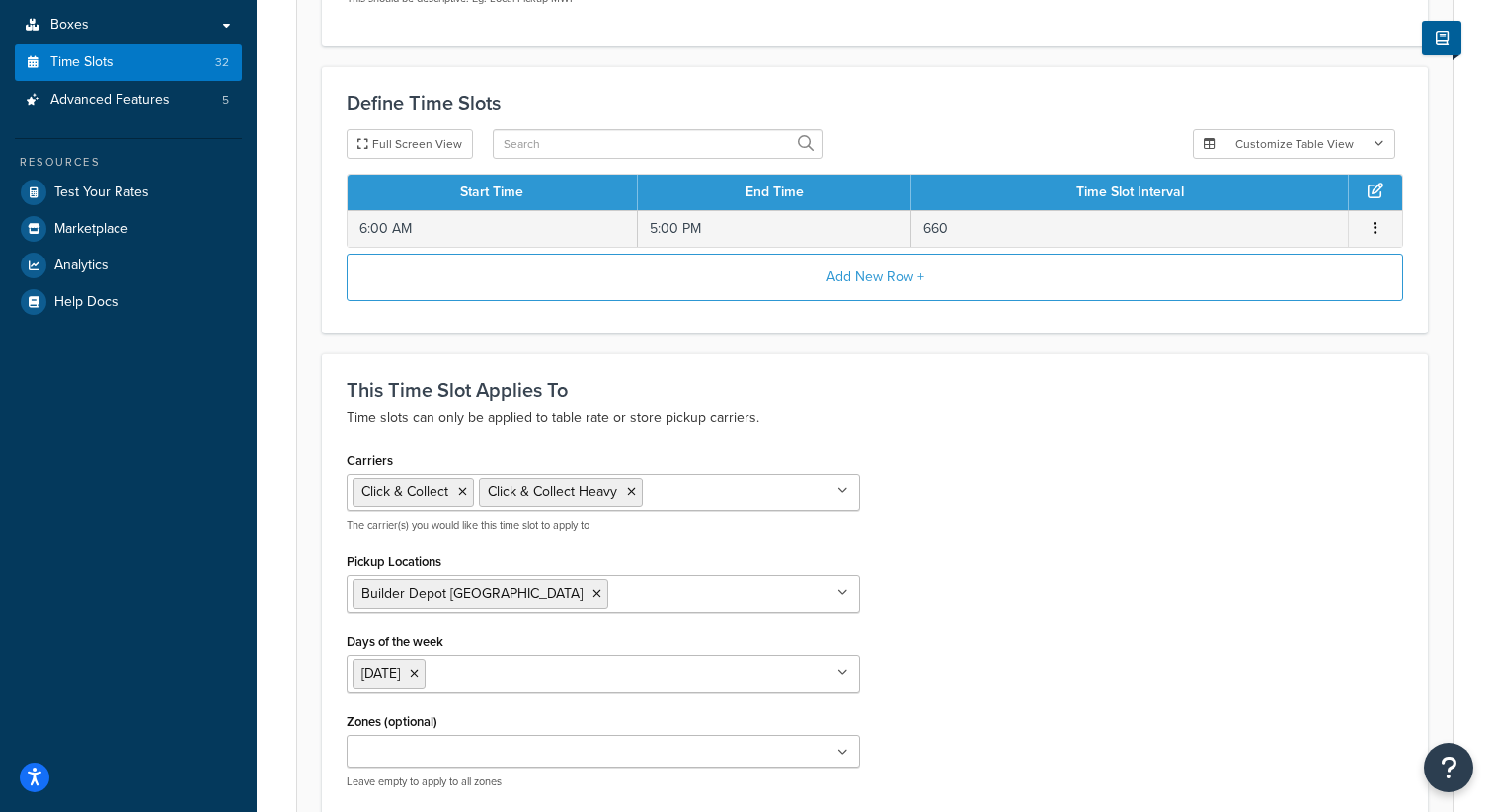
click at [1144, 599] on div "Carriers Click & Collect Click & Collect Heavy Palletways Do not use DX DHL Roy…" at bounding box center [874, 625] width 1086 height 359
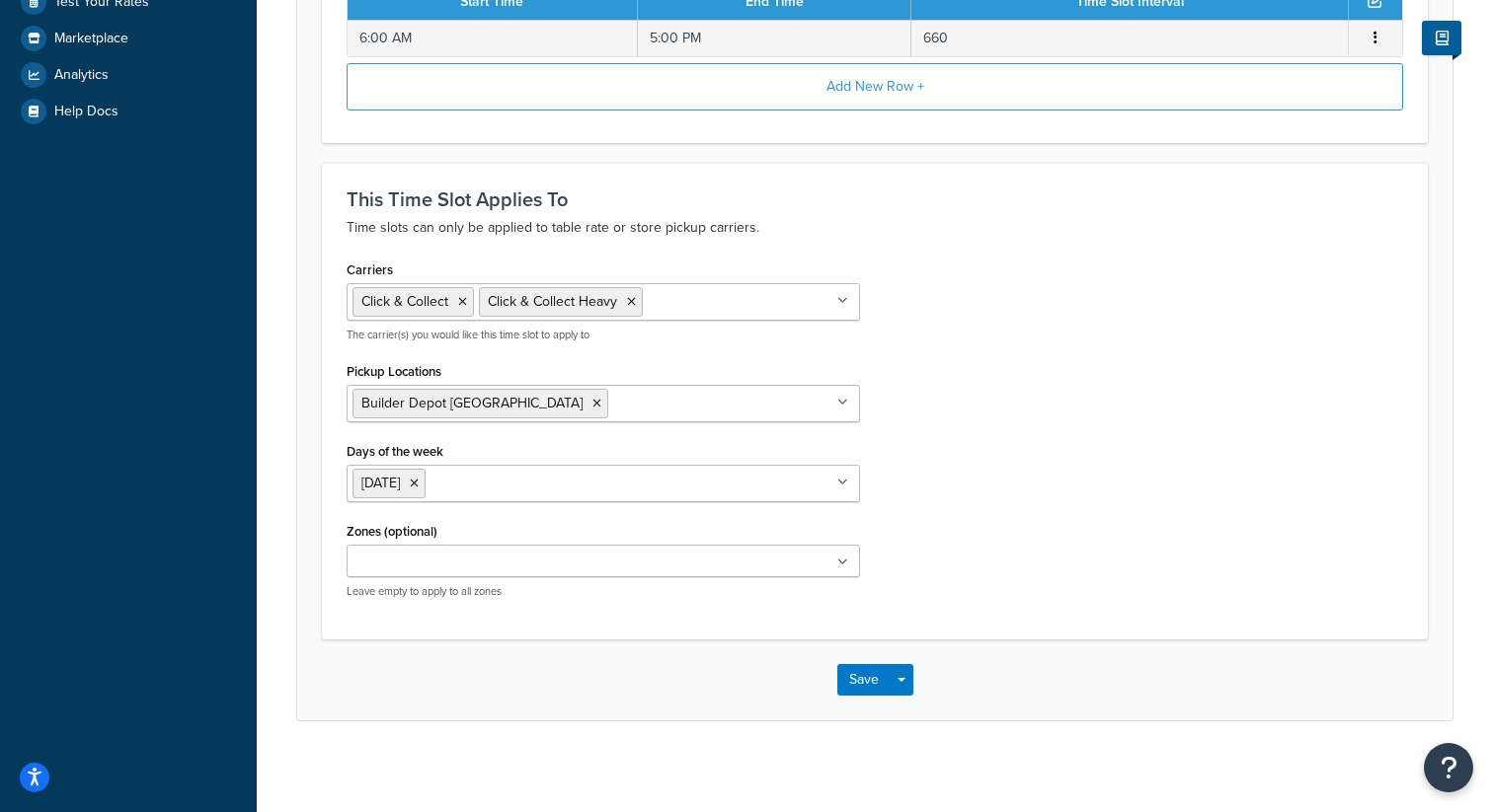
scroll to position [618, 0]
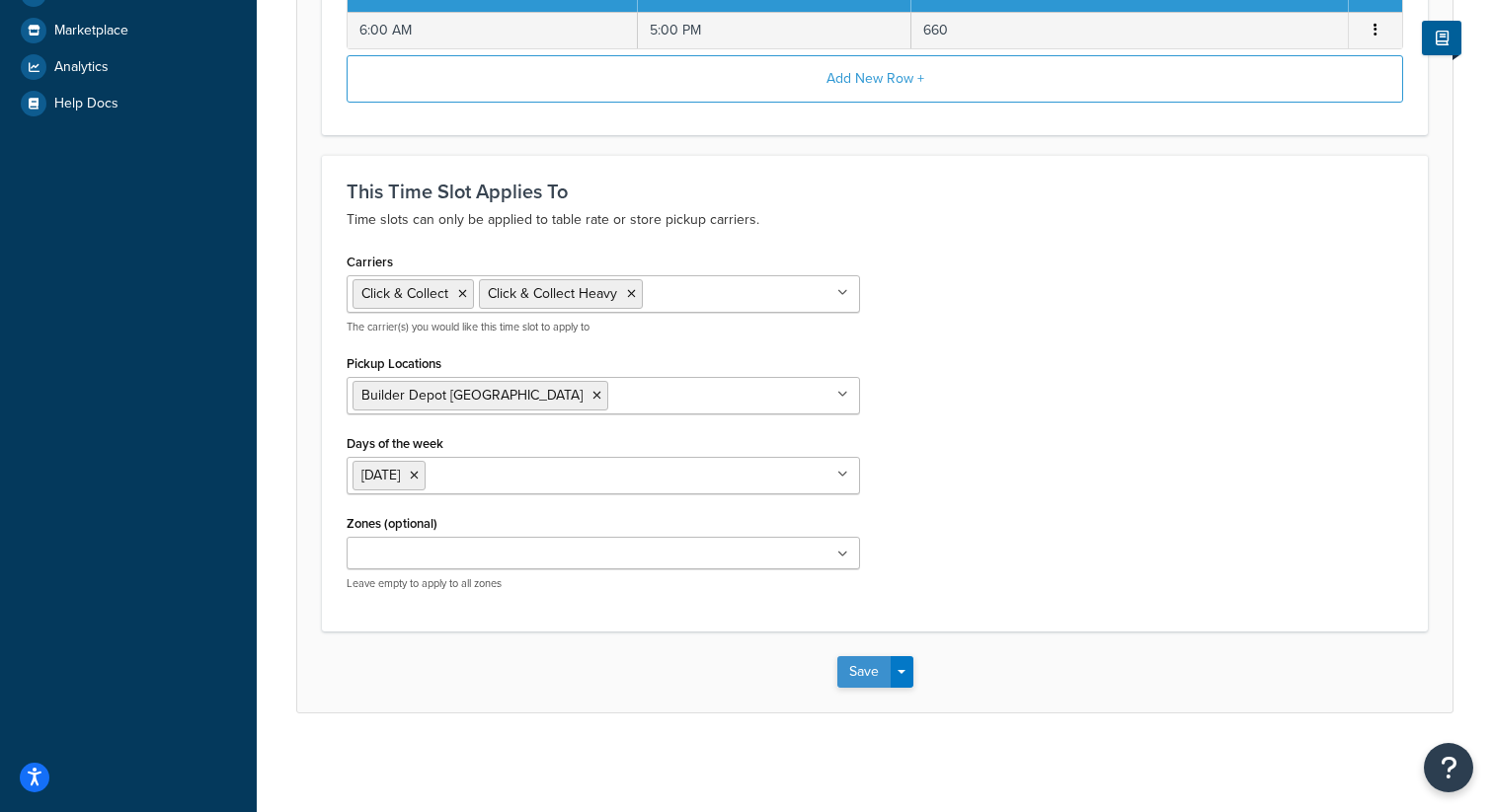
click at [858, 669] on button "Save" at bounding box center [864, 673] width 54 height 32
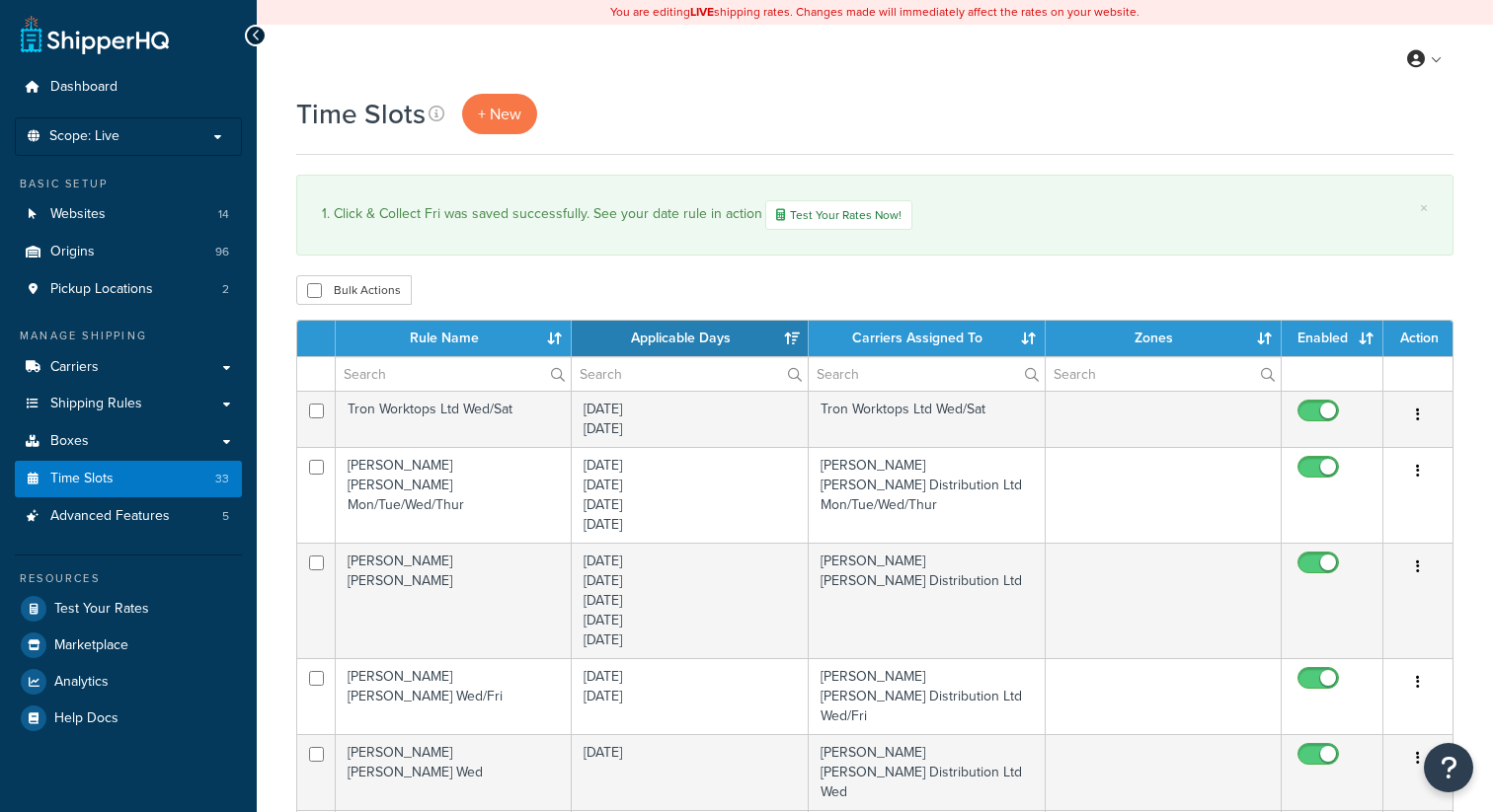
select select "15"
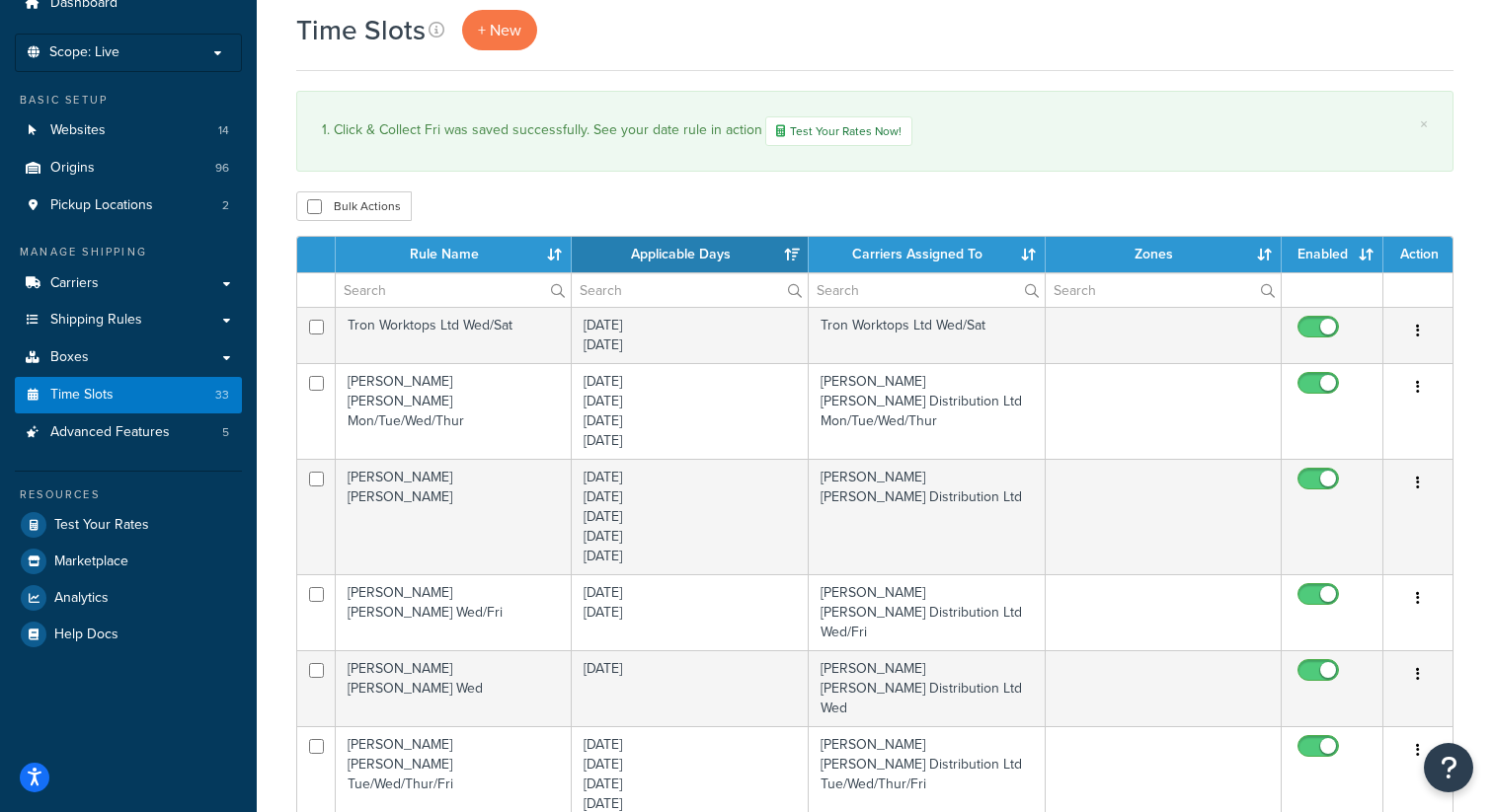
scroll to position [27, 0]
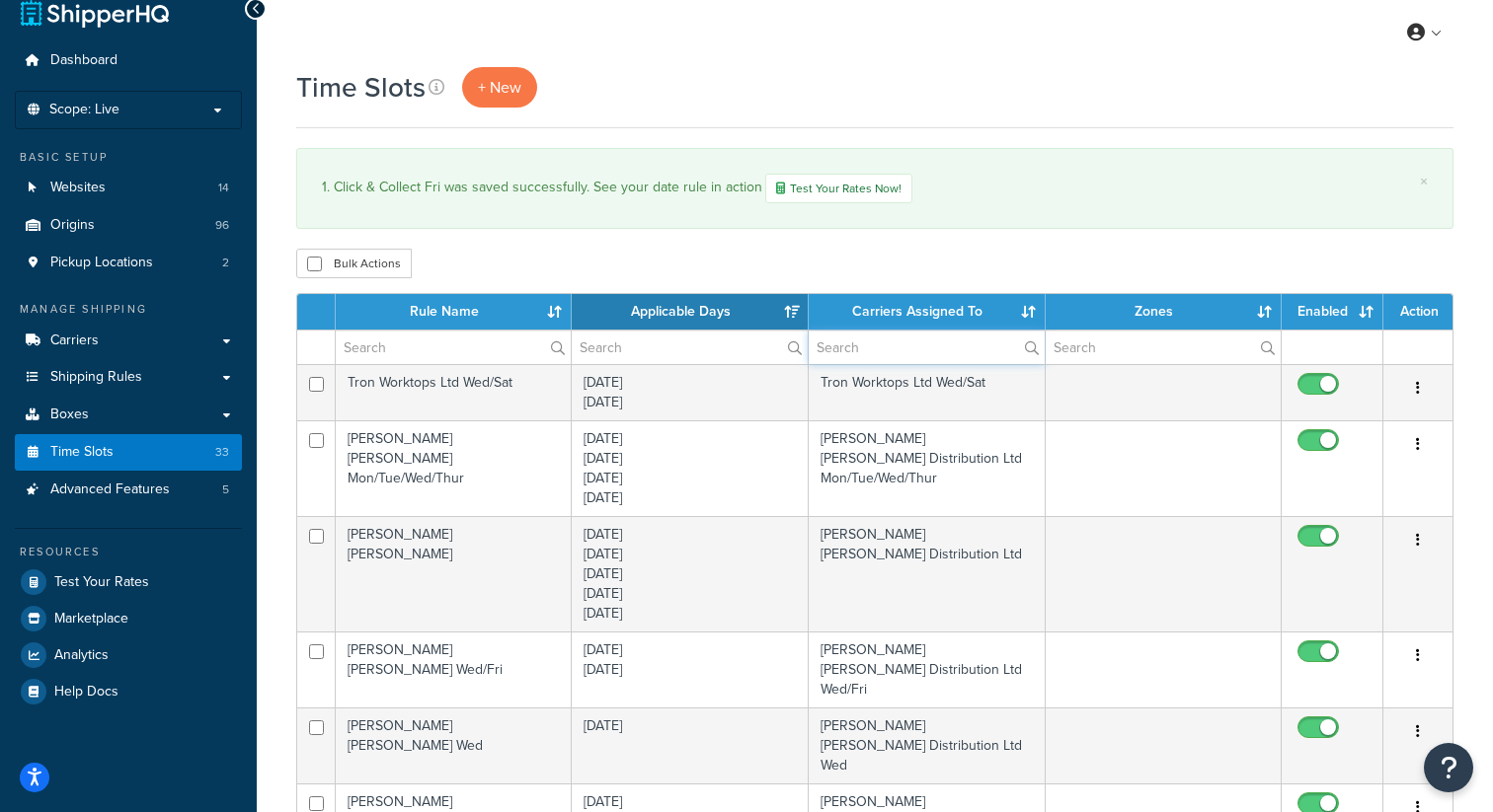
click at [885, 356] on input "text" at bounding box center [926, 347] width 236 height 34
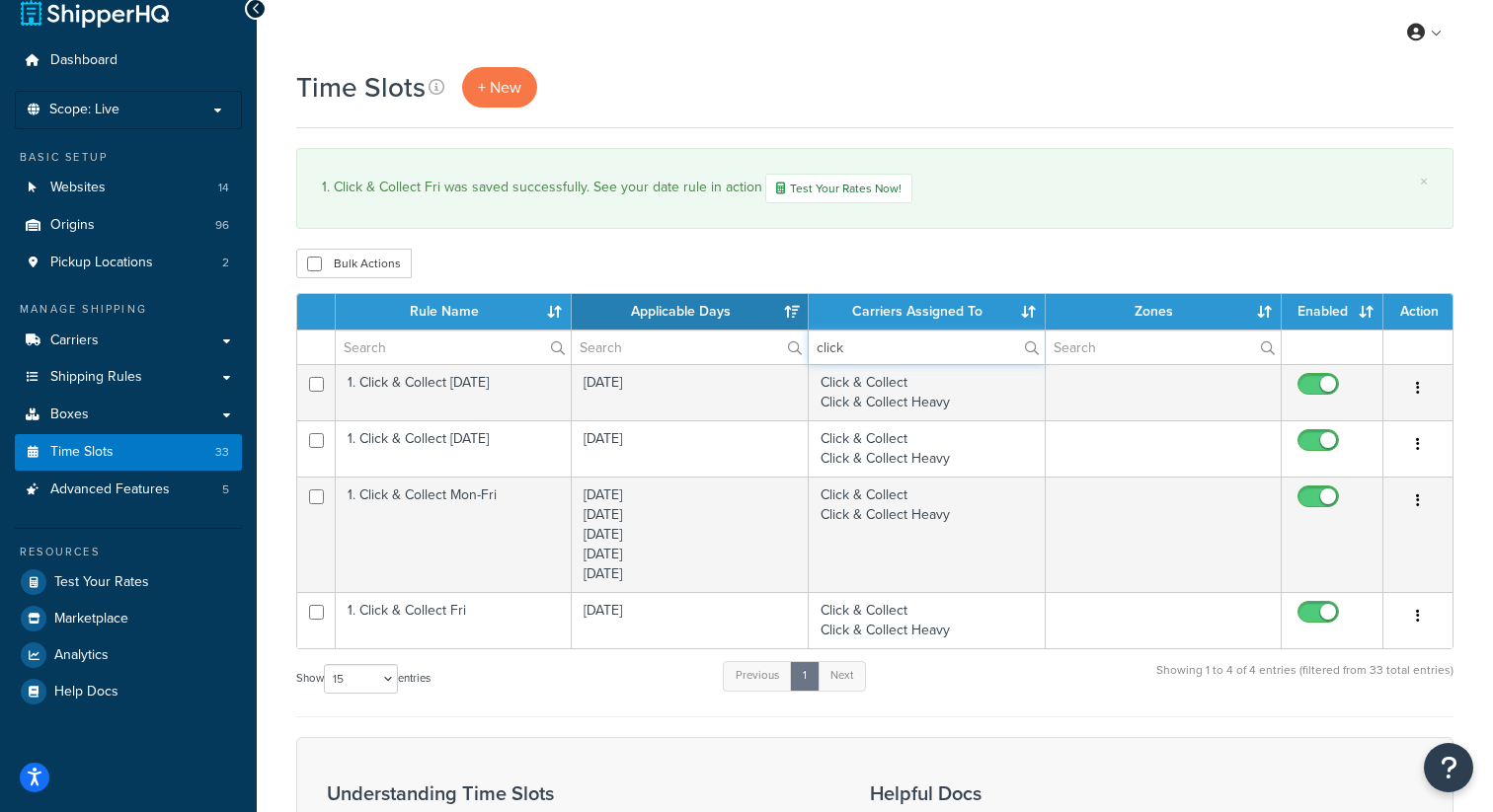
type input "click"
click at [123, 338] on link "Carriers" at bounding box center [128, 340] width 227 height 37
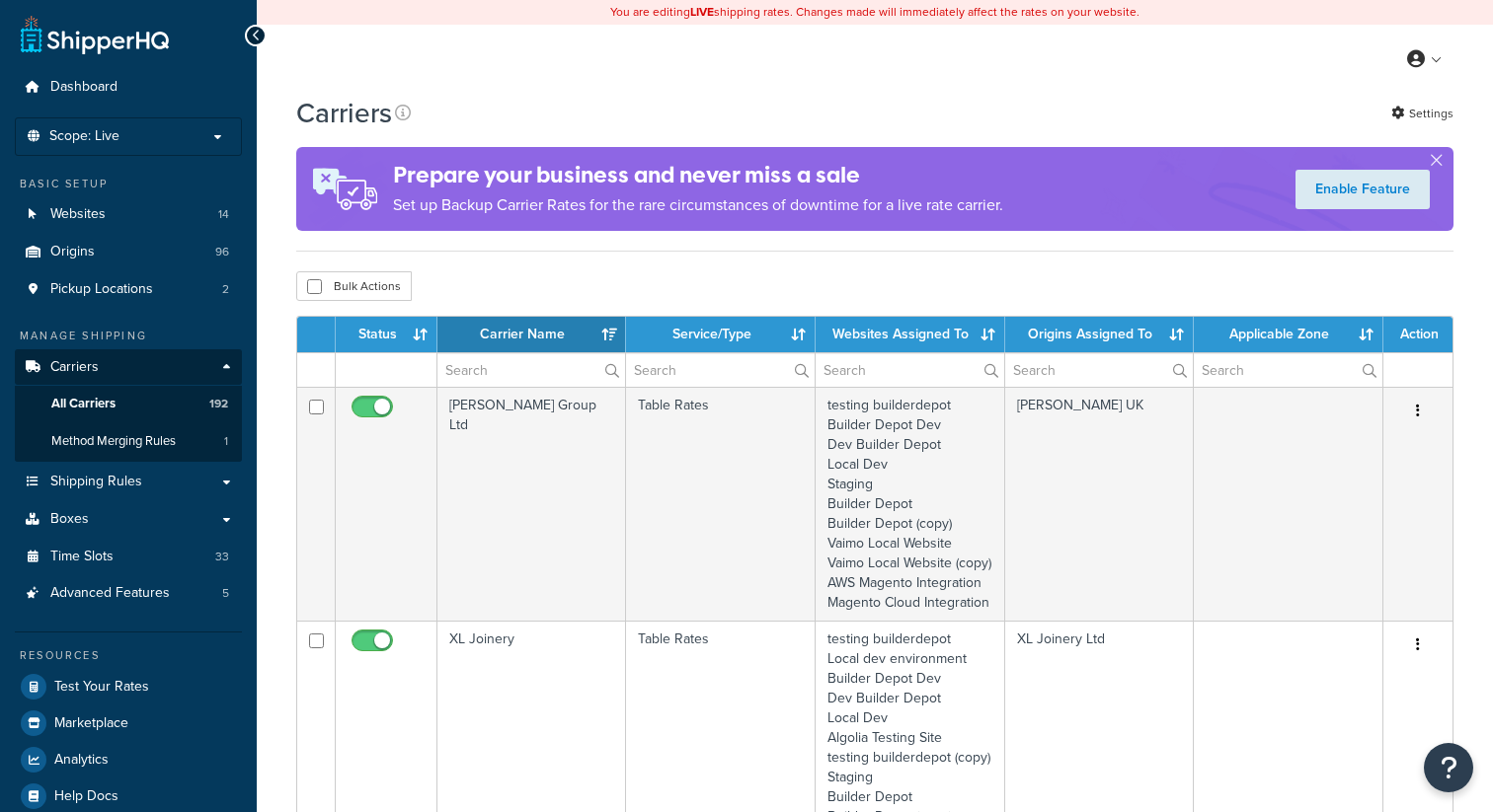
select select "15"
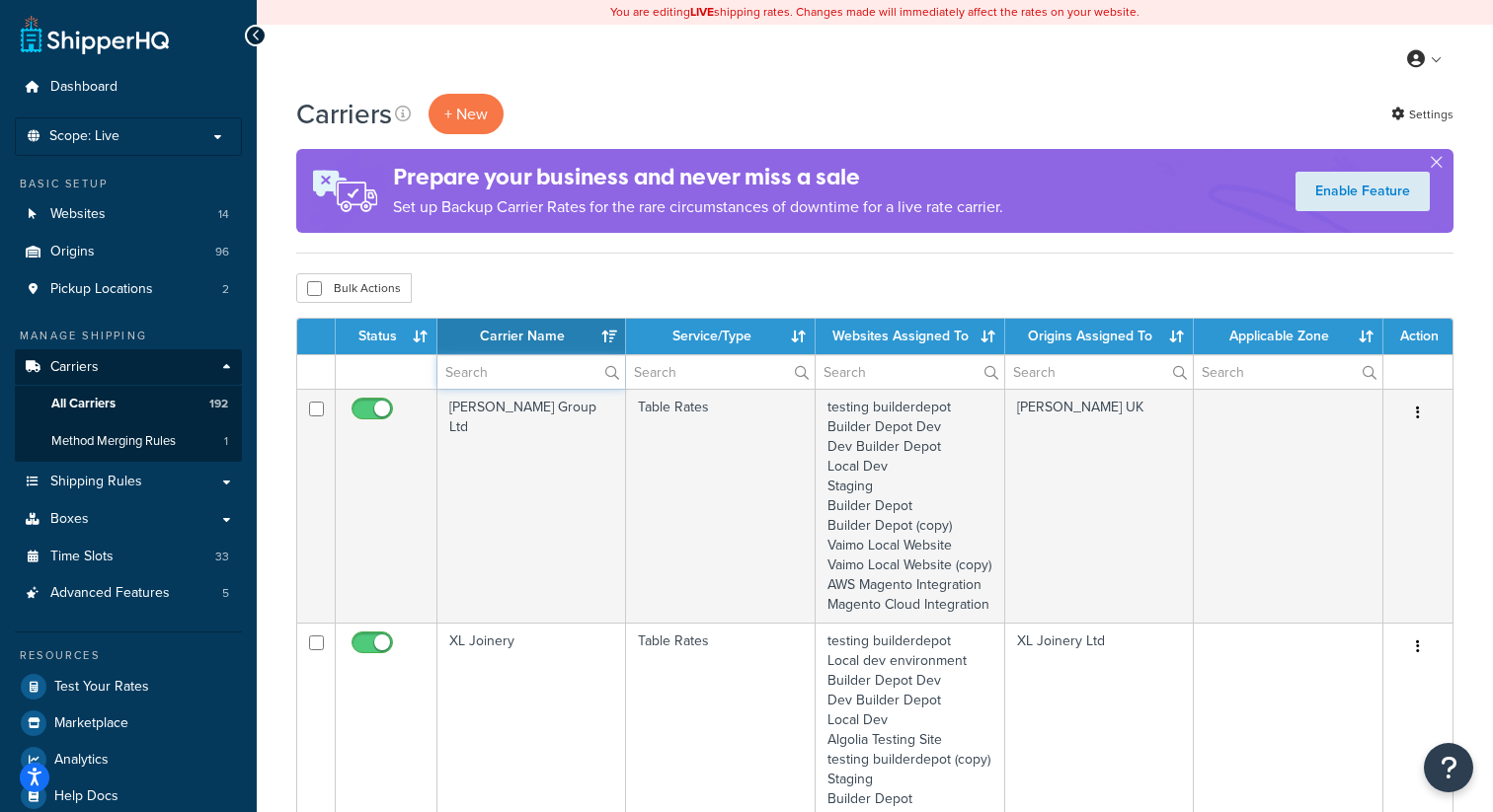
click at [521, 378] on input "text" at bounding box center [531, 372] width 187 height 34
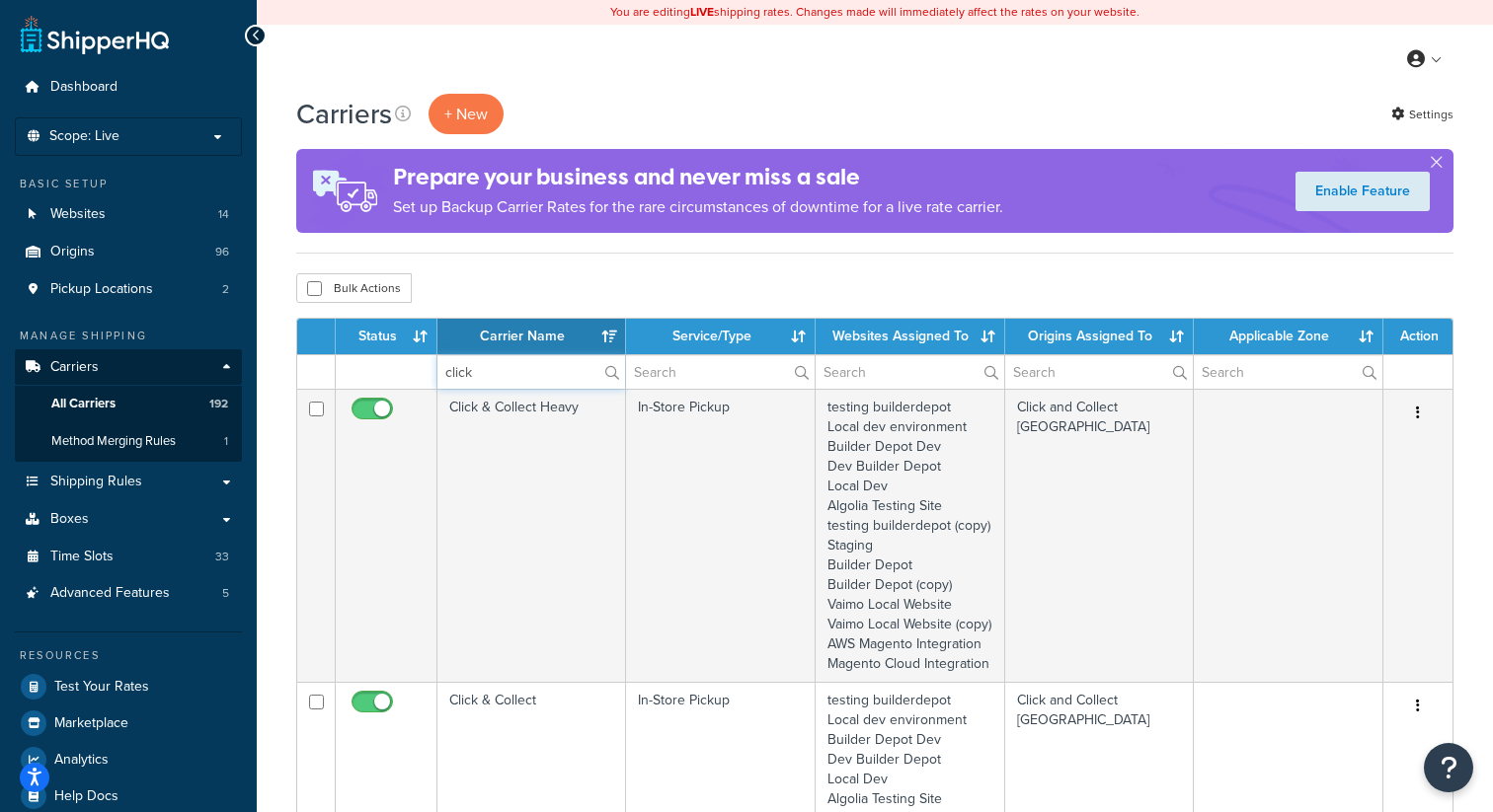
type input "click"
click at [817, 298] on div "Bulk Actions Duplicate Delete" at bounding box center [875, 289] width 1158 height 30
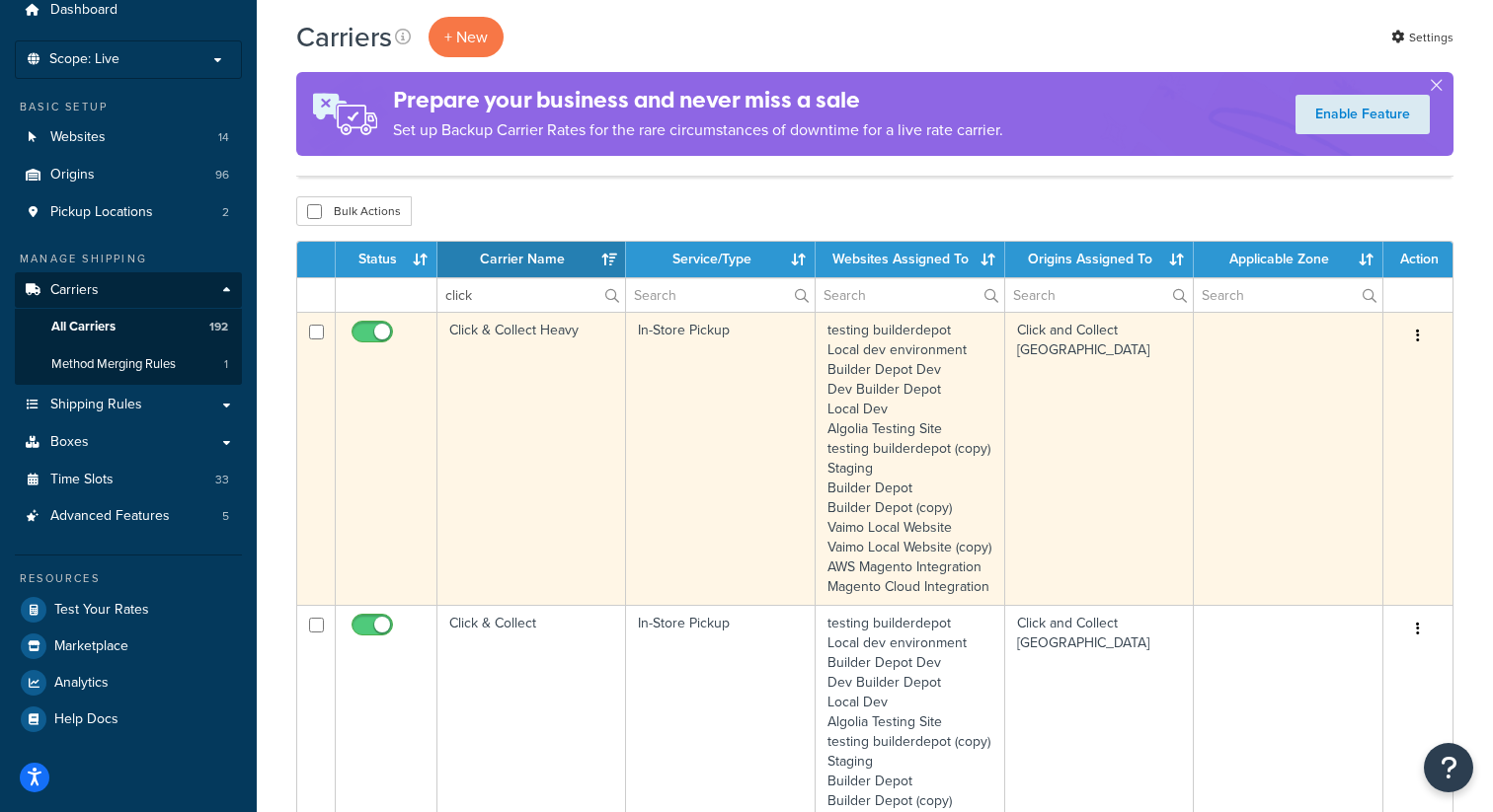
scroll to position [102, 0]
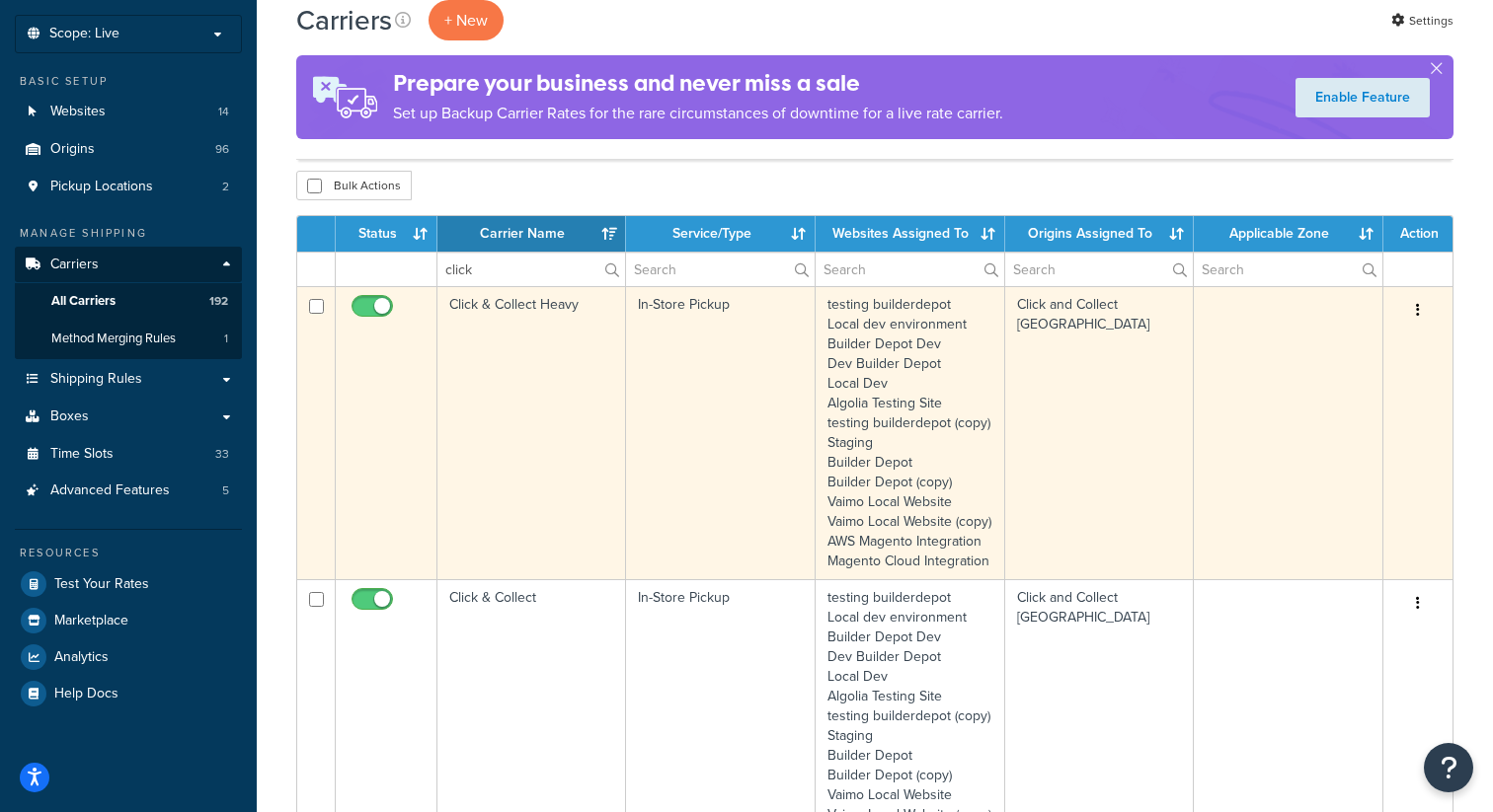
click at [1413, 311] on button "button" at bounding box center [1417, 311] width 28 height 32
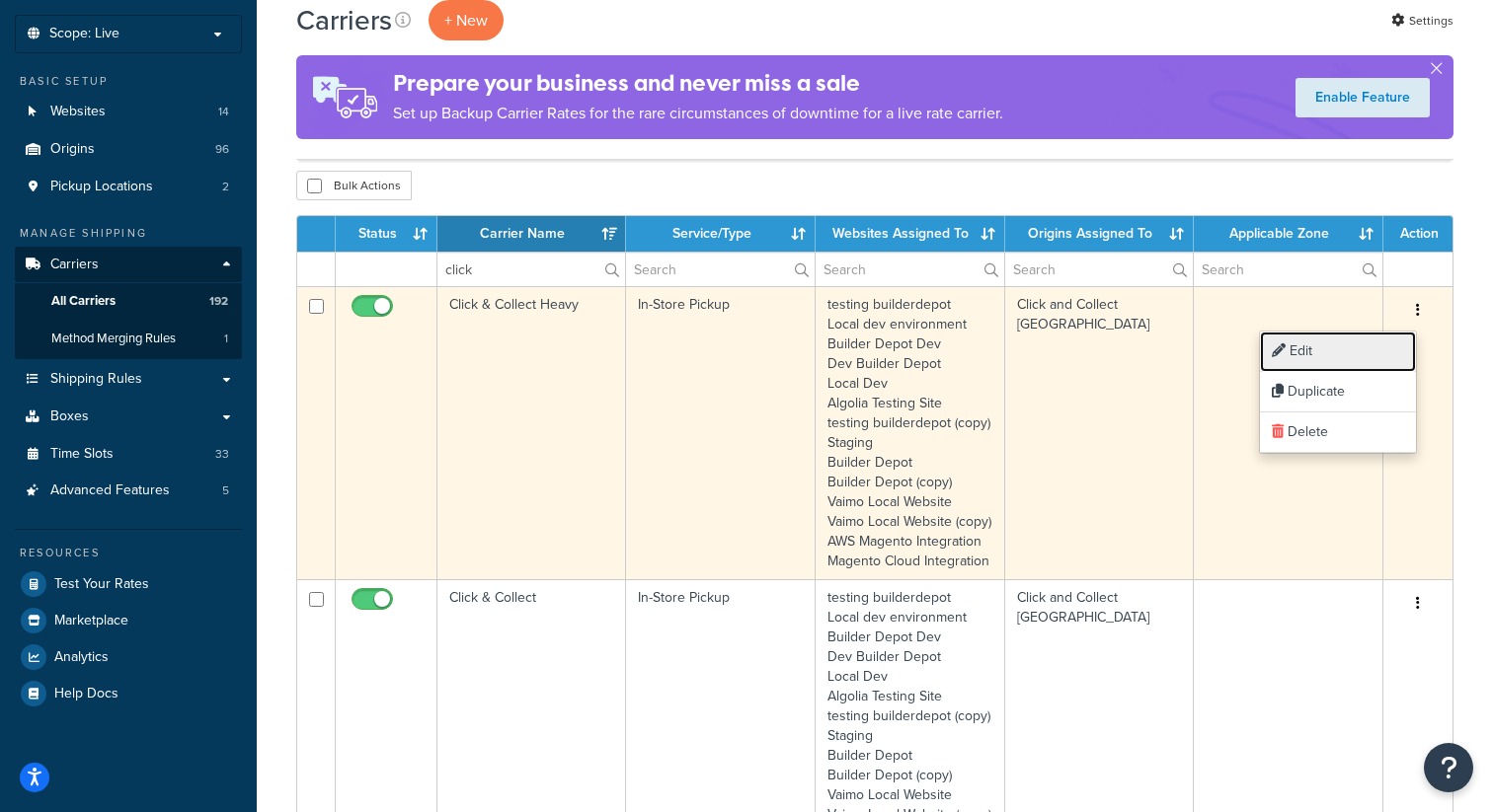
click at [1343, 349] on link "Edit" at bounding box center [1338, 351] width 156 height 41
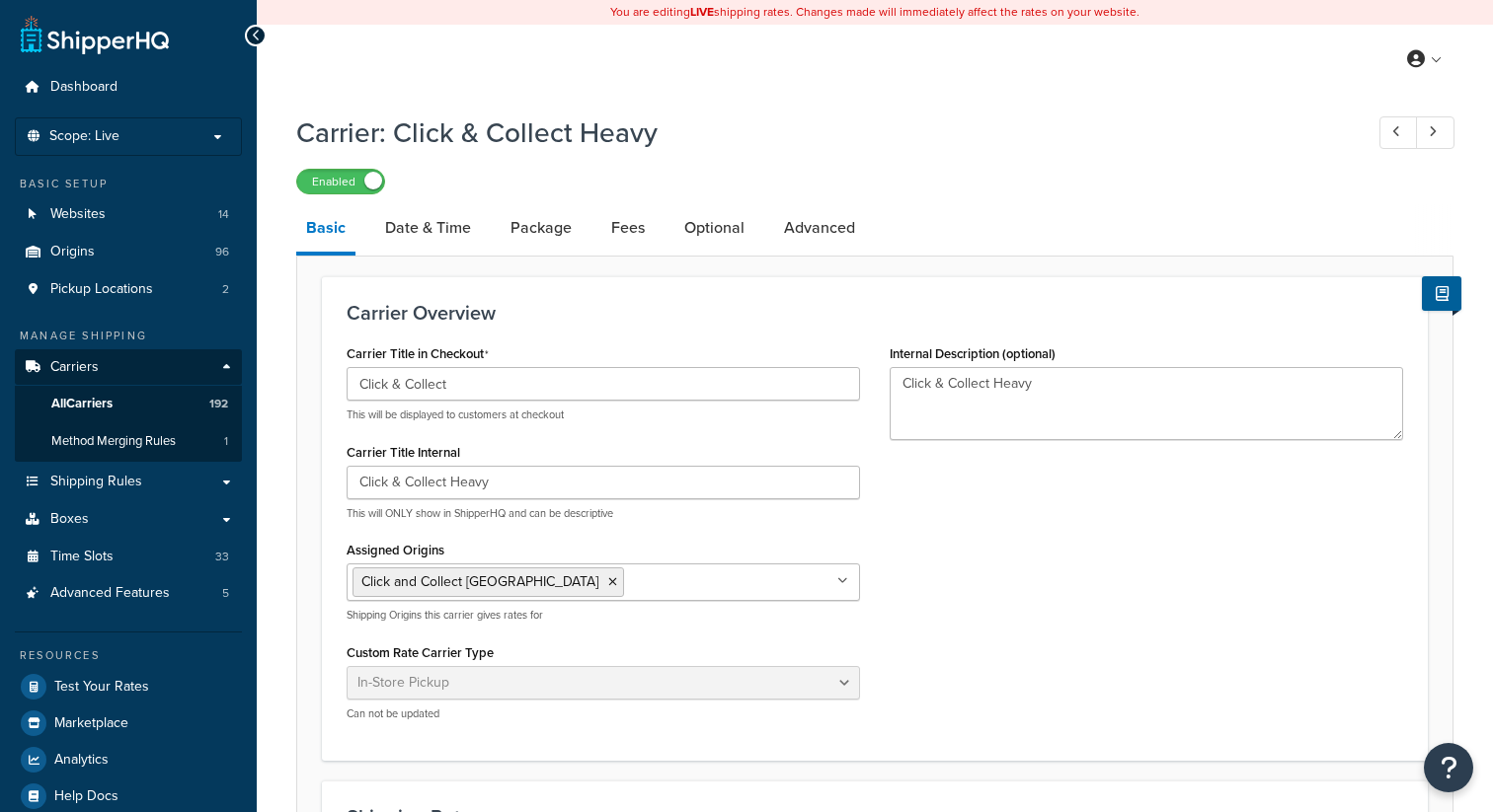
select select "pickup"
click at [440, 228] on link "Date & Time" at bounding box center [428, 228] width 106 height 48
select select "calendar"
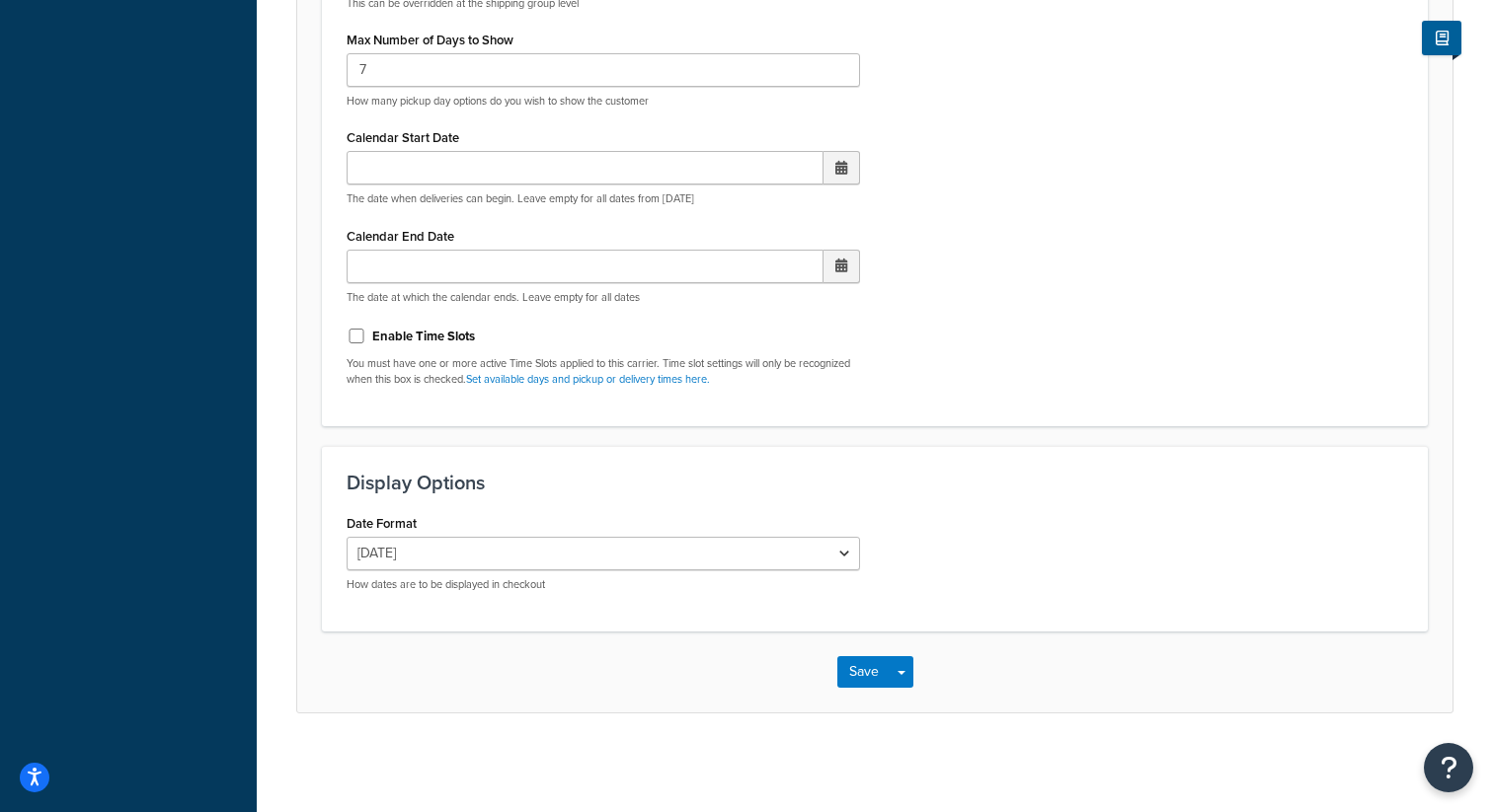
scroll to position [818, 0]
click at [356, 333] on input "Enable Time Slots" at bounding box center [356, 335] width 20 height 15
checkbox input "true"
click at [859, 669] on button "Save" at bounding box center [864, 673] width 54 height 32
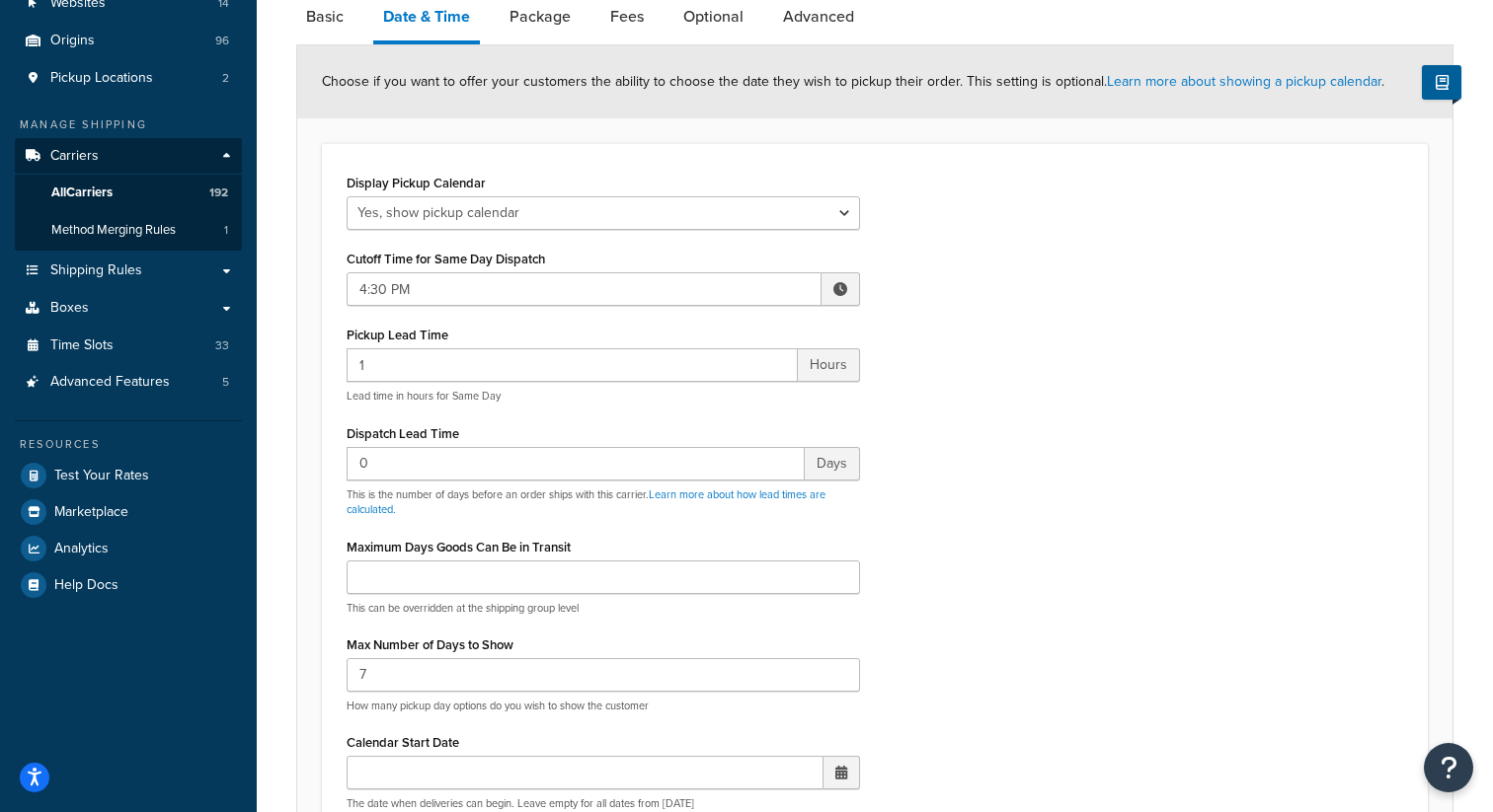
scroll to position [303, 0]
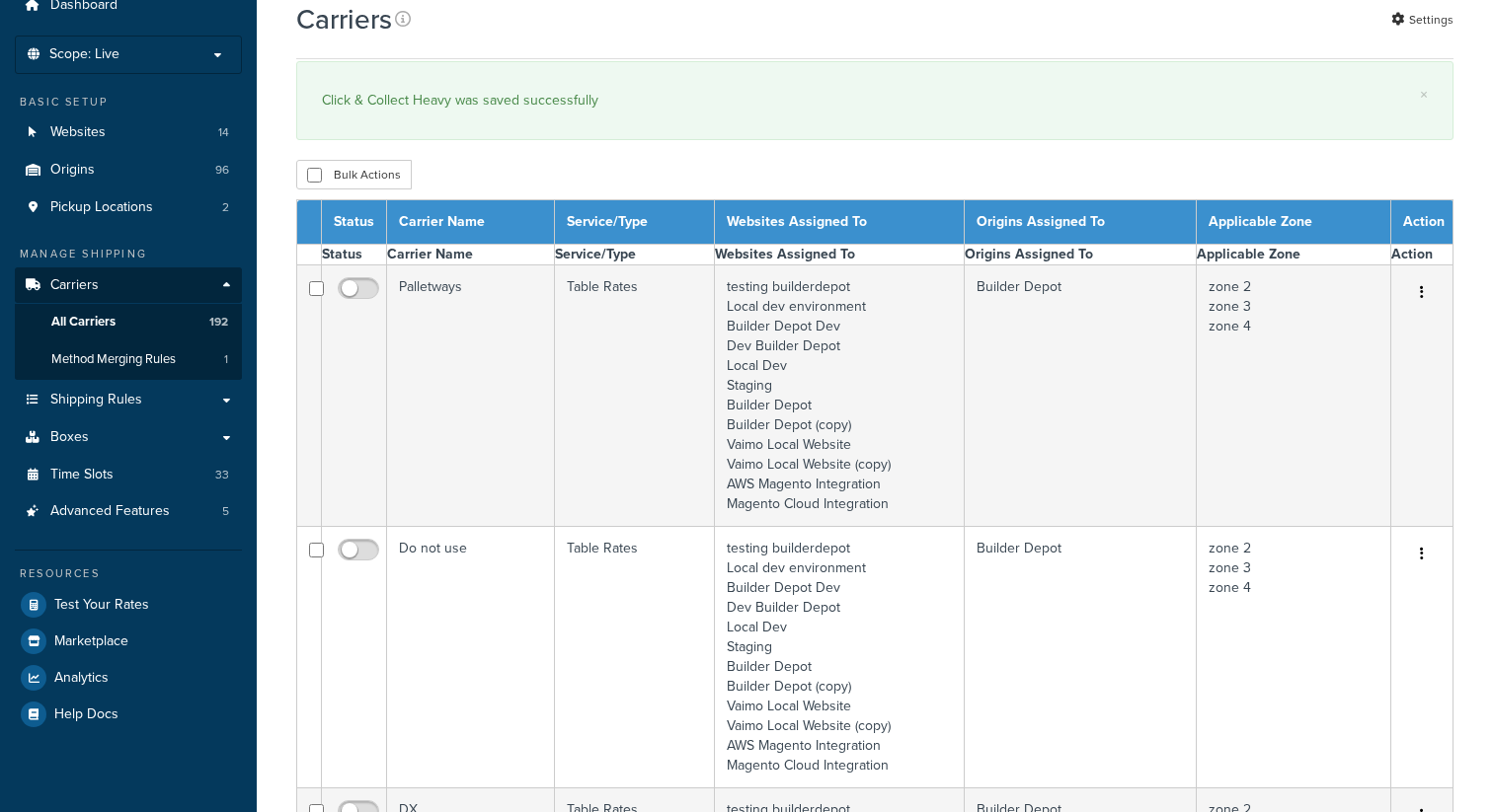
scroll to position [83, 0]
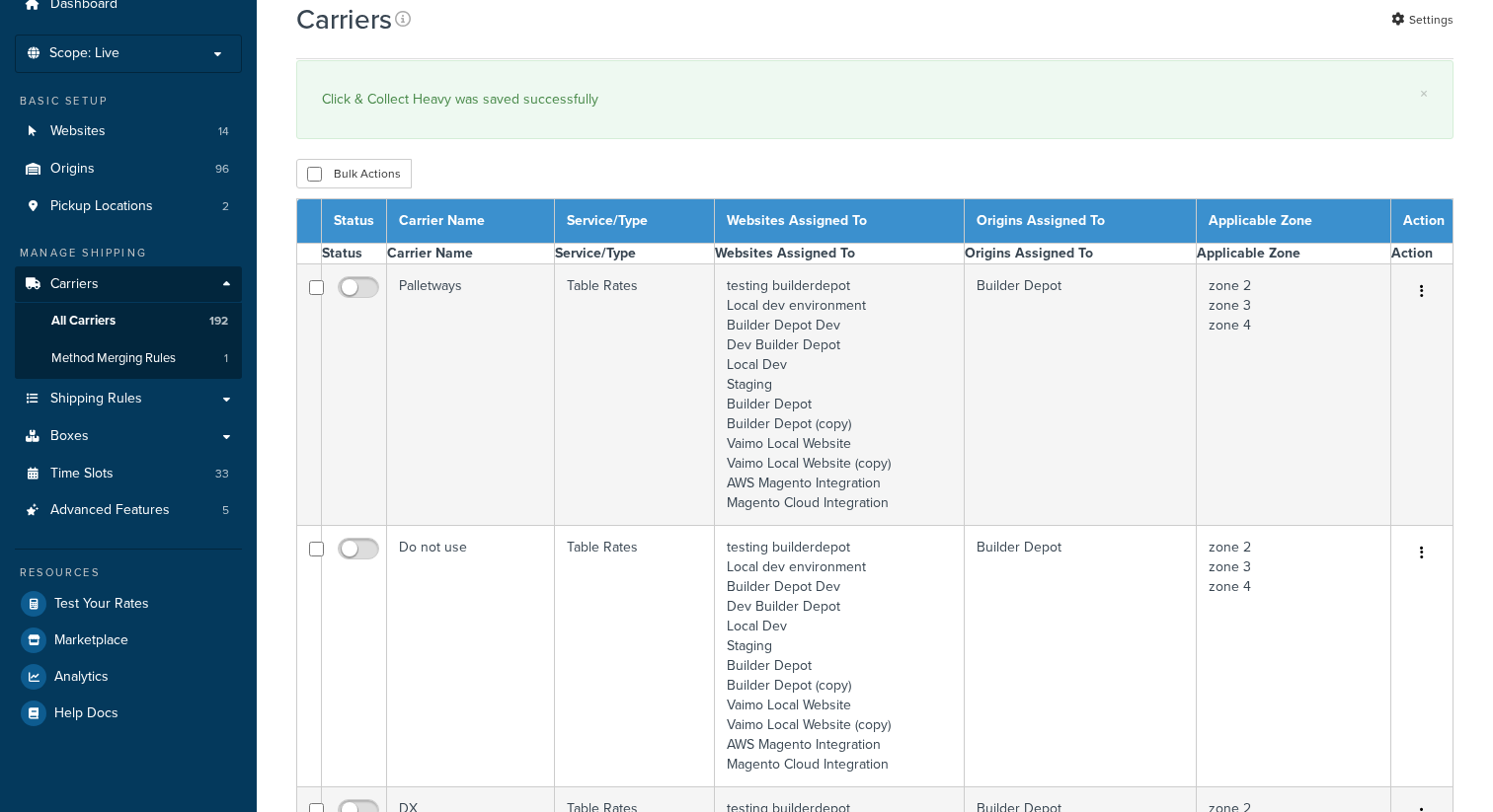
select select "15"
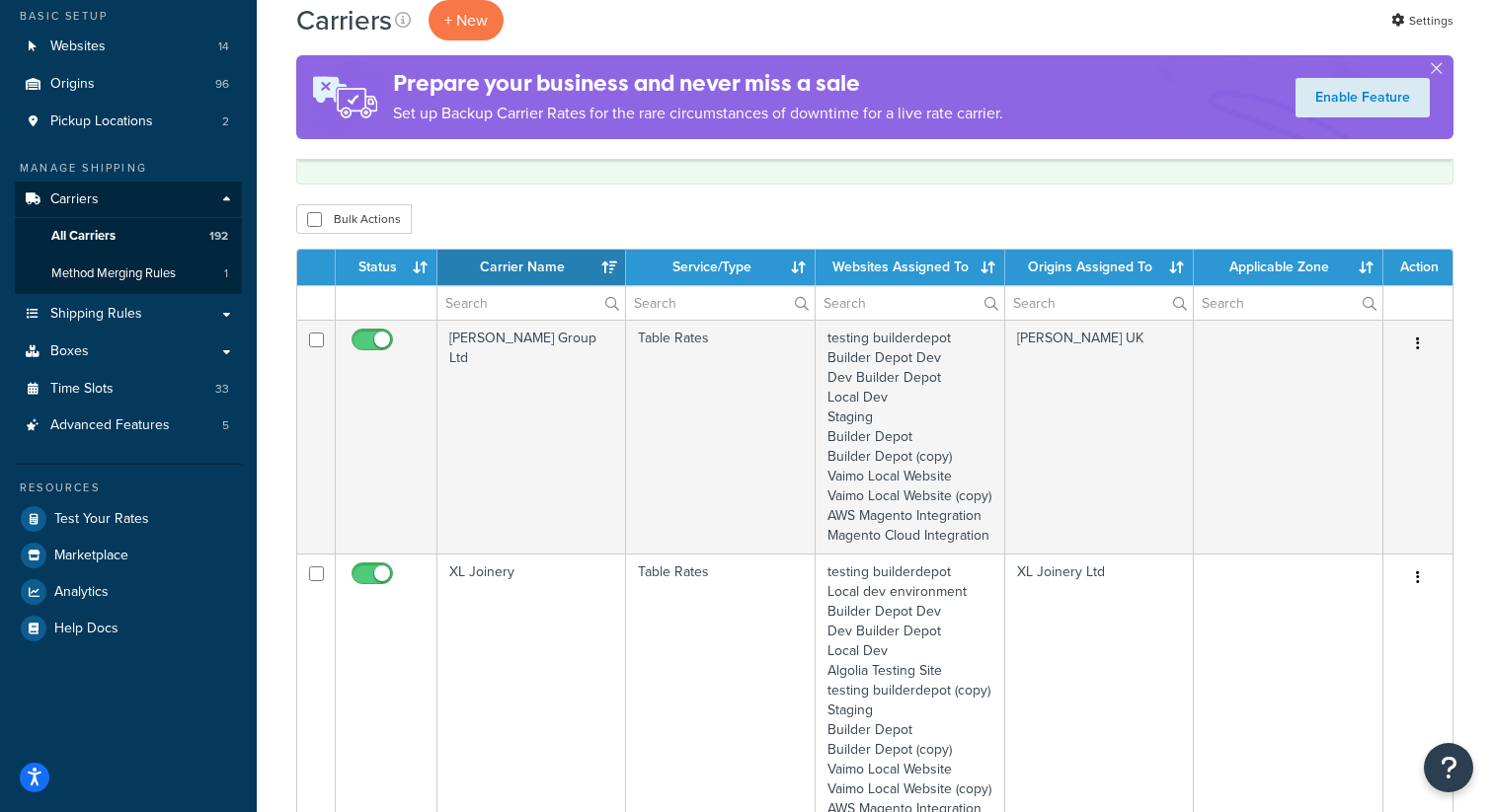
scroll to position [183, 0]
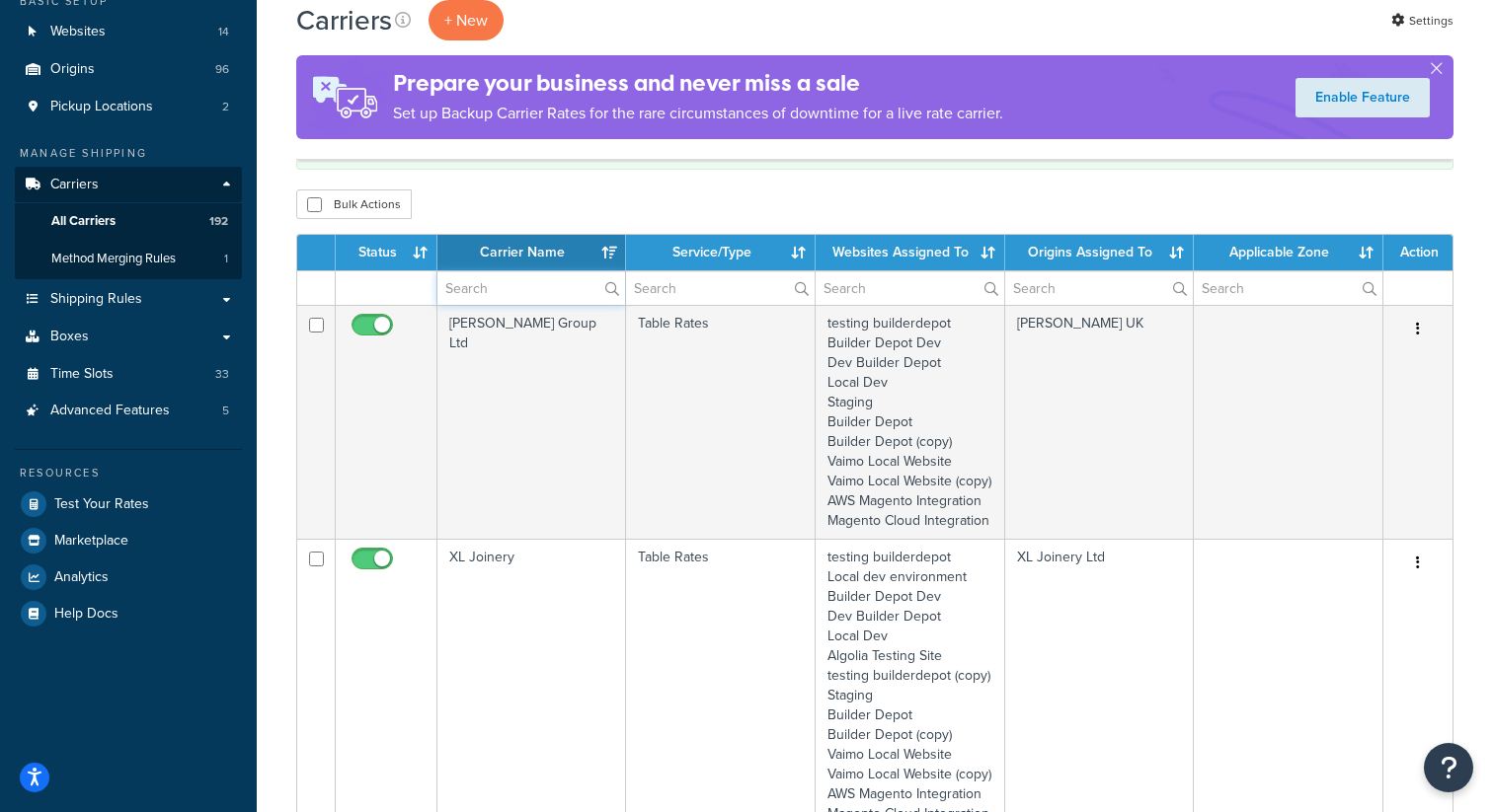
click at [471, 287] on input "text" at bounding box center [531, 289] width 187 height 34
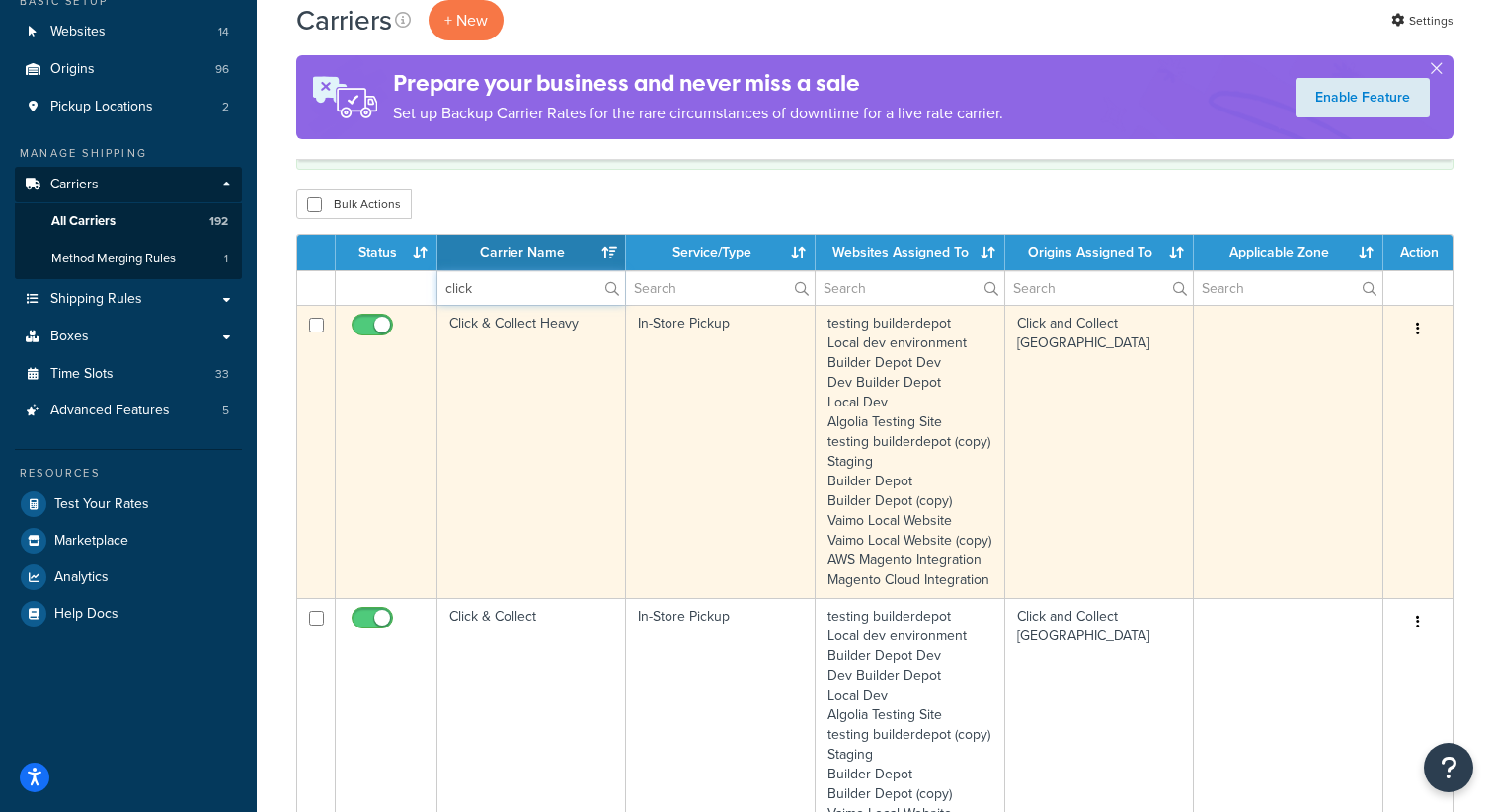
type input "click"
click at [1416, 331] on icon "button" at bounding box center [1417, 328] width 4 height 14
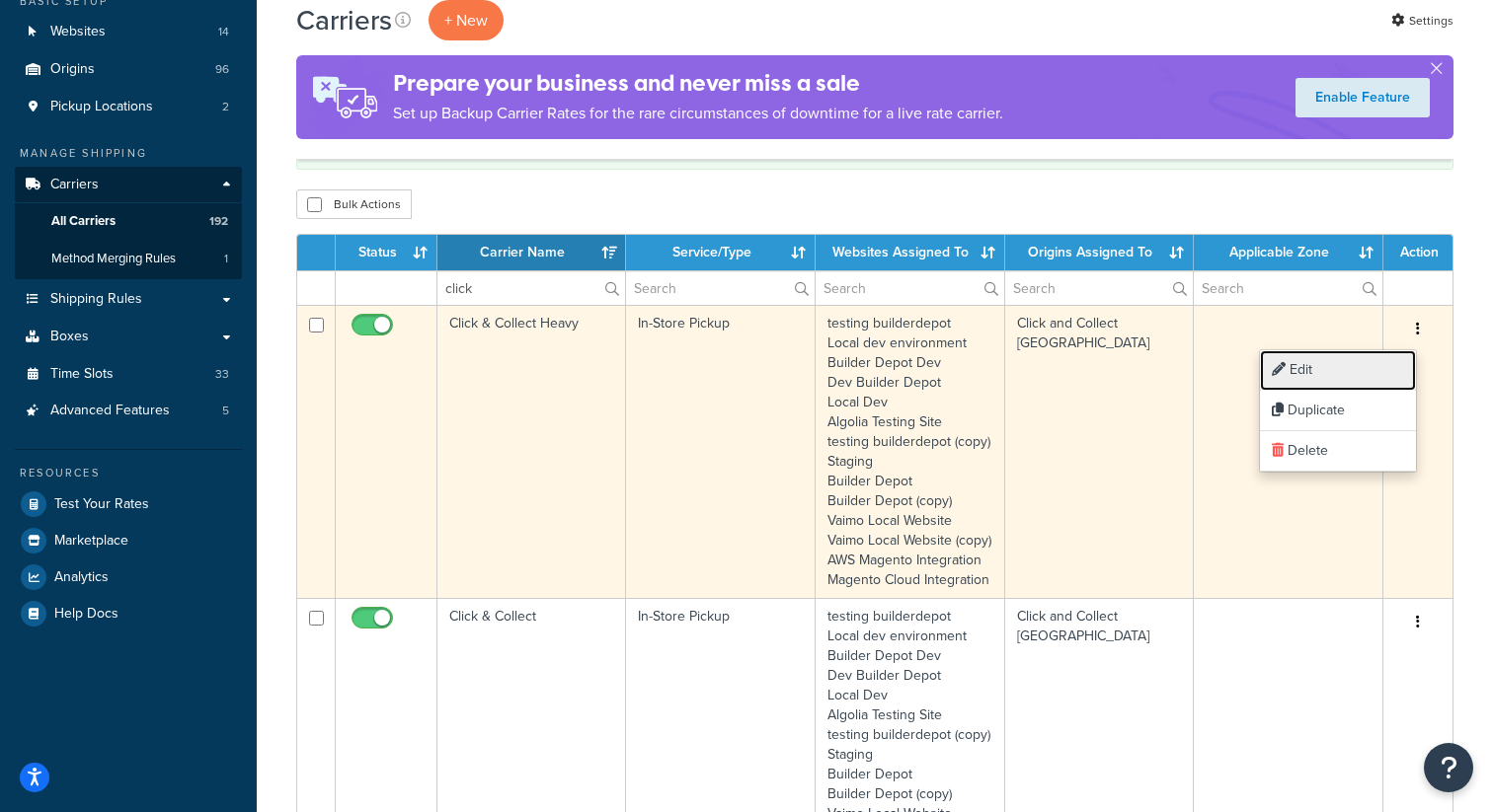
click at [1329, 354] on link "Edit" at bounding box center [1338, 370] width 156 height 41
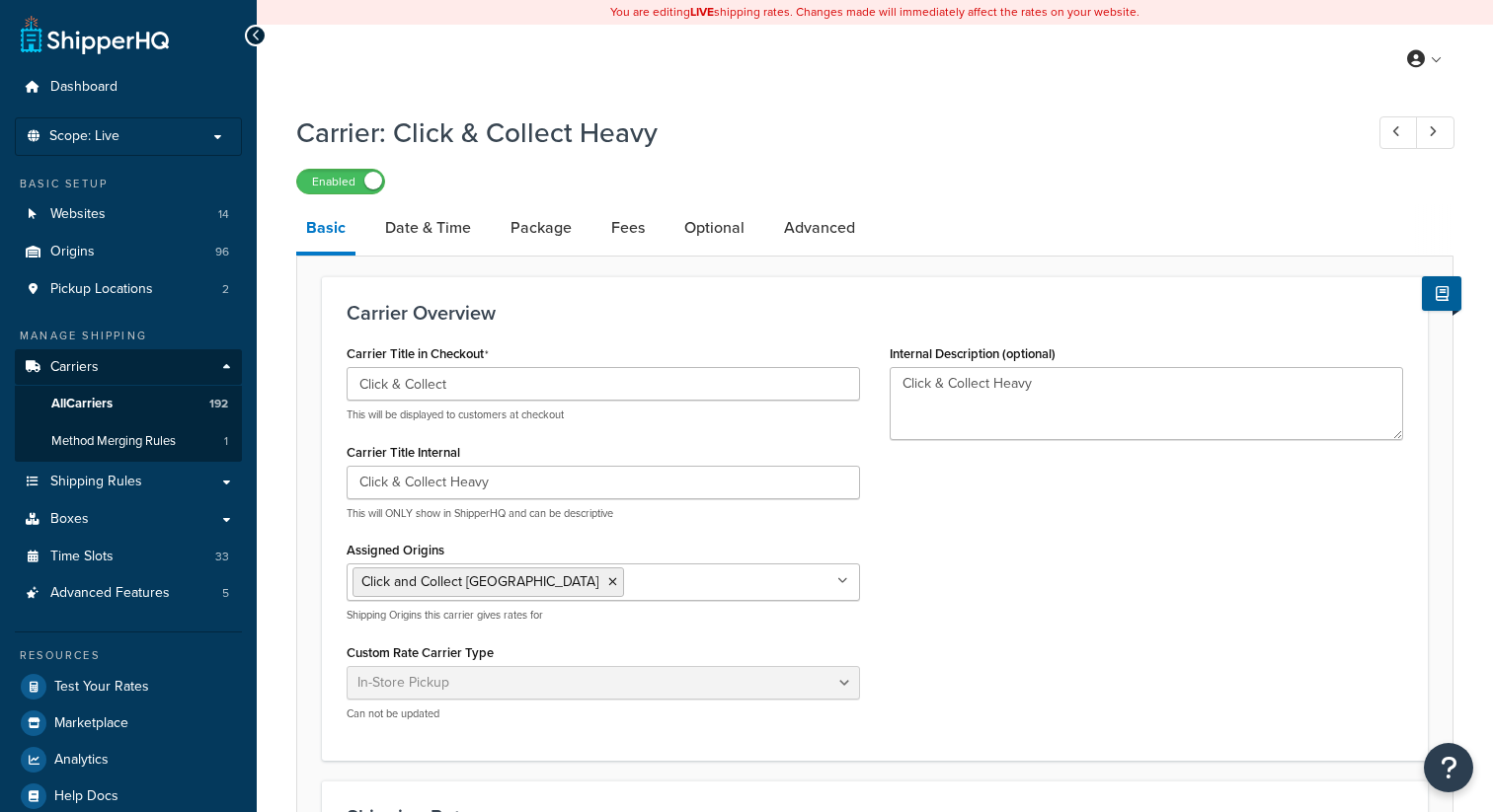
select select "pickup"
click at [444, 238] on link "Date & Time" at bounding box center [428, 228] width 106 height 48
select select "calendar"
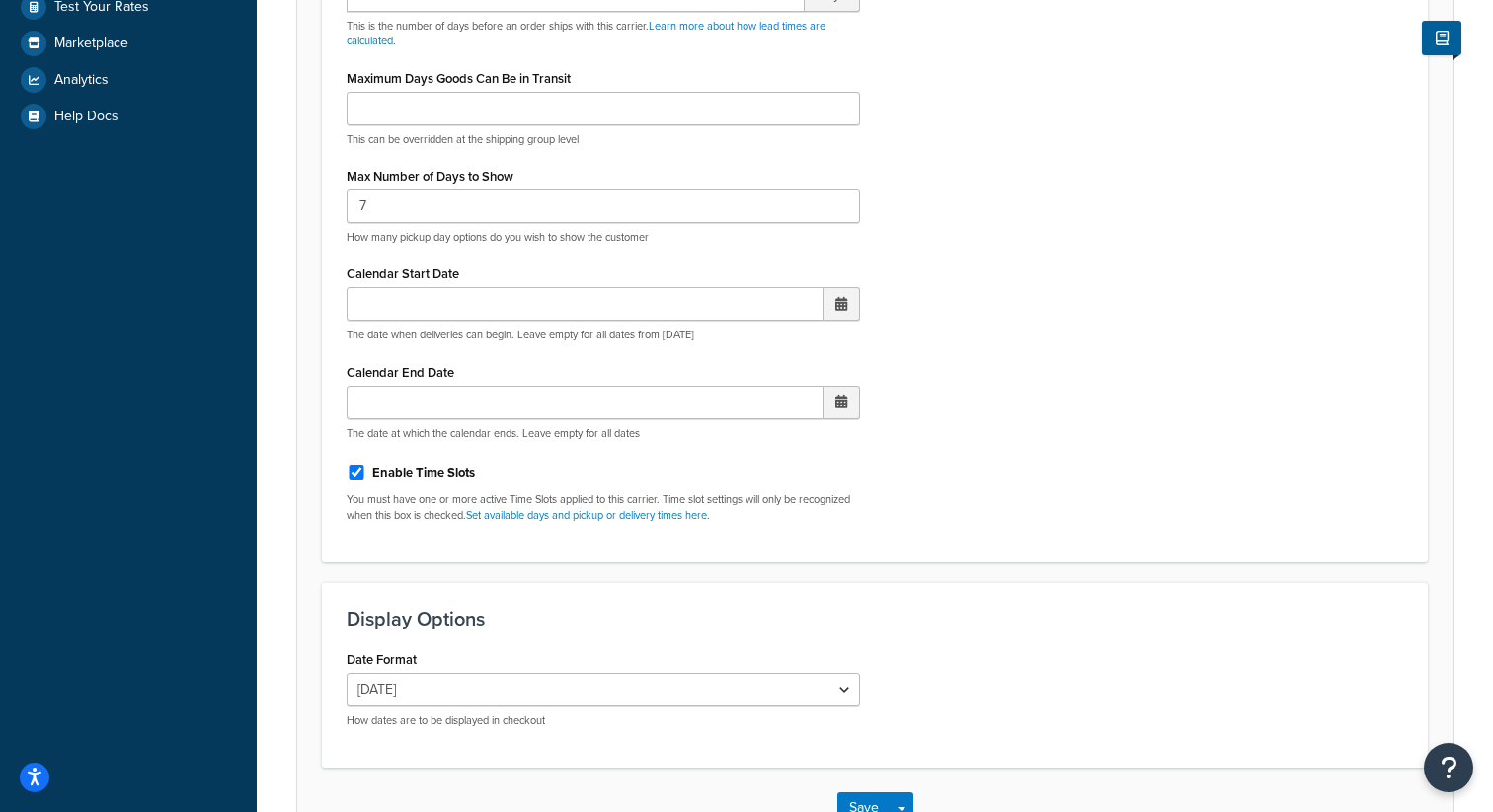
scroll to position [731, 0]
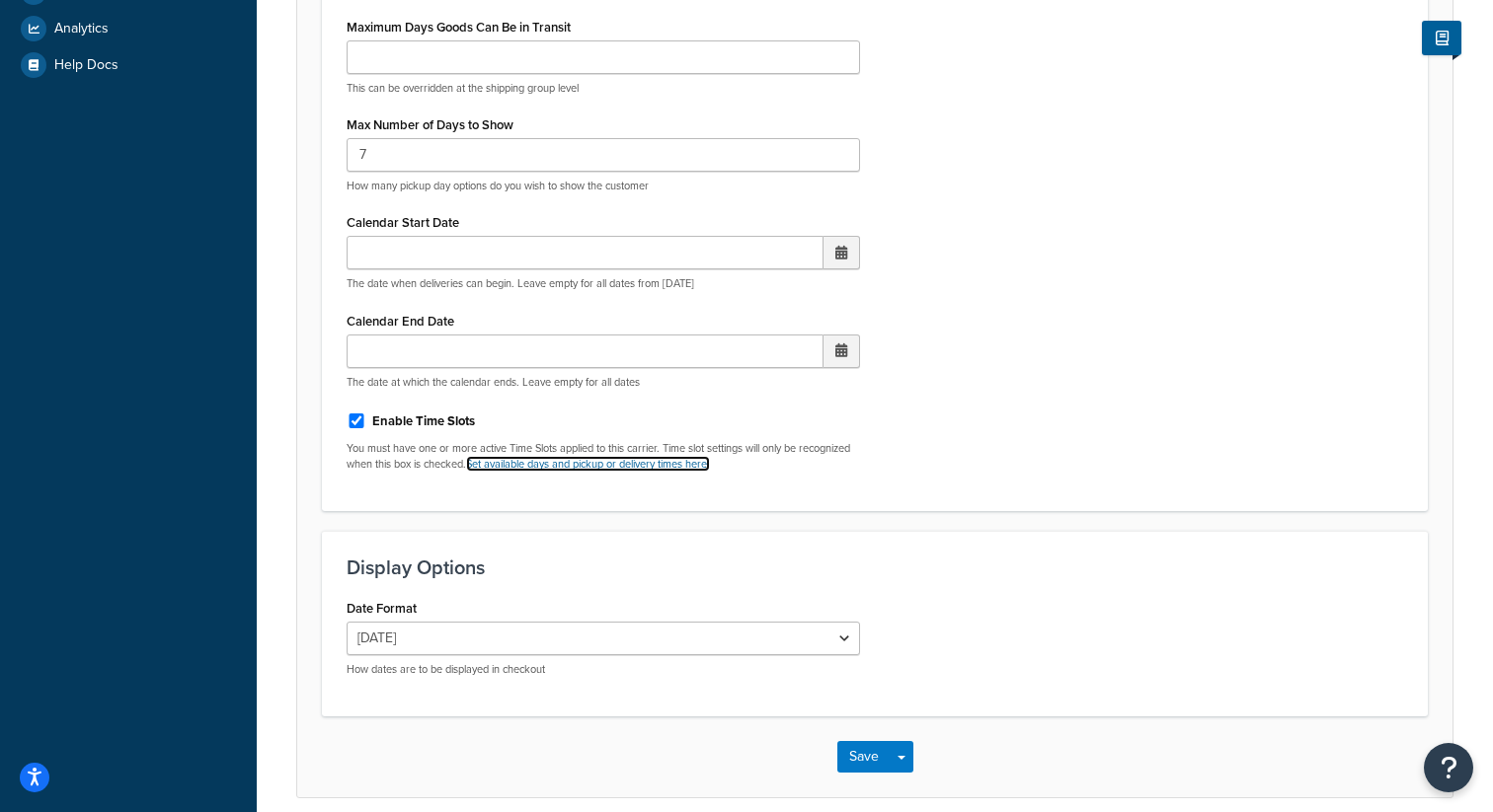
click at [647, 465] on link "Set available days and pickup or delivery times here." at bounding box center [587, 464] width 244 height 16
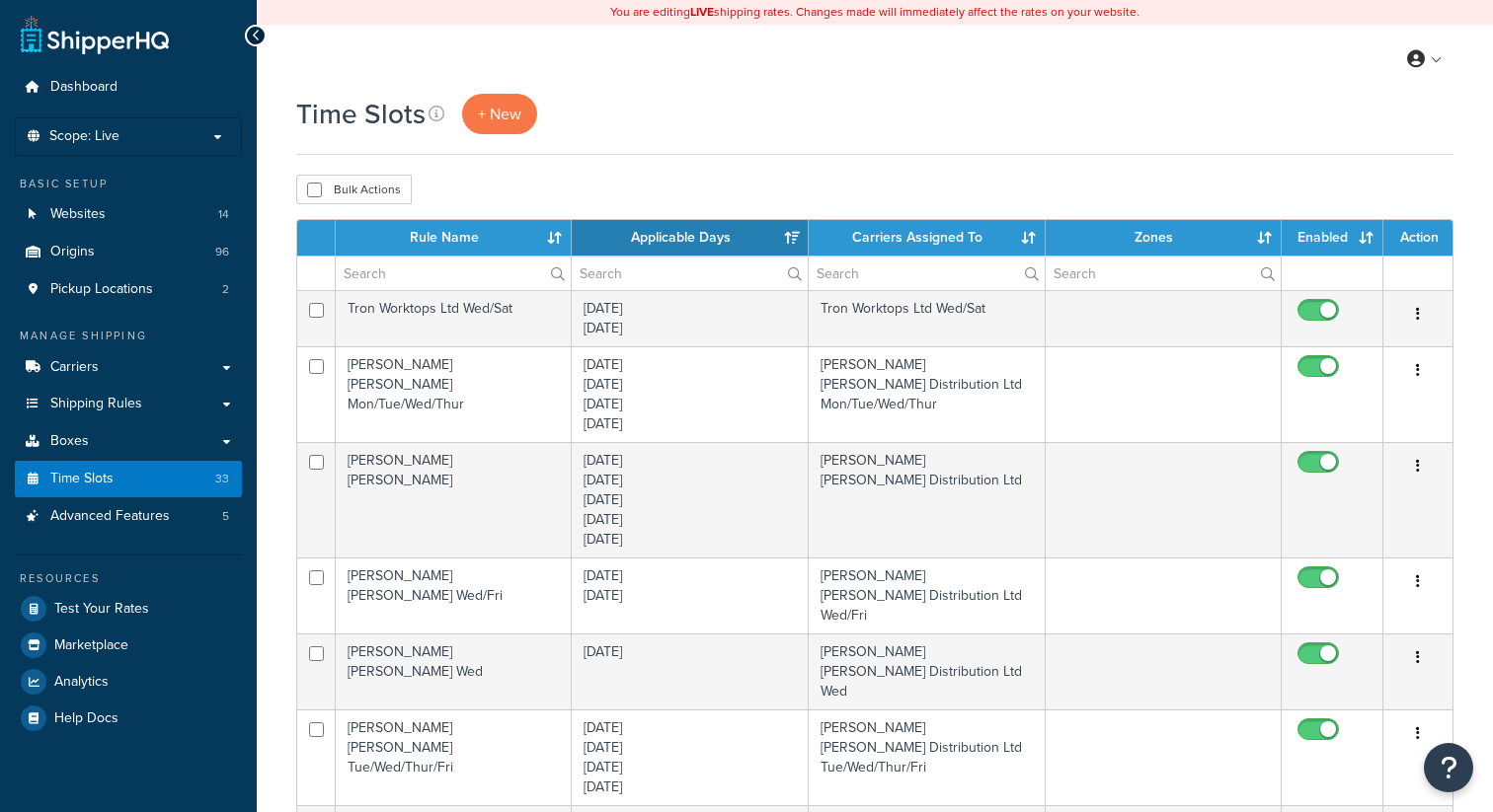
select select "15"
click at [415, 278] on input "text" at bounding box center [453, 274] width 235 height 34
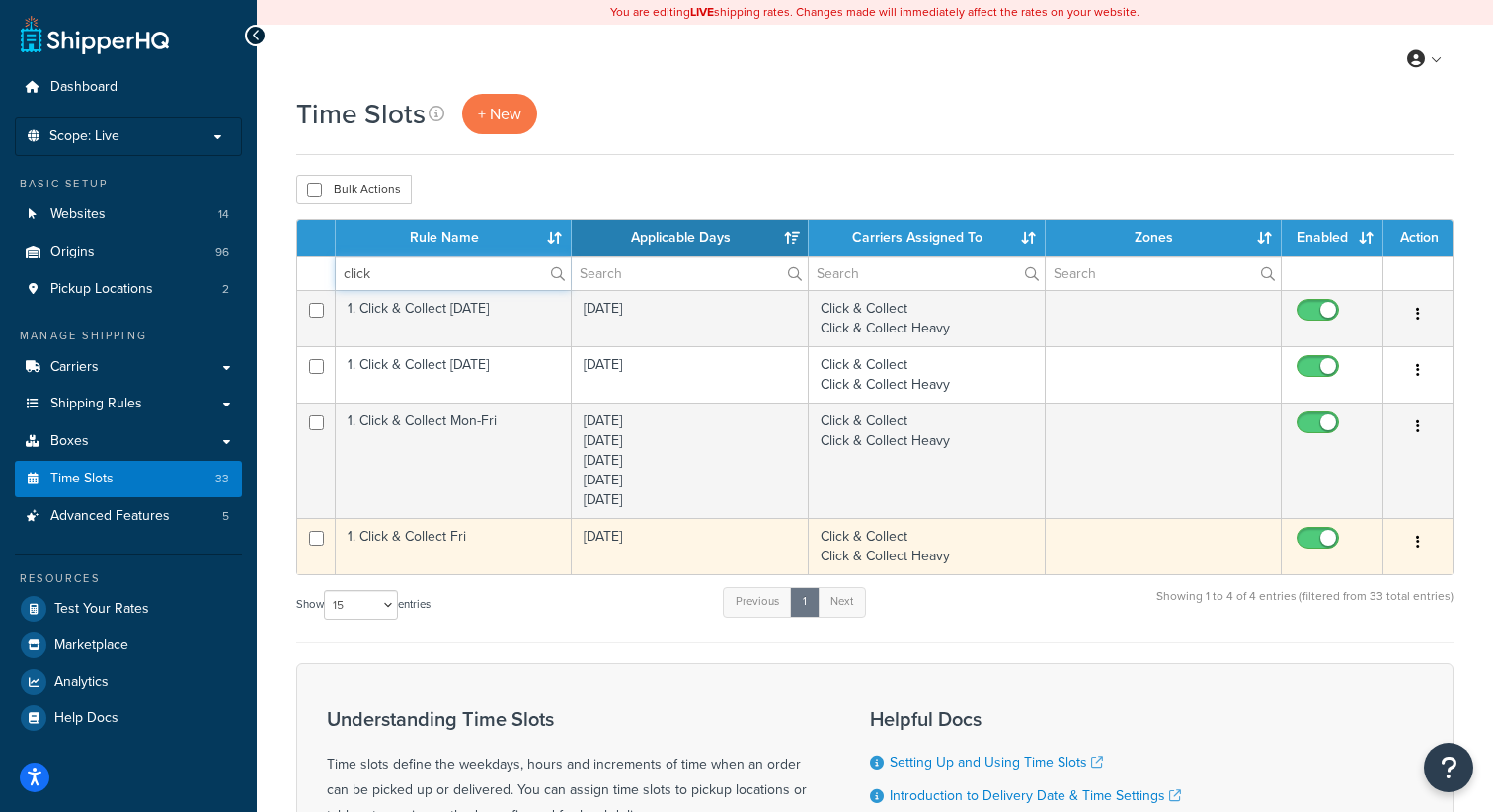
type input "click"
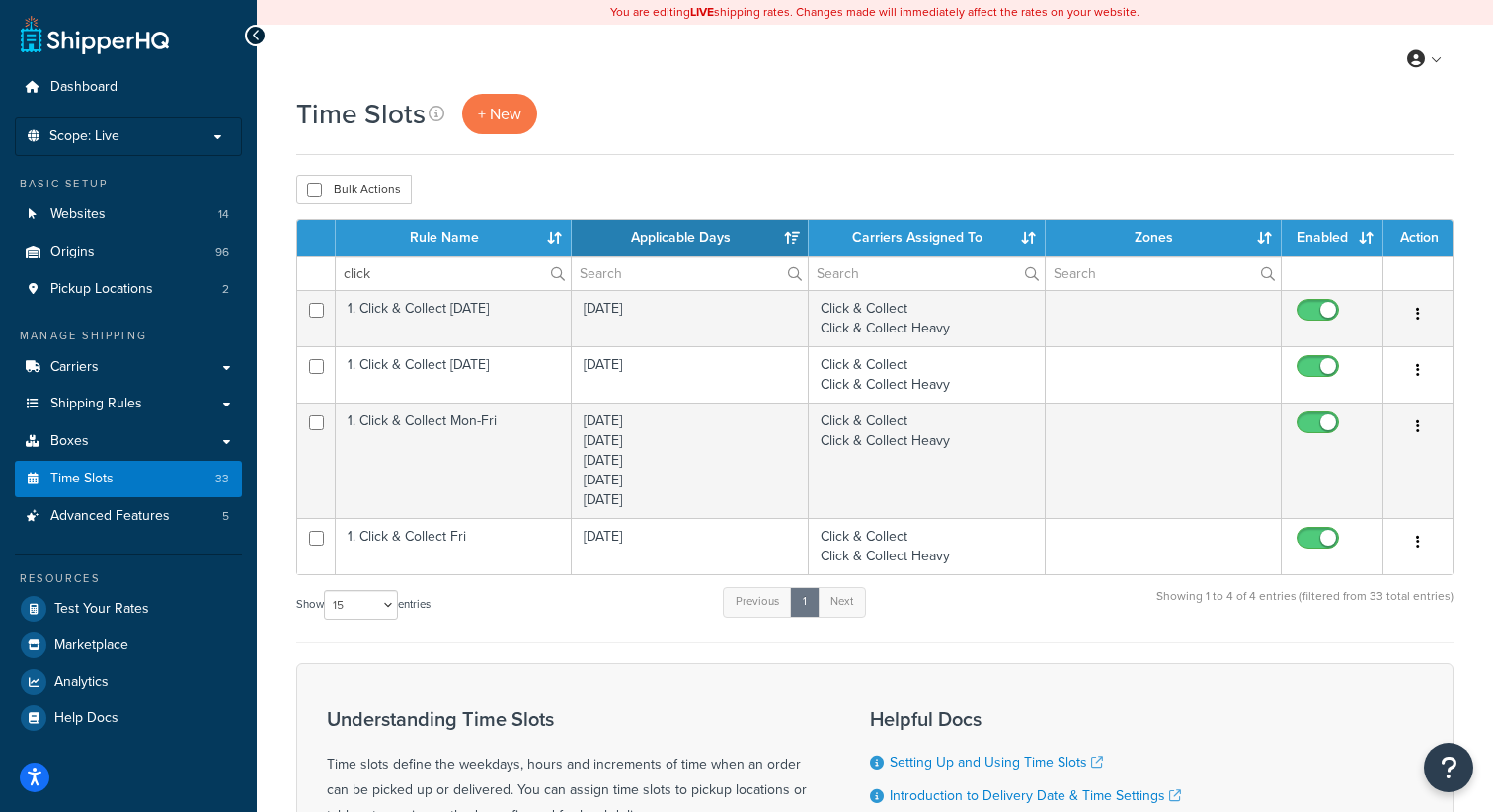
click at [1419, 546] on button "button" at bounding box center [1417, 543] width 28 height 32
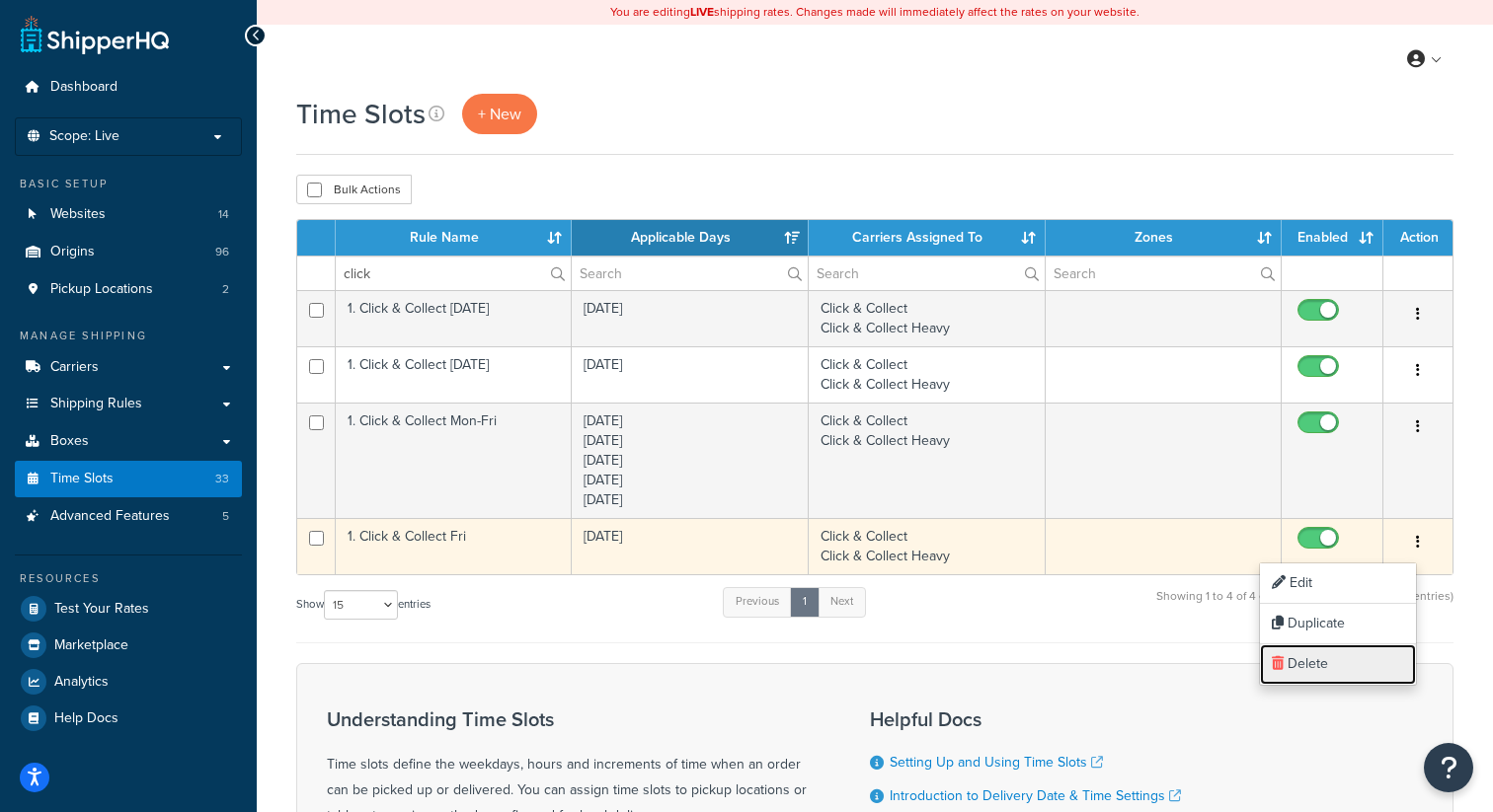
click at [1328, 661] on link "Delete" at bounding box center [1338, 665] width 156 height 41
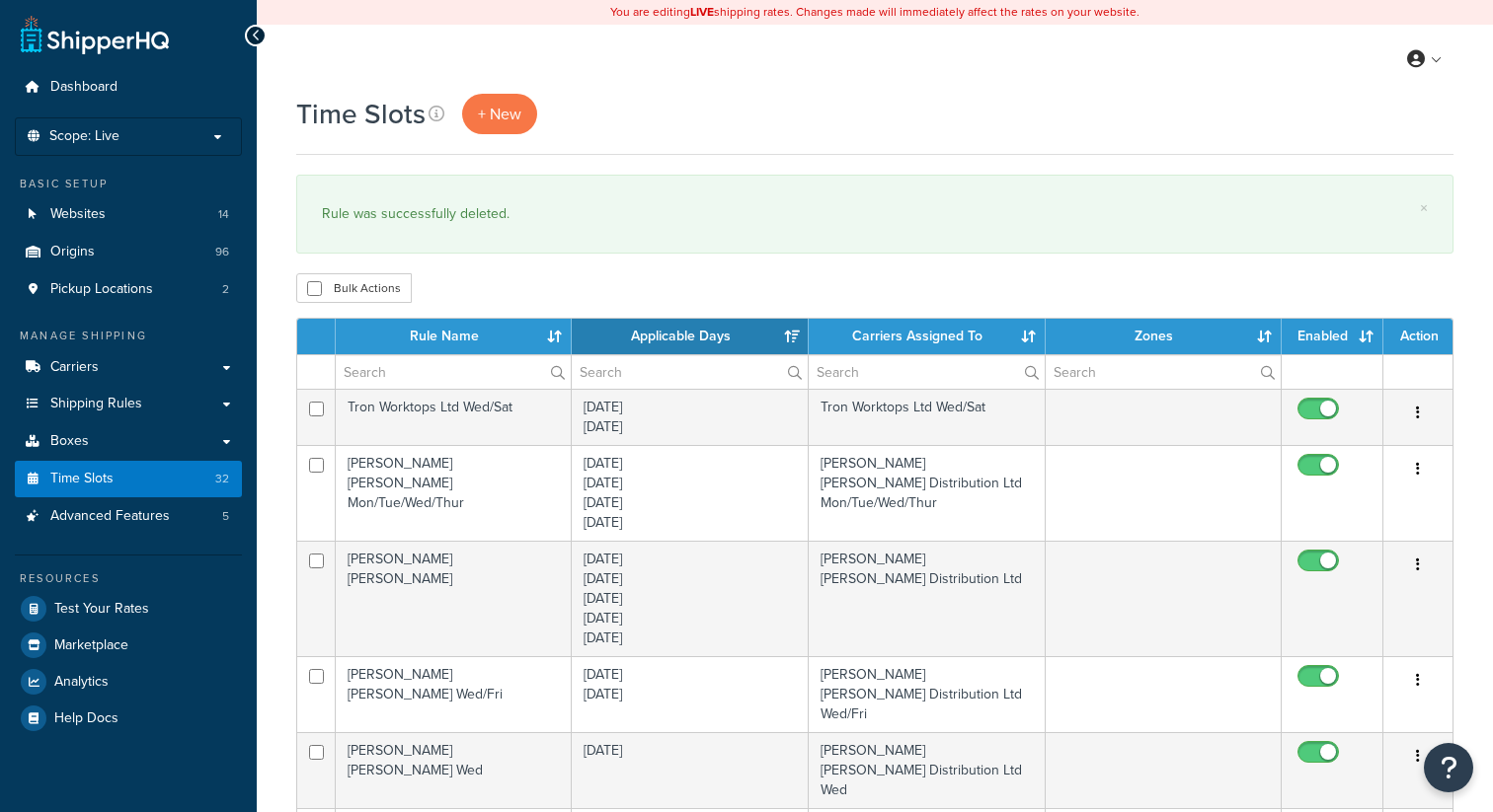
select select "15"
click at [853, 370] on input "text" at bounding box center [926, 372] width 236 height 34
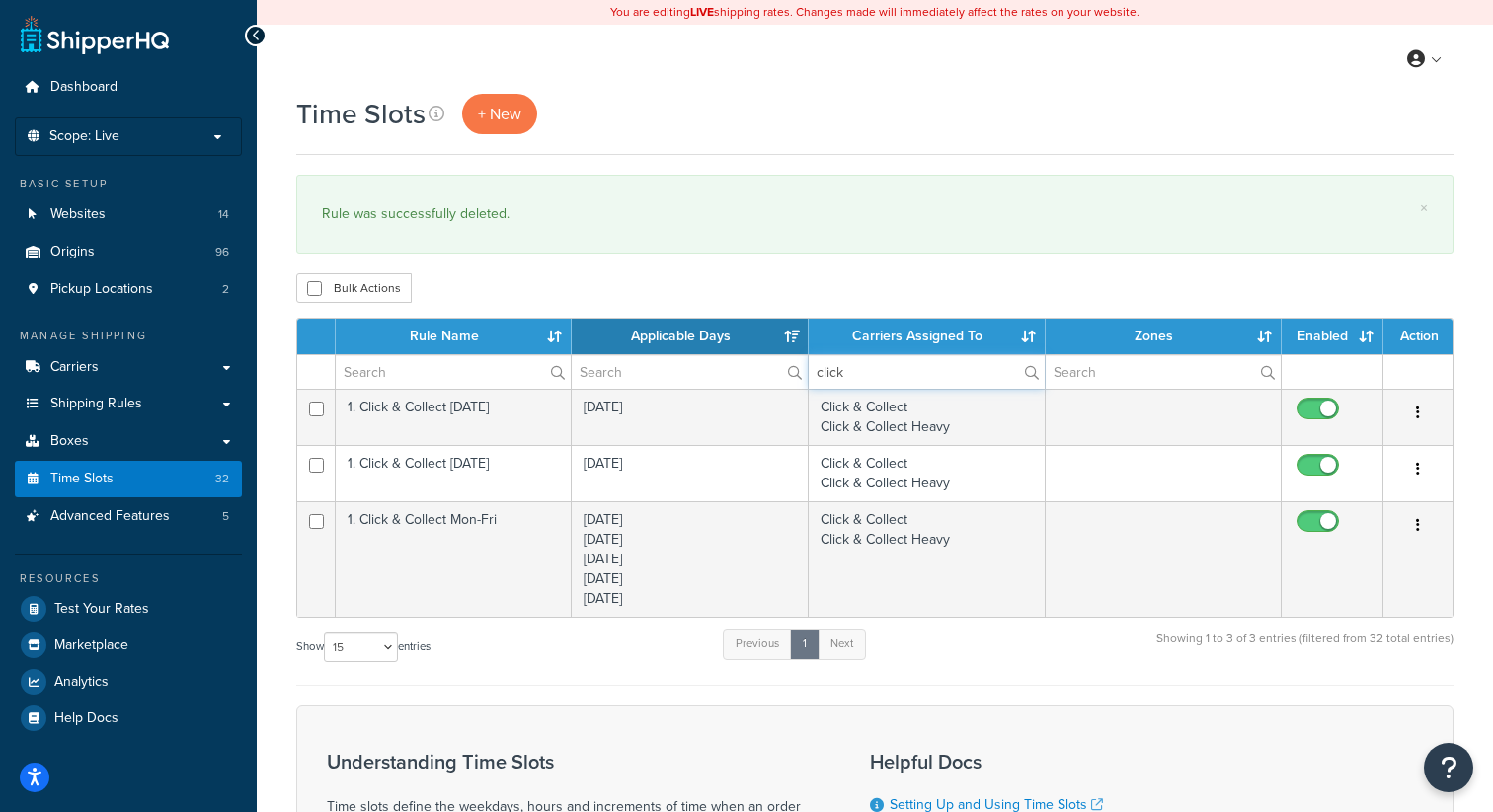
type input "click"
click at [117, 360] on link "Carriers" at bounding box center [128, 367] width 227 height 37
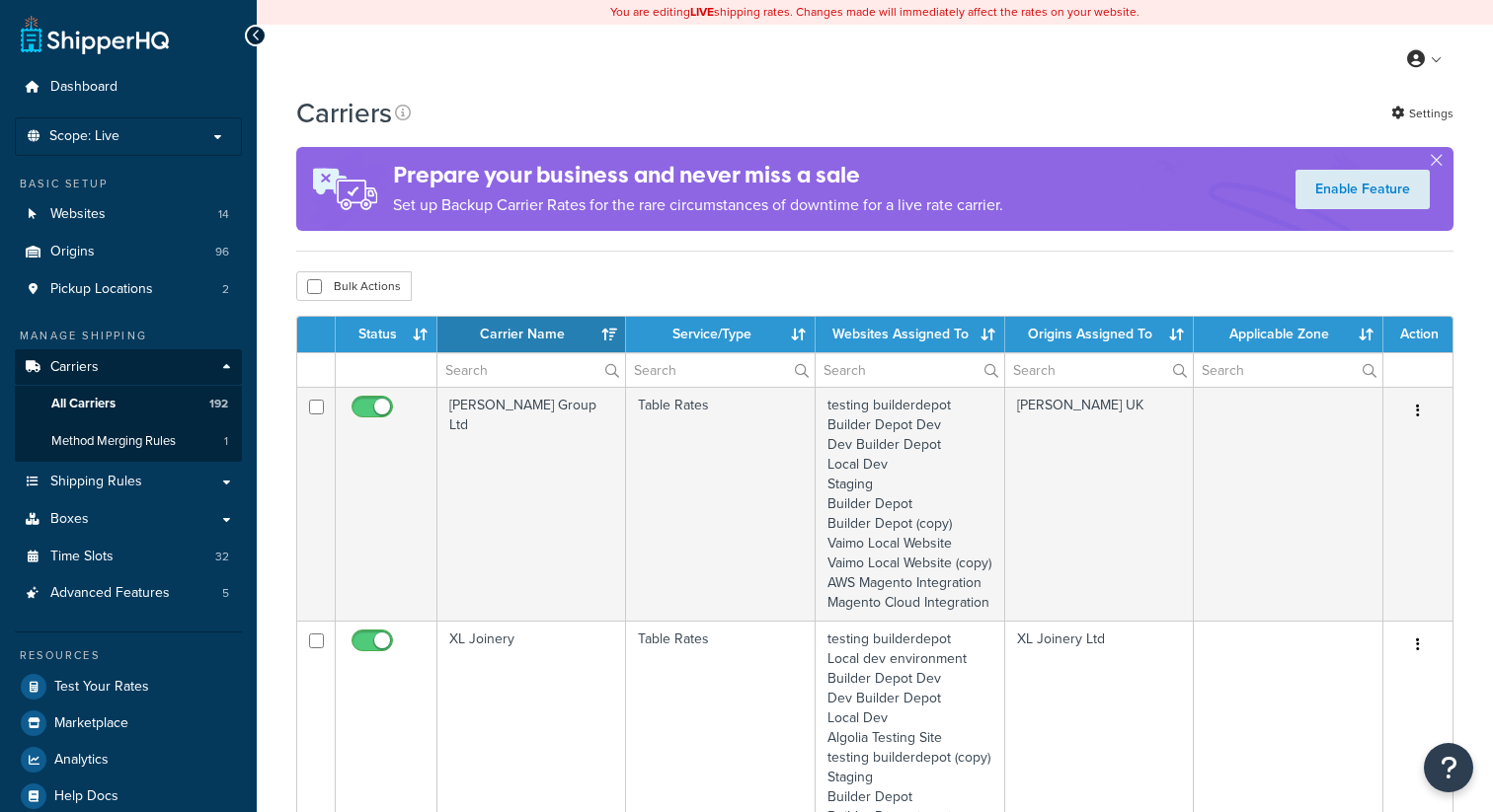
select select "15"
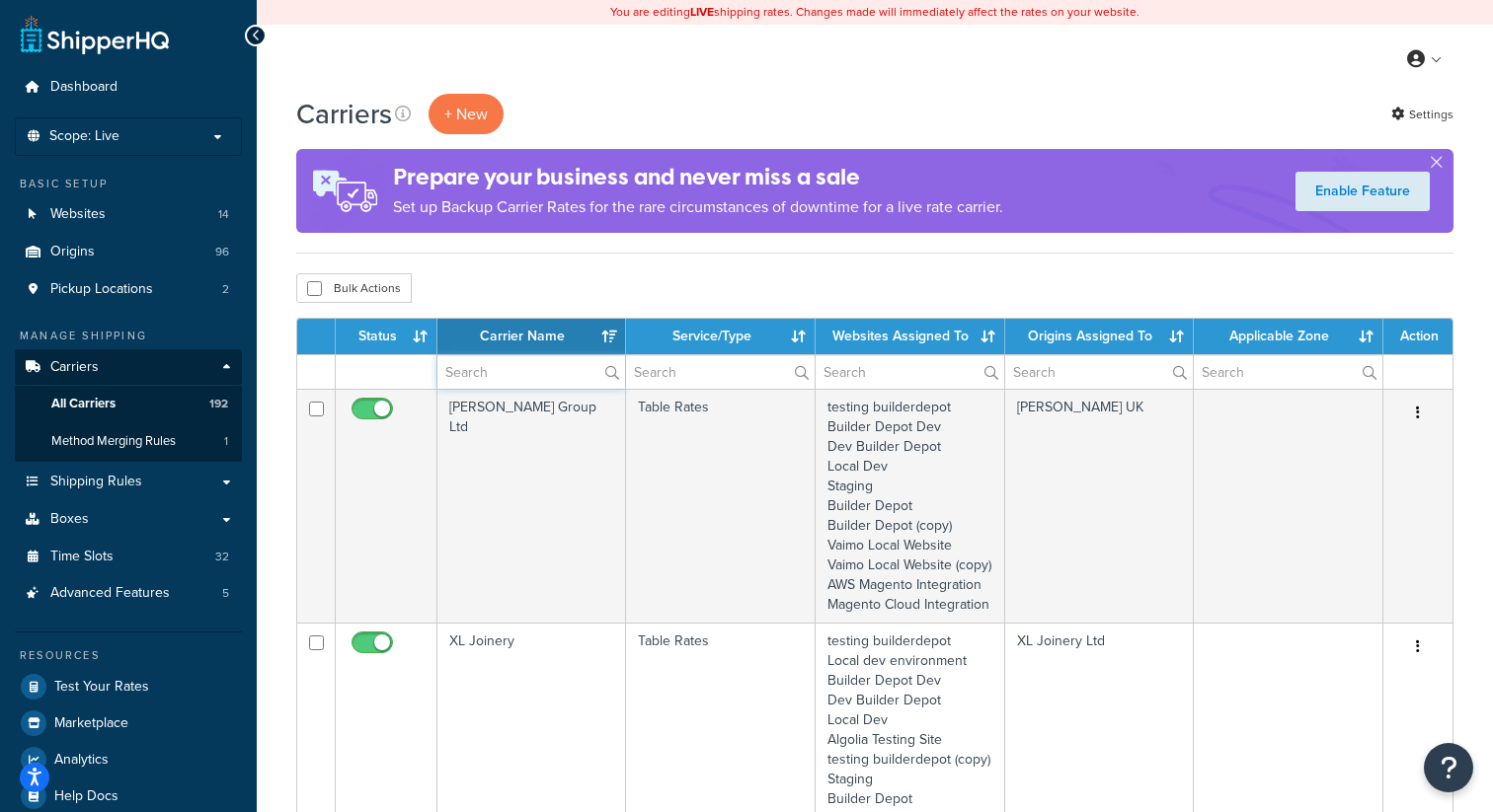
click at [502, 379] on input "text" at bounding box center [531, 372] width 187 height 34
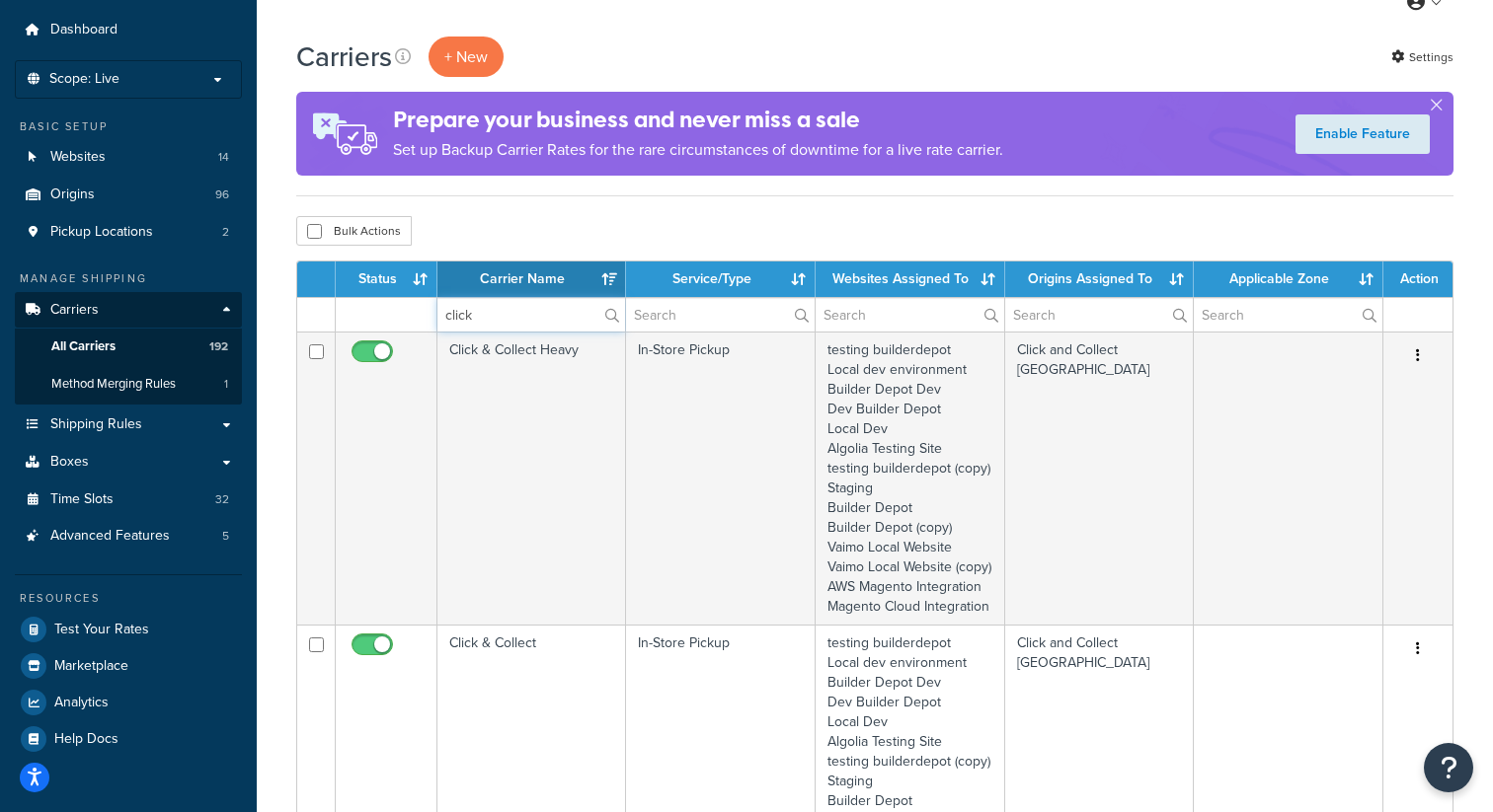
scroll to position [57, 0]
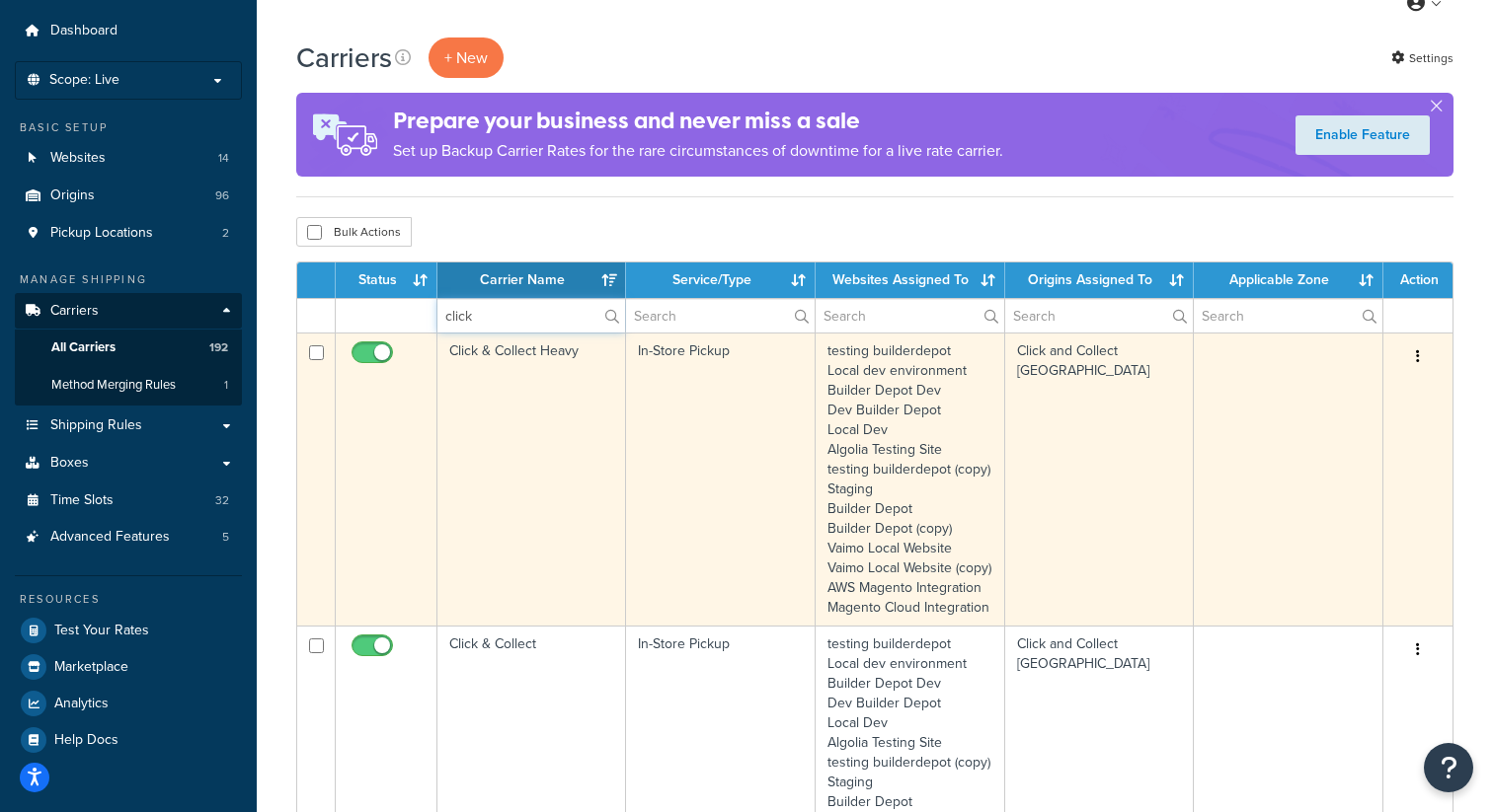
type input "click"
click at [1417, 358] on icon "button" at bounding box center [1417, 356] width 4 height 14
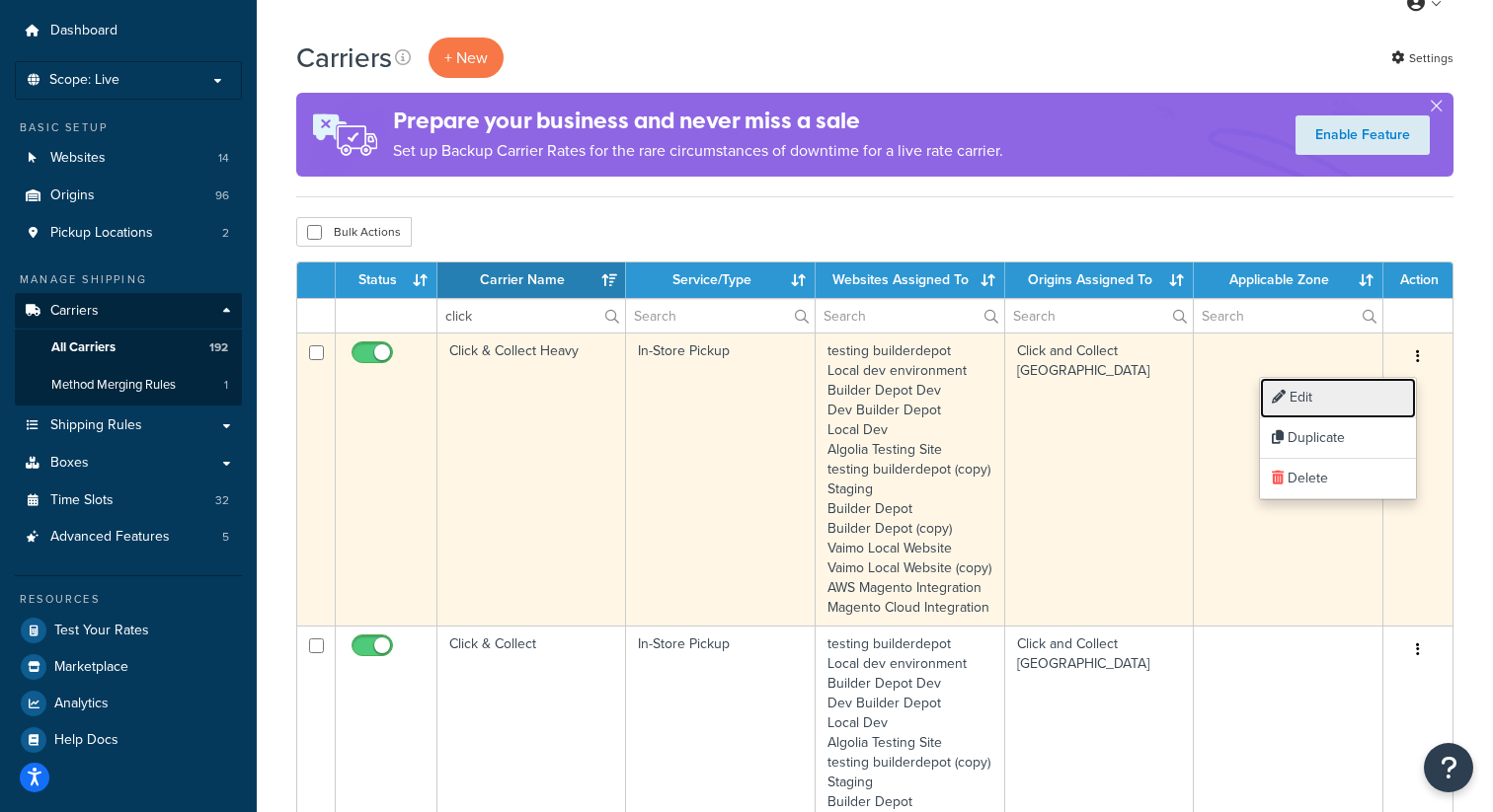
click at [1360, 397] on link "Edit" at bounding box center [1338, 398] width 156 height 41
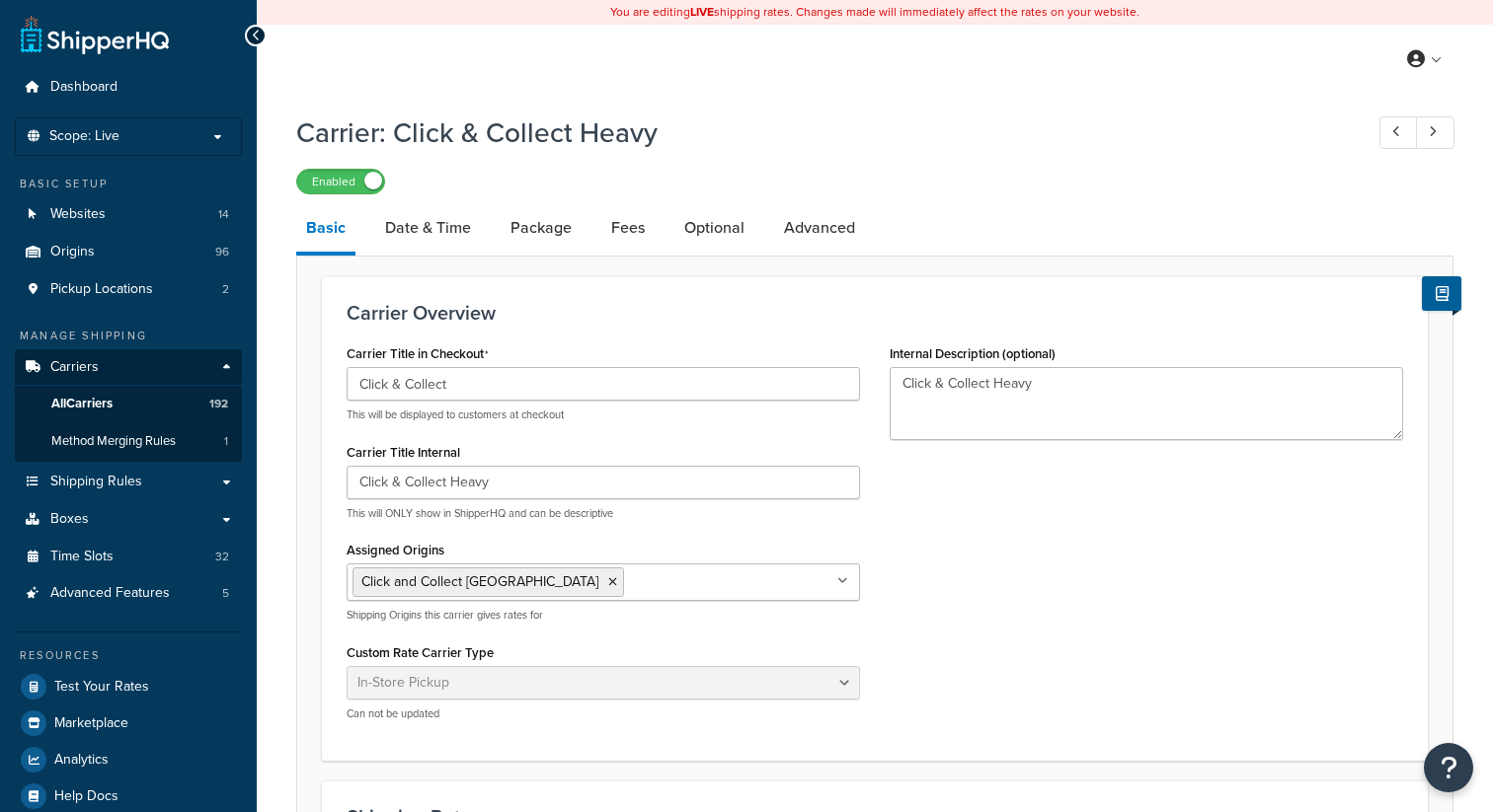
select select "pickup"
click at [412, 233] on link "Date & Time" at bounding box center [428, 228] width 106 height 48
select select "calendar"
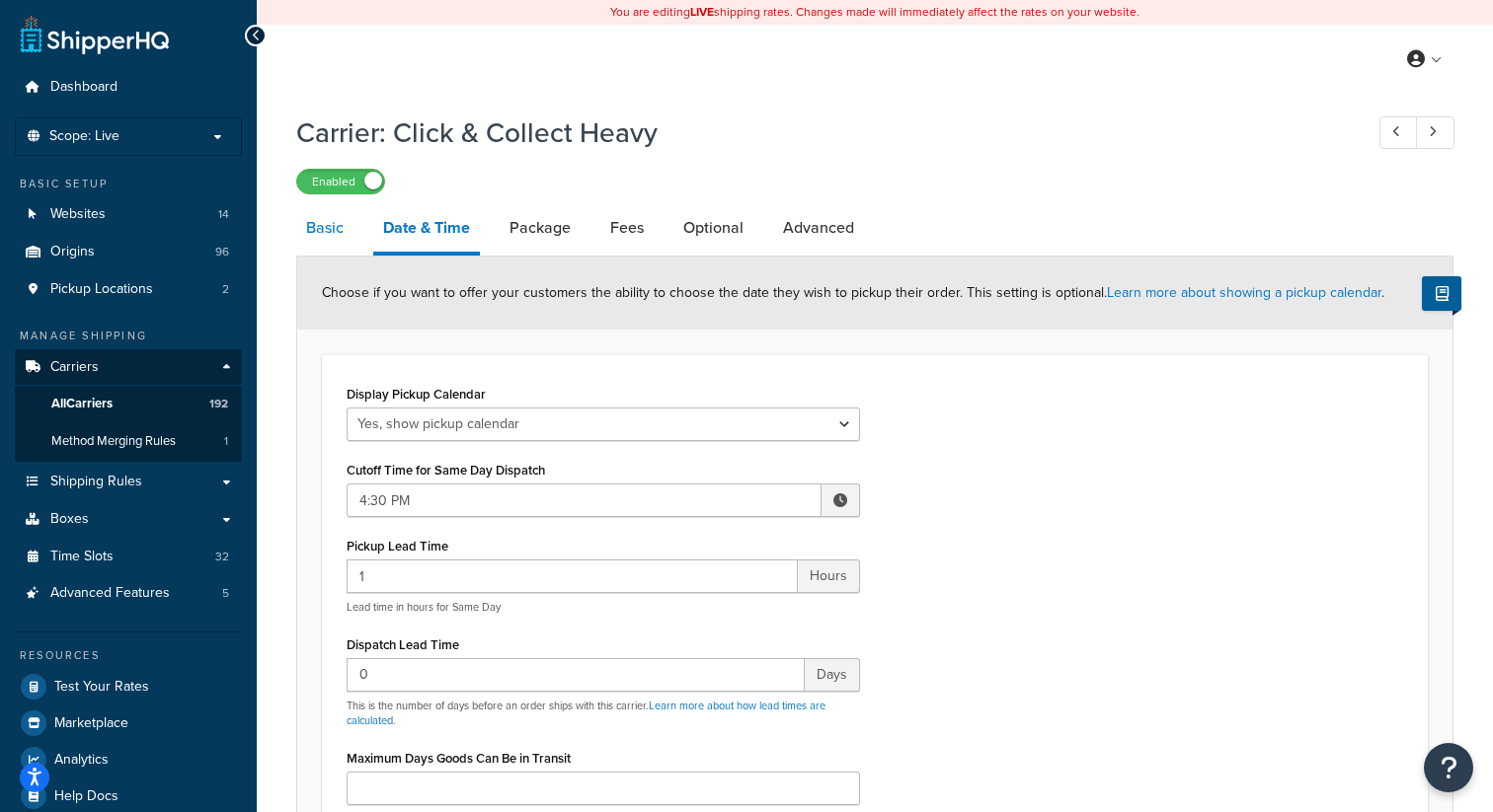
click at [337, 225] on link "Basic" at bounding box center [325, 228] width 58 height 48
select select "pickup"
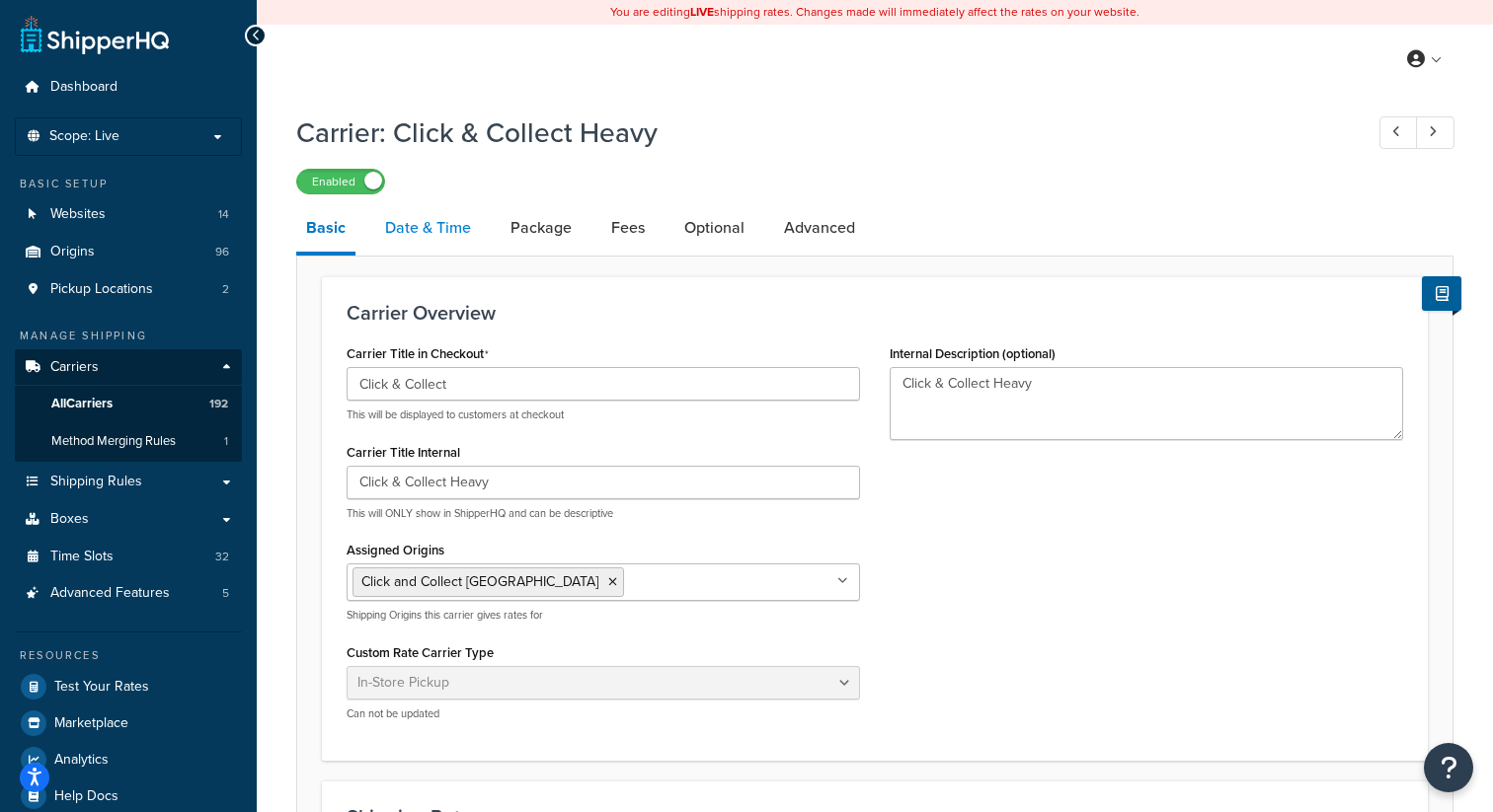
click at [423, 222] on link "Date & Time" at bounding box center [428, 228] width 106 height 48
select select "calendar"
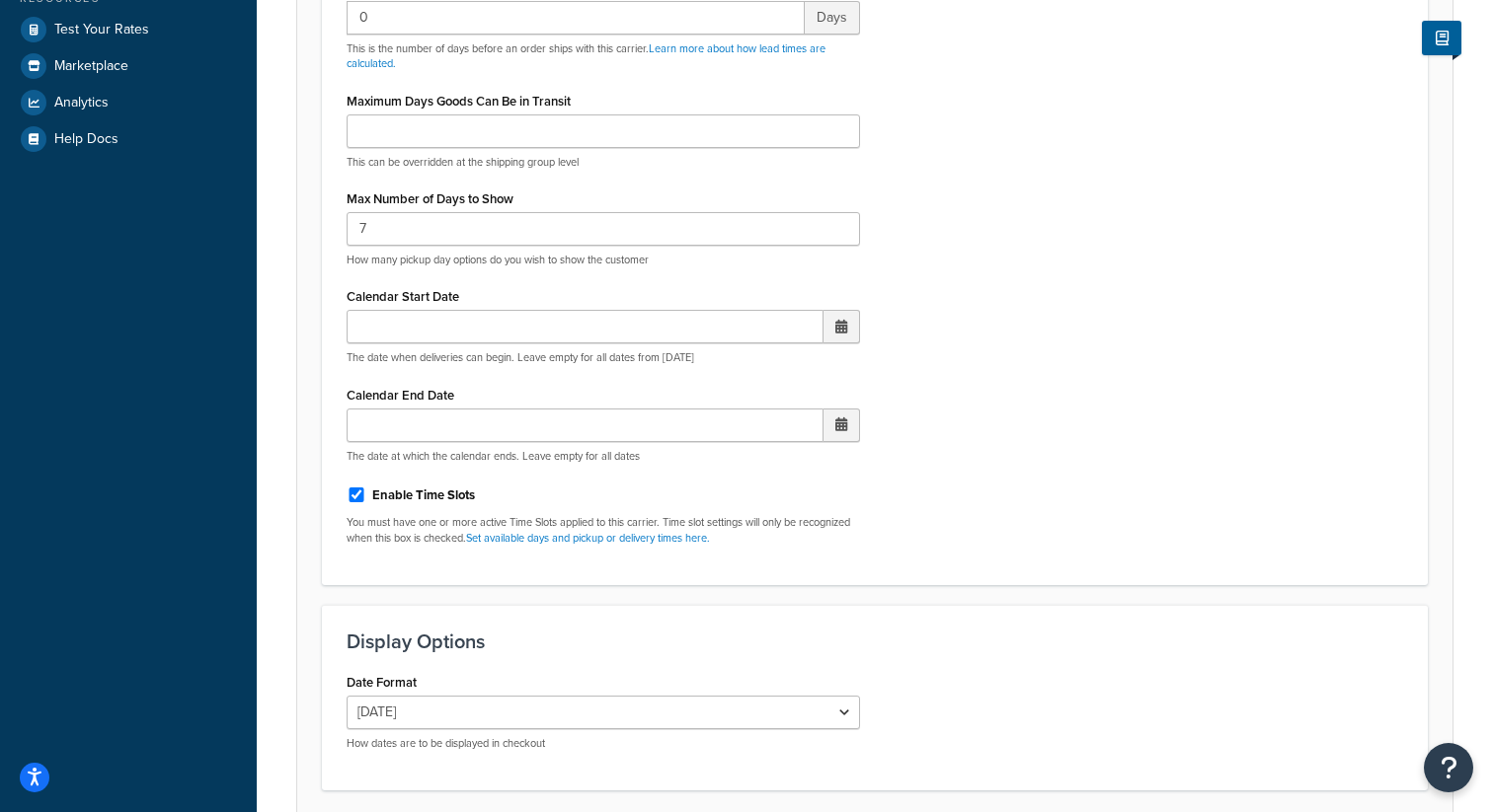
scroll to position [668, 0]
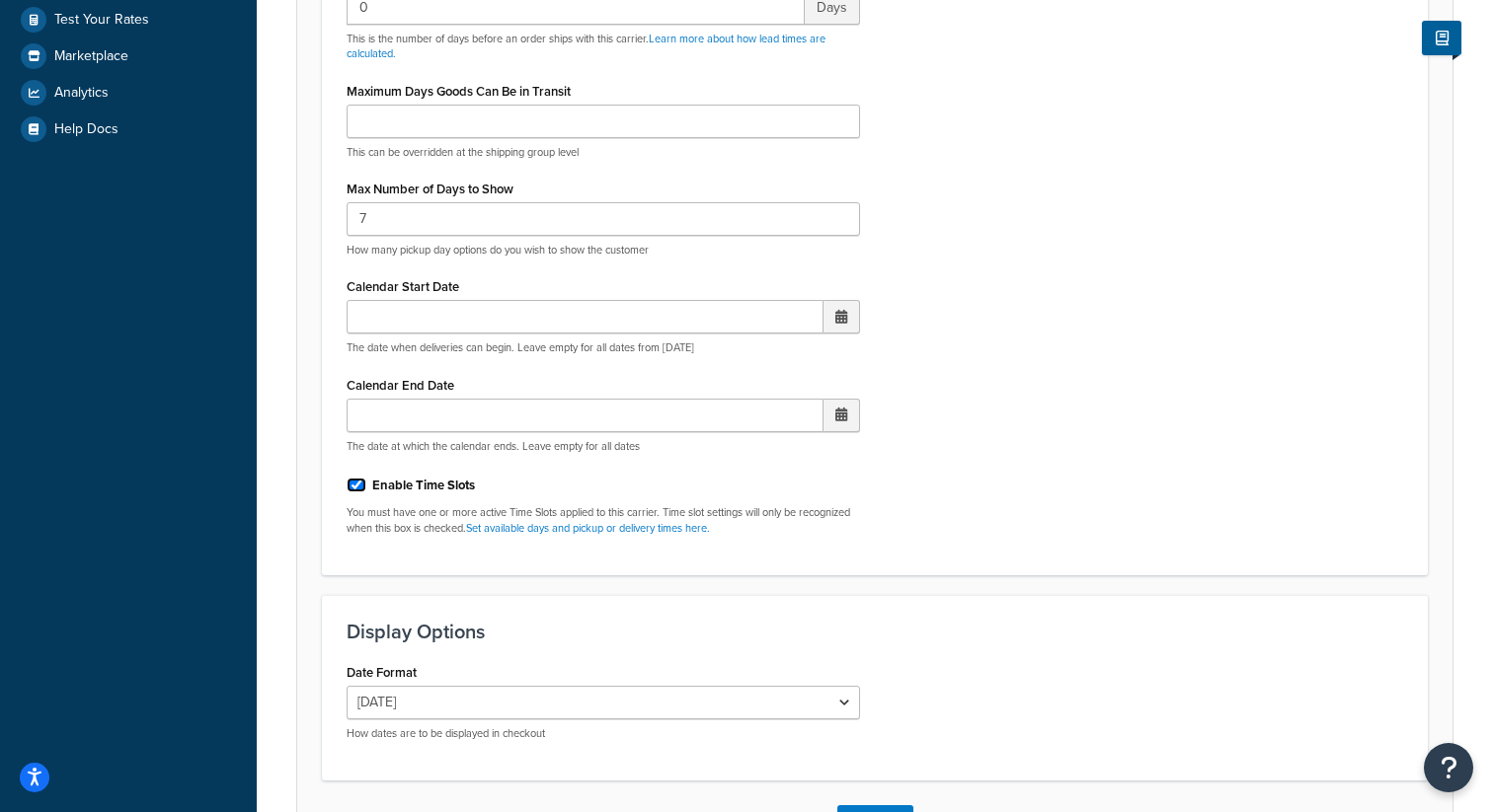
click at [358, 485] on input "Enable Time Slots" at bounding box center [356, 485] width 20 height 15
checkbox input "false"
click at [1060, 476] on div "Display Pickup Calendar No, just show shipping rates Yes, show pickup calendar …" at bounding box center [874, 131] width 1086 height 838
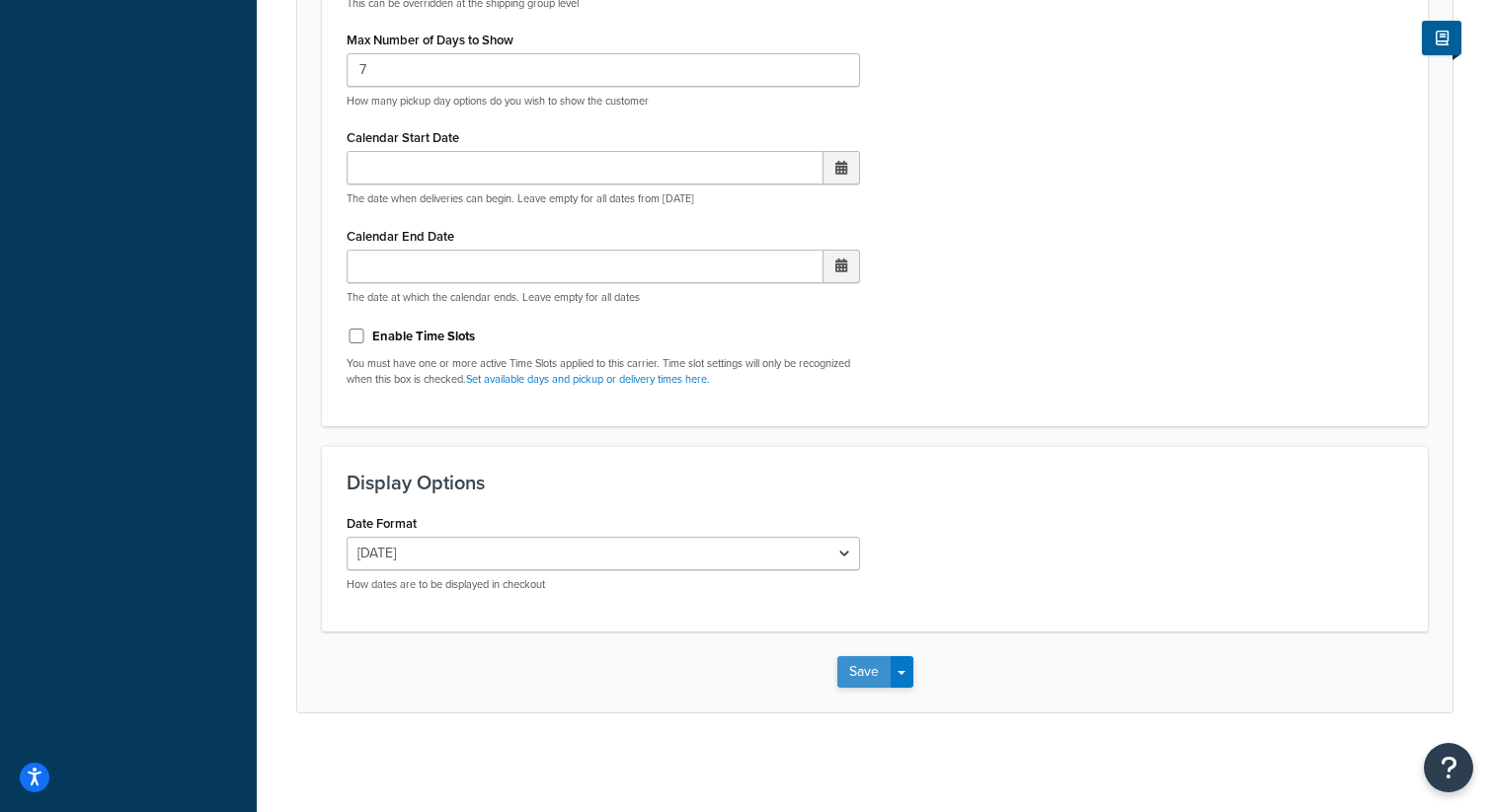
click at [860, 670] on button "Save" at bounding box center [864, 673] width 54 height 32
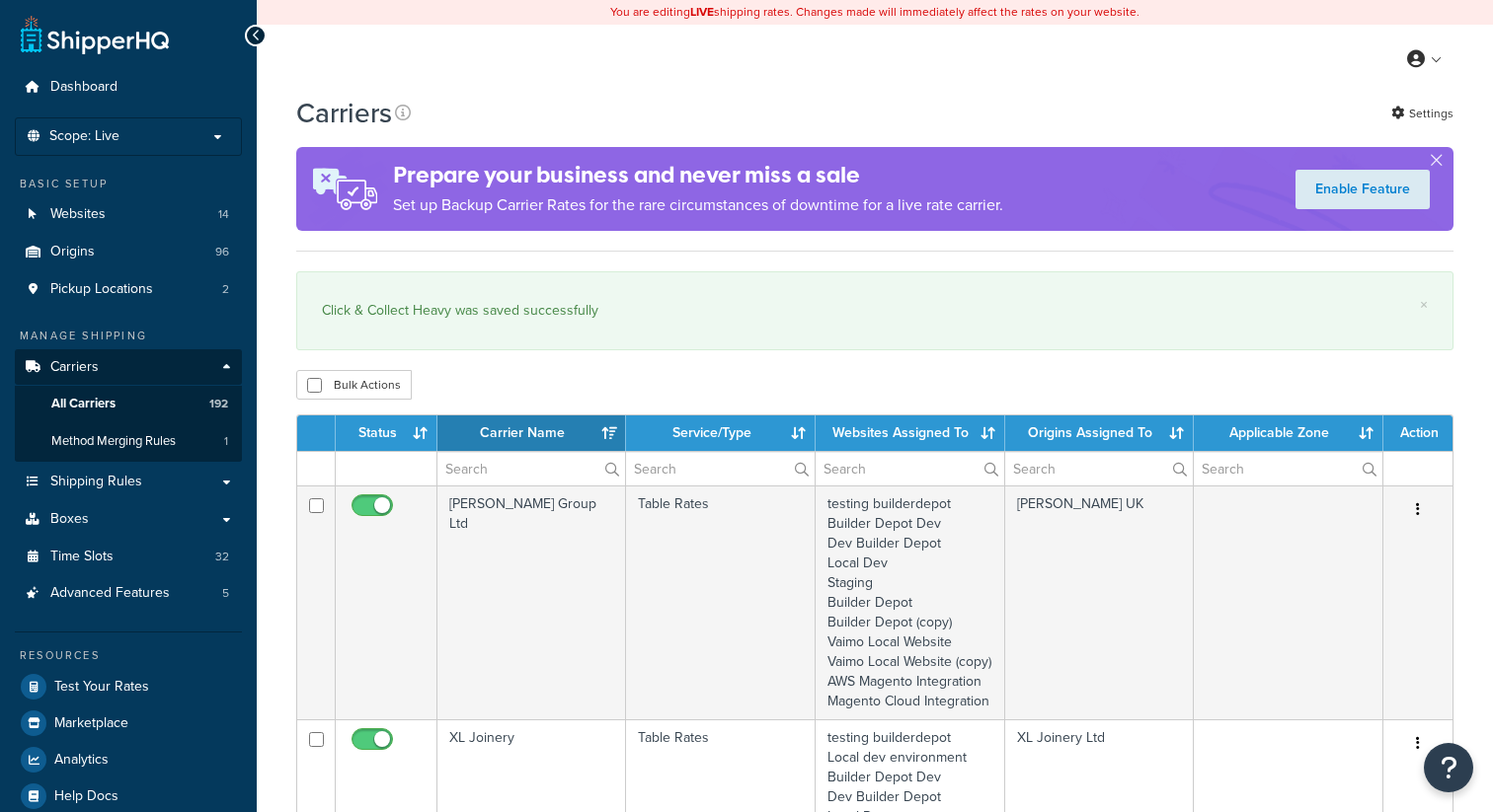
select select "15"
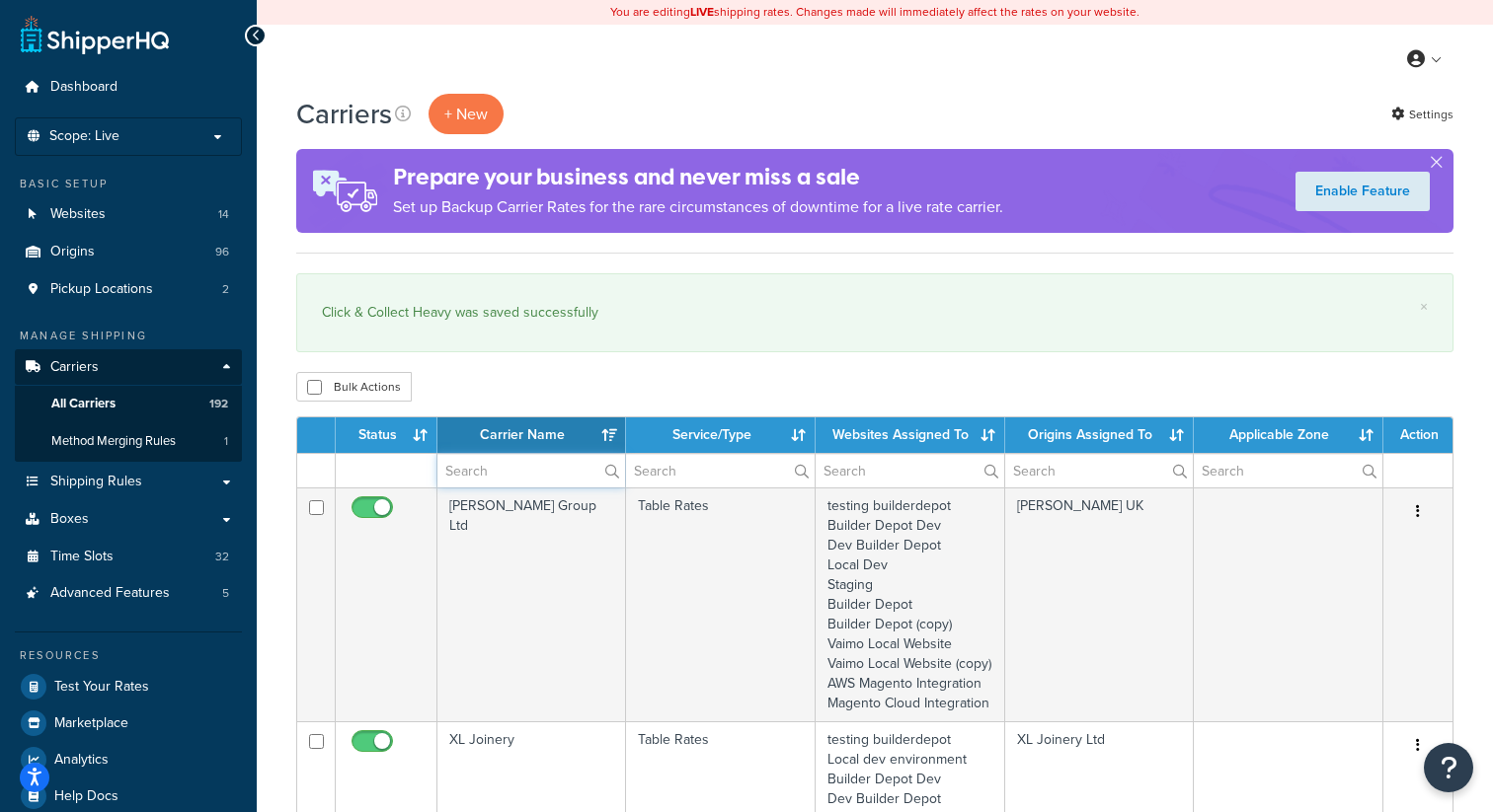
click at [473, 480] on input "text" at bounding box center [531, 471] width 187 height 34
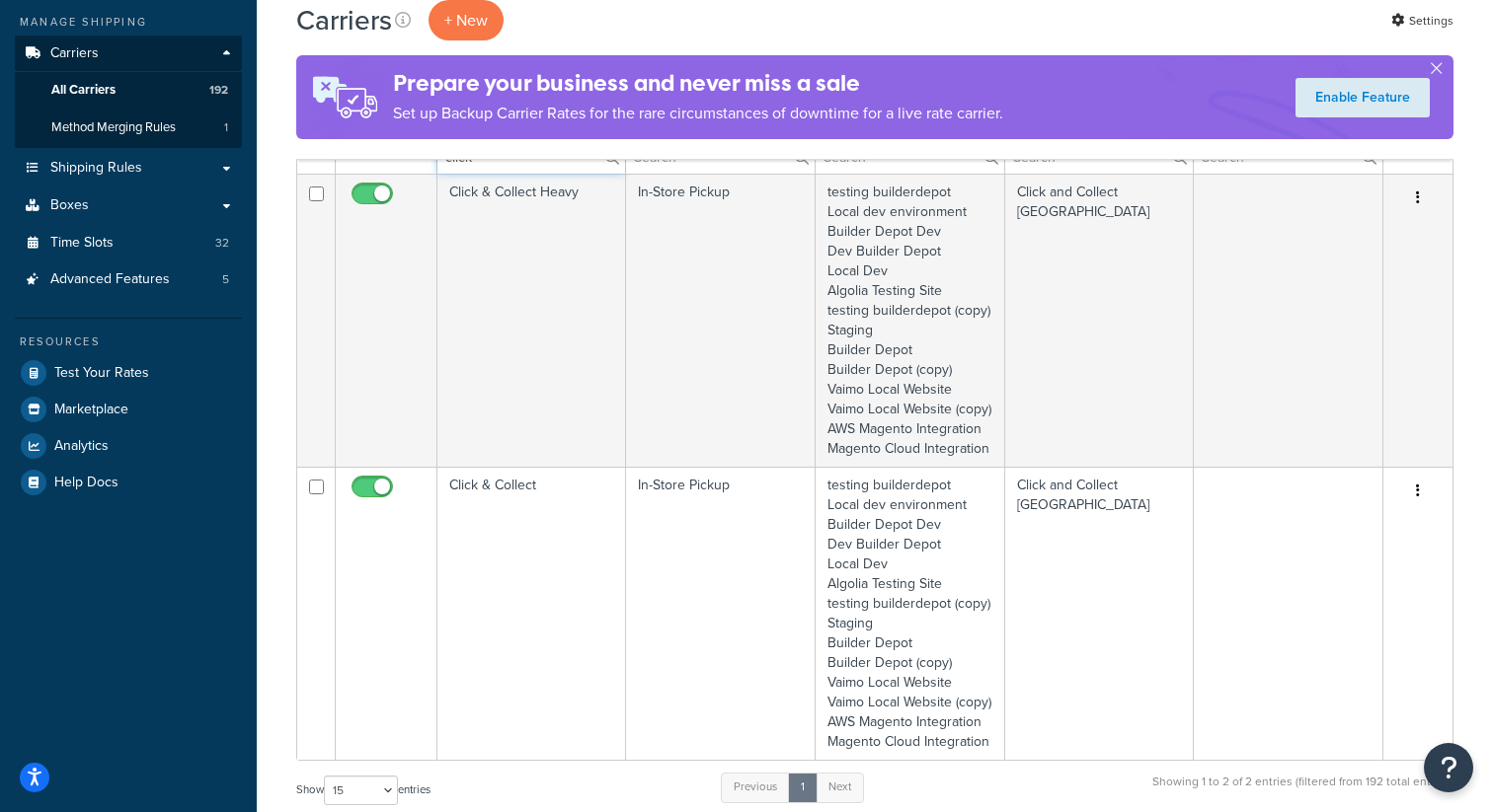
scroll to position [334, 0]
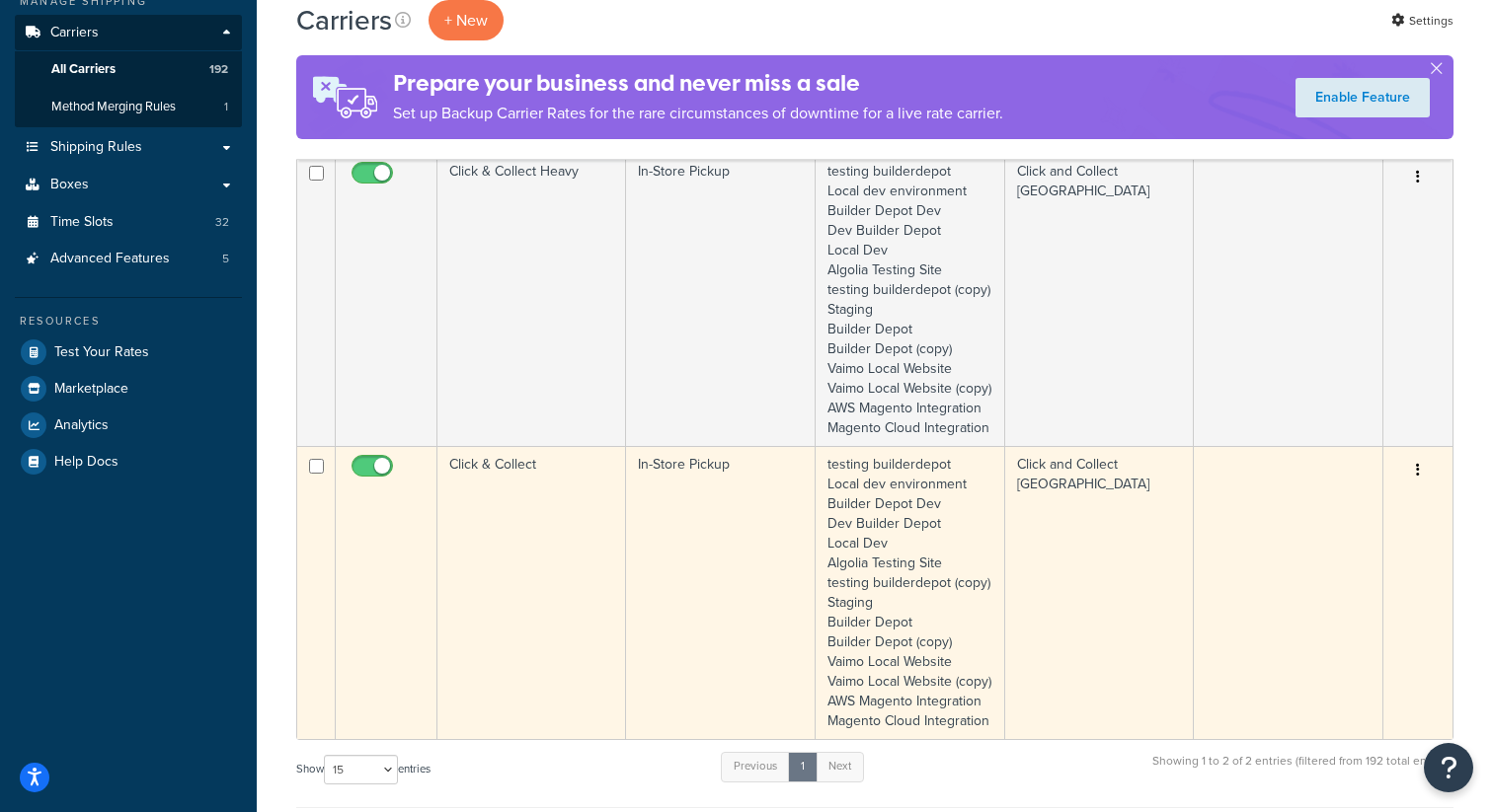
type input "click"
click at [1416, 477] on icon "button" at bounding box center [1417, 470] width 4 height 14
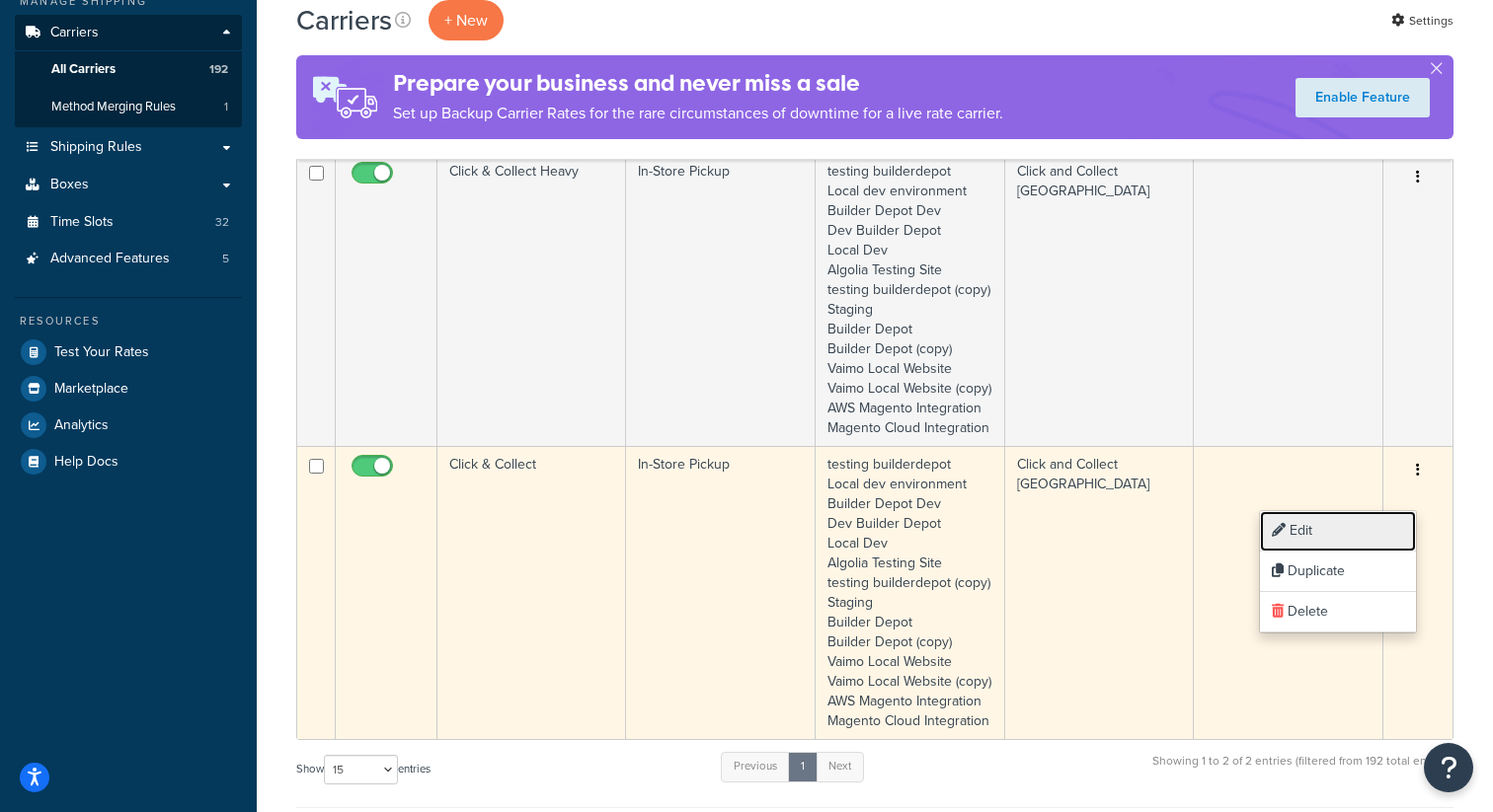
click at [1332, 528] on link "Edit" at bounding box center [1338, 531] width 156 height 41
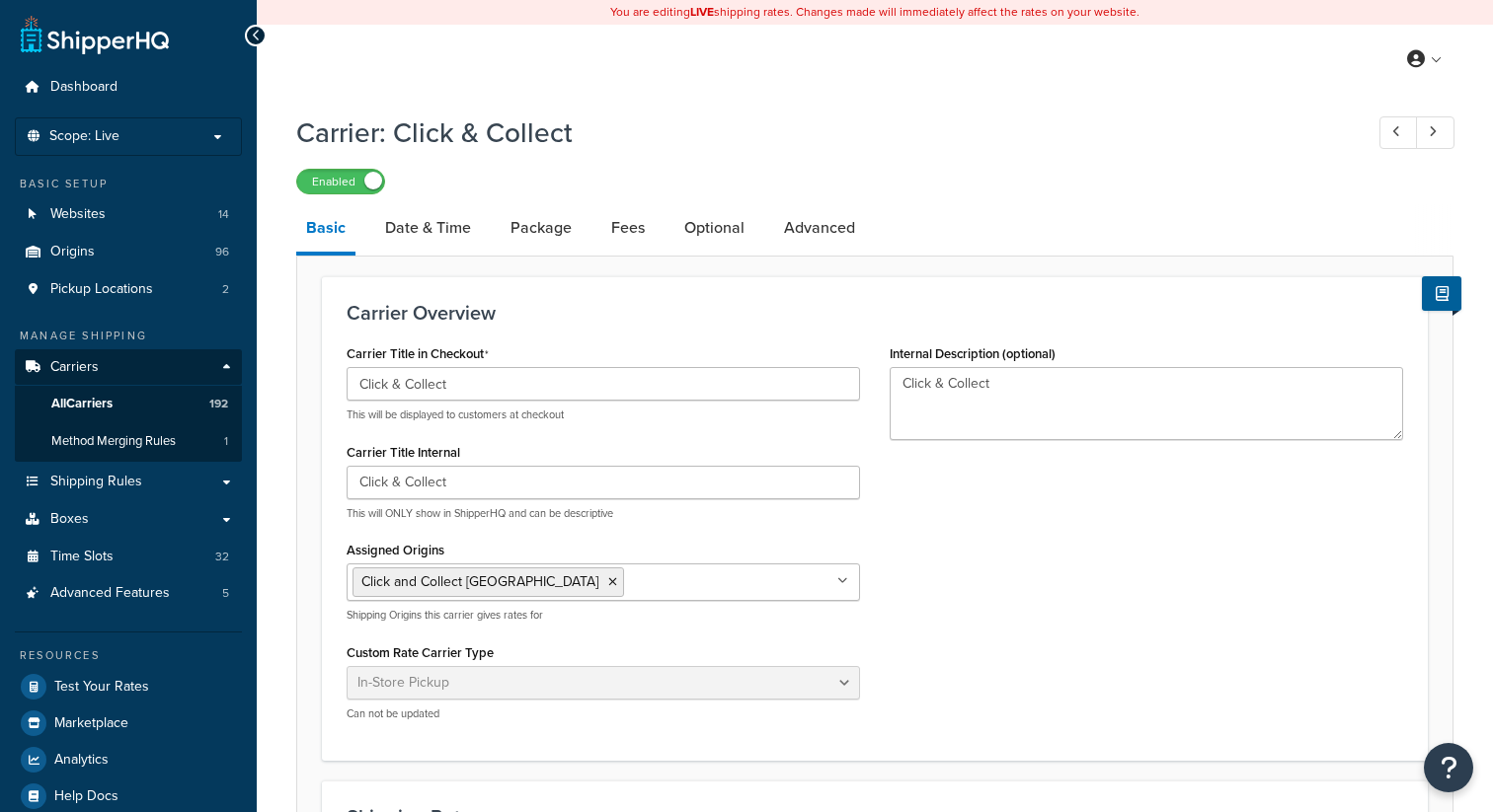
select select "pickup"
click at [421, 231] on link "Date & Time" at bounding box center [428, 228] width 106 height 48
select select "calendar"
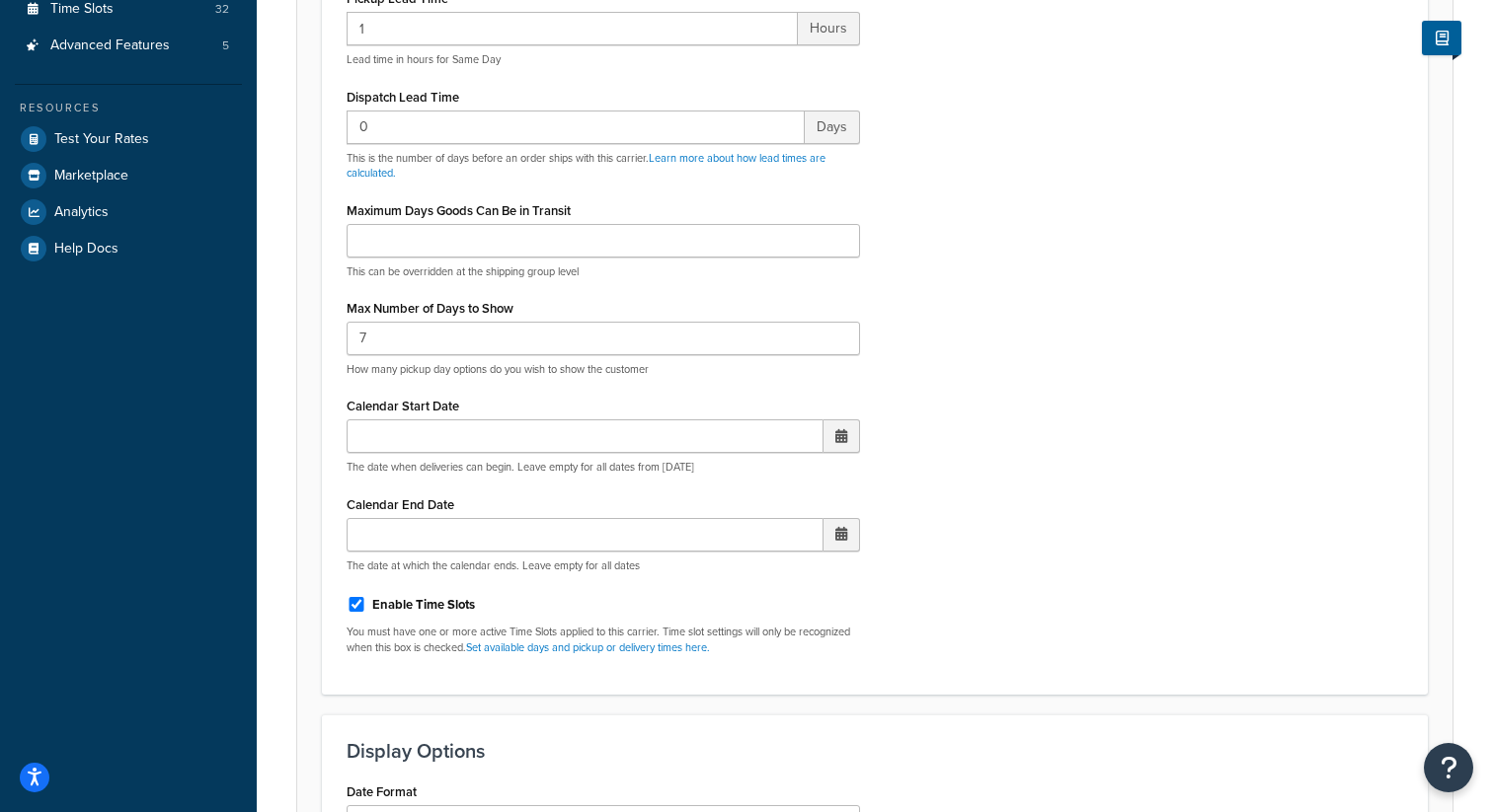
scroll to position [626, 0]
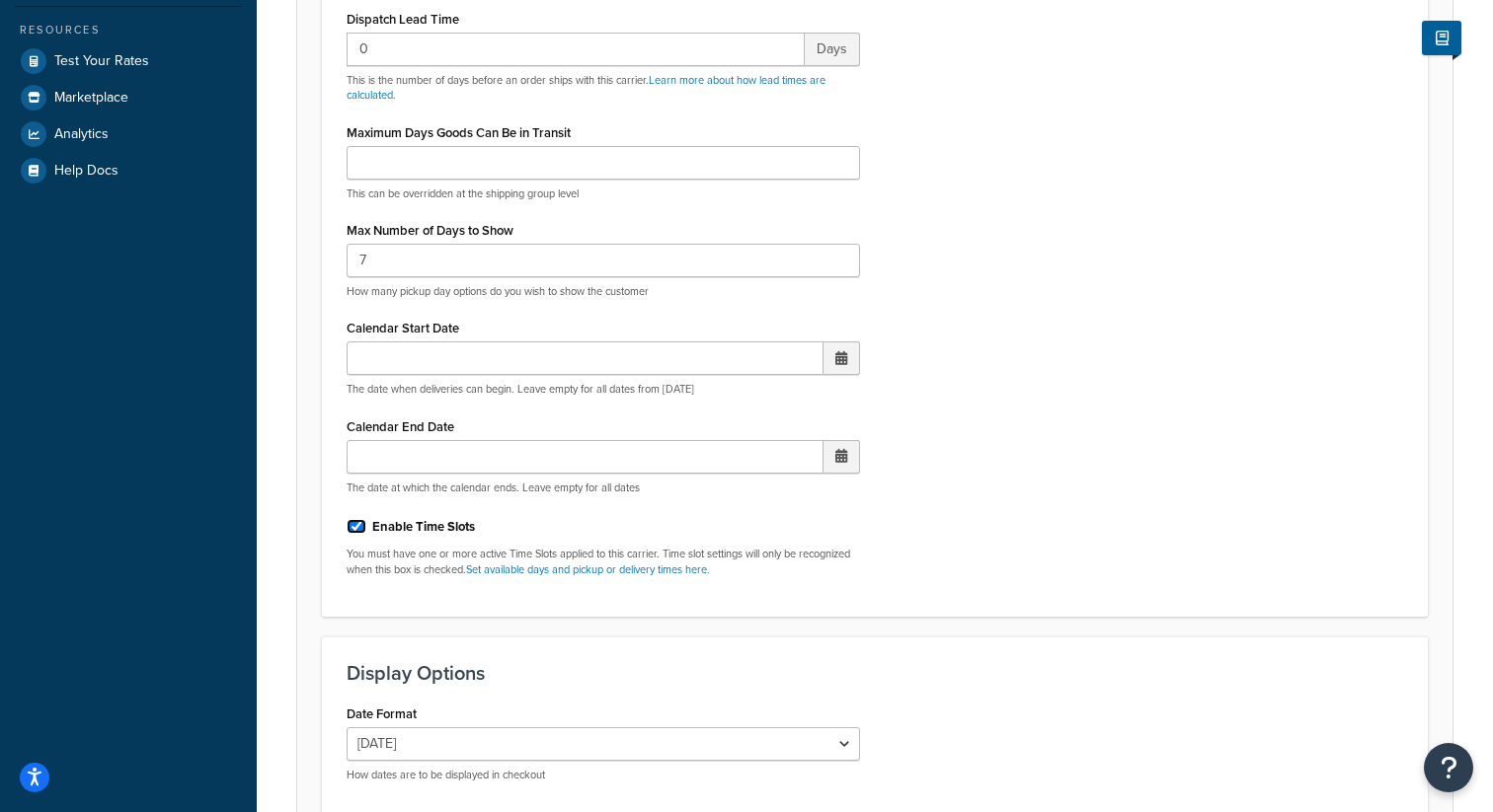
click at [355, 525] on input "Enable Time Slots" at bounding box center [356, 526] width 20 height 15
checkbox input "false"
click at [970, 539] on div "Display Pickup Calendar No, just show shipping rates Yes, show pickup calendar …" at bounding box center [874, 173] width 1086 height 838
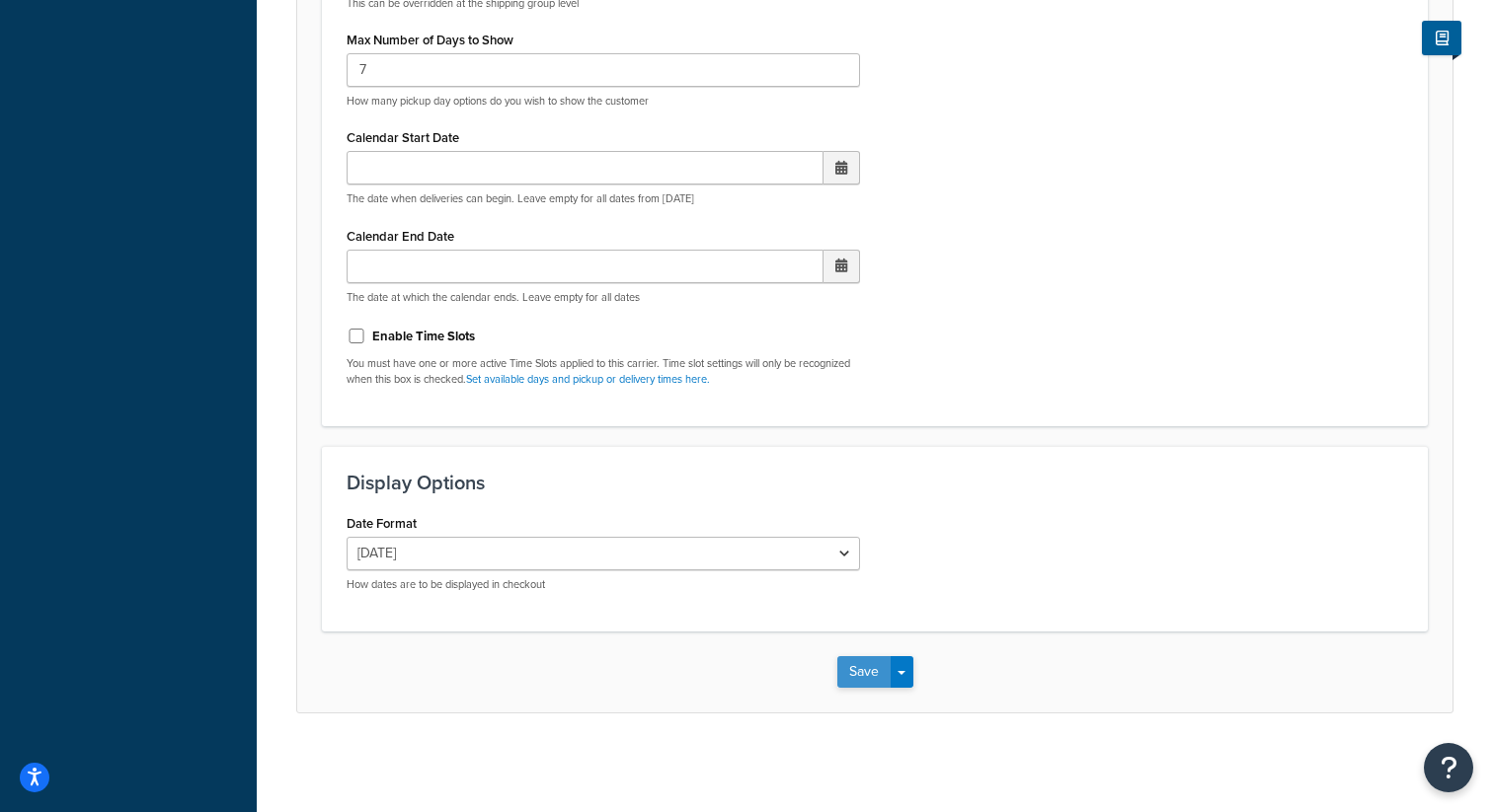
click at [856, 674] on button "Save" at bounding box center [864, 673] width 54 height 32
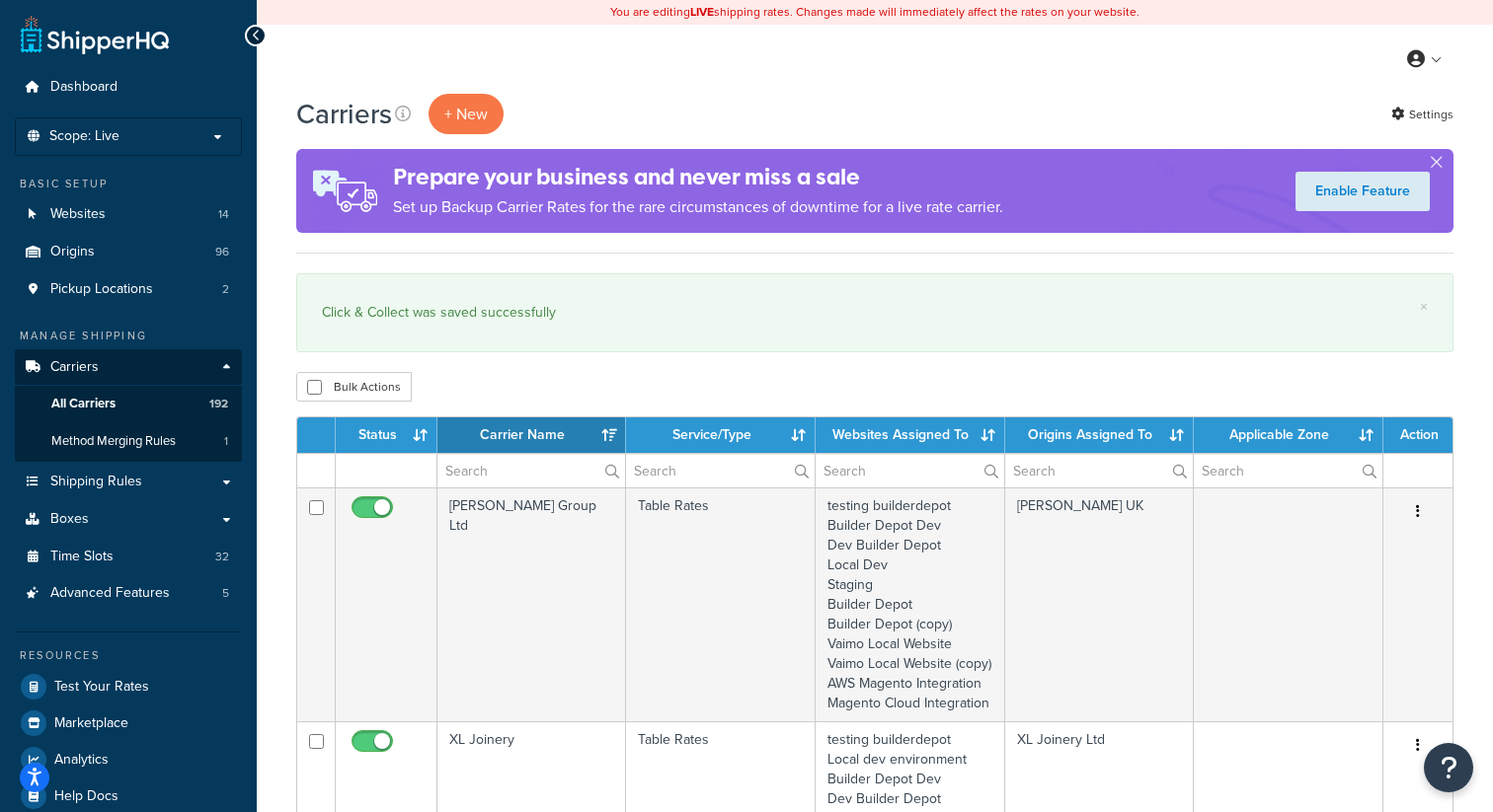
select select "15"
click at [484, 478] on input "text" at bounding box center [531, 471] width 187 height 34
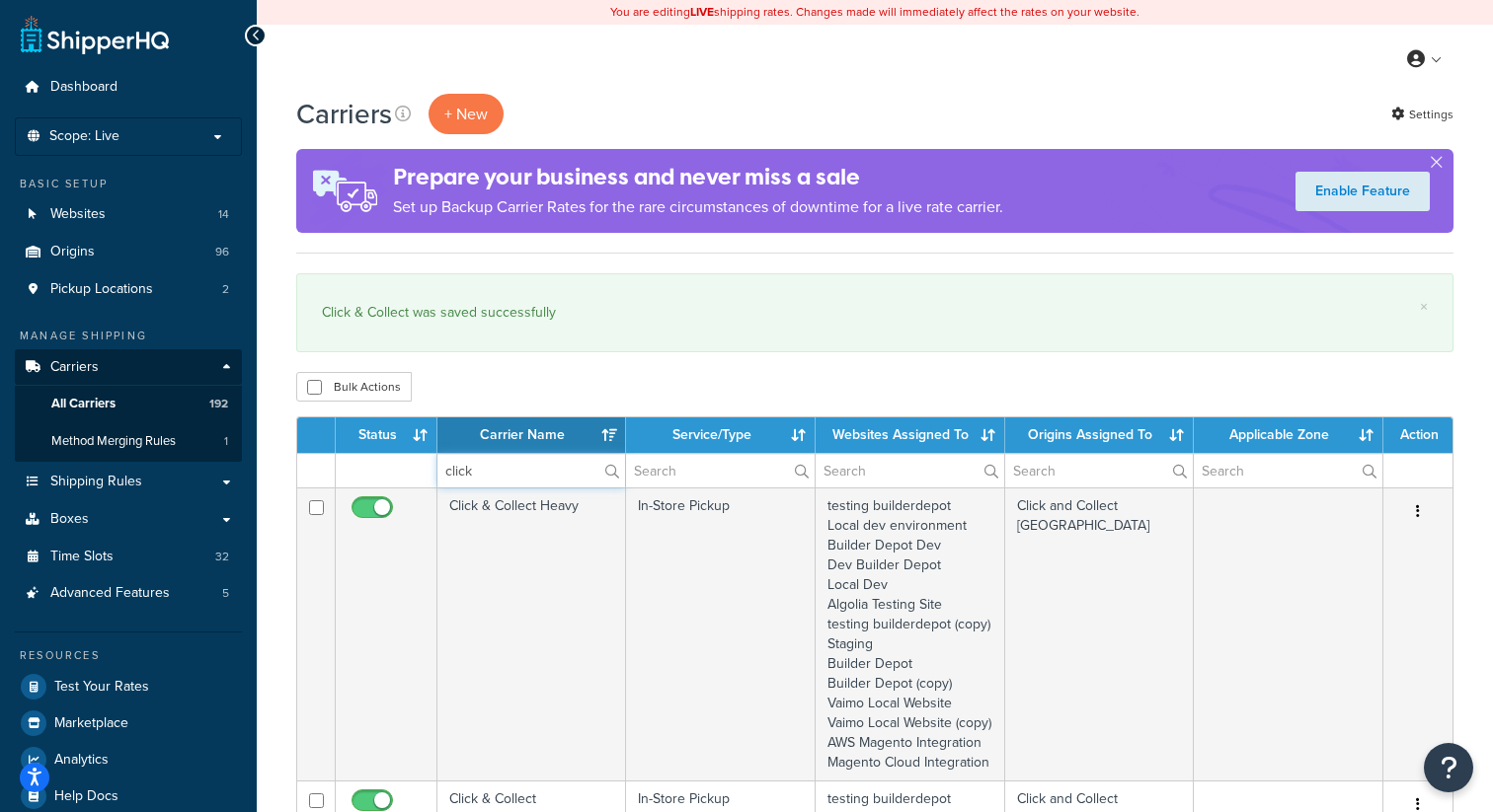
type input "click"
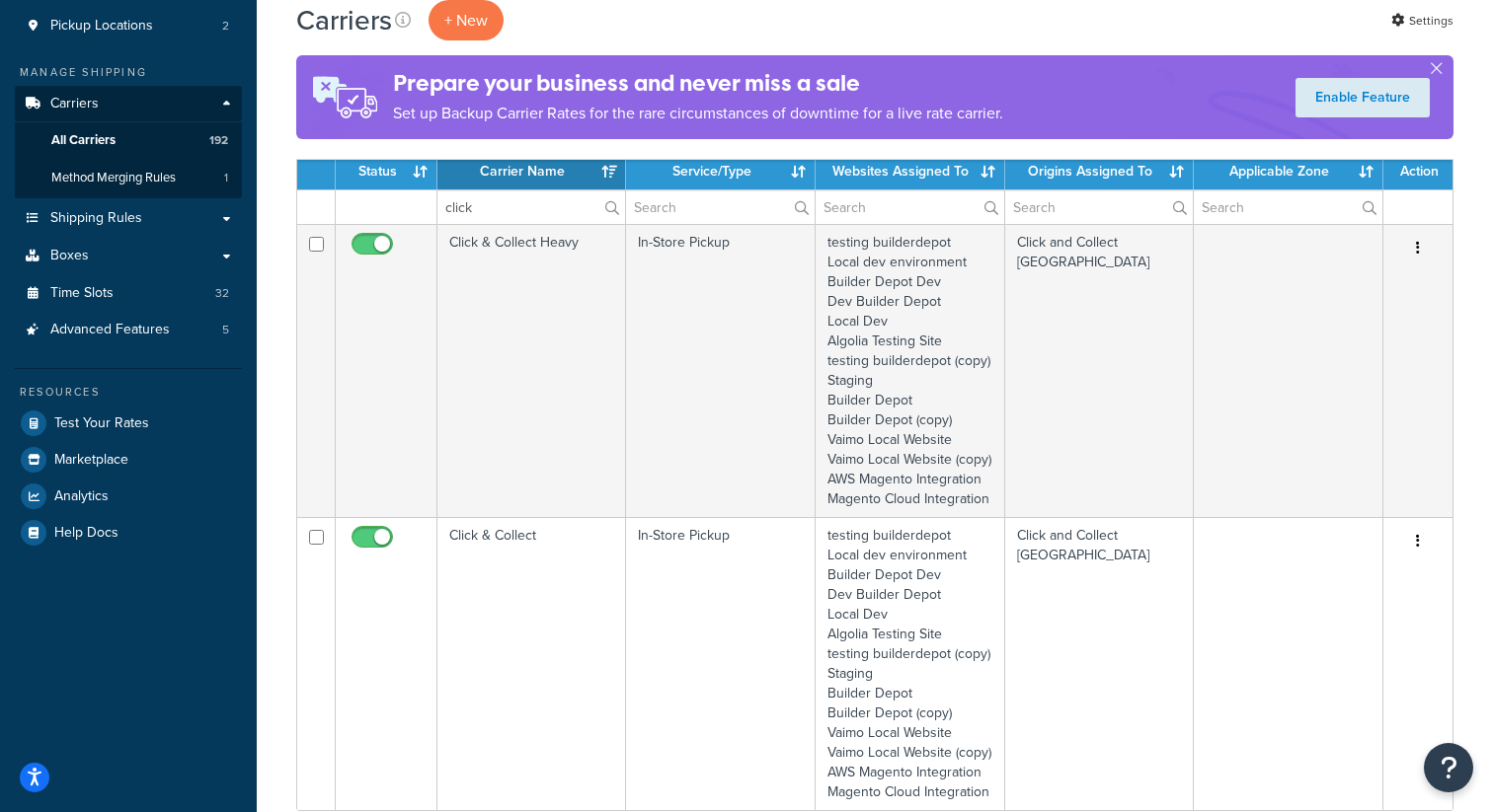
scroll to position [263, 0]
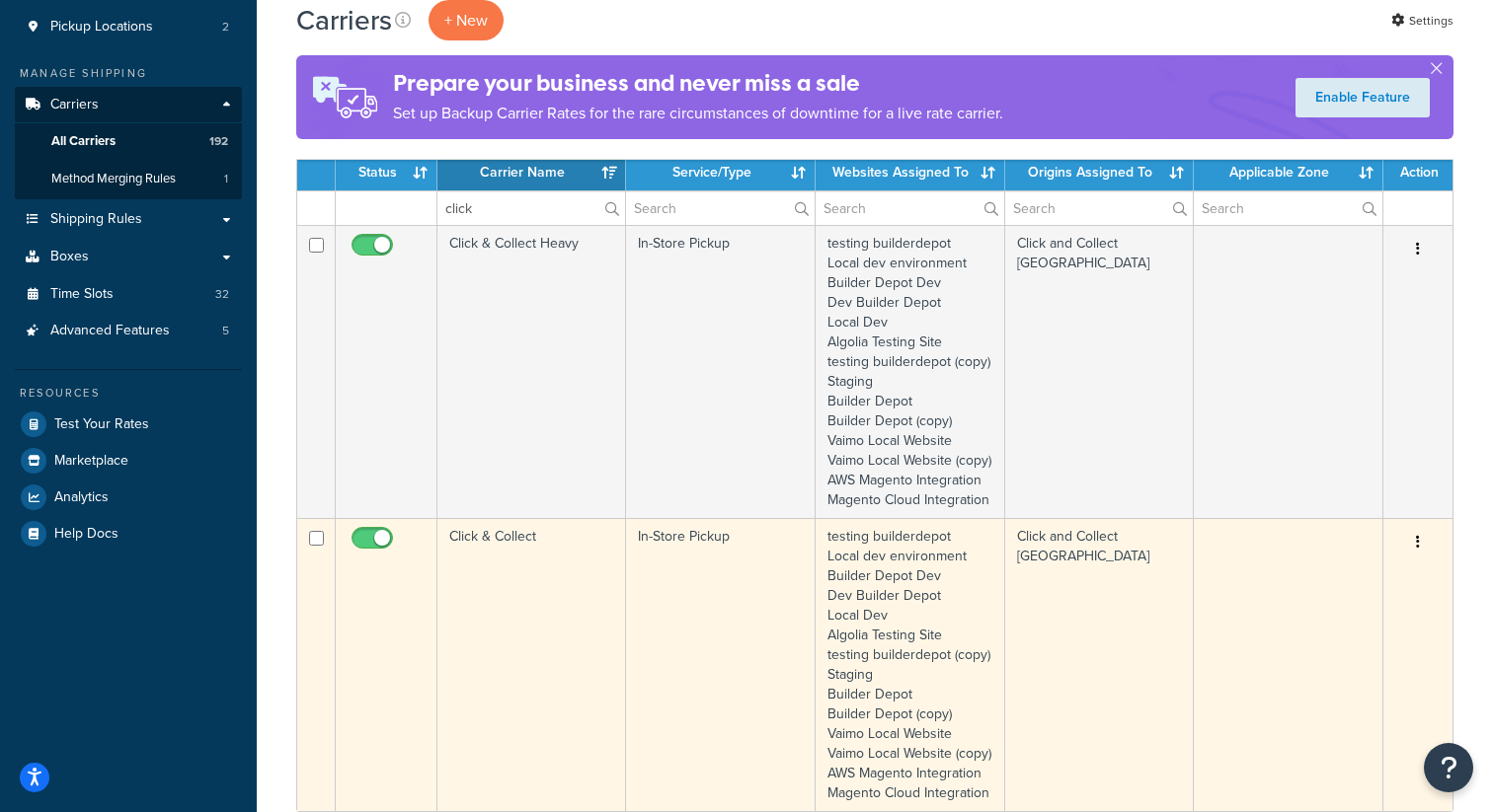
click at [1419, 558] on button "button" at bounding box center [1417, 543] width 28 height 32
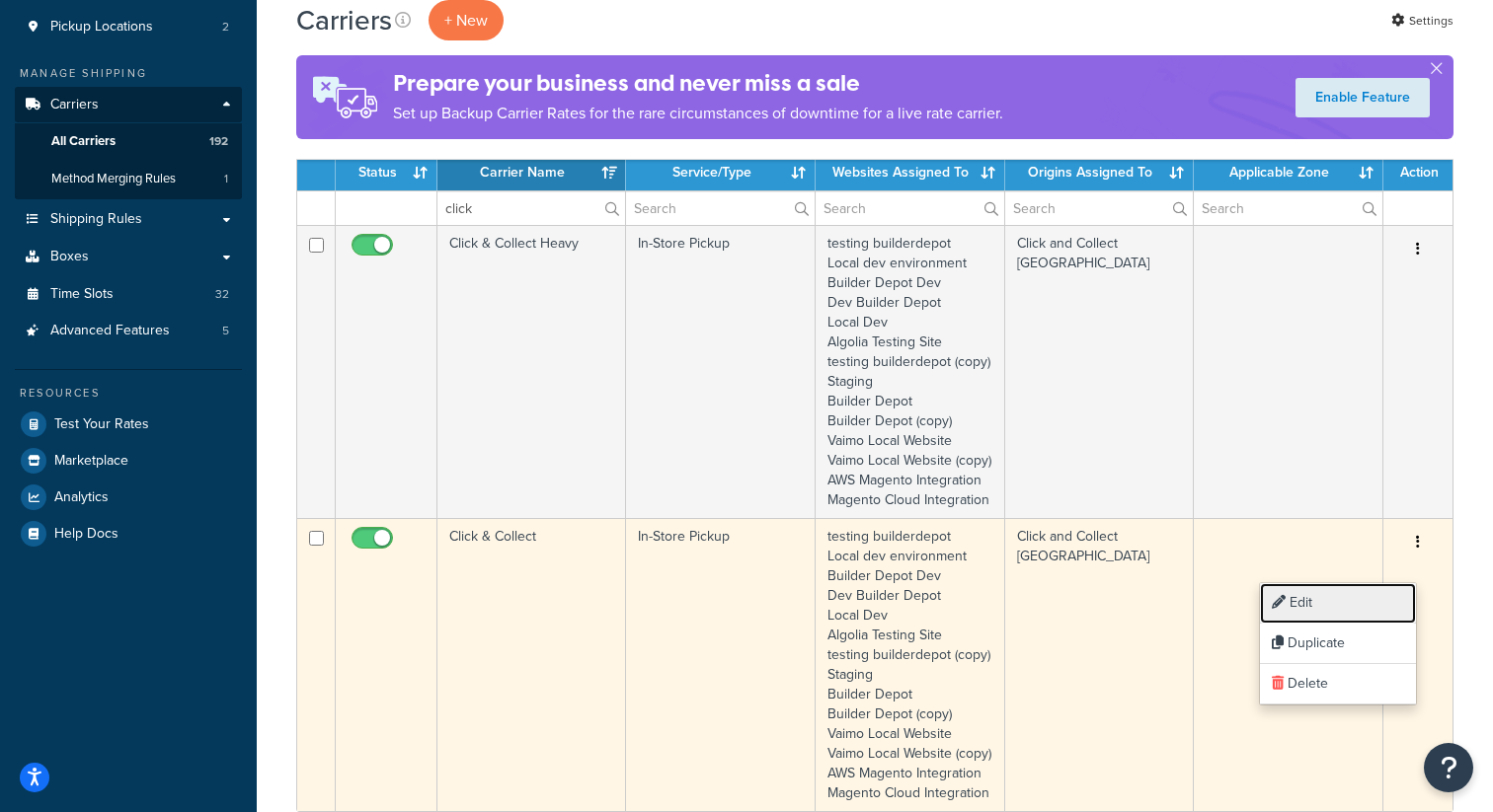
click at [1311, 598] on link "Edit" at bounding box center [1338, 603] width 156 height 41
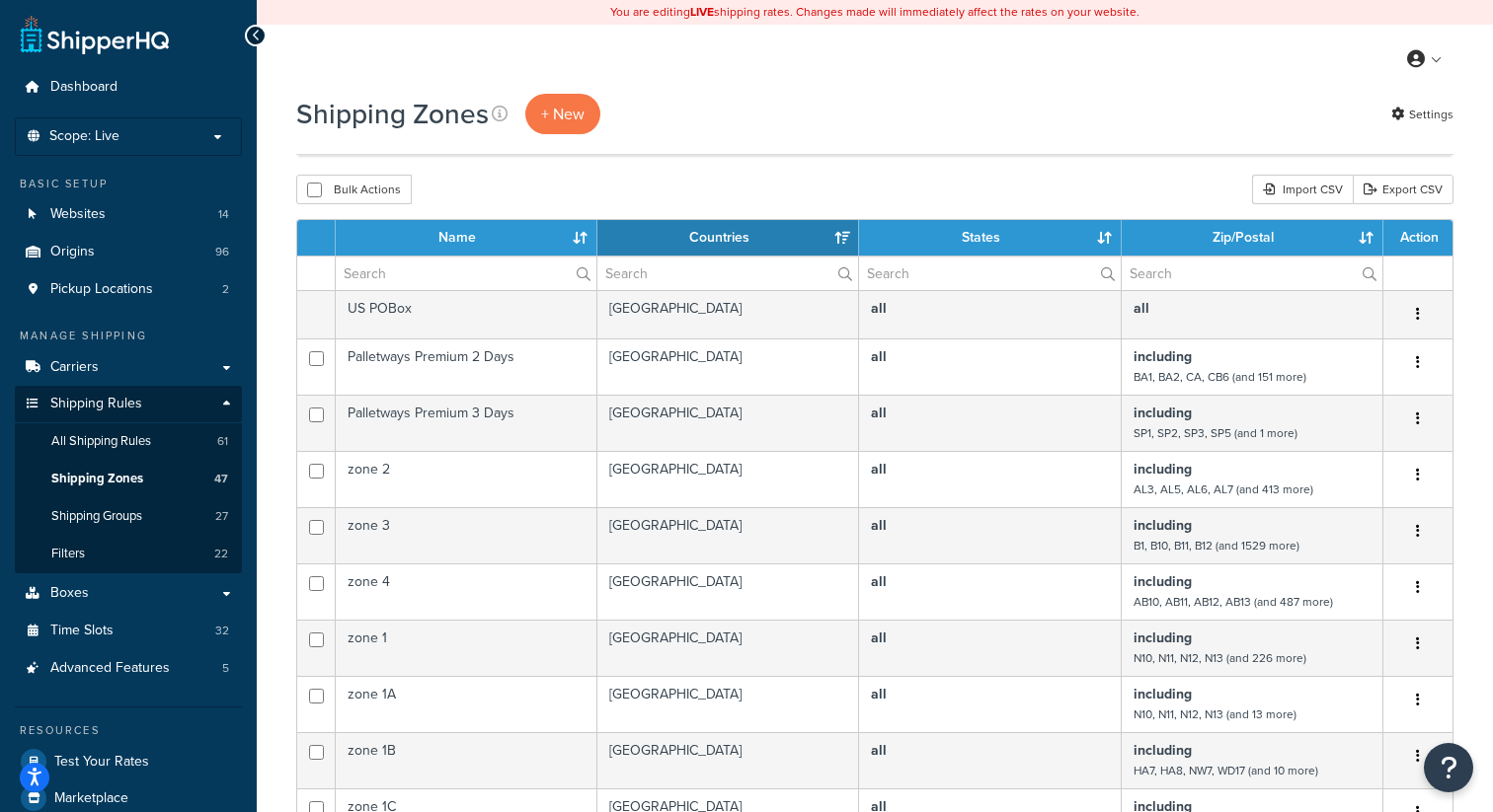
select select "15"
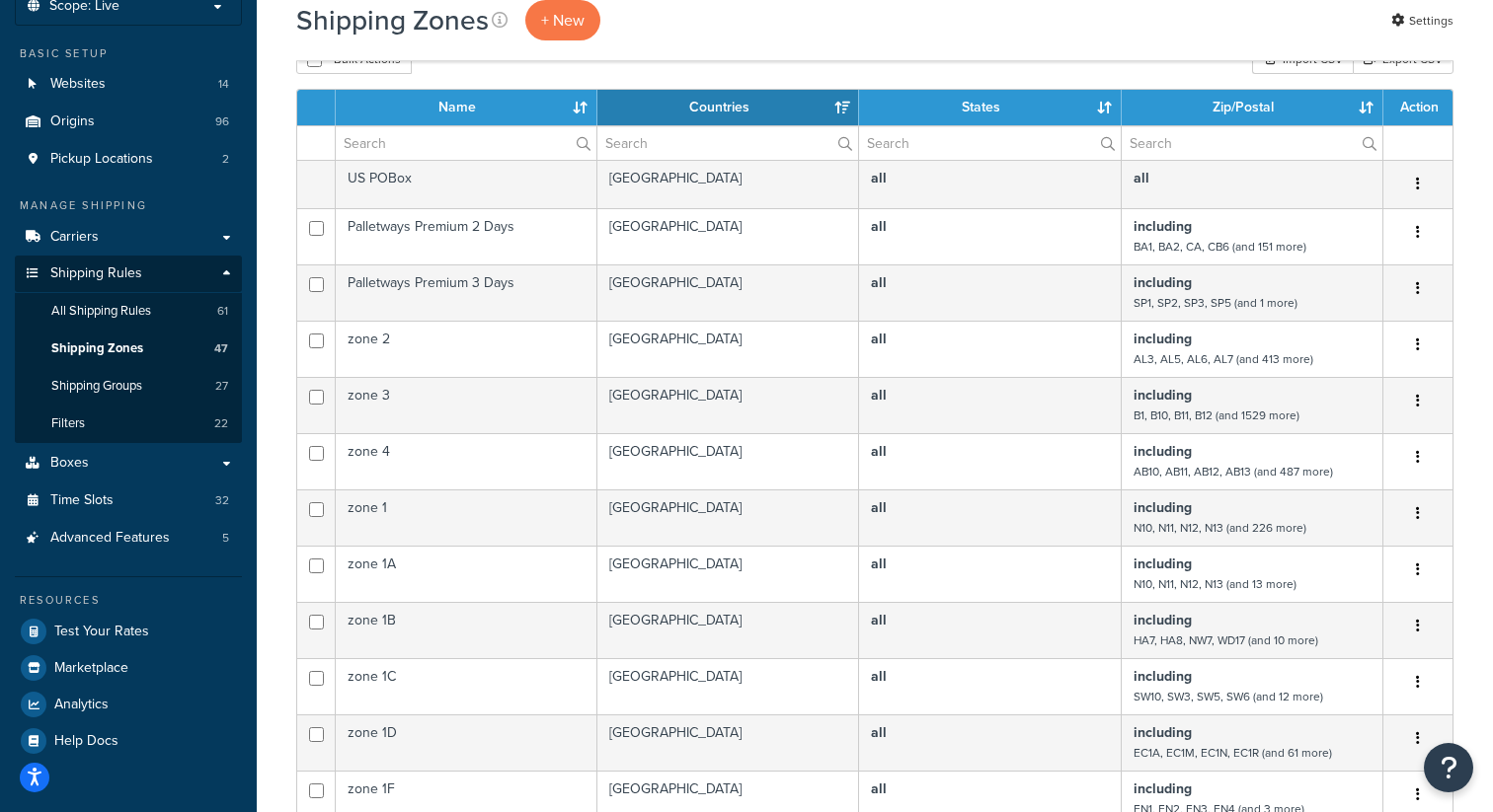
scroll to position [130, 0]
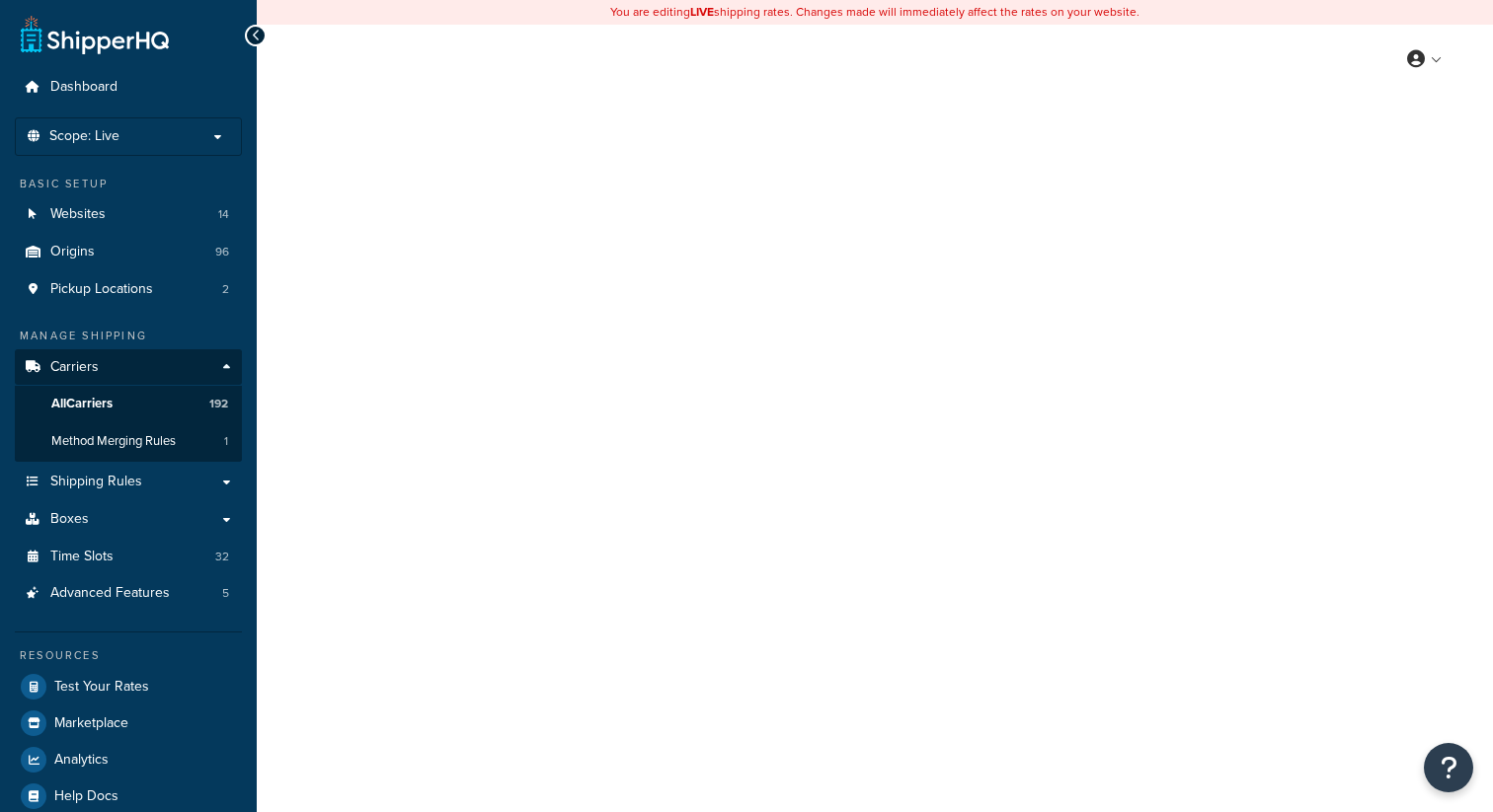
select select "pickup"
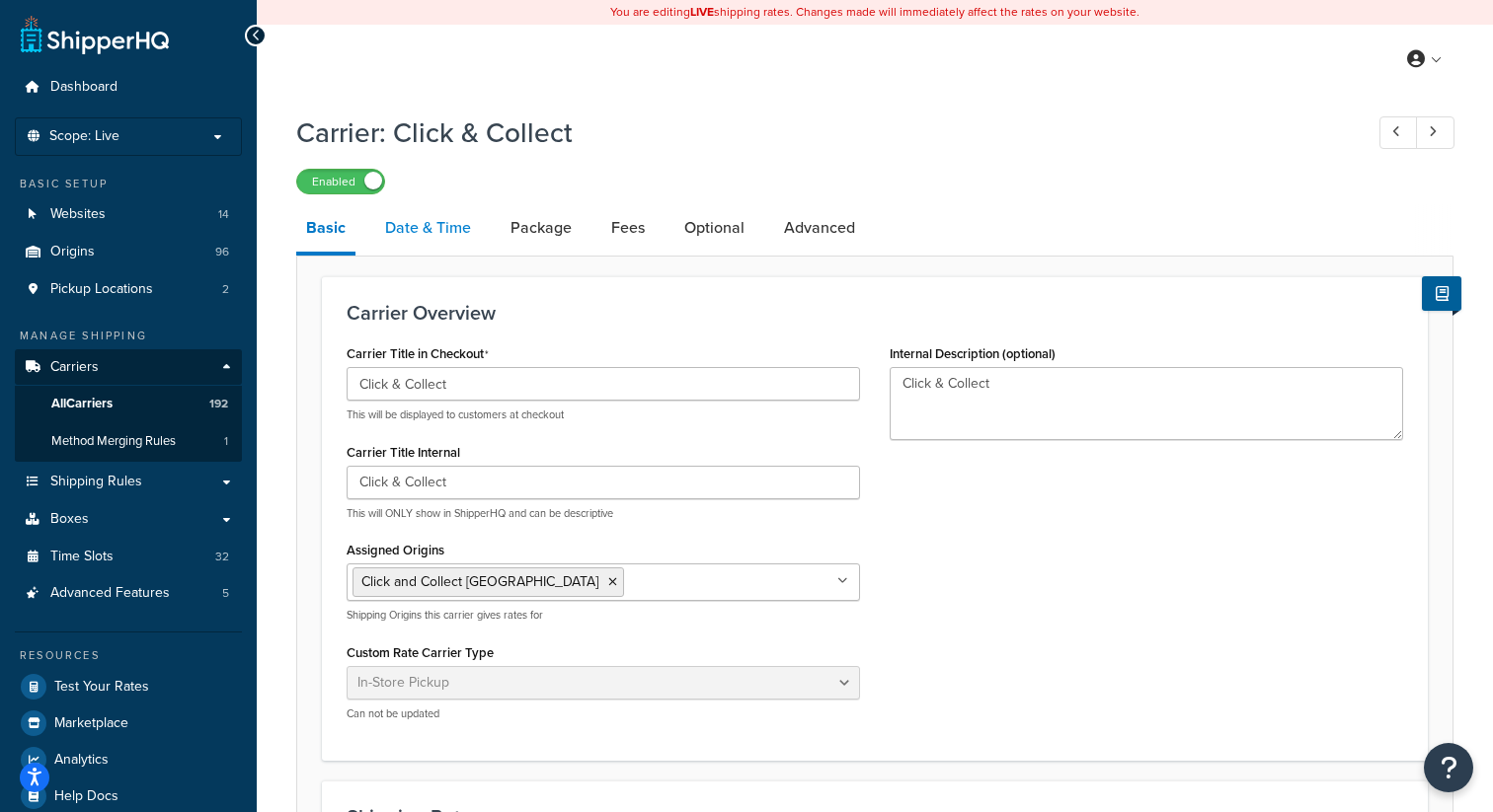
click at [445, 235] on link "Date & Time" at bounding box center [428, 228] width 106 height 48
select select "calendar"
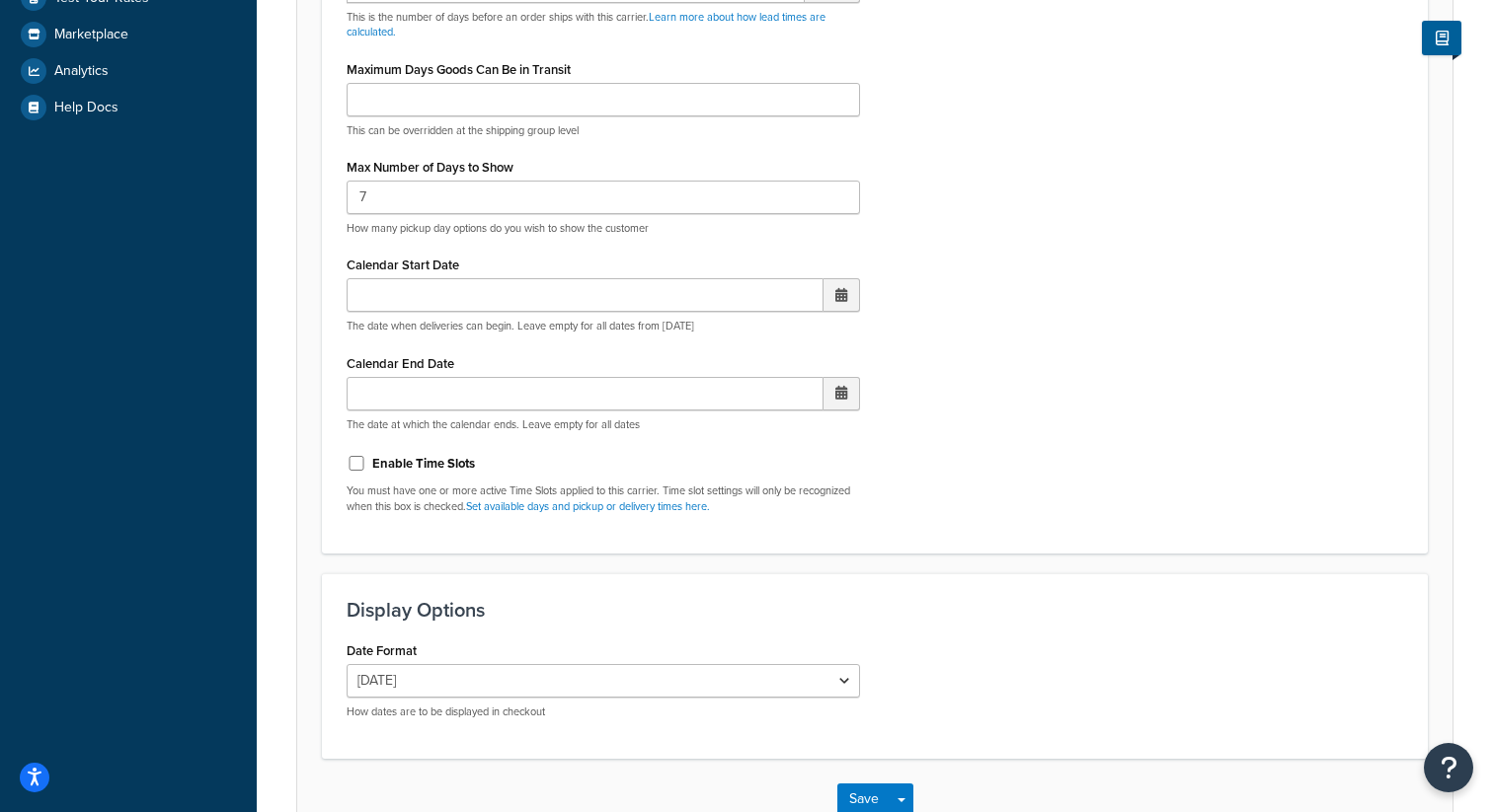
scroll to position [690, 0]
click at [399, 190] on input "7" at bounding box center [603, 197] width 514 height 34
type input "8"
click at [1101, 206] on div "Display Pickup Calendar No, just show shipping rates Yes, show pickup calendar …" at bounding box center [874, 109] width 1086 height 838
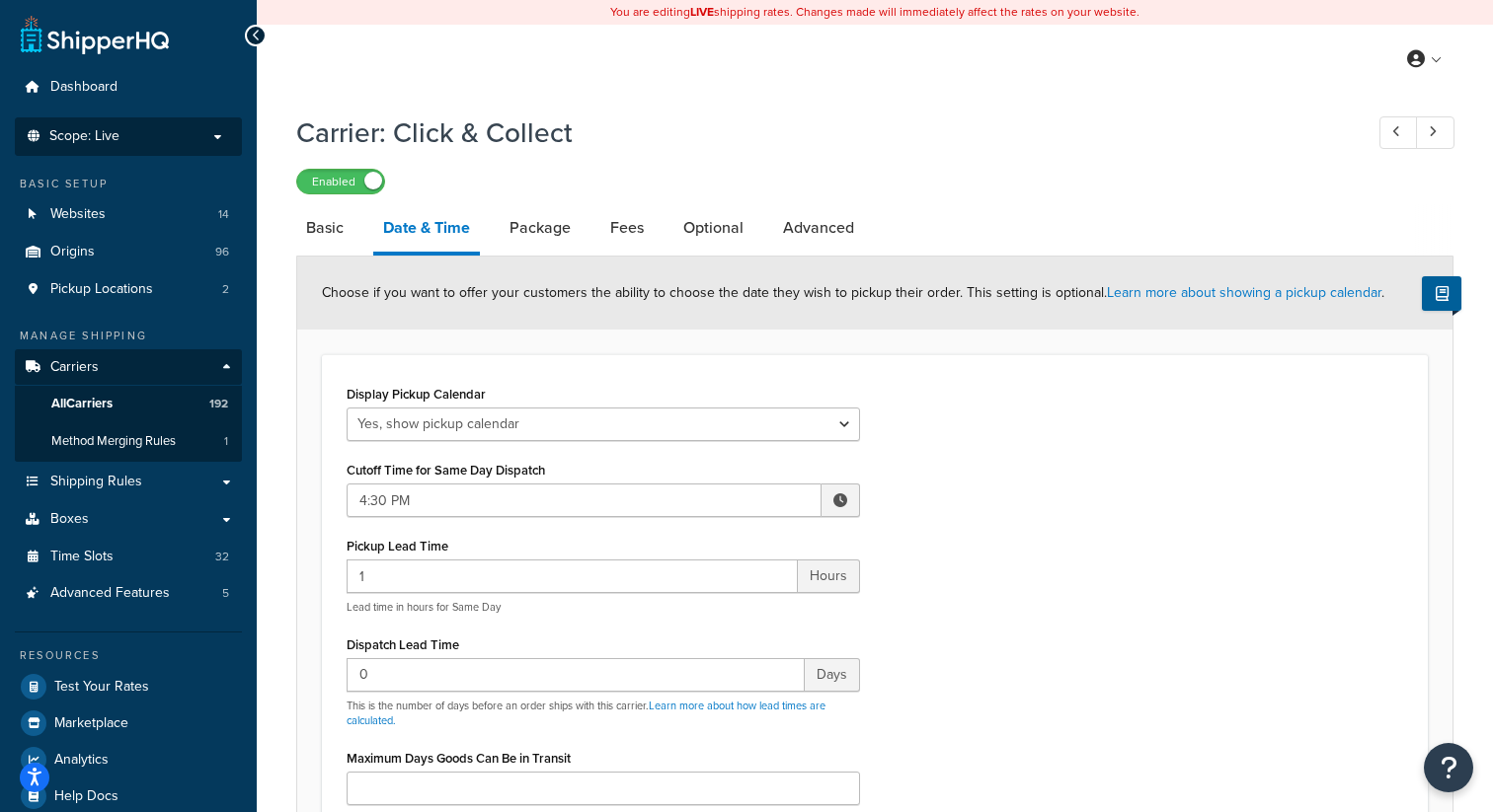
click at [202, 140] on p "Scope: Live" at bounding box center [128, 136] width 209 height 17
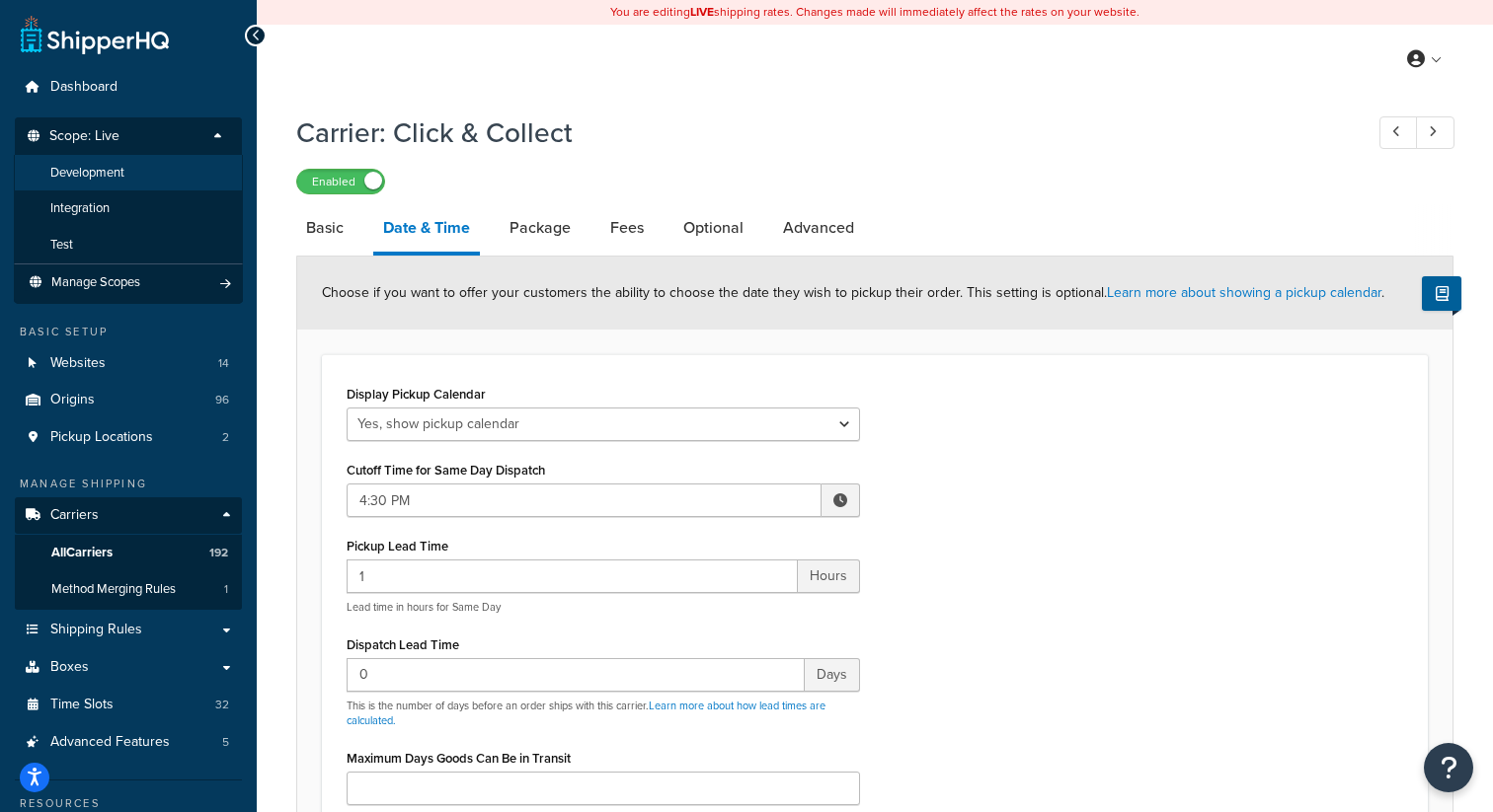
click at [133, 176] on li "Development" at bounding box center [128, 173] width 229 height 37
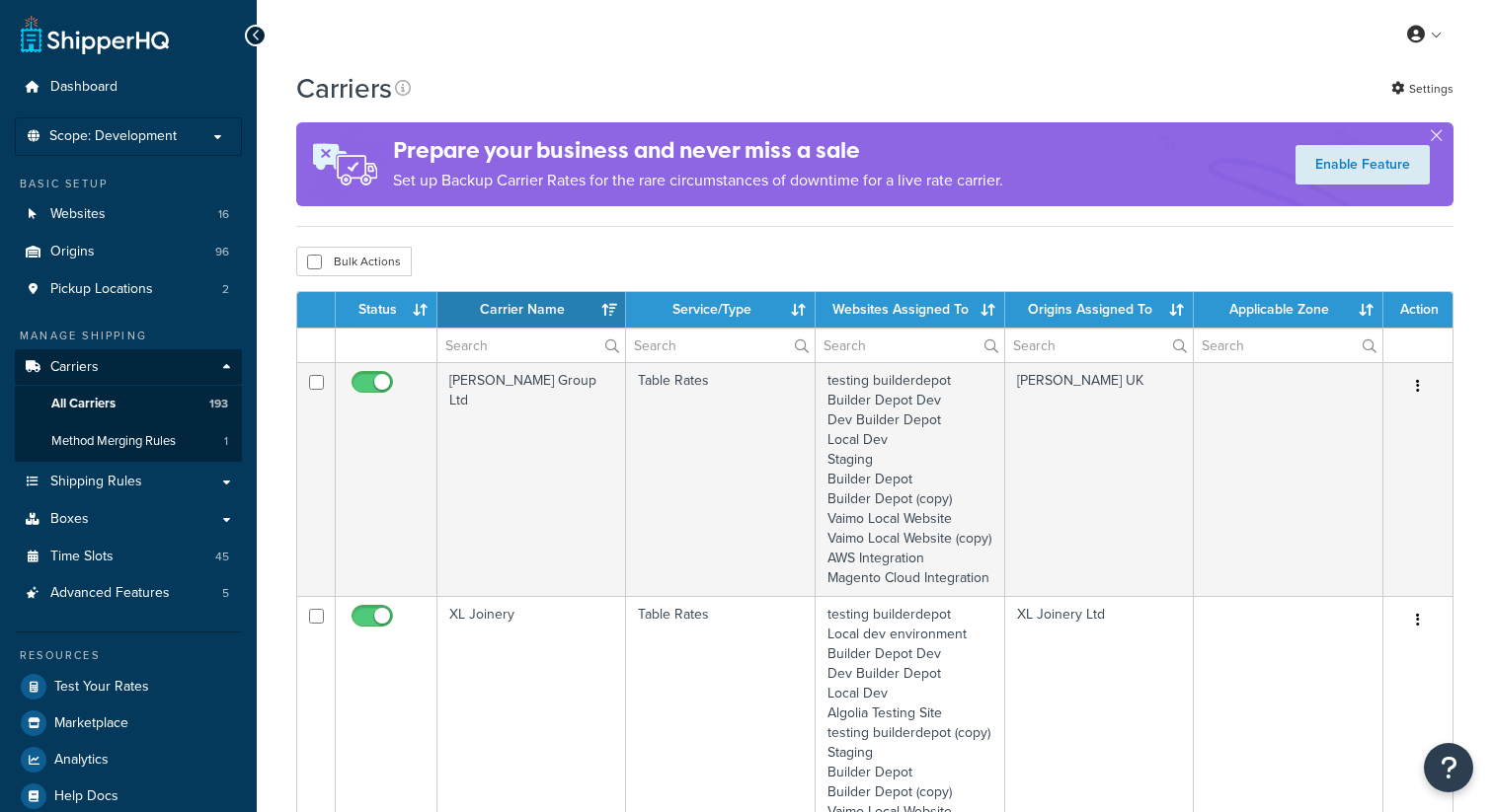
select select "15"
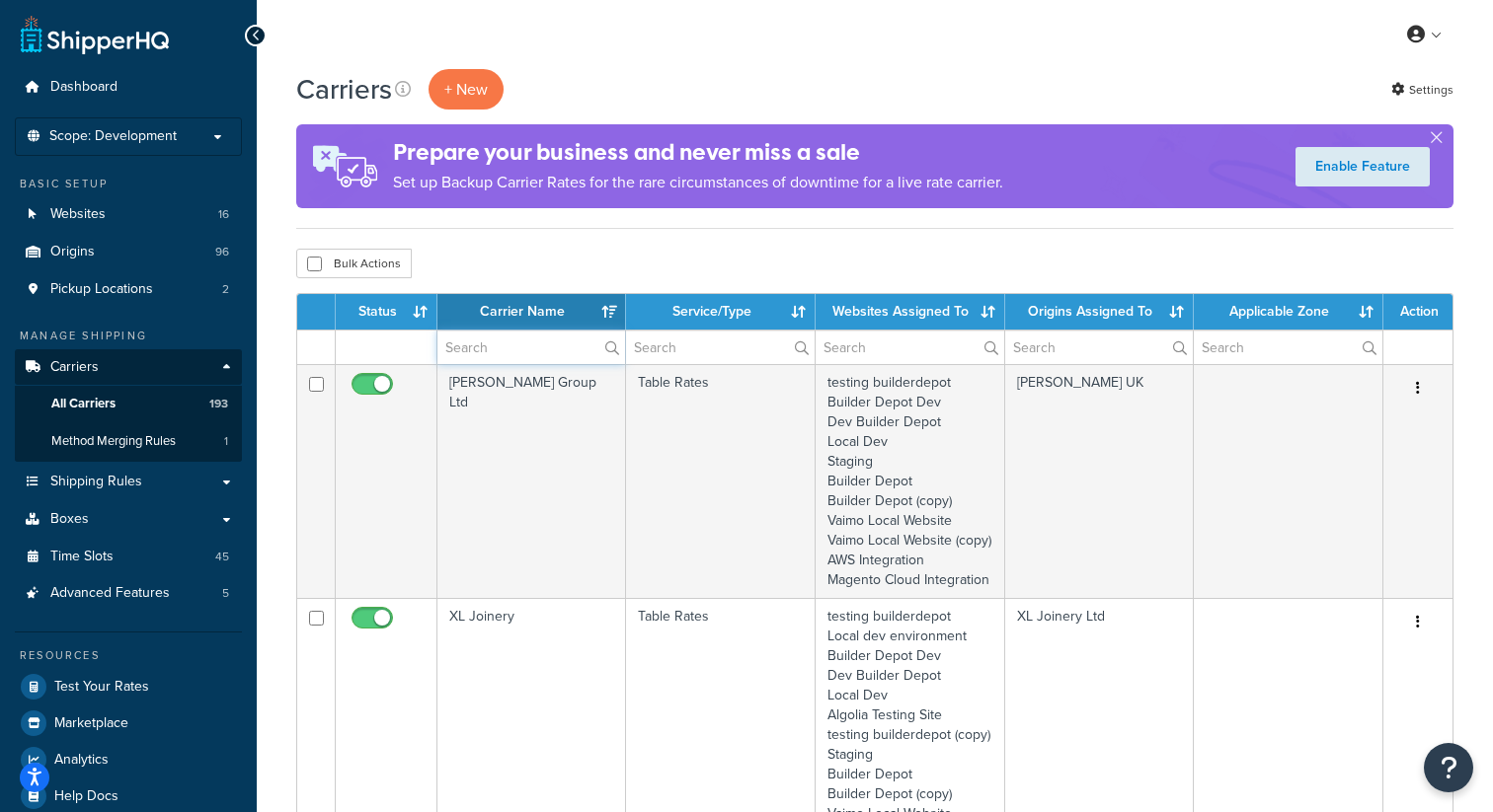
click at [504, 342] on input "text" at bounding box center [531, 347] width 187 height 34
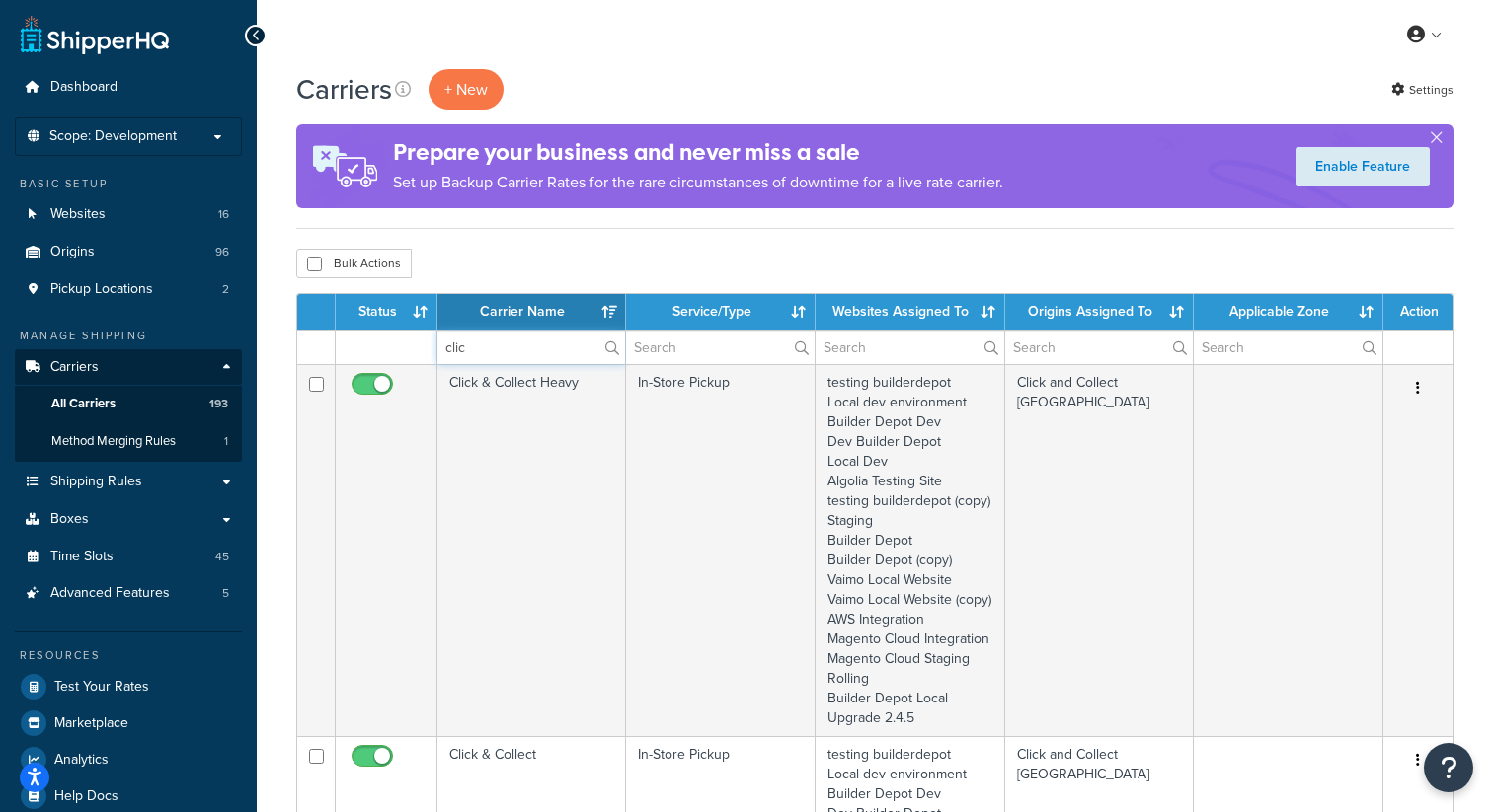
type input "clic"
click at [1107, 228] on div "Carriers + New Settings Prepare your business and never miss a sale Set up Back…" at bounding box center [875, 148] width 1158 height 160
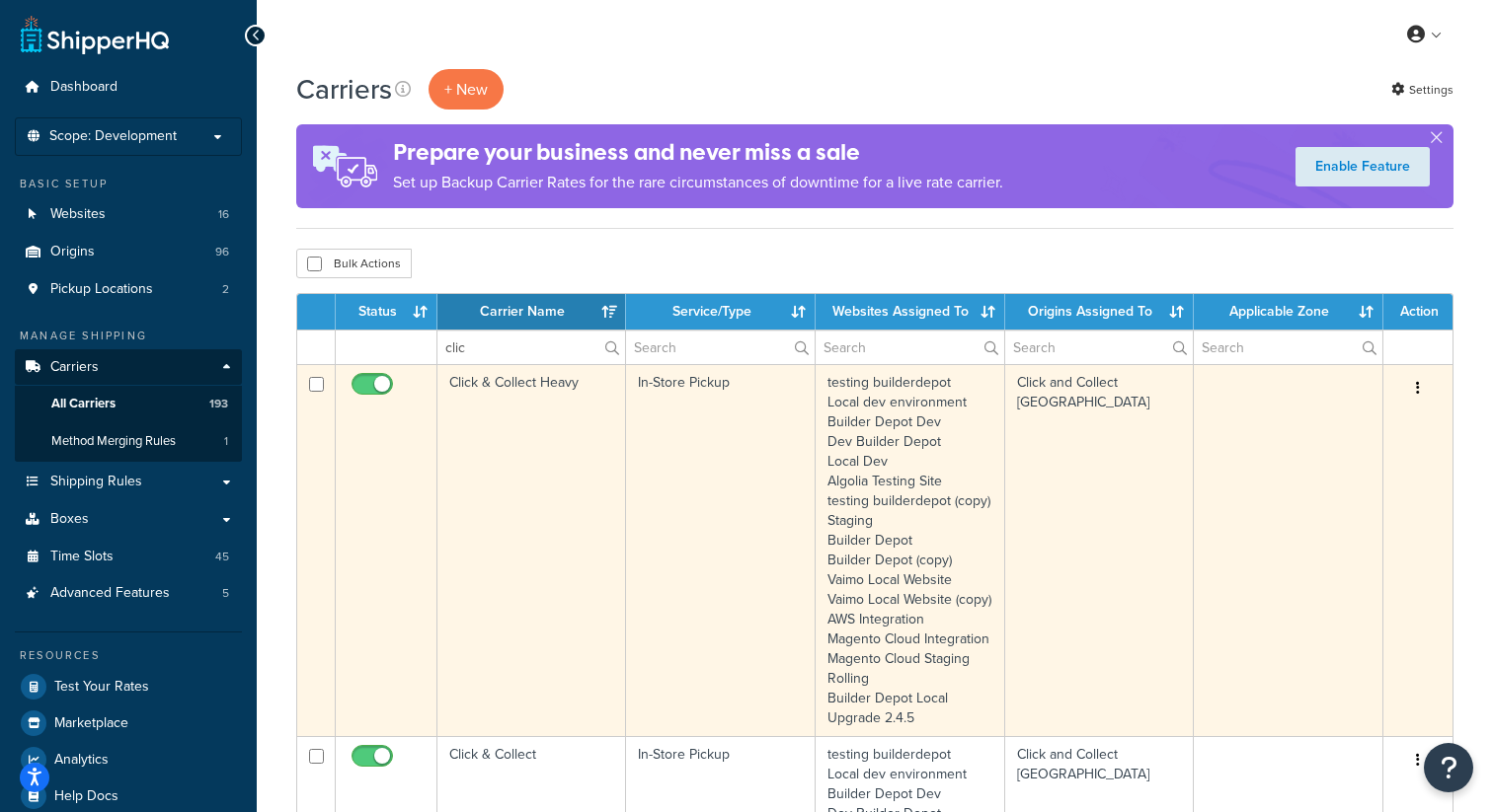
click at [1416, 388] on icon "button" at bounding box center [1417, 388] width 4 height 14
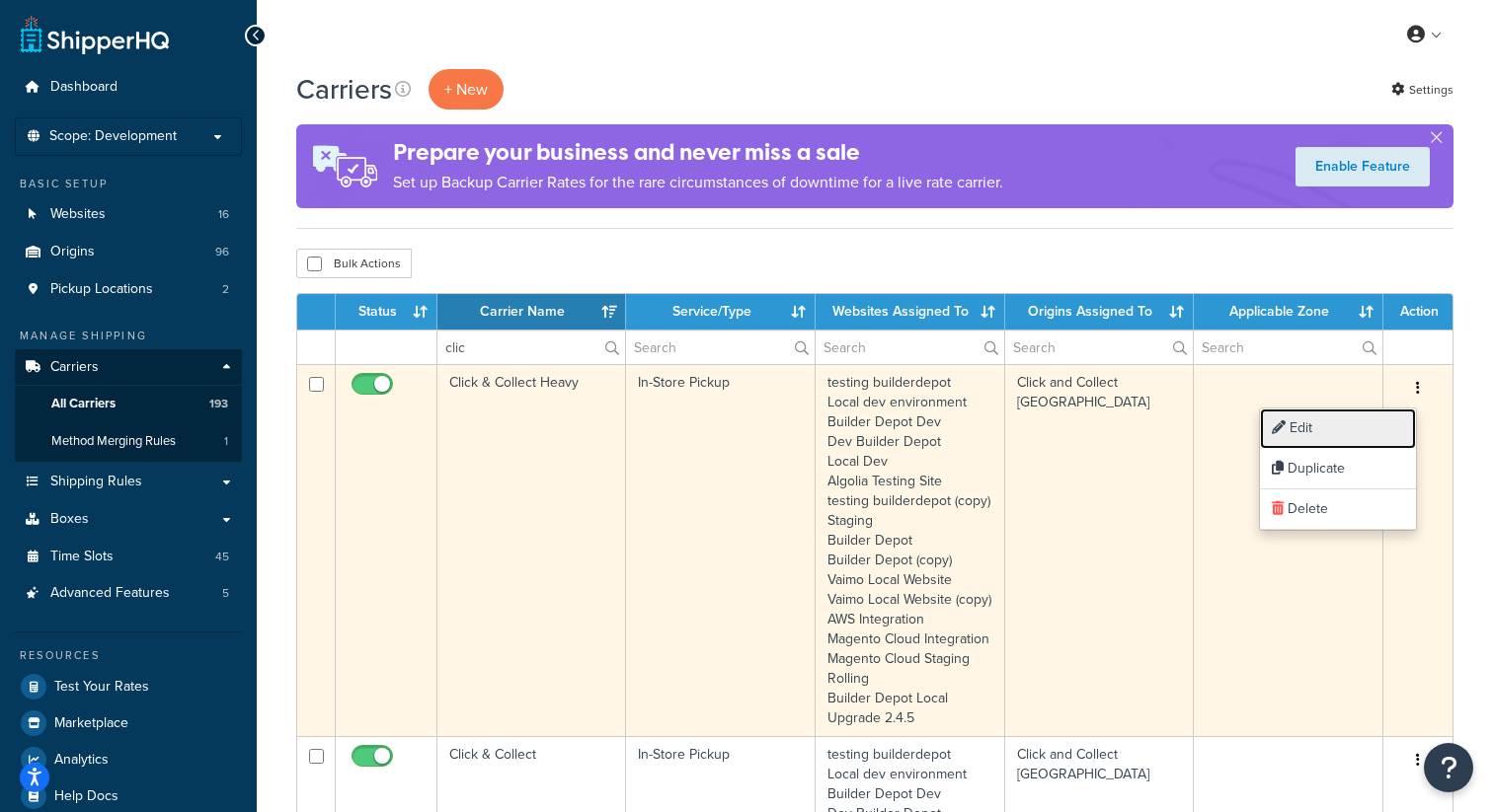
click at [1331, 436] on link "Edit" at bounding box center [1338, 429] width 156 height 41
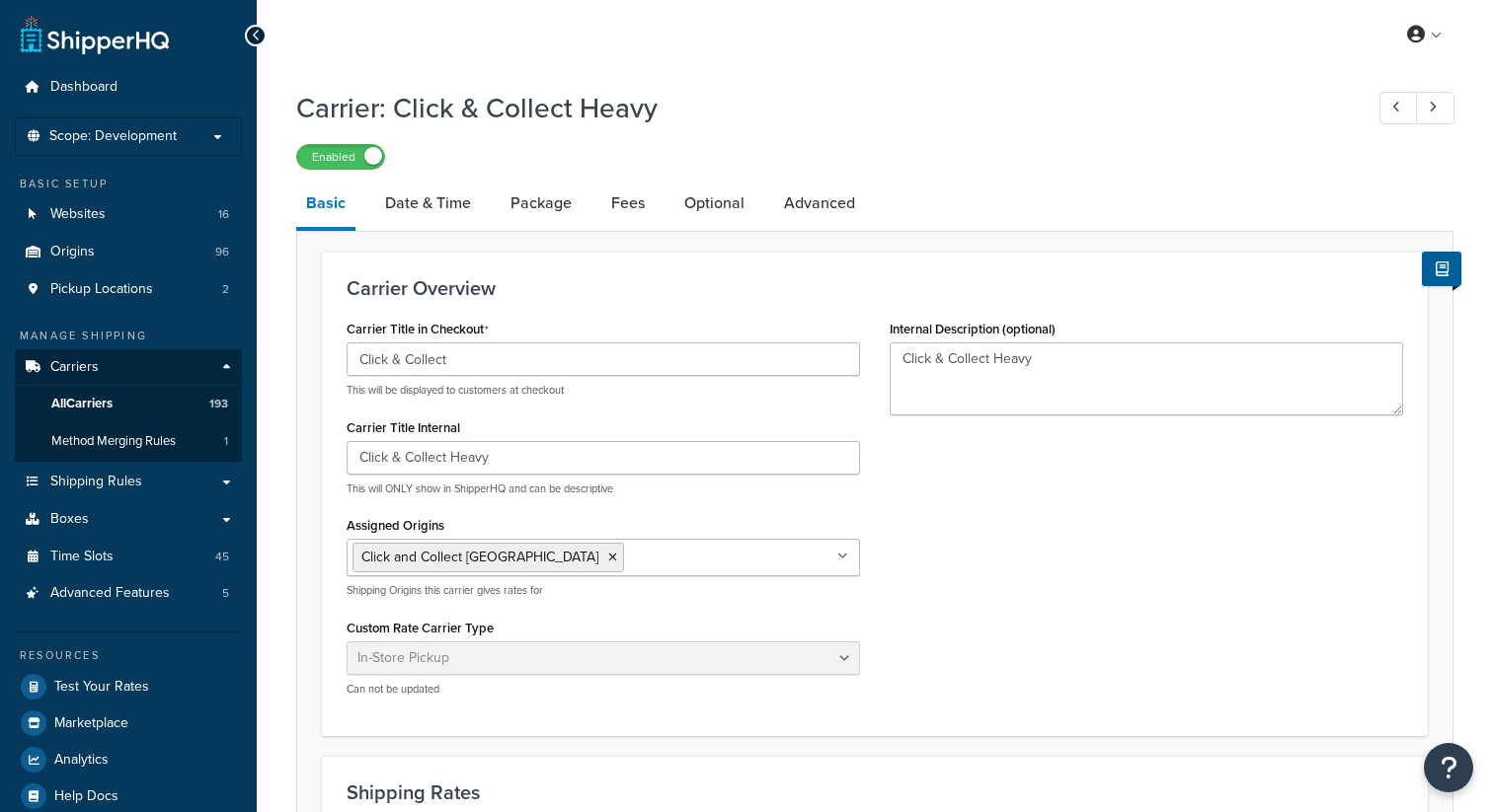
select select "pickup"
click at [442, 214] on link "Date & Time" at bounding box center [428, 204] width 106 height 48
select select "calendar"
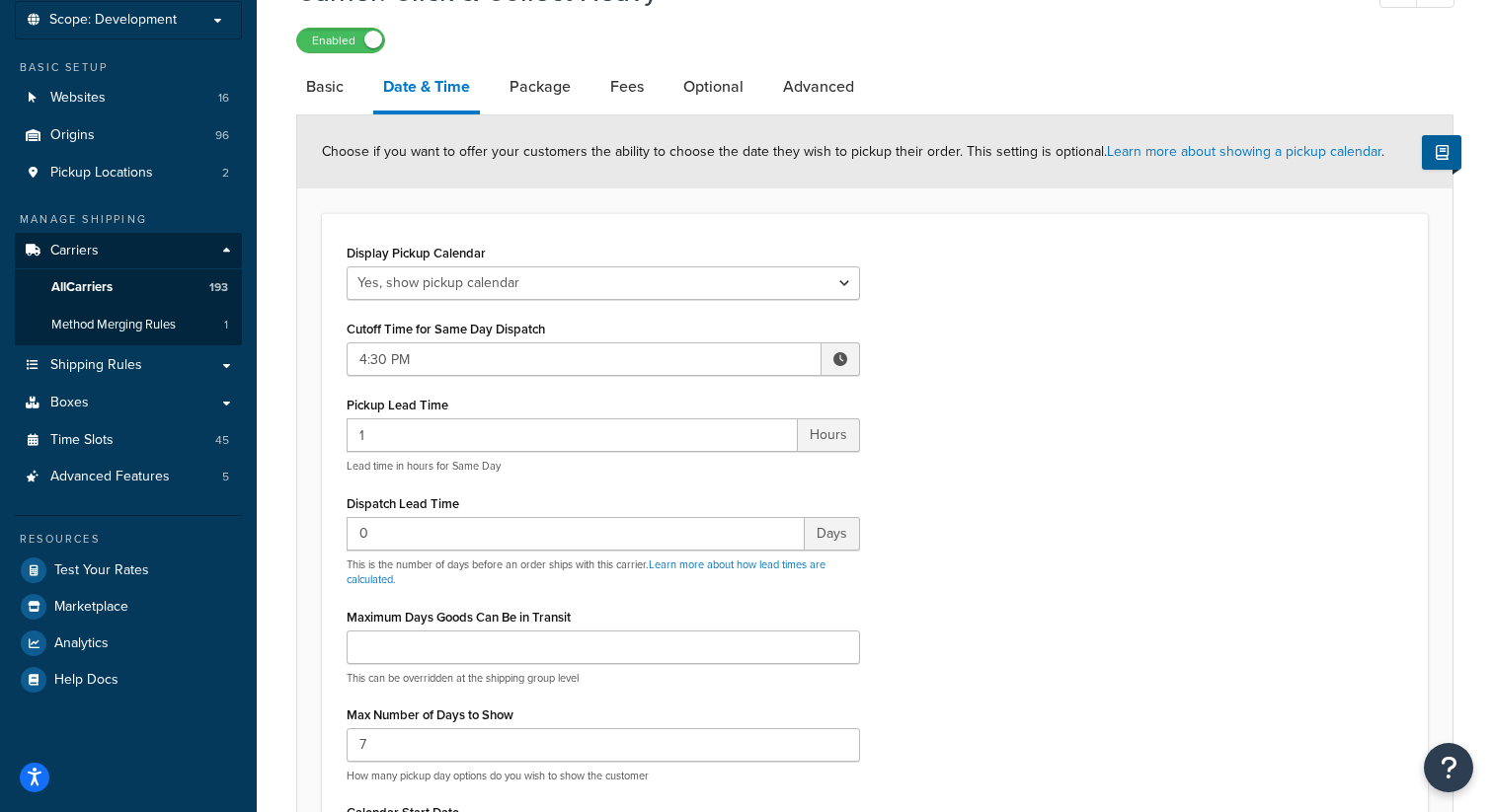
scroll to position [158, 0]
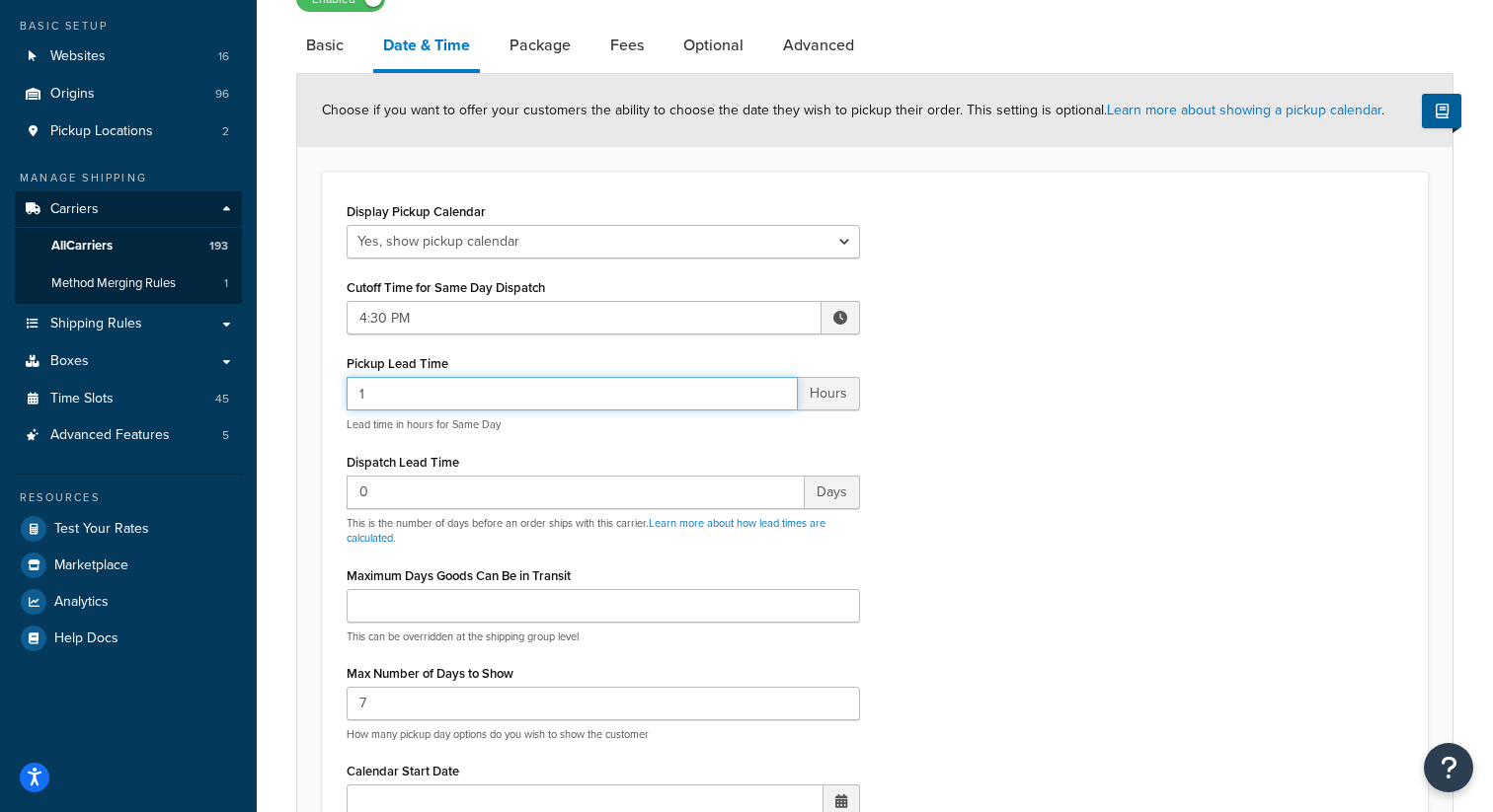
click at [428, 394] on input "1" at bounding box center [571, 394] width 451 height 34
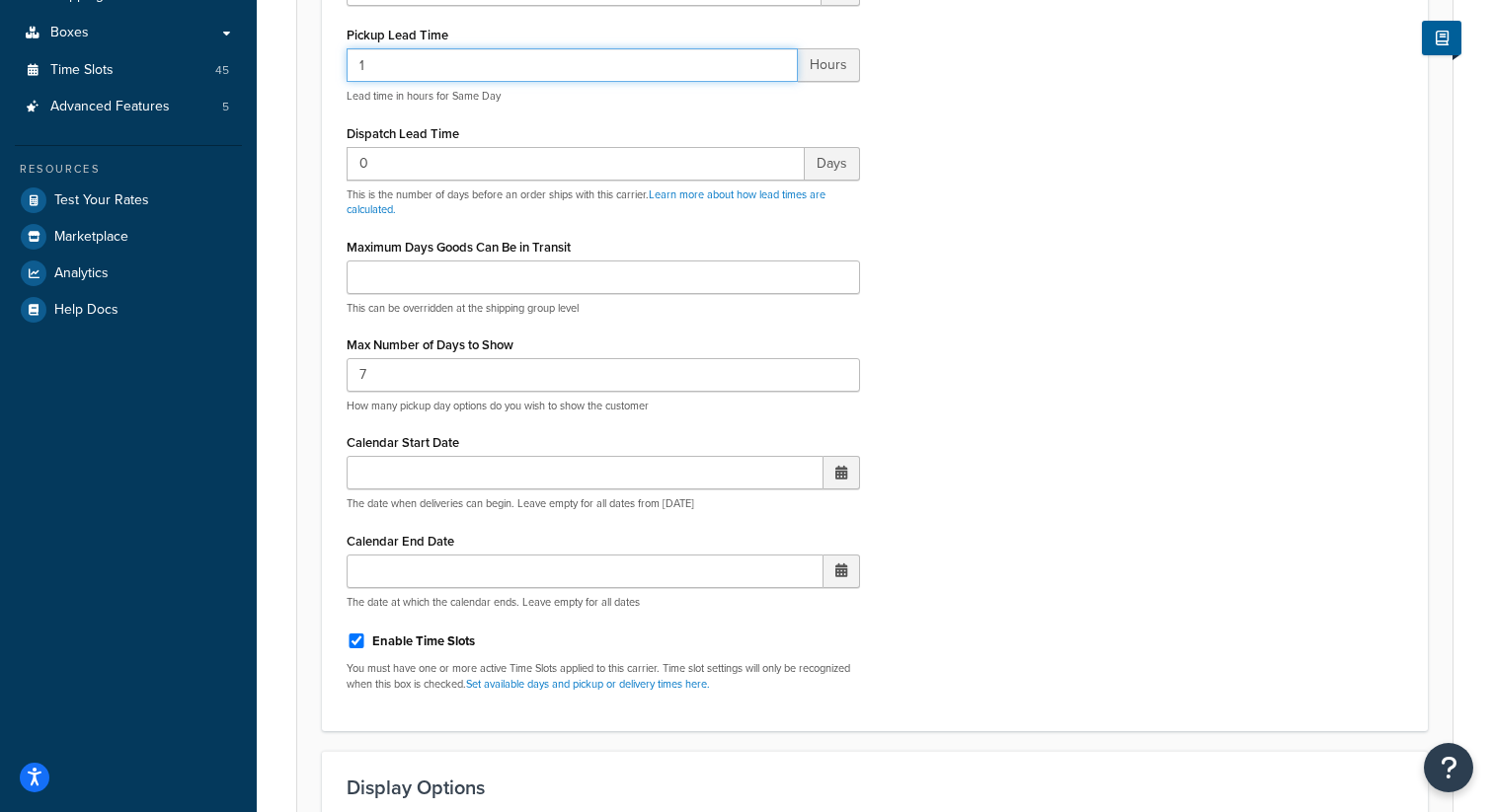
scroll to position [516, 0]
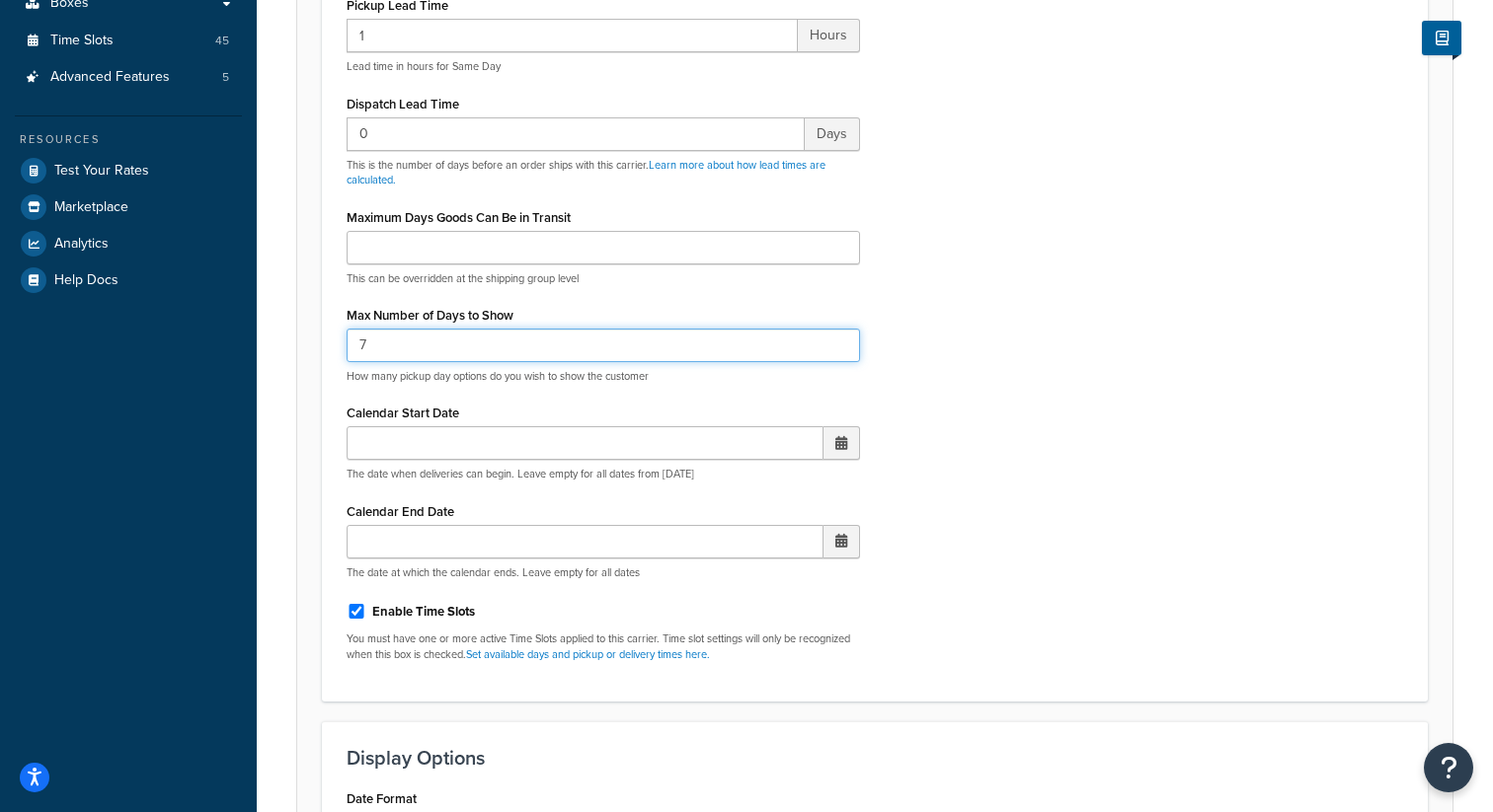
click at [385, 354] on input "7" at bounding box center [603, 345] width 514 height 34
type input "8"
click at [985, 240] on div "Display Pickup Calendar No, just show shipping rates Yes, show pickup calendar …" at bounding box center [874, 258] width 1086 height 838
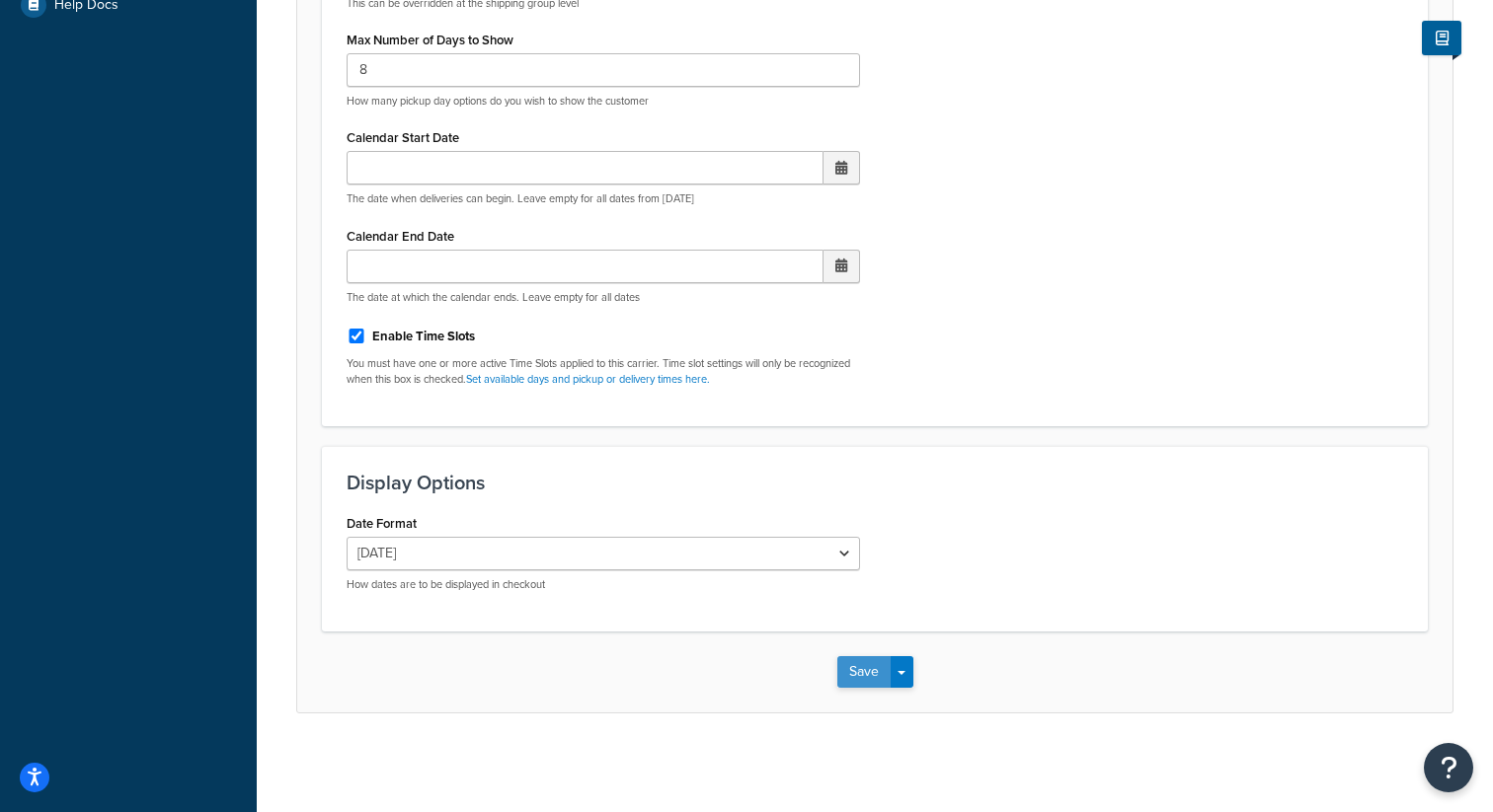
click at [868, 664] on button "Save" at bounding box center [864, 673] width 54 height 32
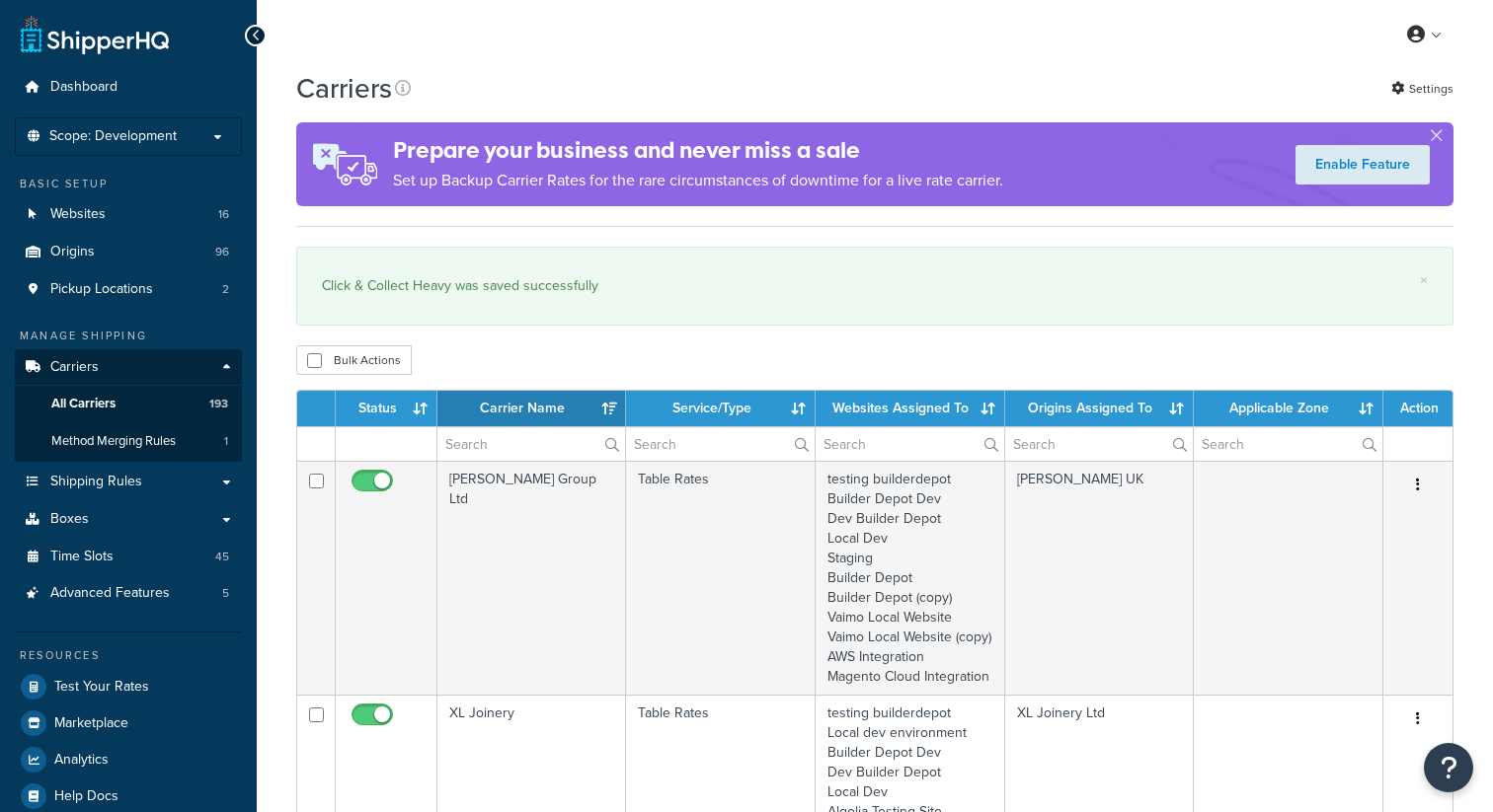
select select "15"
